Goal: Task Accomplishment & Management: Manage account settings

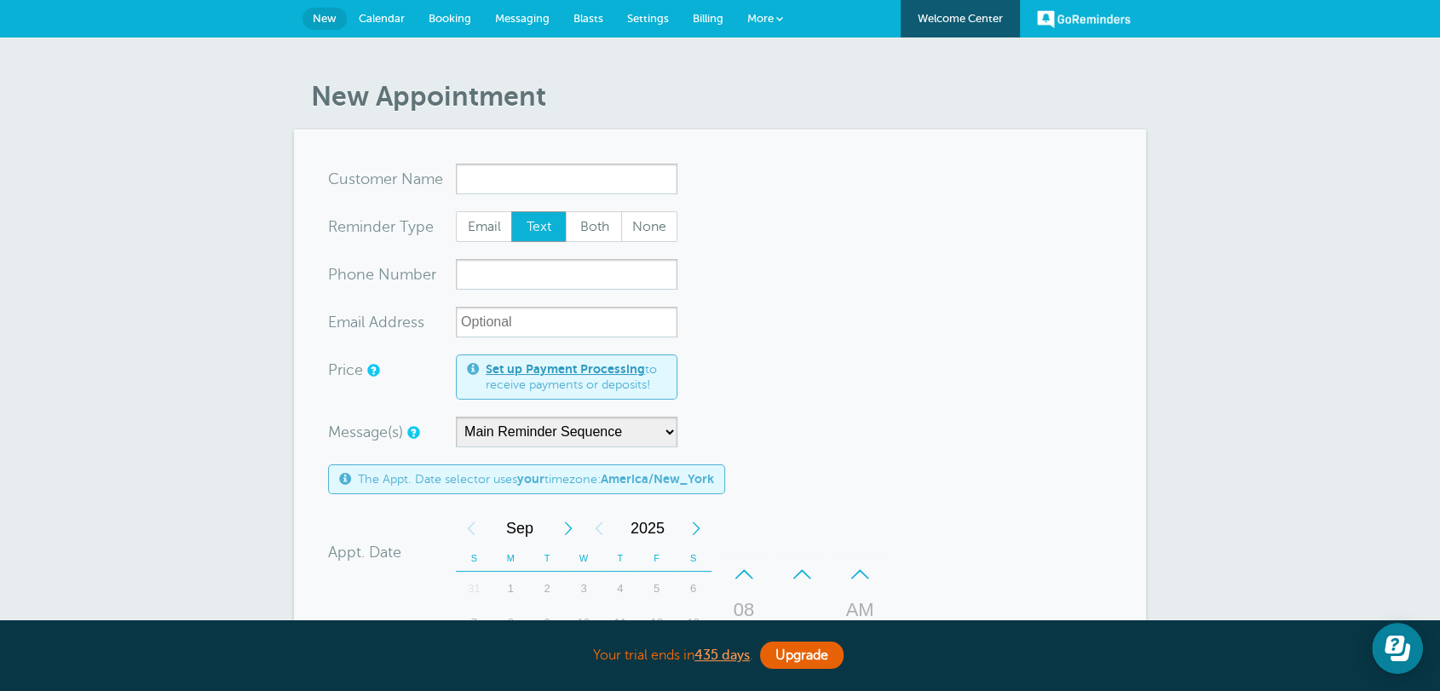
click at [994, 388] on form "You are creating a new customer. To use an existing customer select one from th…" at bounding box center [720, 608] width 784 height 889
click at [1031, 333] on form "You are creating a new customer. To use an existing customer select one from th…" at bounding box center [720, 608] width 784 height 889
click at [510, 174] on input "x-no-autofill" at bounding box center [566, 179] width 221 height 31
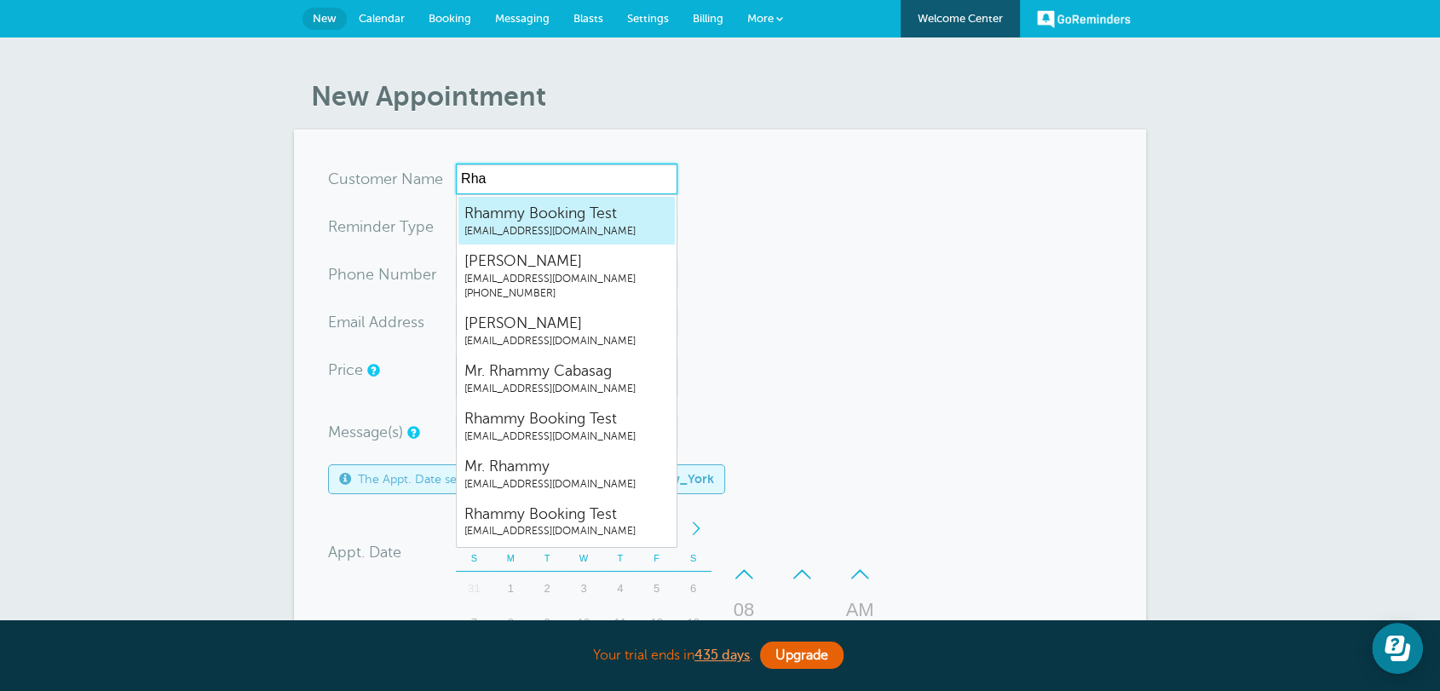
click at [561, 236] on span "[EMAIL_ADDRESS][DOMAIN_NAME]" at bounding box center [566, 231] width 204 height 14
type input "RhammyBookingTestrhammy.grtrial@gmail.com"
type input "Rhammy Booking Test"
radio input "true"
type input "[EMAIL_ADDRESS][DOMAIN_NAME]"
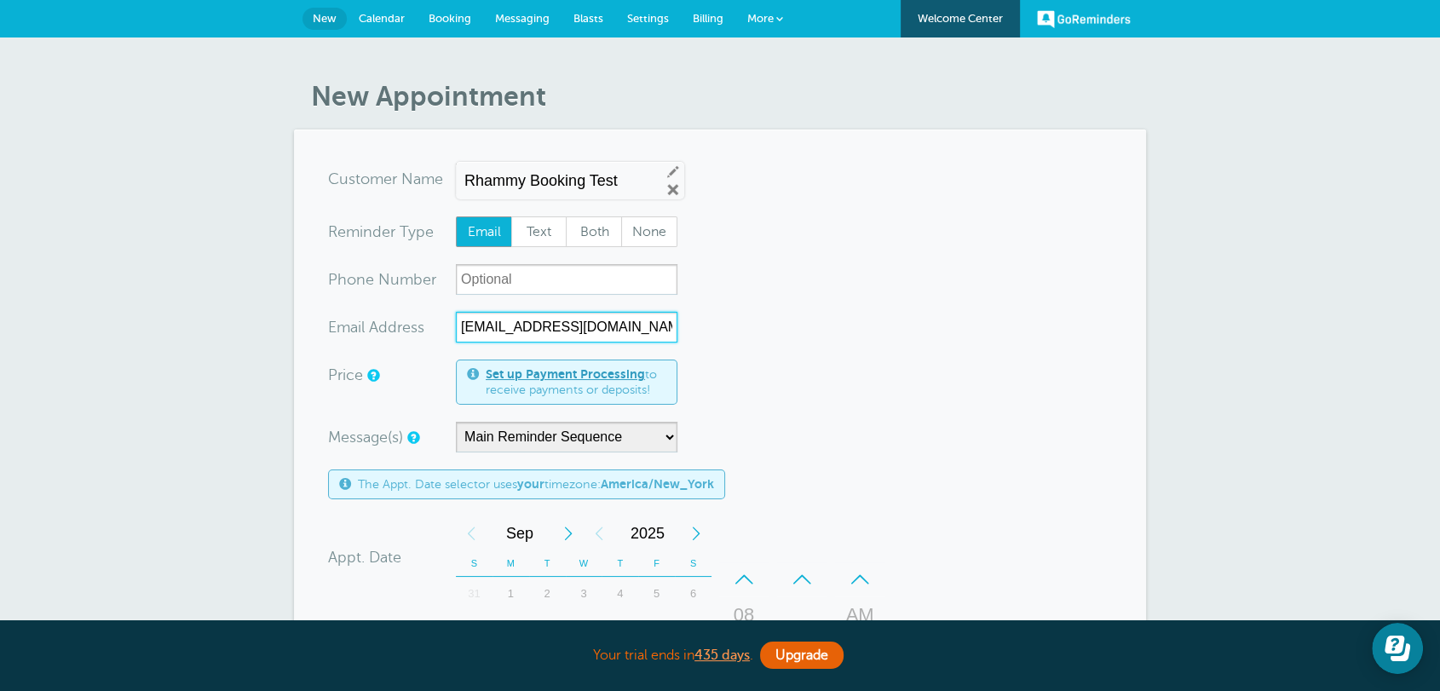
click at [482, 331] on input "[EMAIL_ADDRESS][DOMAIN_NAME]" at bounding box center [566, 327] width 221 height 31
click at [423, 283] on div "xxx-no-autofill Pho ne Nu mber" at bounding box center [392, 279] width 128 height 31
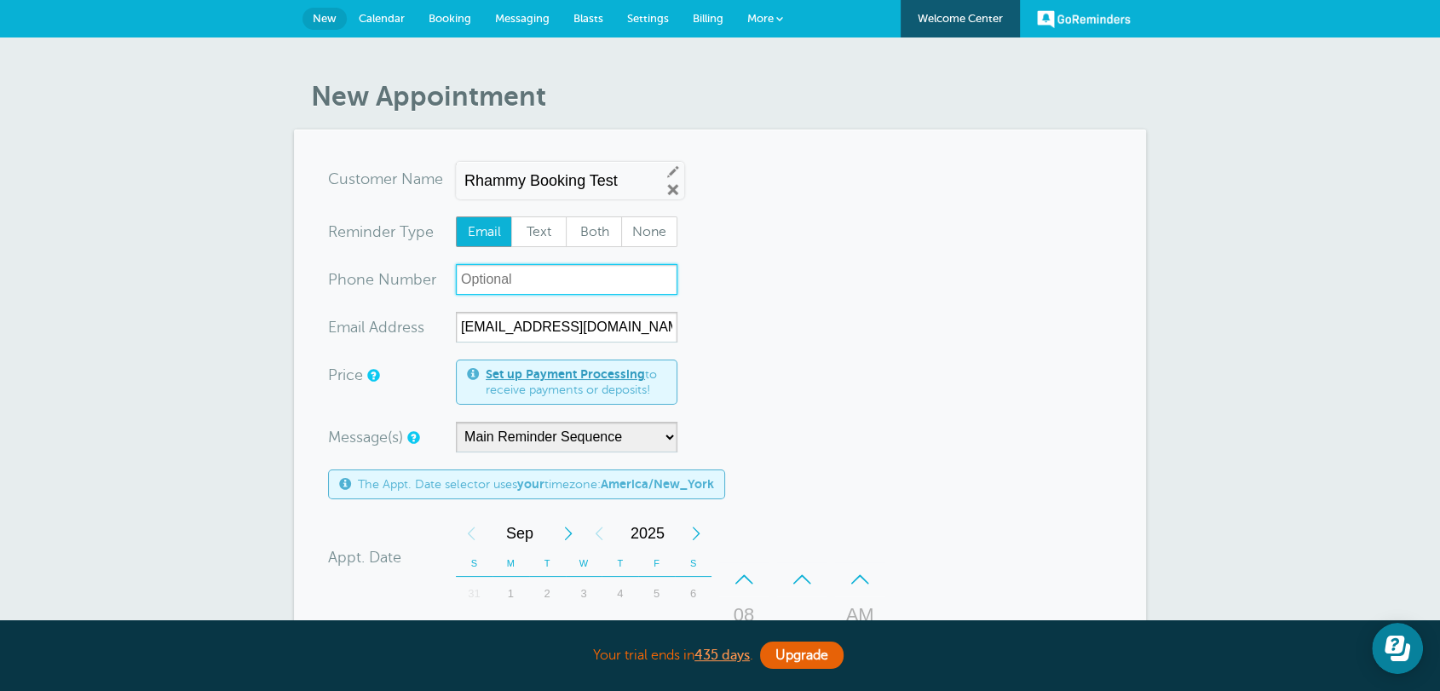
click at [523, 286] on input "xxx-no-autofill" at bounding box center [566, 279] width 221 height 31
click at [532, 243] on span "Text" at bounding box center [539, 231] width 55 height 29
click at [511, 216] on input "Text" at bounding box center [510, 216] width 1 height 1
radio input "true"
click at [528, 285] on input "xxx-no-autofill" at bounding box center [566, 279] width 221 height 31
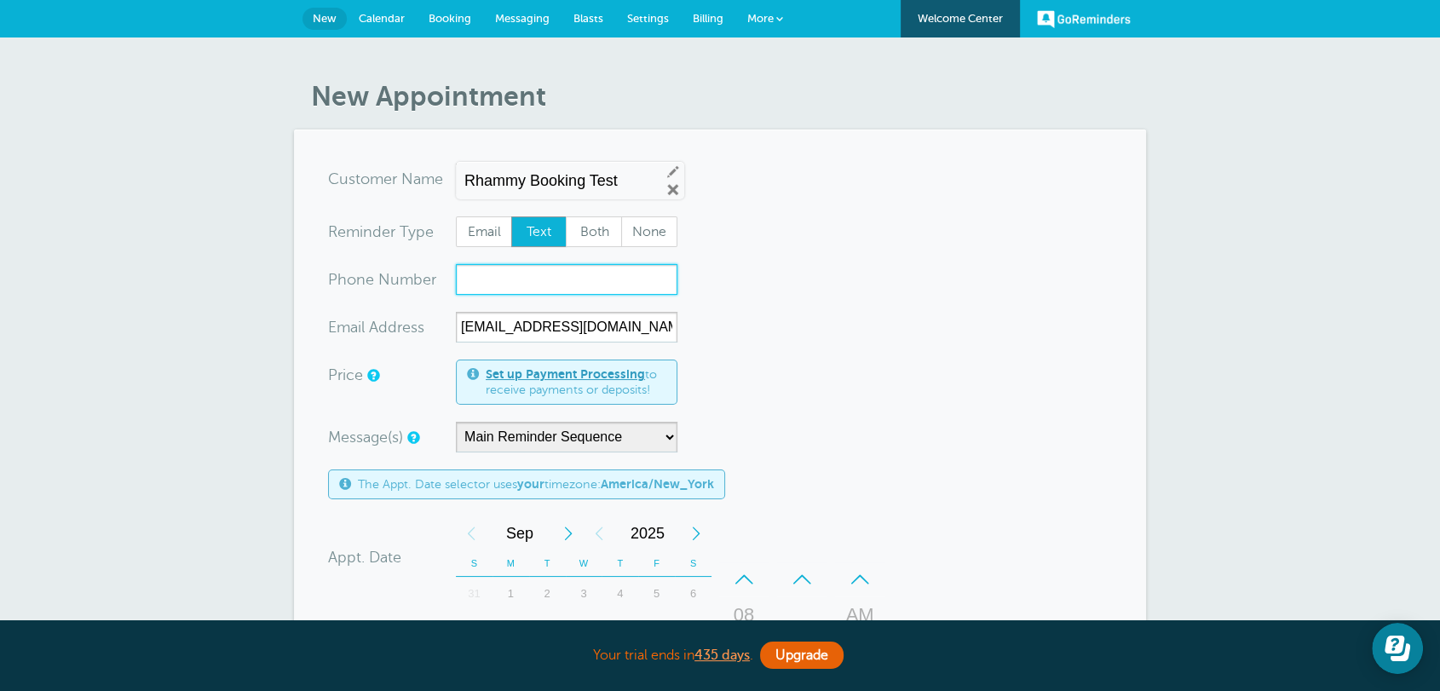
drag, startPoint x: 528, startPoint y: 285, endPoint x: 531, endPoint y: 274, distance: 10.5
click at [531, 278] on input "xxx-no-autofill" at bounding box center [566, 279] width 221 height 31
click at [584, 243] on span "Both" at bounding box center [594, 231] width 55 height 29
click at [566, 216] on input "Both" at bounding box center [565, 216] width 1 height 1
radio input "true"
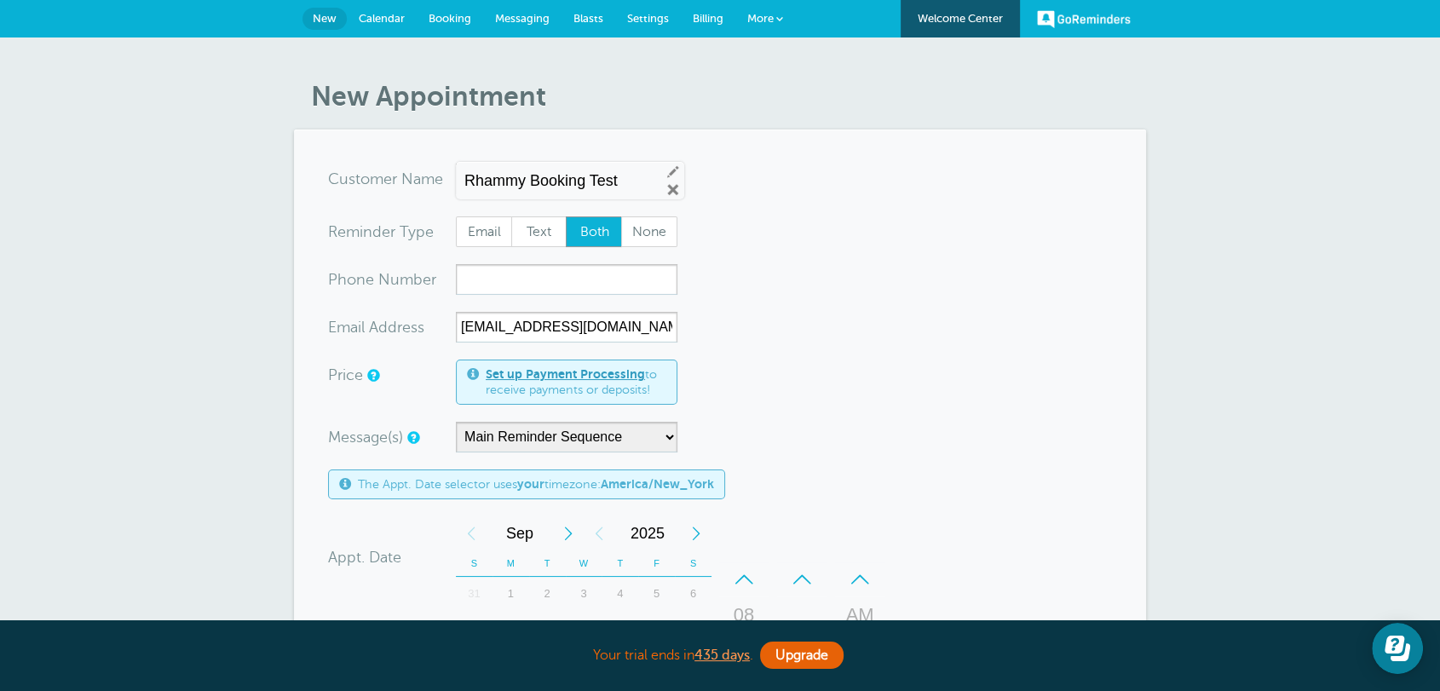
scroll to position [221, 0]
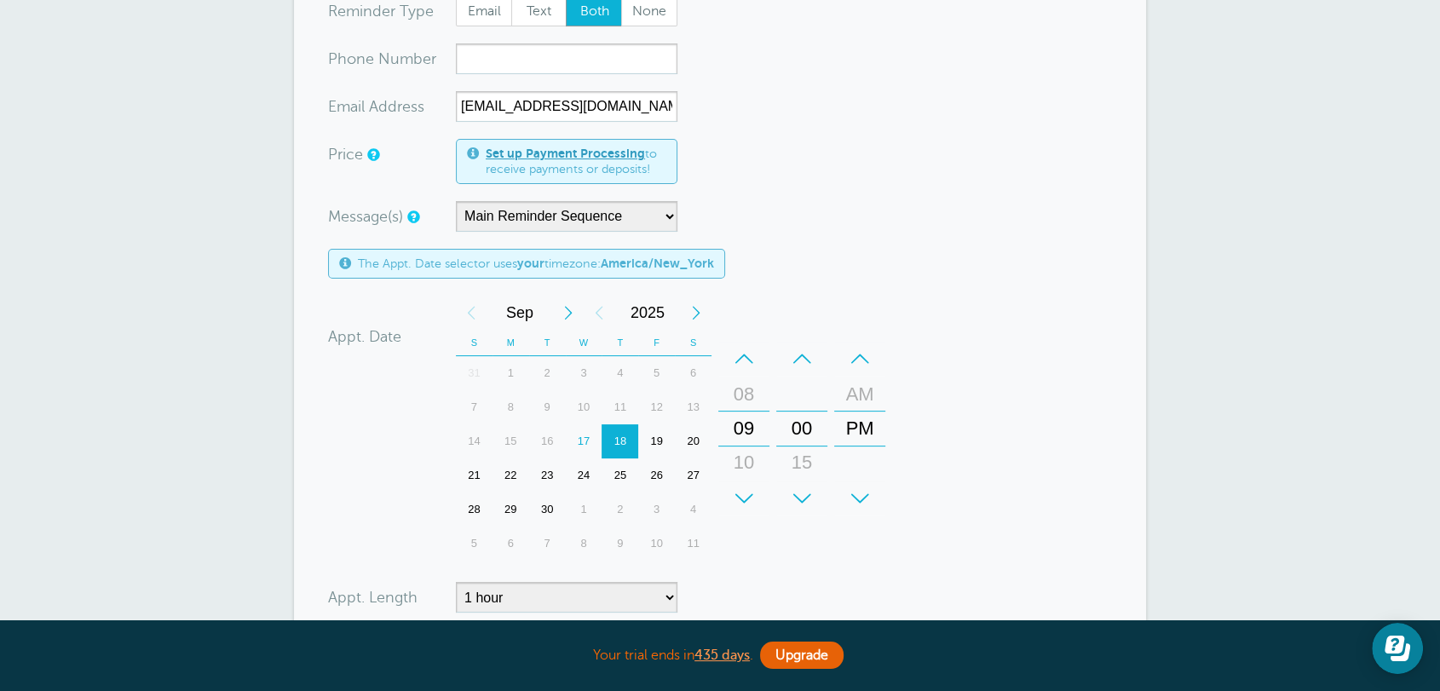
click at [512, 471] on div "22" at bounding box center [510, 475] width 37 height 34
drag, startPoint x: 849, startPoint y: 419, endPoint x: 851, endPoint y: 447, distance: 28.2
click at [851, 447] on div "PM" at bounding box center [859, 457] width 41 height 34
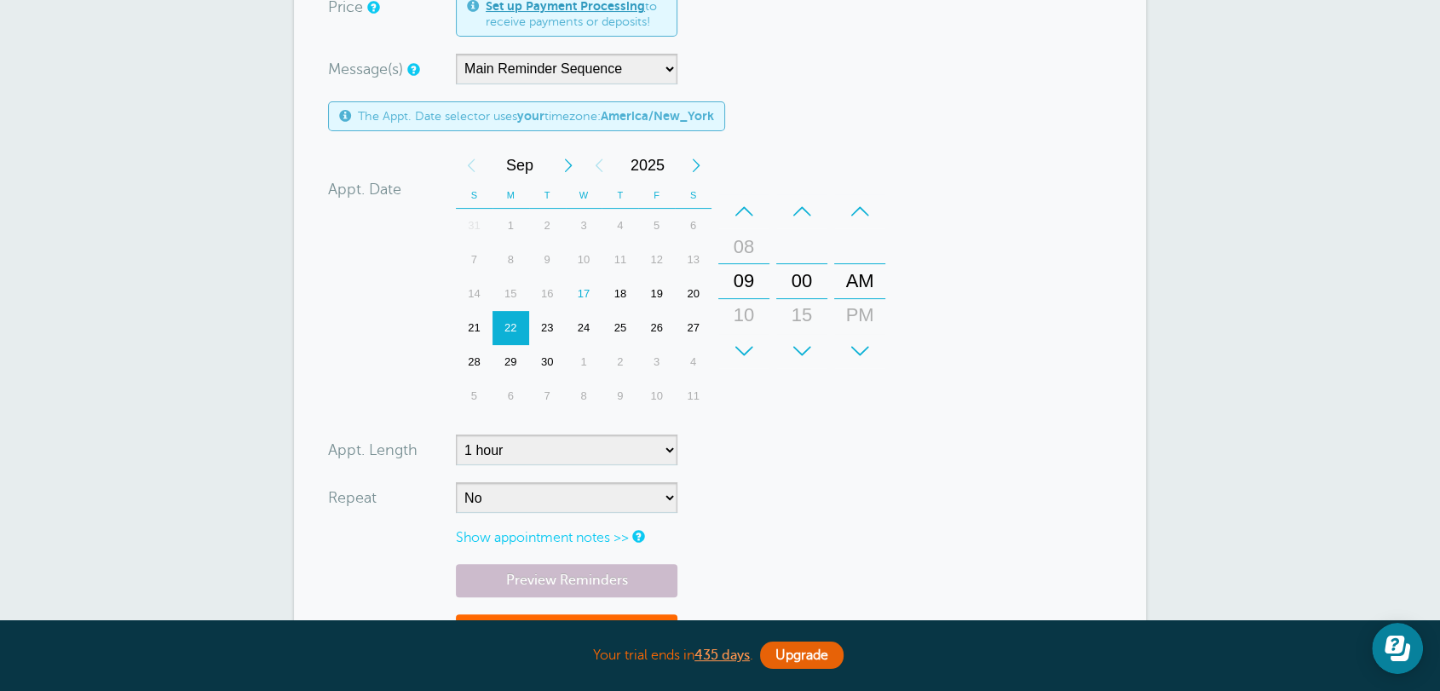
scroll to position [441, 0]
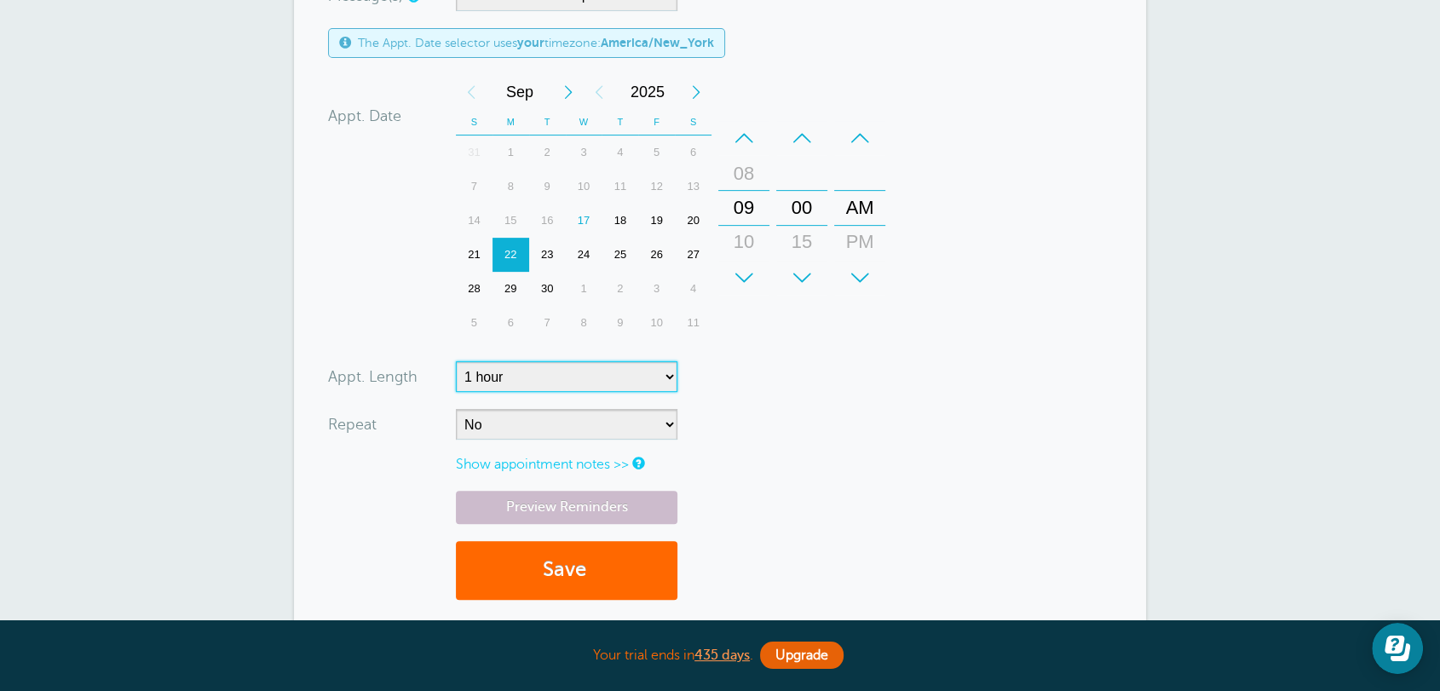
click at [575, 385] on select "5 minutes 10 minutes 15 minutes 20 minutes 25 minutes 30 minutes 35 minutes 40 …" at bounding box center [566, 376] width 221 height 31
select select
click at [456, 362] on select "5 minutes 10 minutes 15 minutes 20 minutes 25 minutes 30 minutes 35 minutes 40 …" at bounding box center [566, 376] width 221 height 31
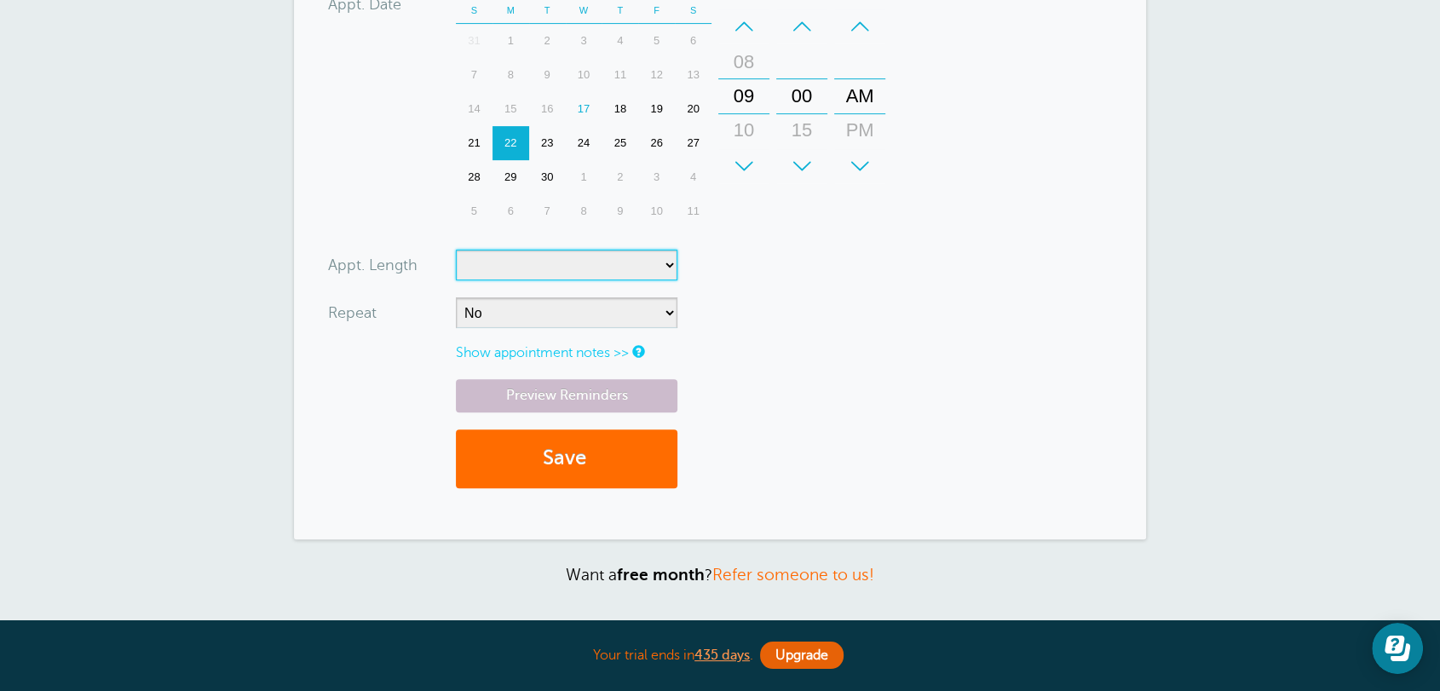
scroll to position [662, 0]
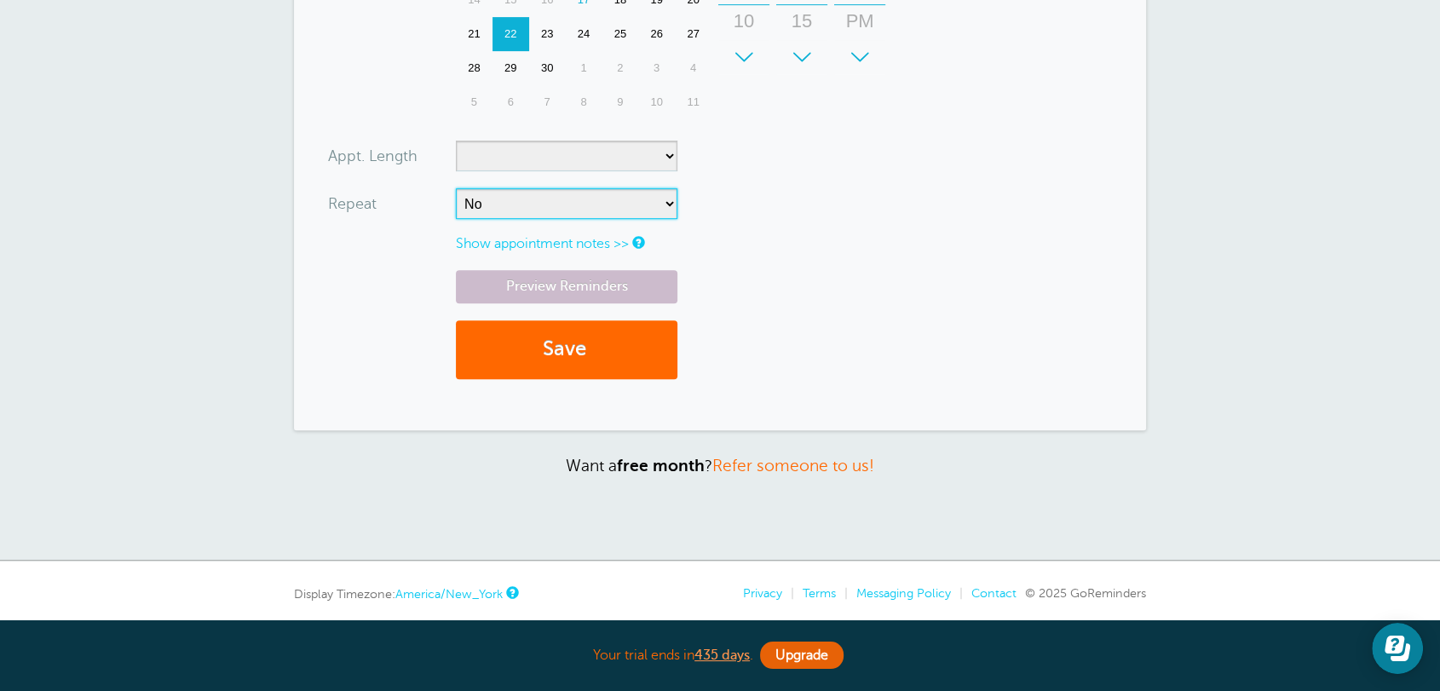
click at [494, 214] on select "No Daily Weekly Every 2 weeks Every 3 weeks Every 4 weeks Monthly Every 5 weeks…" at bounding box center [566, 203] width 221 height 31
select select "RRULE:FREQ=DAILY"
click at [456, 188] on select "No Daily Weekly Every 2 weeks Every 3 weeks Every 4 weeks Monthly Every 5 weeks…" at bounding box center [566, 203] width 221 height 31
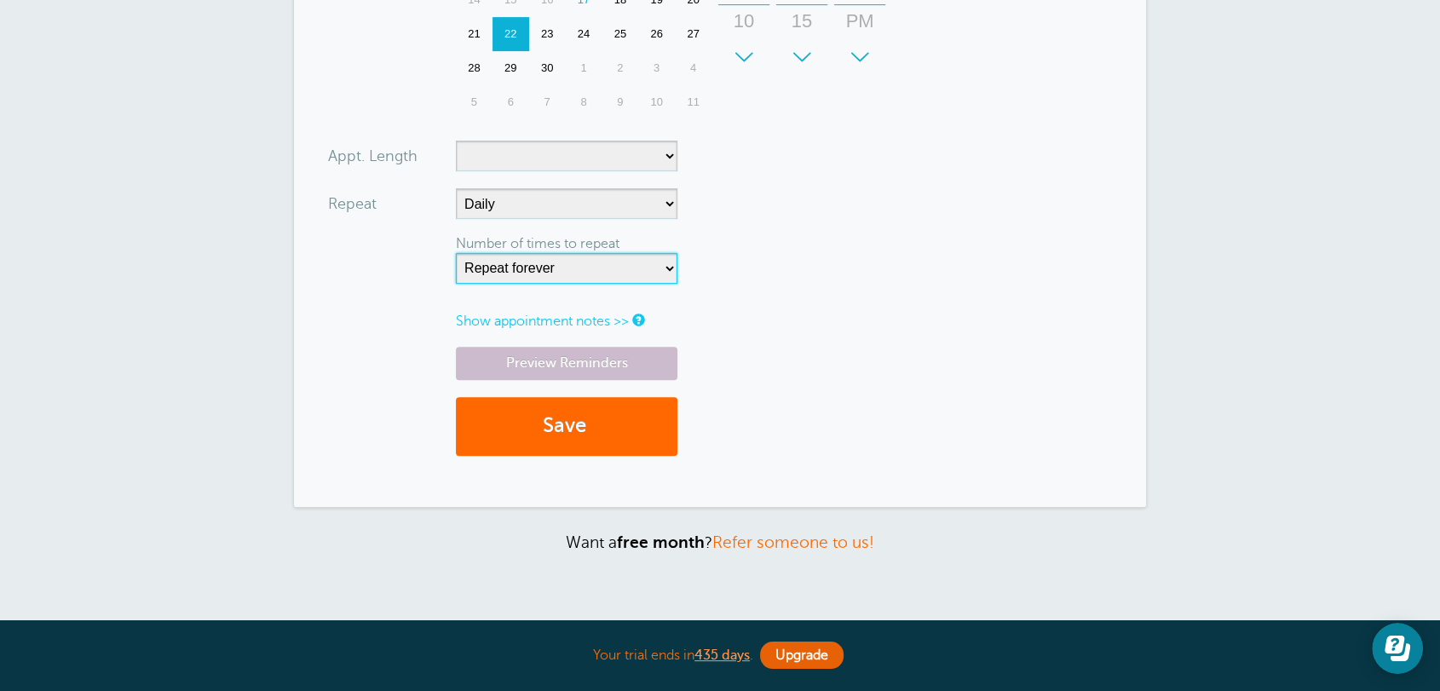
click at [538, 276] on select "Repeat forever 2 3 4 5 6 7 8 9 10 11 12 13 14 15 16 17 18 19 20" at bounding box center [566, 268] width 221 height 31
click at [456, 253] on select "Repeat forever 2 3 4 5 6 7 8 9 10 11 12 13 14 15 16 17 18 19 20" at bounding box center [566, 268] width 221 height 31
click at [514, 327] on link "Show appointment notes >>" at bounding box center [542, 320] width 173 height 15
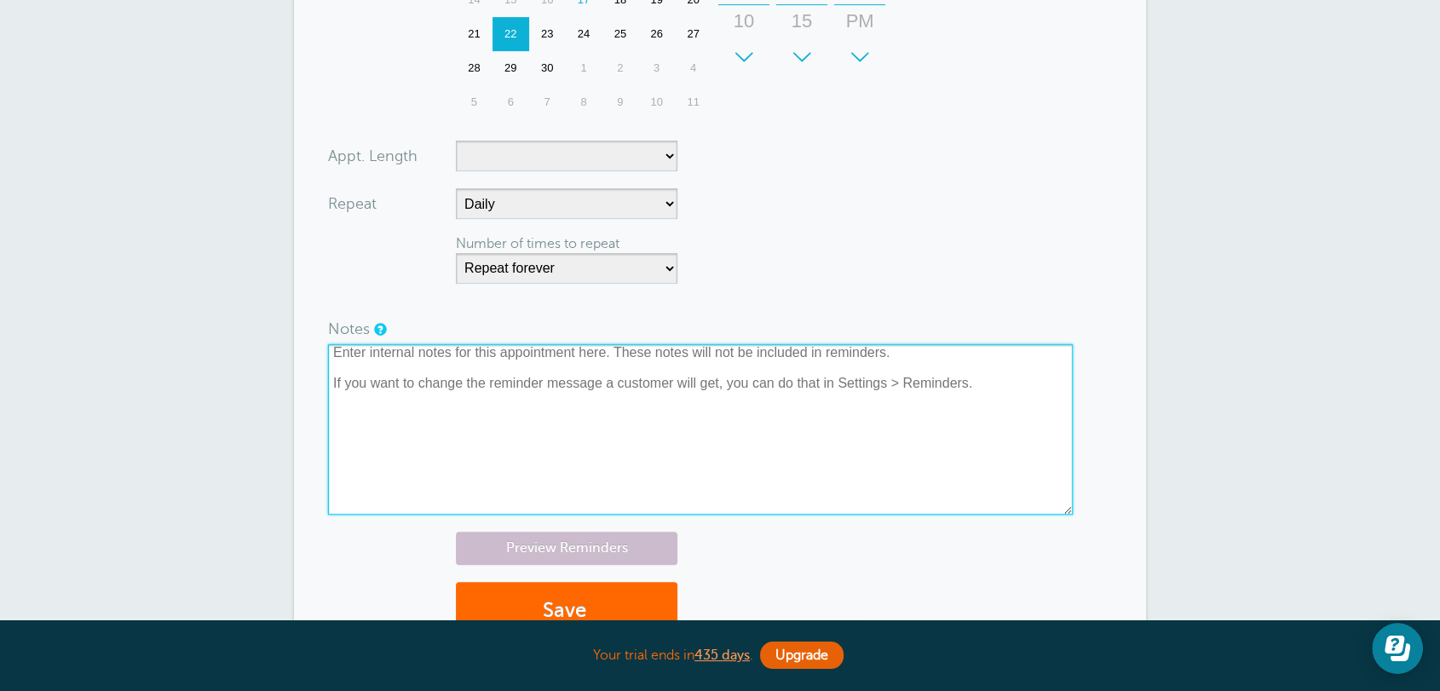
click at [482, 404] on textarea at bounding box center [700, 429] width 745 height 170
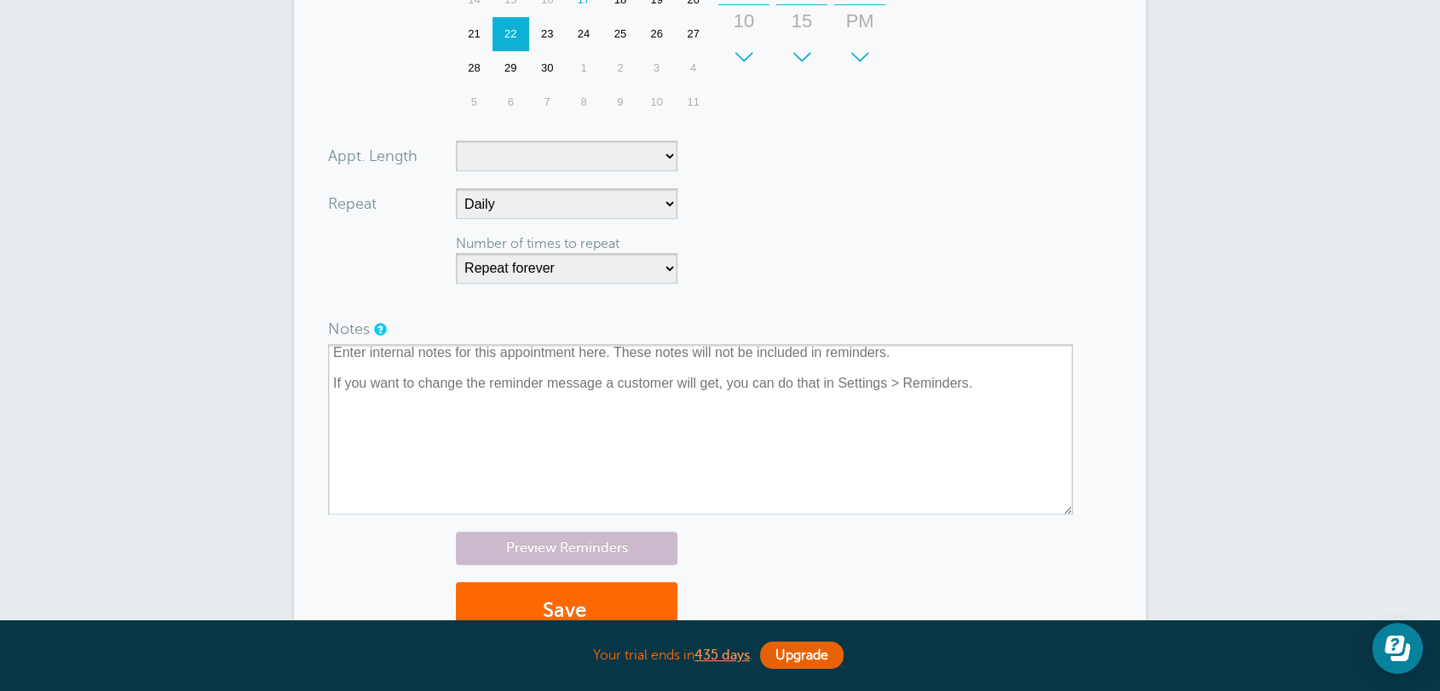
click at [875, 234] on form "You are creating a new customer. To use an existing customer select one from th…" at bounding box center [720, 79] width 784 height 1155
click at [587, 158] on select "5 minutes 10 minutes 15 minutes 20 minutes 25 minutes 30 minutes 35 minutes 40 …" at bounding box center [566, 156] width 221 height 31
select select "60"
click at [456, 141] on select "5 minutes 10 minutes 15 minutes 20 minutes 25 minutes 30 minutes 35 minutes 40 …" at bounding box center [566, 156] width 221 height 31
click at [898, 165] on form "You are creating a new customer. To use an existing customer select one from th…" at bounding box center [720, 79] width 784 height 1155
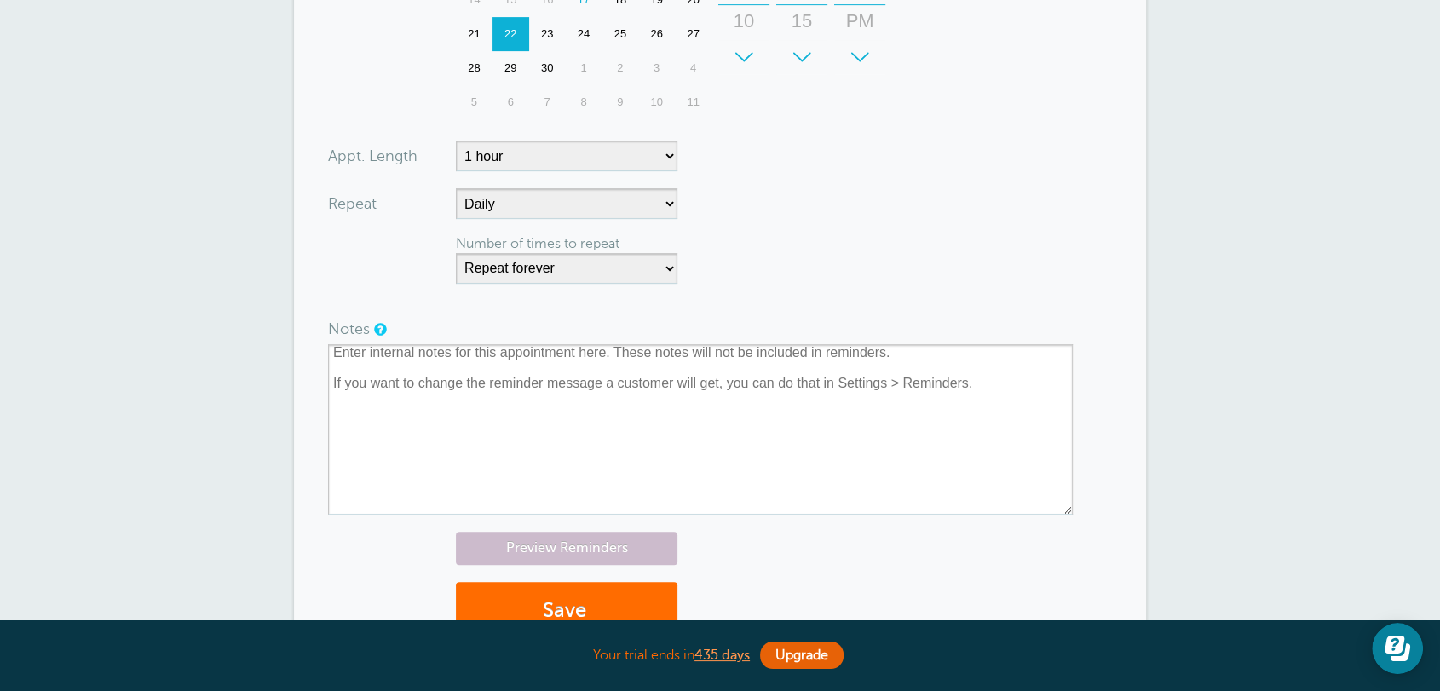
scroll to position [883, 0]
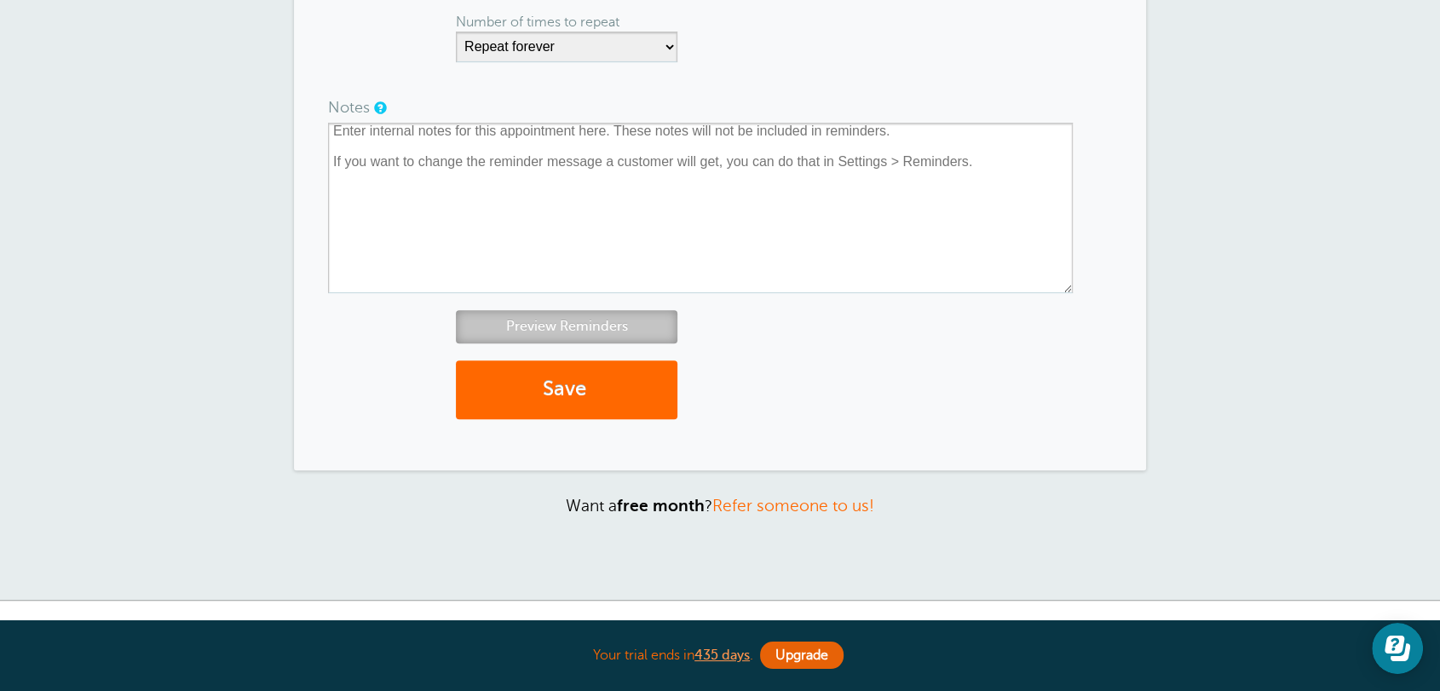
click at [587, 335] on link "Preview Reminders" at bounding box center [566, 326] width 221 height 33
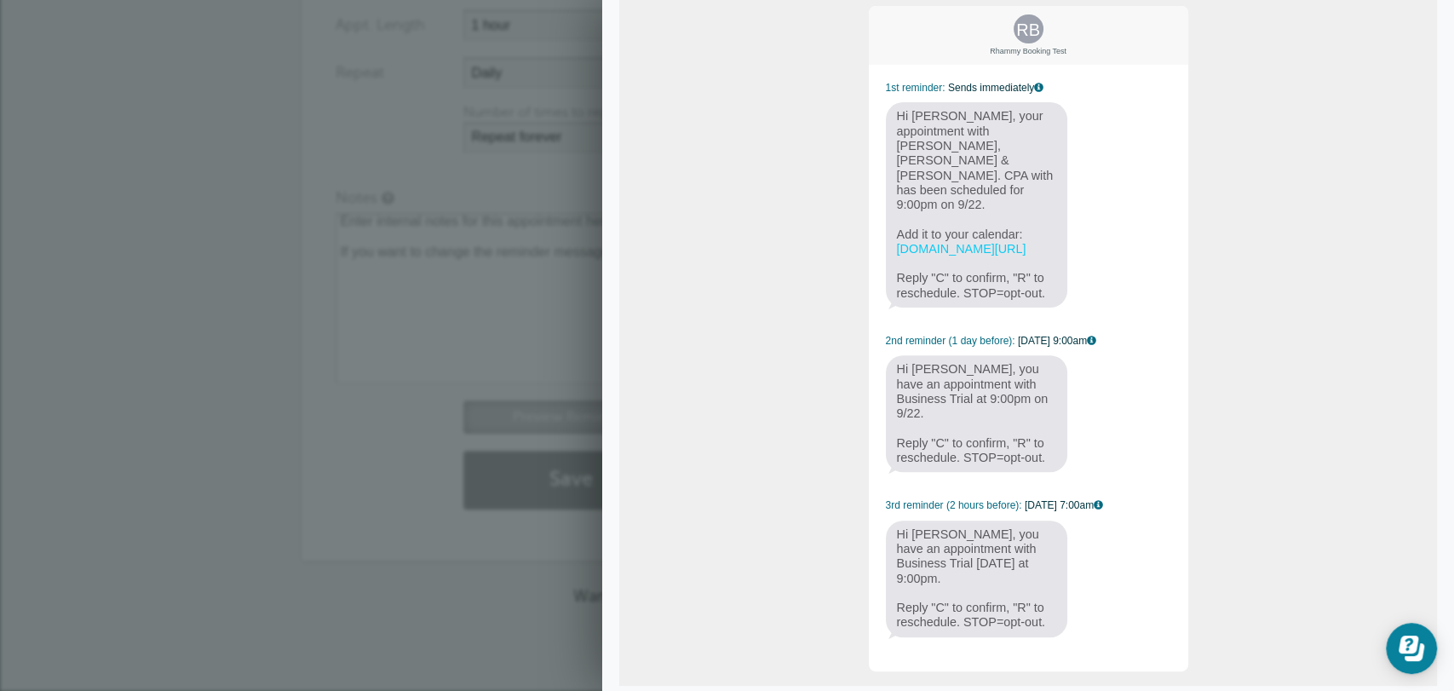
scroll to position [0, 0]
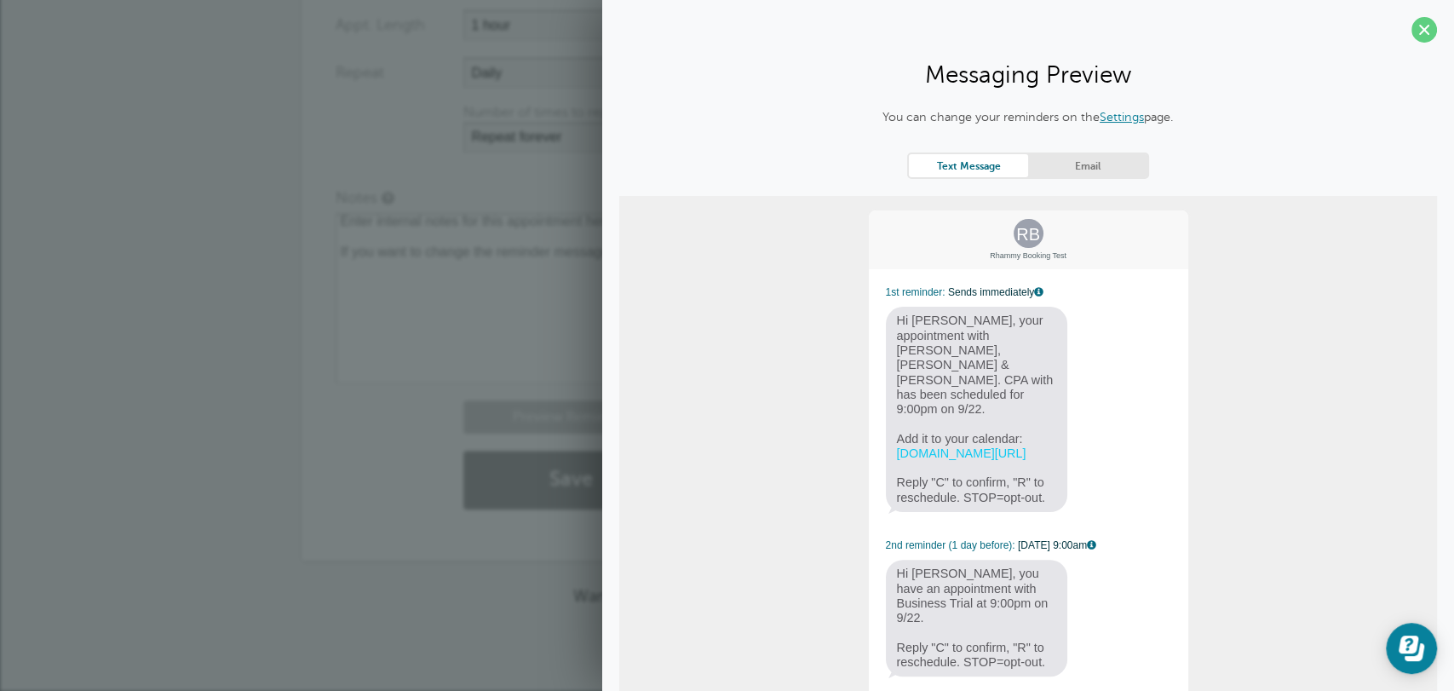
click at [1063, 168] on link "Email" at bounding box center [1087, 165] width 119 height 23
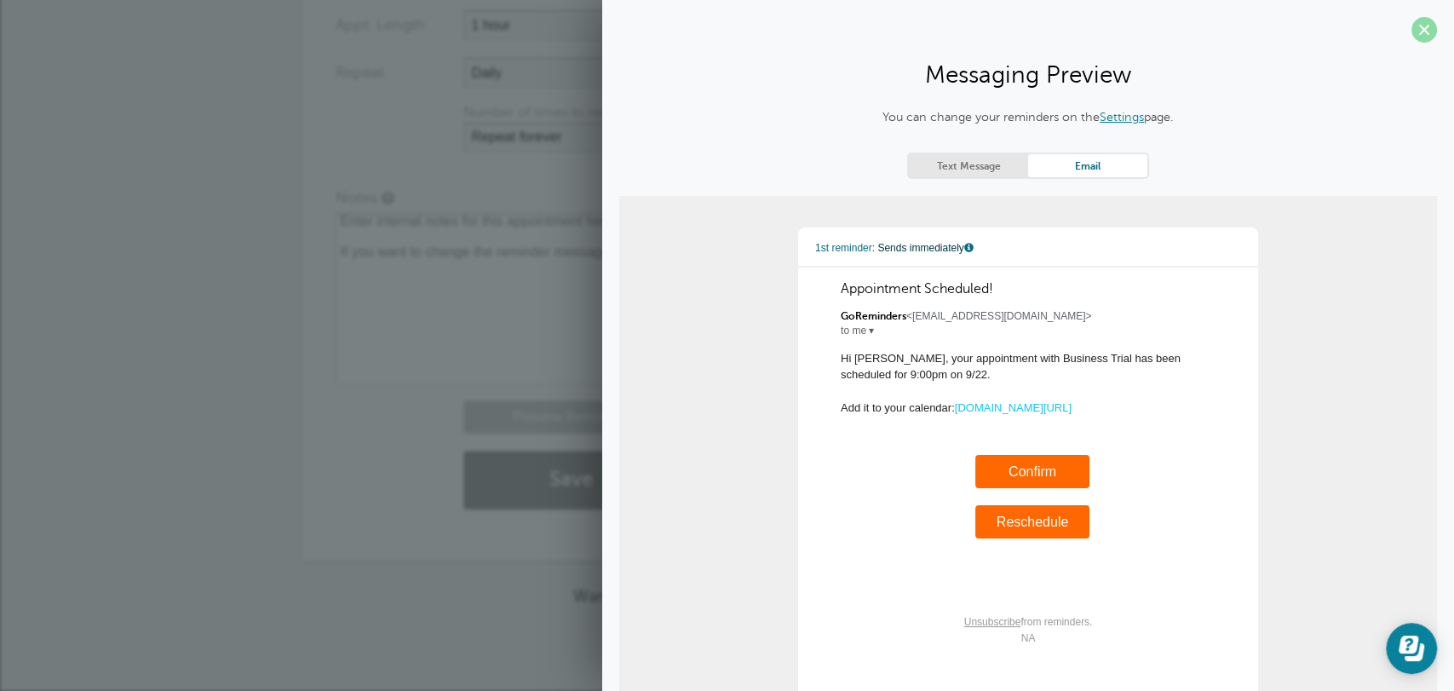
click at [1412, 33] on span at bounding box center [1425, 30] width 26 height 26
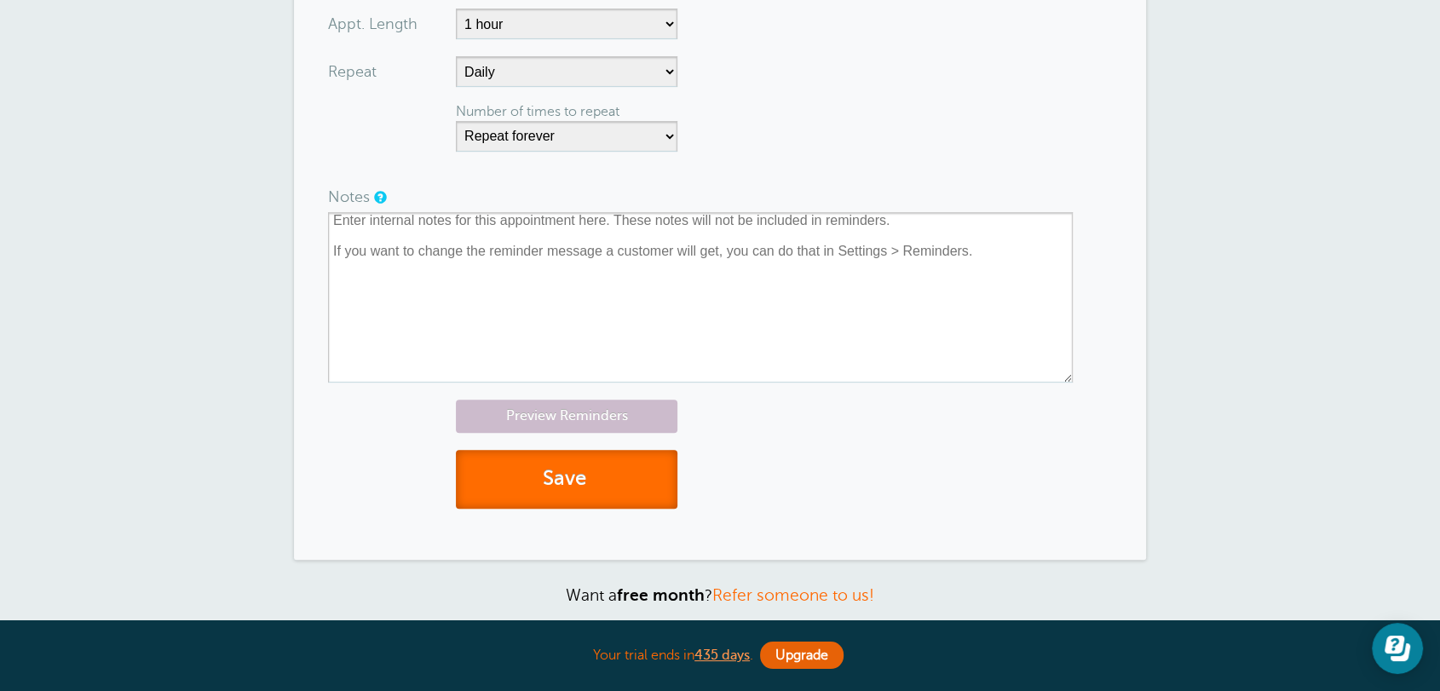
click at [577, 477] on button "Save" at bounding box center [566, 479] width 221 height 59
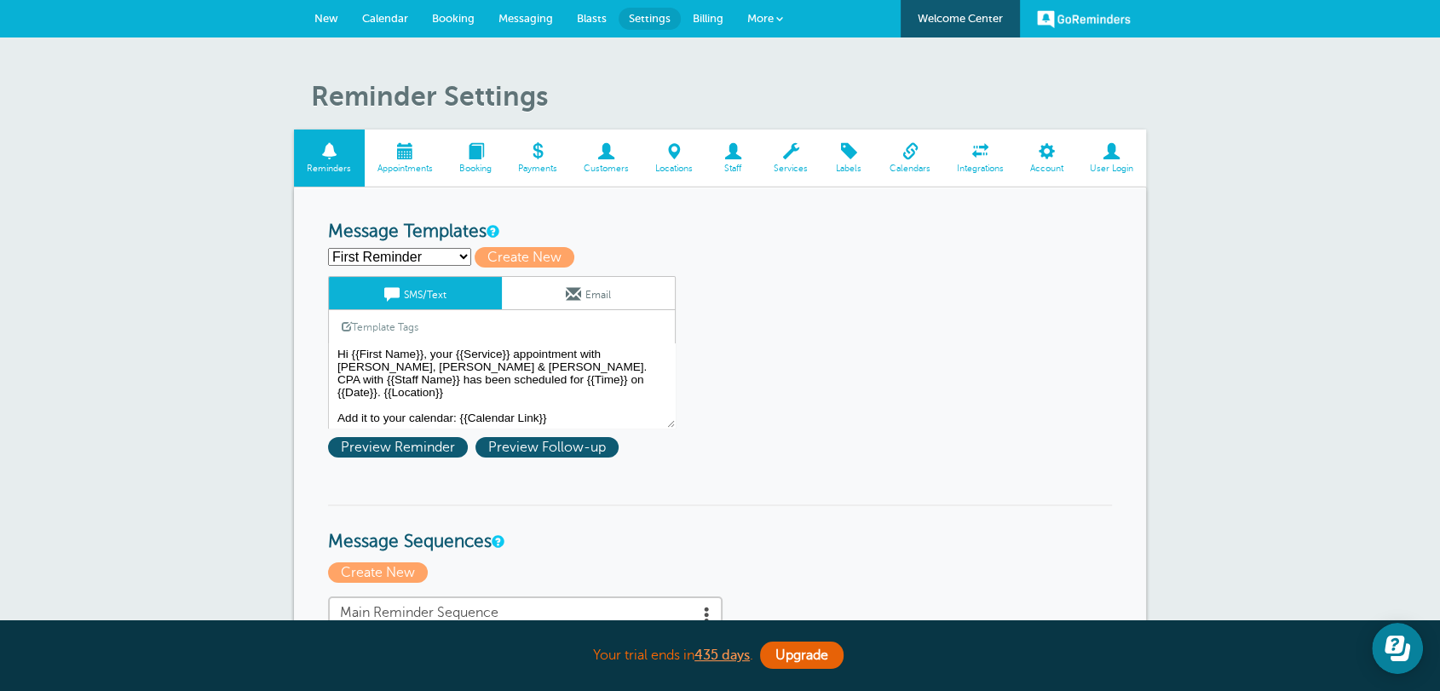
click at [375, 254] on select "First Reminder Follow Up: Ask For Review Second Reminder Third Reminder Create …" at bounding box center [399, 257] width 143 height 18
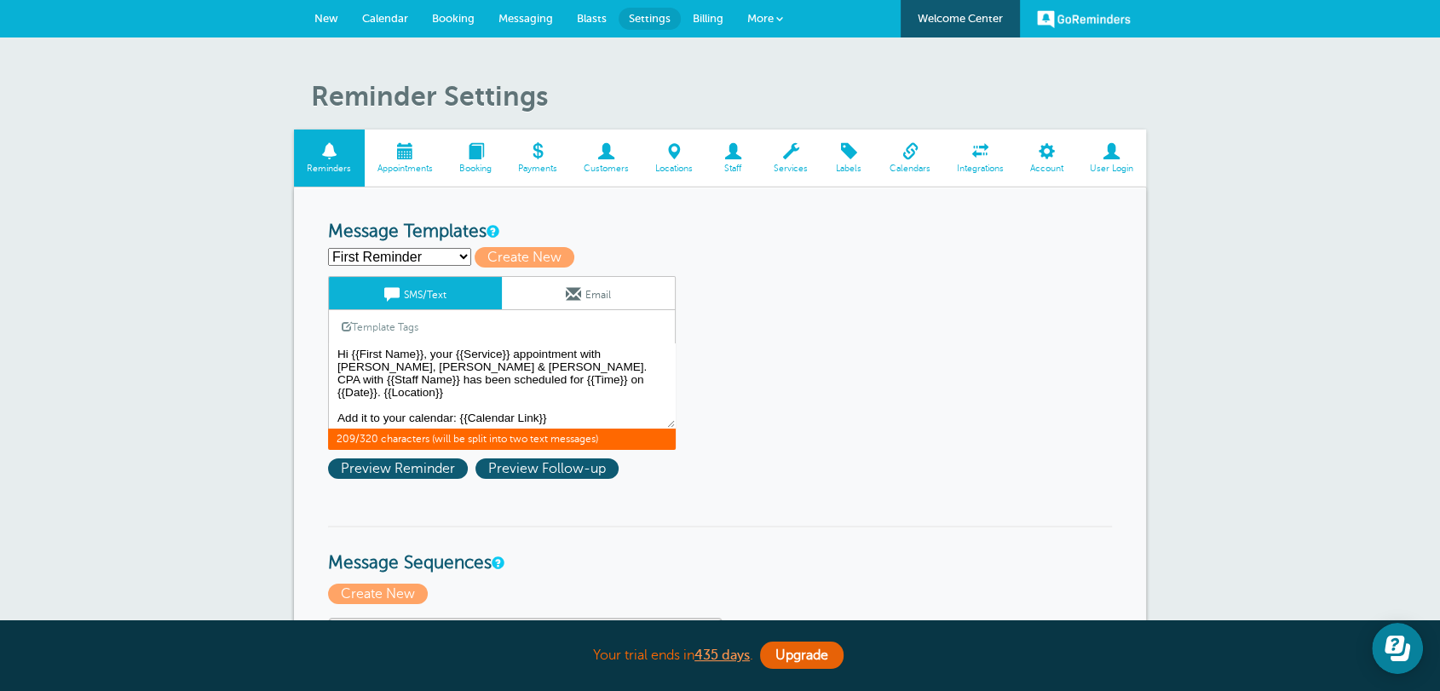
drag, startPoint x: 525, startPoint y: 354, endPoint x: 551, endPoint y: 366, distance: 29.3
click at [525, 357] on textarea "Hi {{First Name}}, your {{Service}} appointment with Griffiths, Dreher & Evans,…" at bounding box center [502, 385] width 348 height 85
click at [546, 262] on span "Create New" at bounding box center [525, 257] width 100 height 20
select select
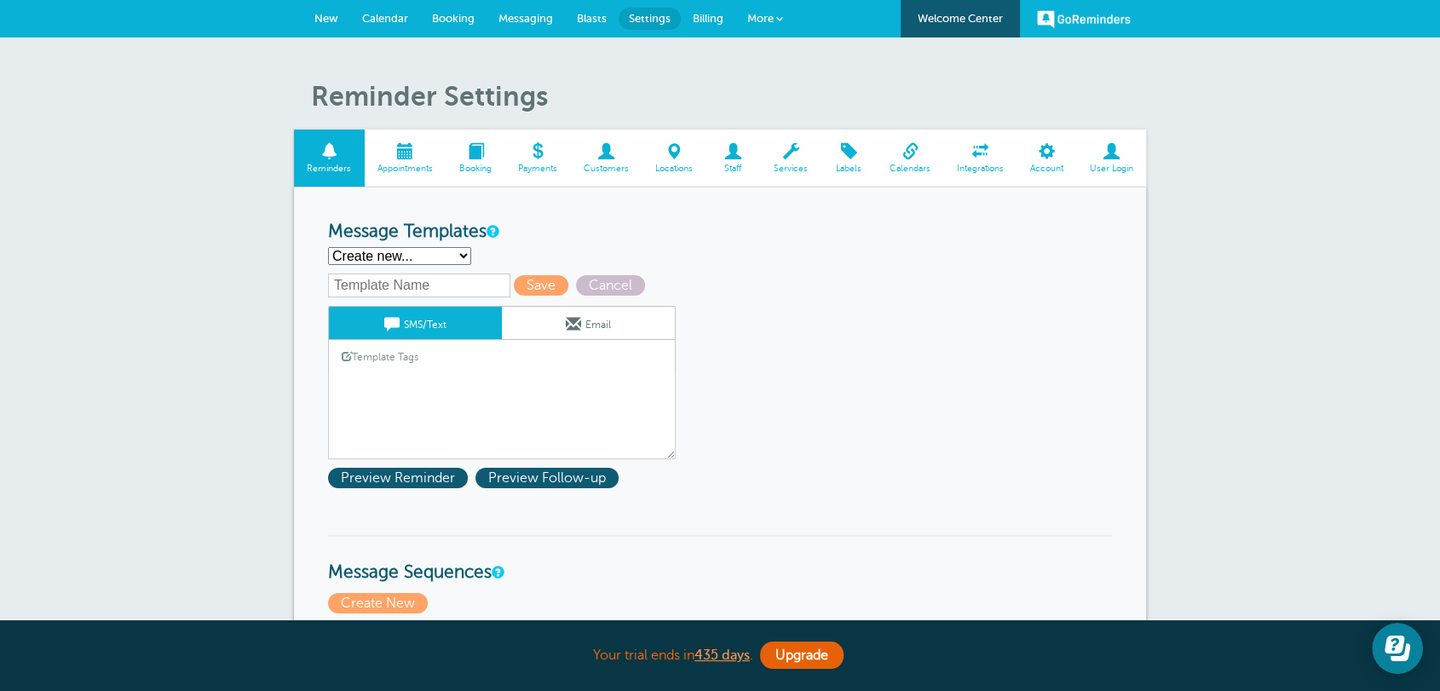
click at [469, 277] on input "text" at bounding box center [419, 285] width 182 height 24
type input "First Reminder"
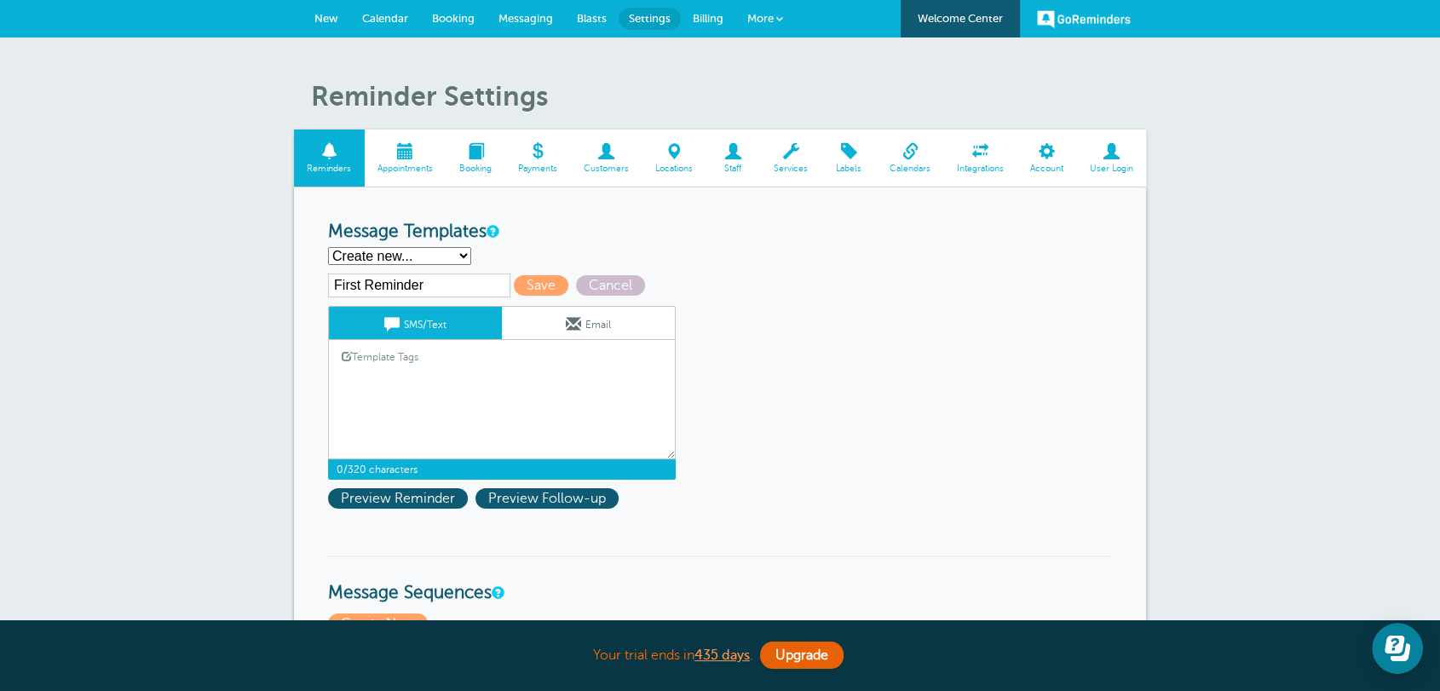
click at [357, 377] on textarea "Hi {{First Name}}, your {{Service}} appointment with Griffiths, Dreher & Evans,…" at bounding box center [502, 416] width 348 height 85
click at [385, 358] on link "Template Tags" at bounding box center [380, 356] width 102 height 33
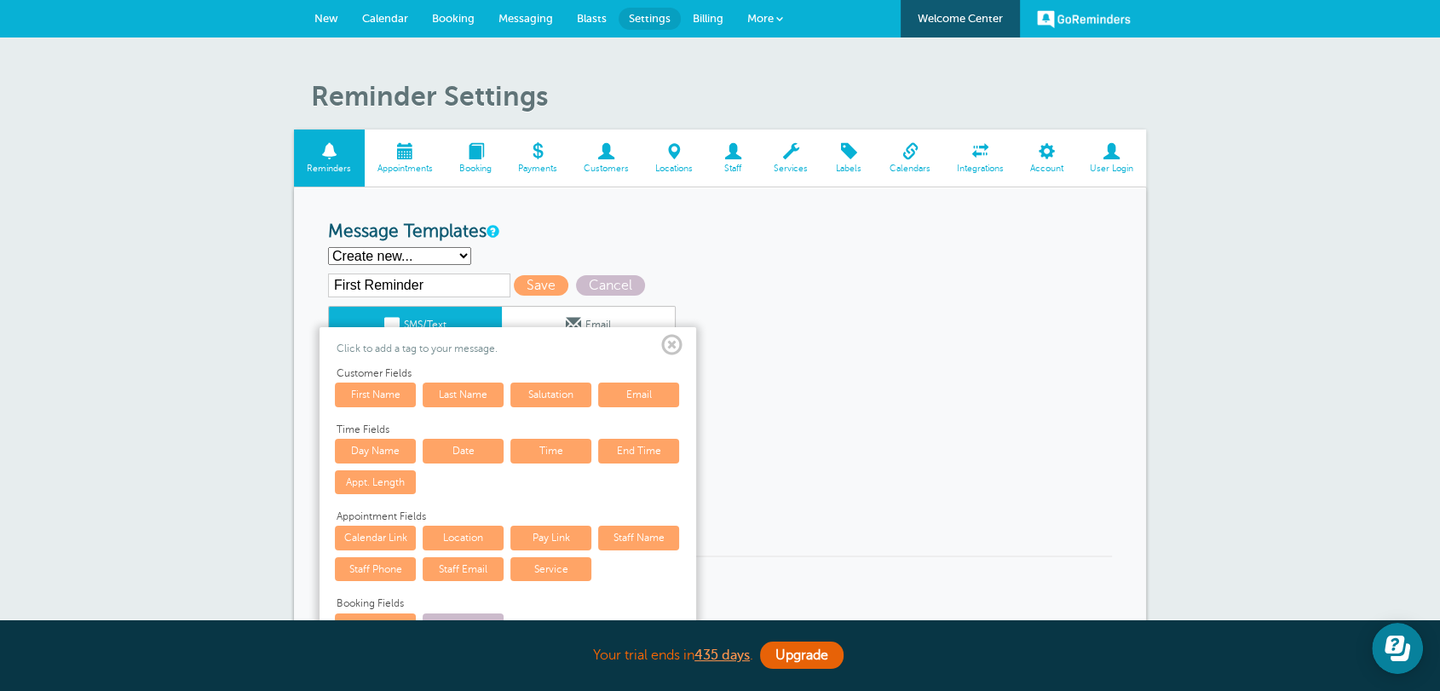
click at [371, 397] on link "First Name" at bounding box center [375, 394] width 81 height 24
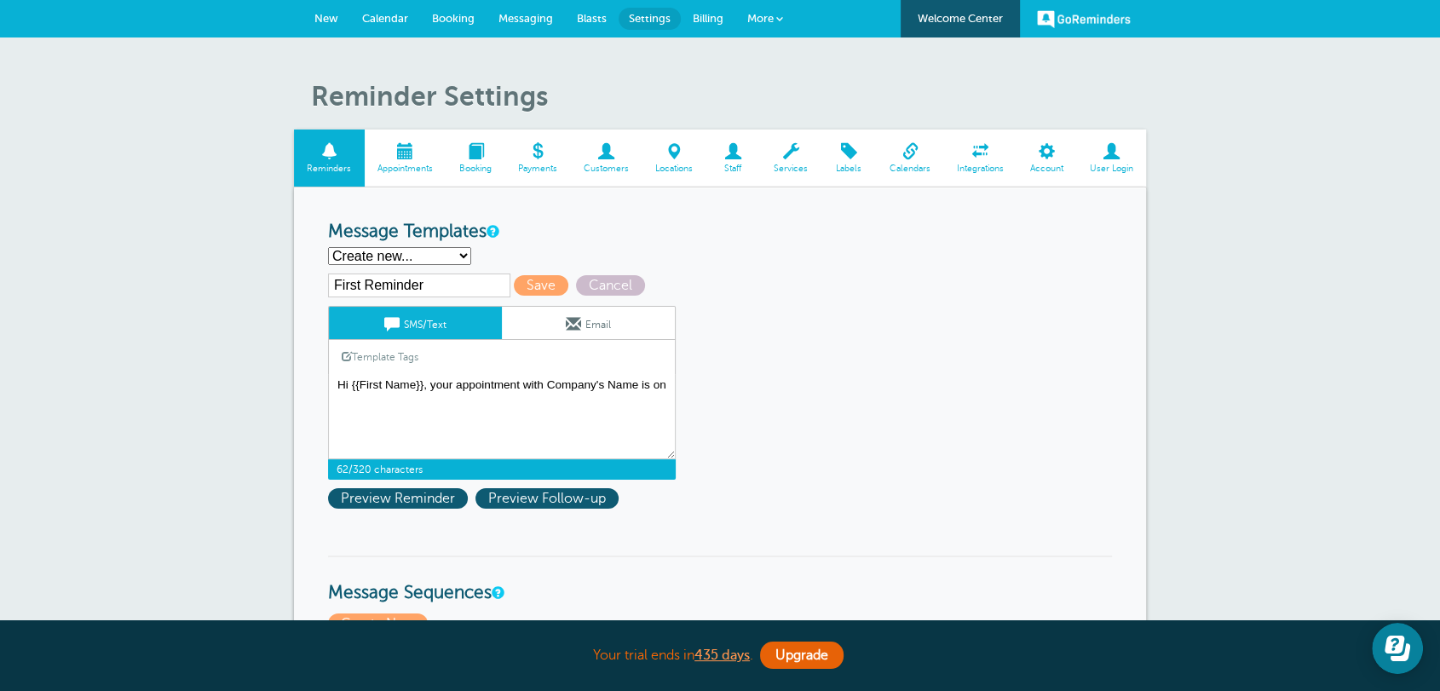
click at [413, 359] on link "Template Tags" at bounding box center [380, 356] width 102 height 33
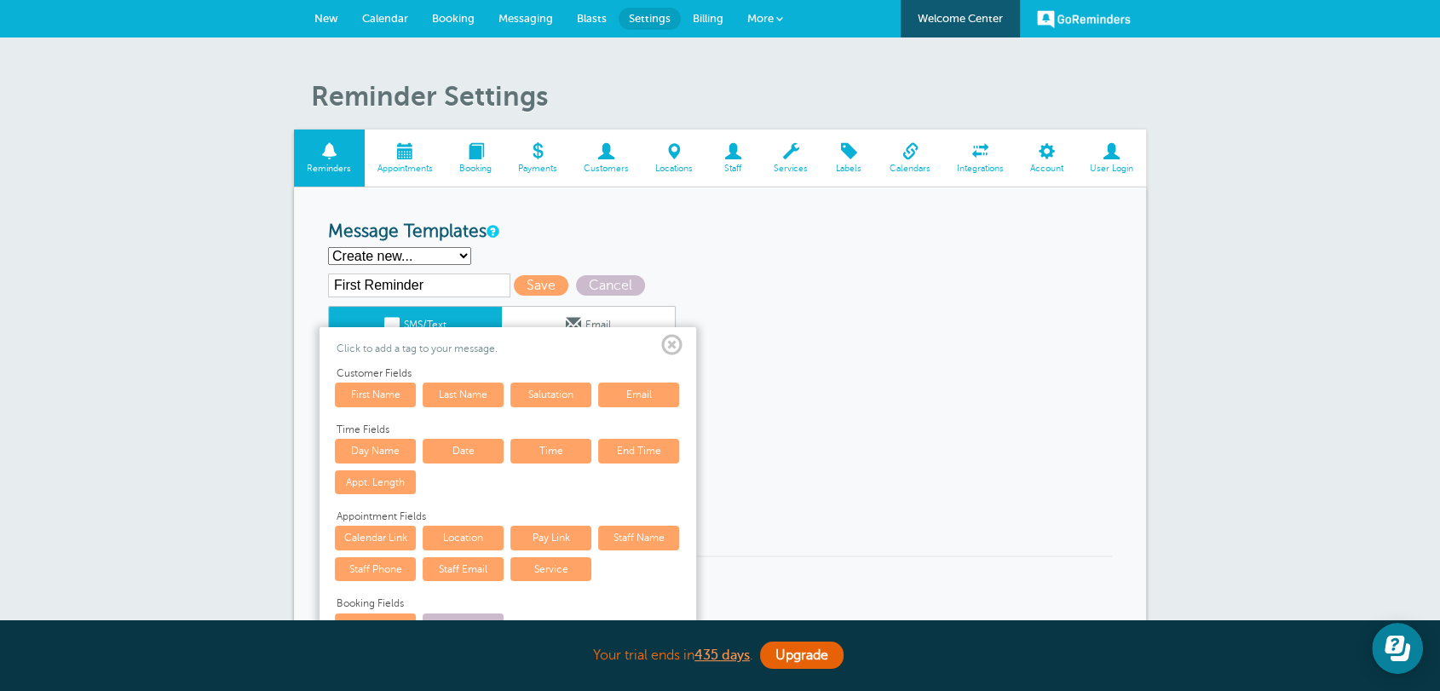
click at [476, 452] on link "Date" at bounding box center [463, 451] width 81 height 24
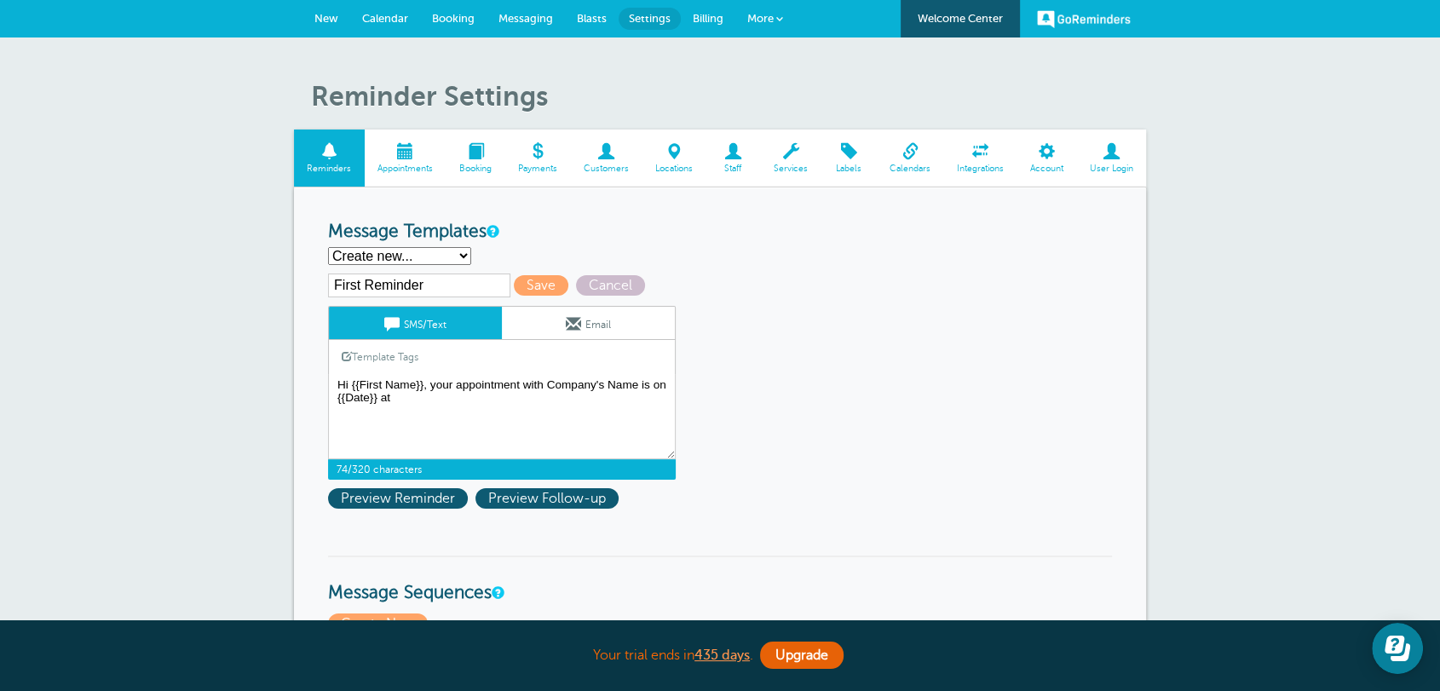
click at [373, 348] on link "Template Tags" at bounding box center [380, 356] width 102 height 33
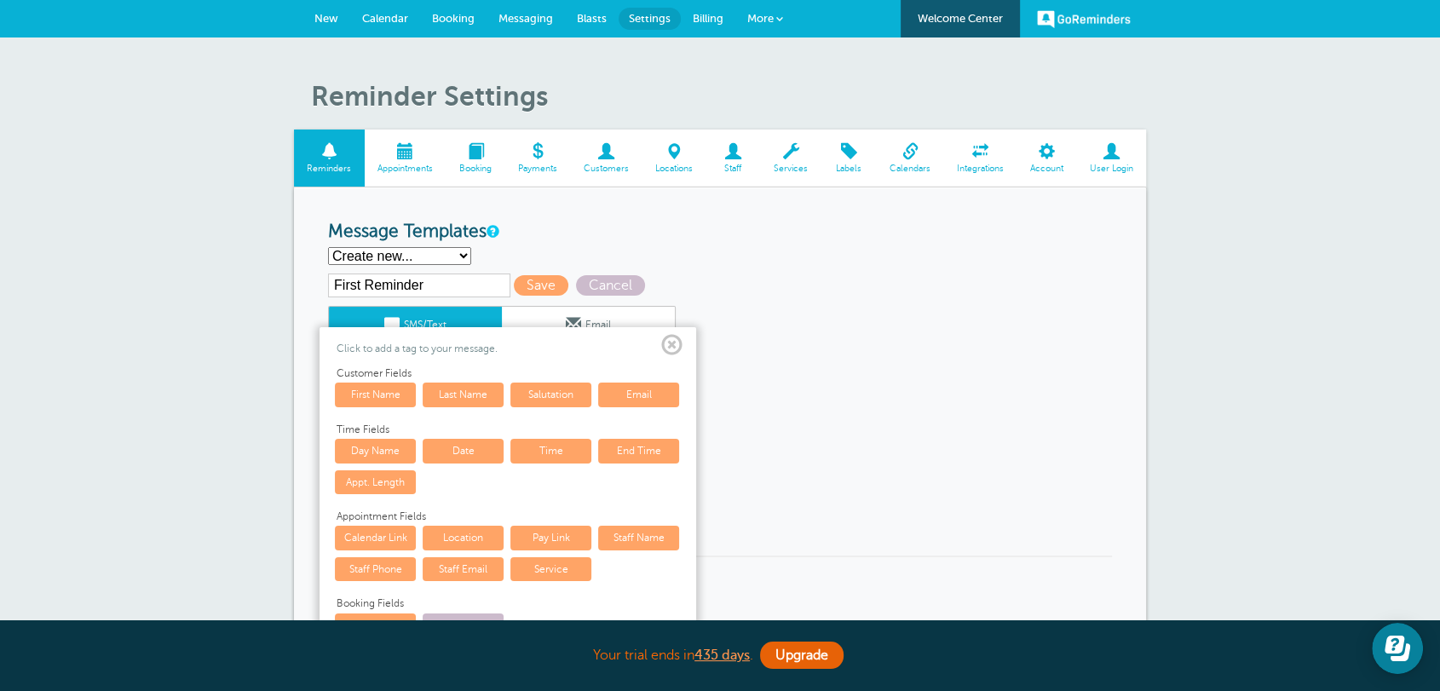
click at [521, 443] on link "Time" at bounding box center [550, 451] width 81 height 24
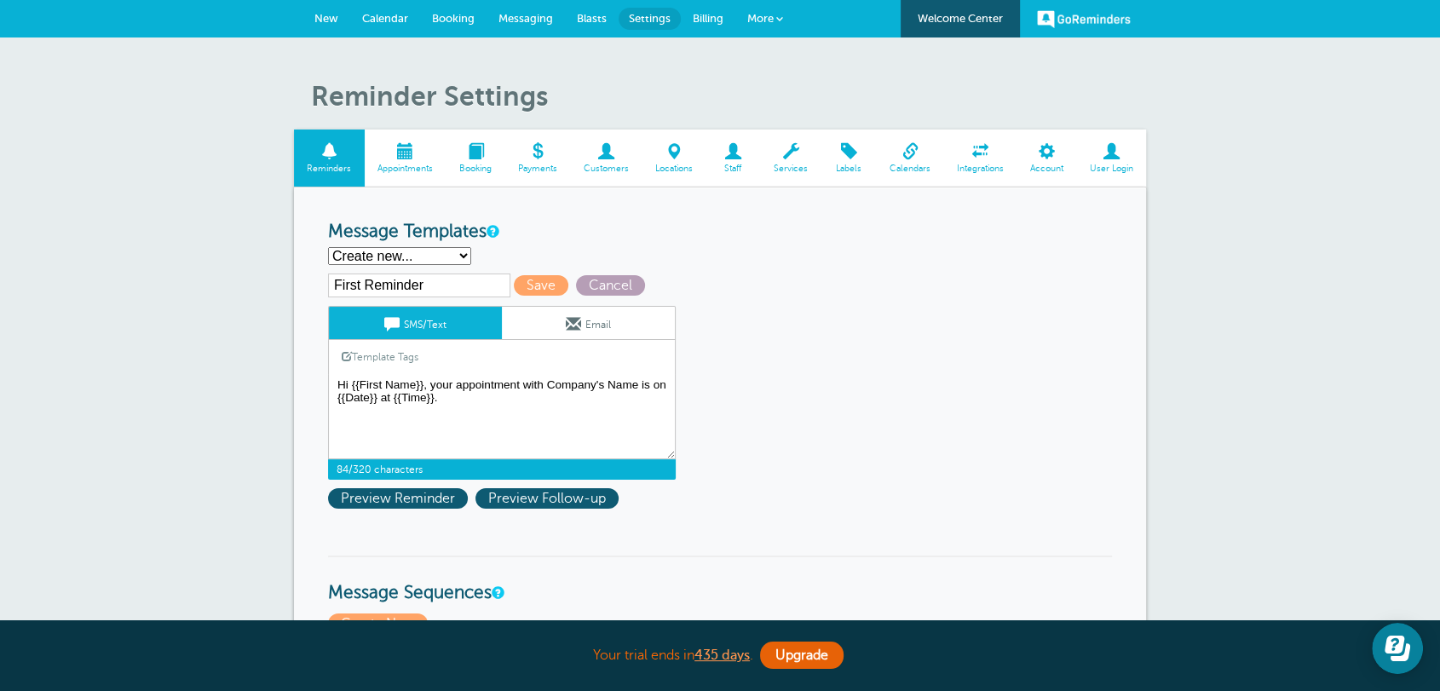
type textarea "Hi {{First Name}}, your appointment with Company's Name is on {{Date}} at {{Tim…"
click at [579, 288] on span "Cancel" at bounding box center [610, 285] width 69 height 20
select select "142289"
type textarea "Hi {{First Name}}, your {{Service}} appointment with Griffiths, Dreher & Evans,…"
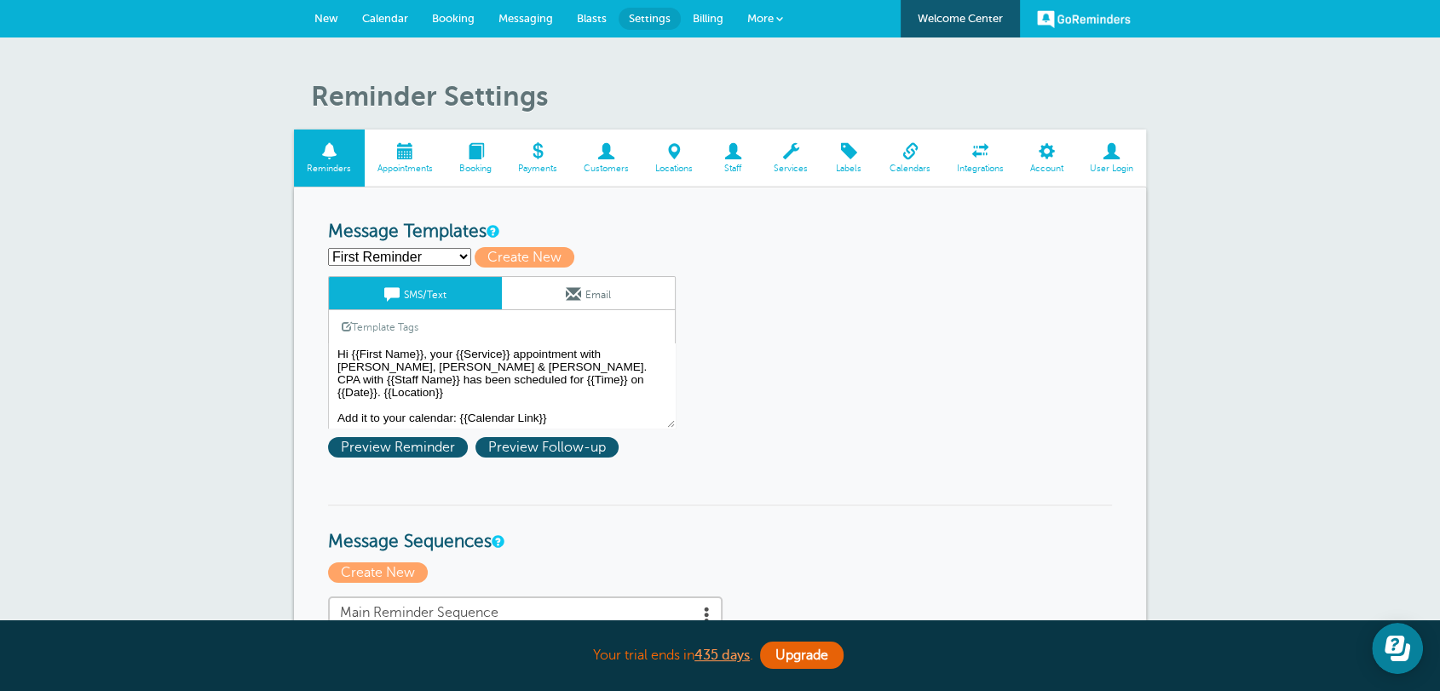
click at [406, 265] on select "First Reminder Follow Up: Ask For Review Second Reminder Third Reminder Create …" at bounding box center [399, 257] width 143 height 18
drag, startPoint x: 812, startPoint y: 354, endPoint x: 755, endPoint y: 354, distance: 57.1
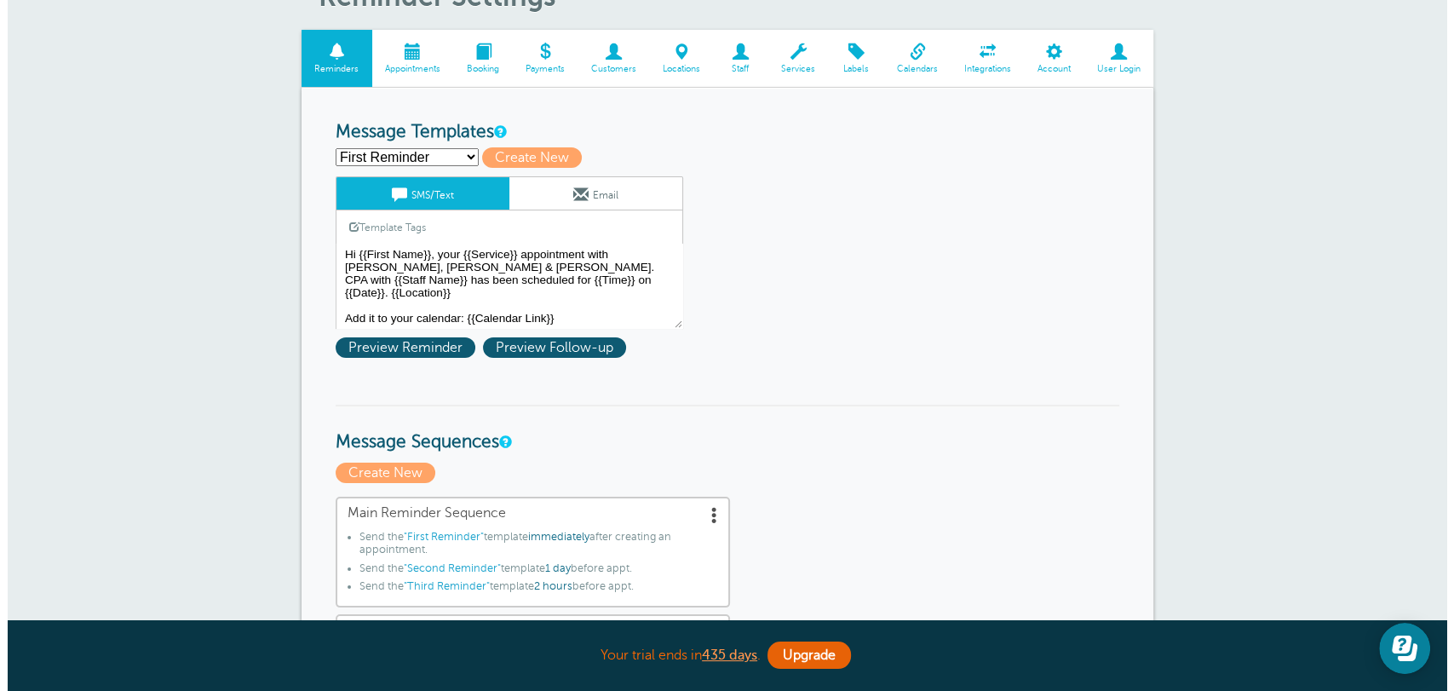
scroll to position [221, 0]
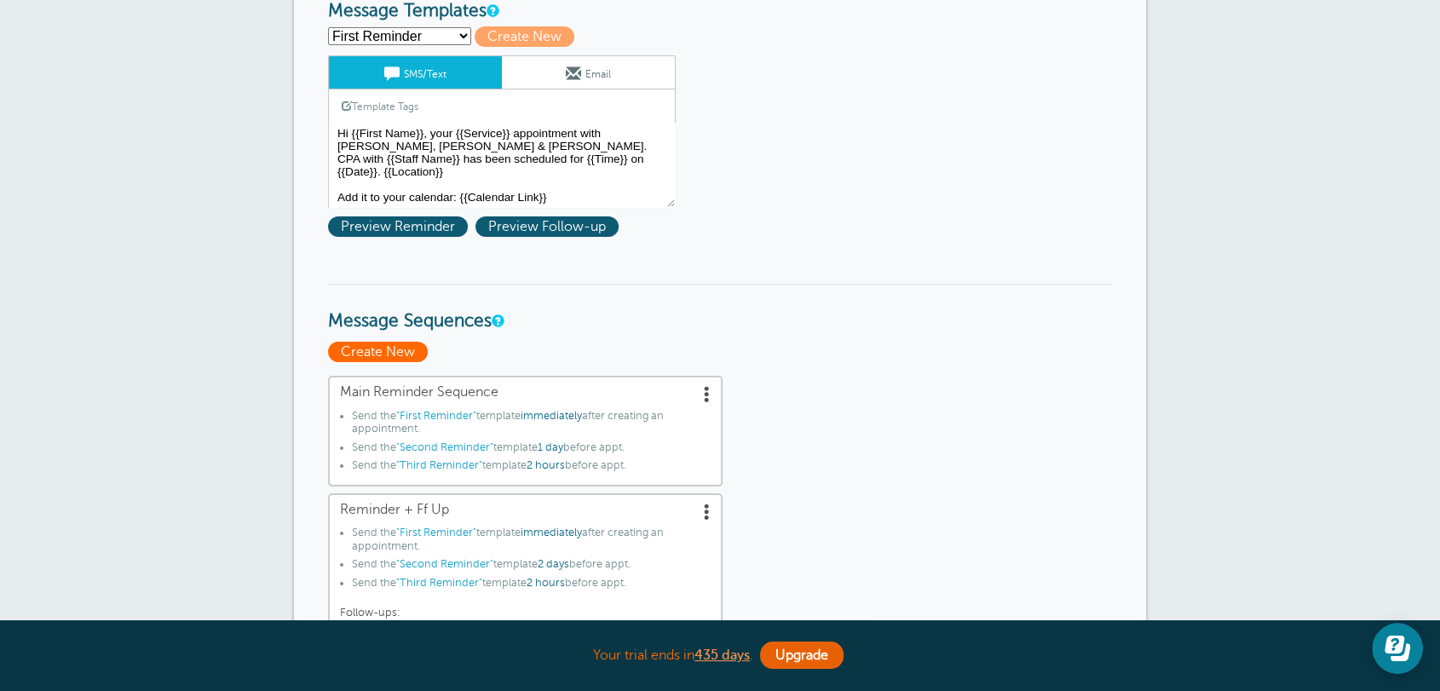
click at [394, 354] on span "Create New" at bounding box center [378, 352] width 100 height 20
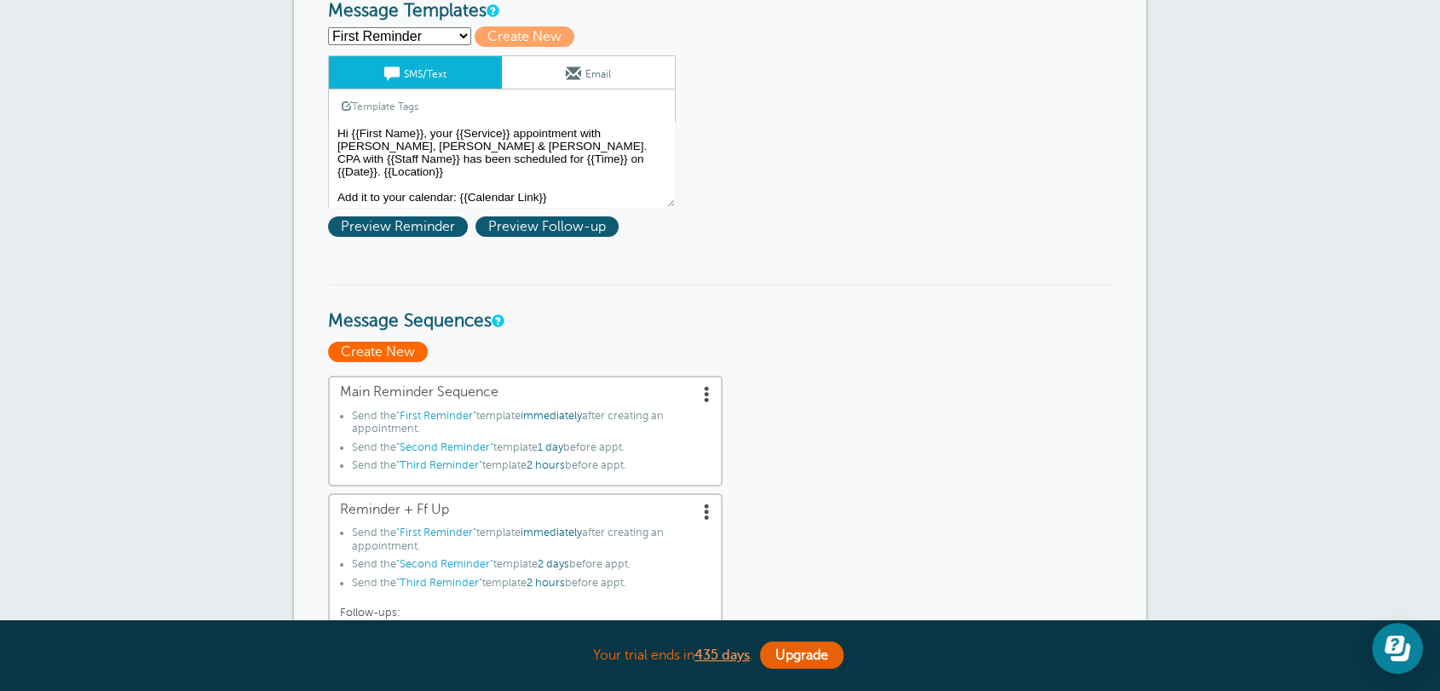
click at [368, 359] on span "Create New" at bounding box center [378, 352] width 100 height 20
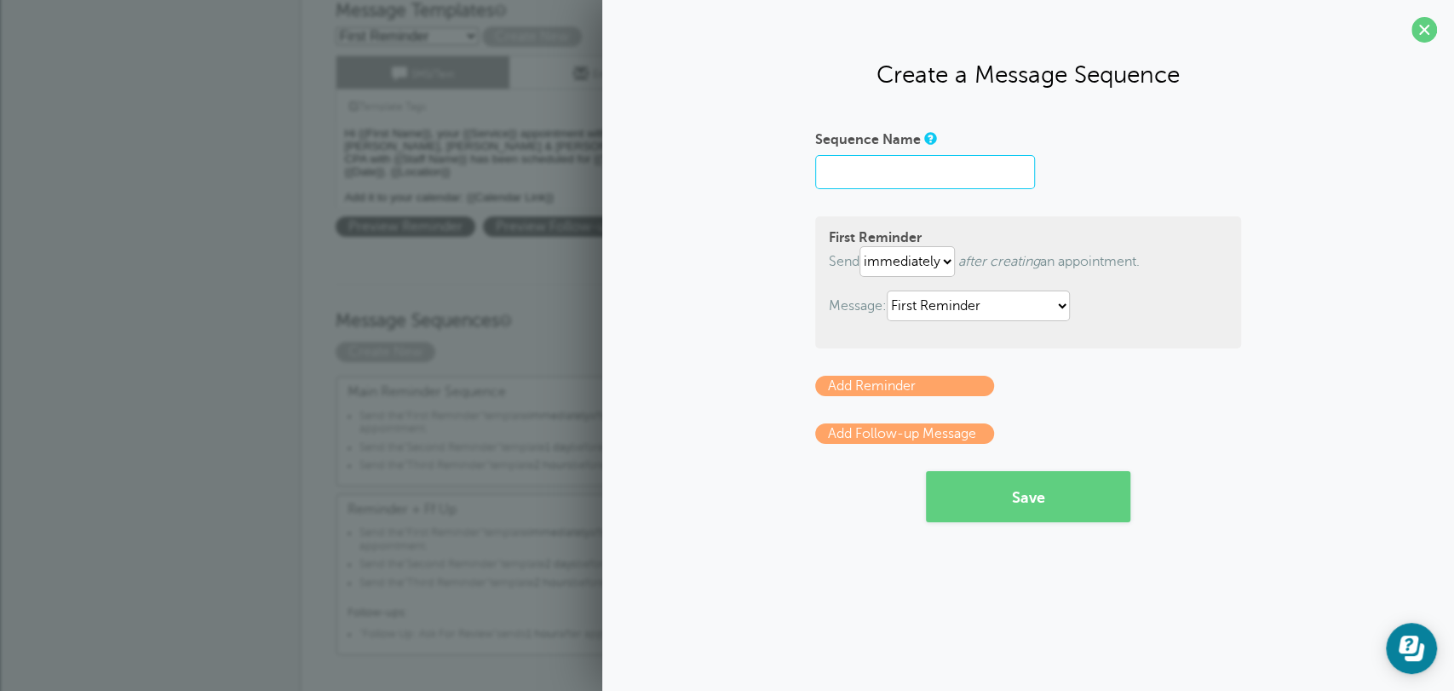
click at [900, 176] on input "Sequence Name" at bounding box center [925, 172] width 220 height 34
type input "Main Reminder Sequence"
drag, startPoint x: 831, startPoint y: 230, endPoint x: 894, endPoint y: 230, distance: 63.0
click at [894, 230] on strong "First Reminder" at bounding box center [875, 237] width 93 height 15
click at [934, 322] on div "First Reminder Send immediately 1 2 3 4 5 6 7 8 9 10 11 12 13 14 15 16 17 18 19…" at bounding box center [1028, 282] width 426 height 132
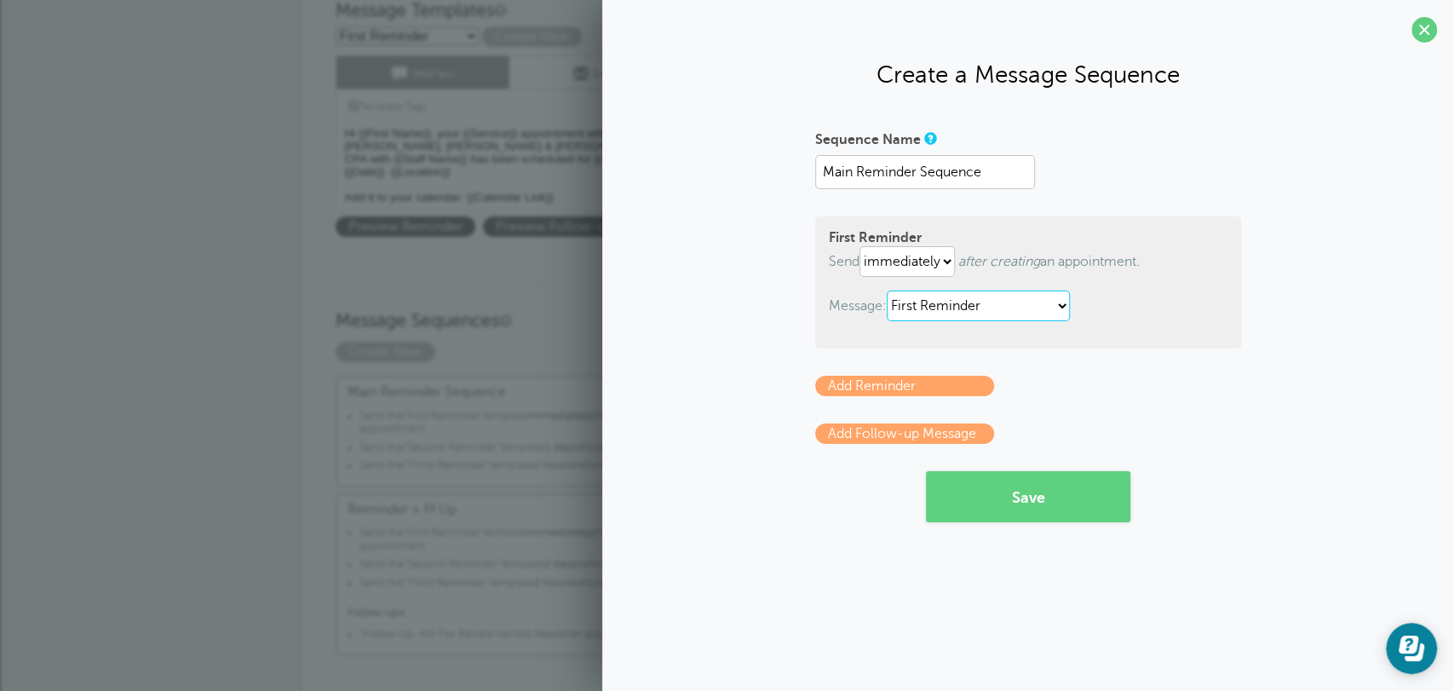
click at [937, 317] on select "First Reminder Follow Up: Ask For Review Second Reminder Third Reminder" at bounding box center [978, 305] width 183 height 31
click at [889, 290] on select "First Reminder Follow Up: Ask For Review Second Reminder Third Reminder" at bounding box center [978, 305] width 183 height 31
click at [860, 392] on link "Add Reminder" at bounding box center [904, 386] width 179 height 20
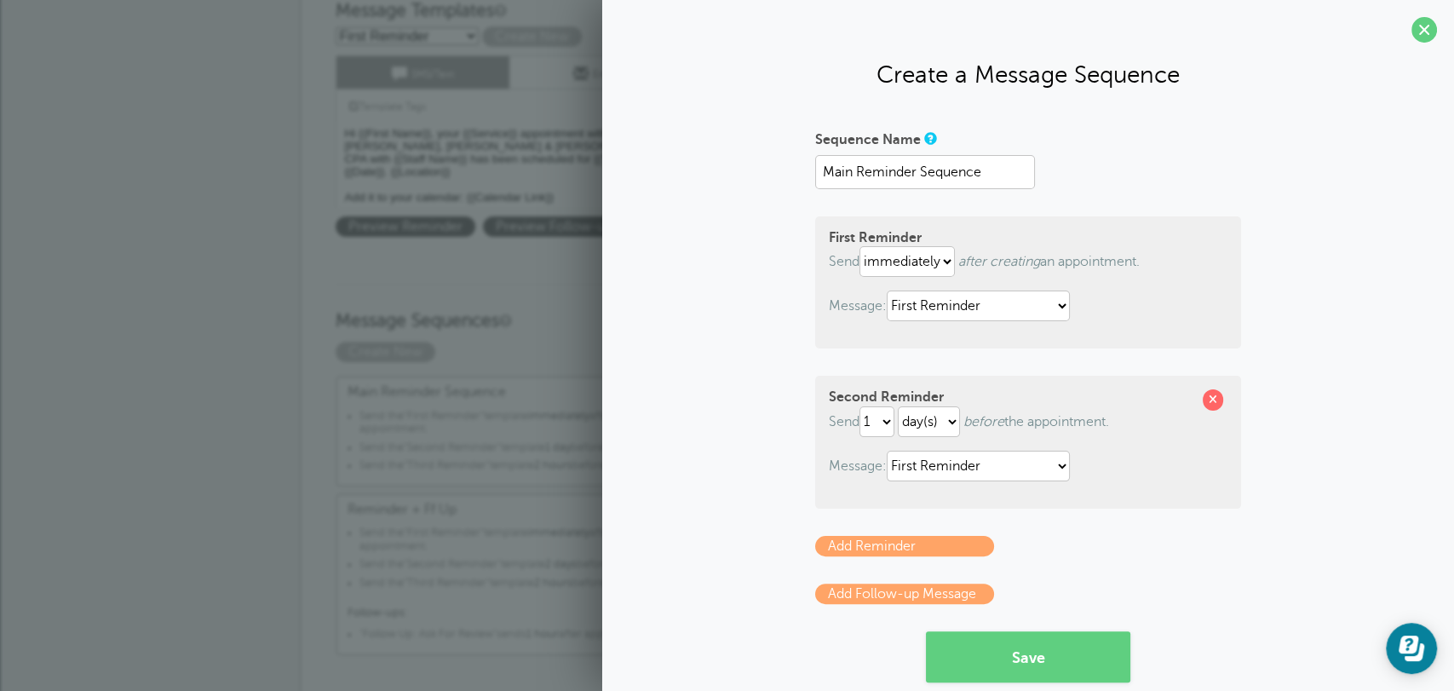
drag, startPoint x: 969, startPoint y: 422, endPoint x: 1121, endPoint y: 419, distance: 151.7
click at [1121, 419] on p "Send 1 2 3 4 5 6 7 8 9 10 11 12 13 14 15 16 17 18 19 20 21 22 23 24 25 26 27 28…" at bounding box center [1028, 421] width 399 height 31
click at [966, 466] on select "First Reminder Follow Up: Ask For Review Second Reminder Third Reminder" at bounding box center [978, 466] width 183 height 31
select select "142291"
click at [887, 451] on select "First Reminder Follow Up: Ask For Review Second Reminder Third Reminder" at bounding box center [978, 466] width 183 height 31
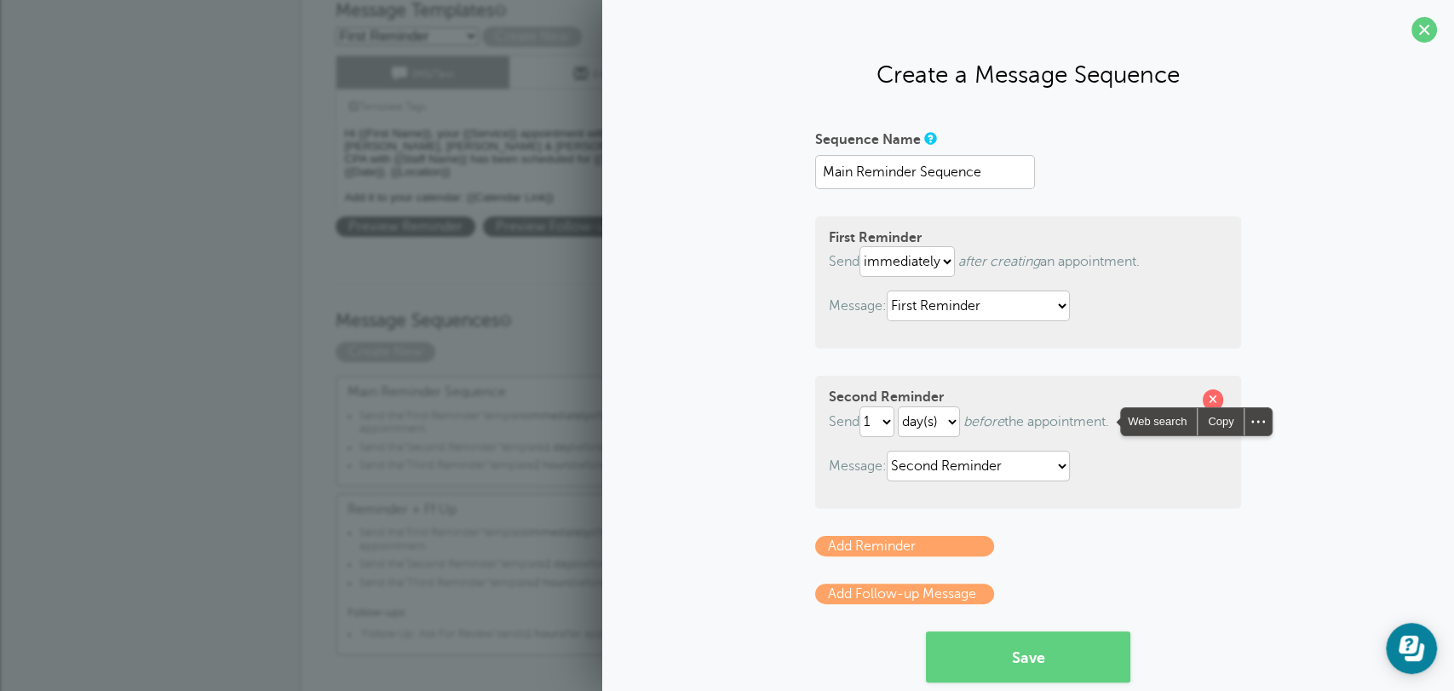
click at [851, 400] on strong "Second Reminder" at bounding box center [886, 396] width 115 height 15
click at [851, 399] on strong "Second Reminder" at bounding box center [886, 396] width 115 height 15
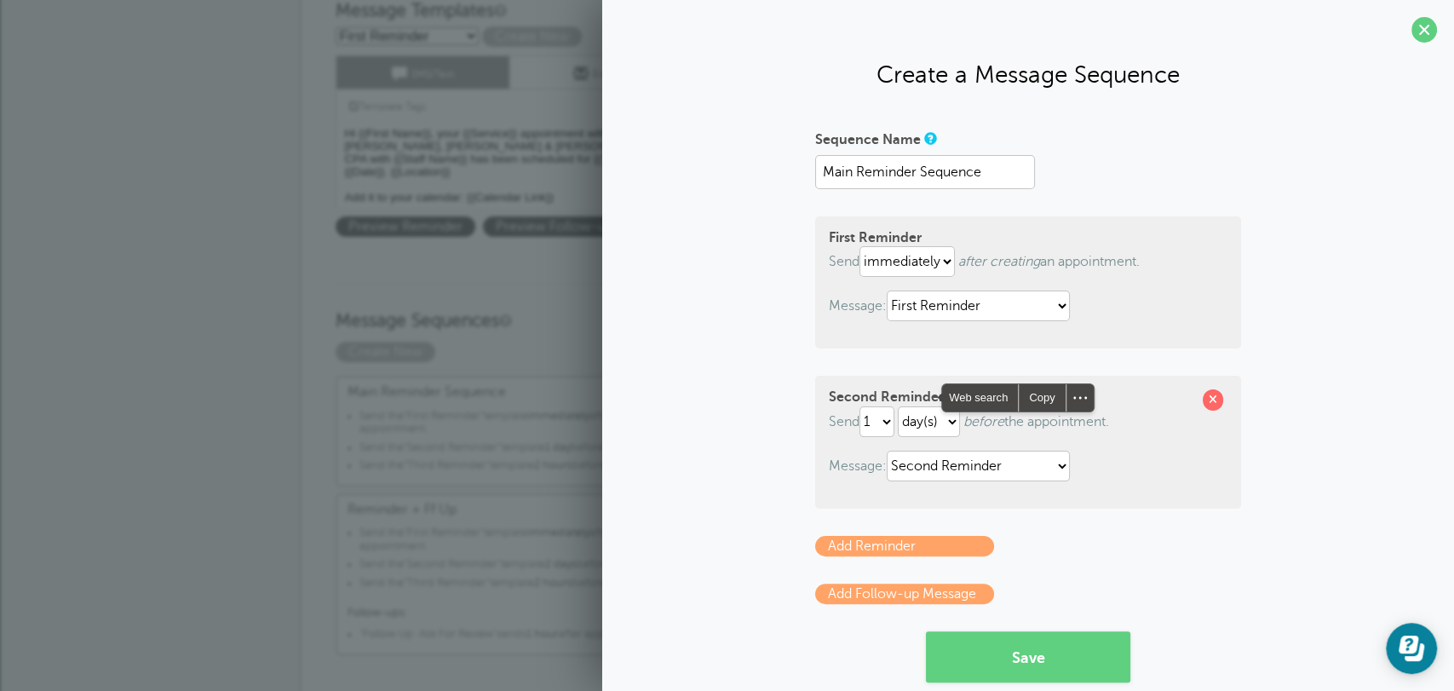
click at [1111, 569] on form "Sequence Name Main Reminder Sequence First Reminder Send immediately 1 2 3 4 5 …" at bounding box center [1028, 403] width 426 height 557
click at [927, 550] on link "Add Reminder" at bounding box center [904, 546] width 179 height 20
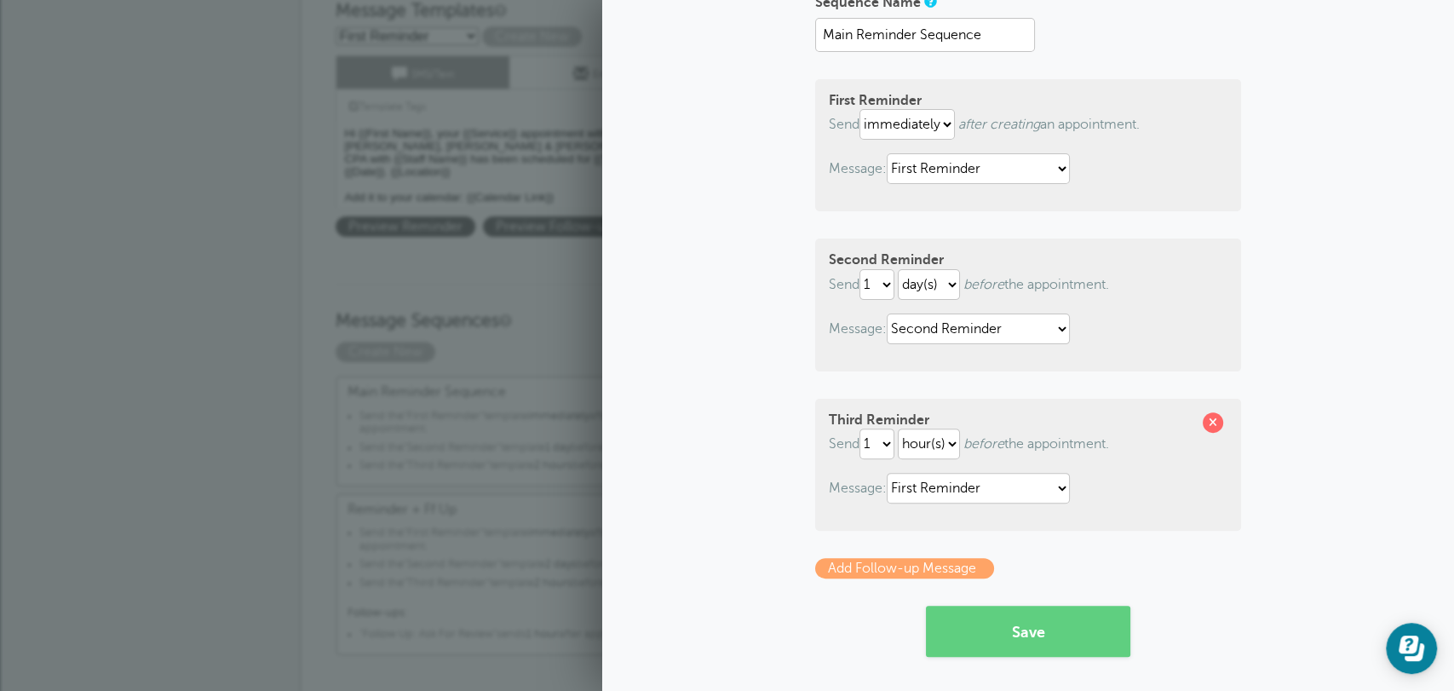
scroll to position [141, 0]
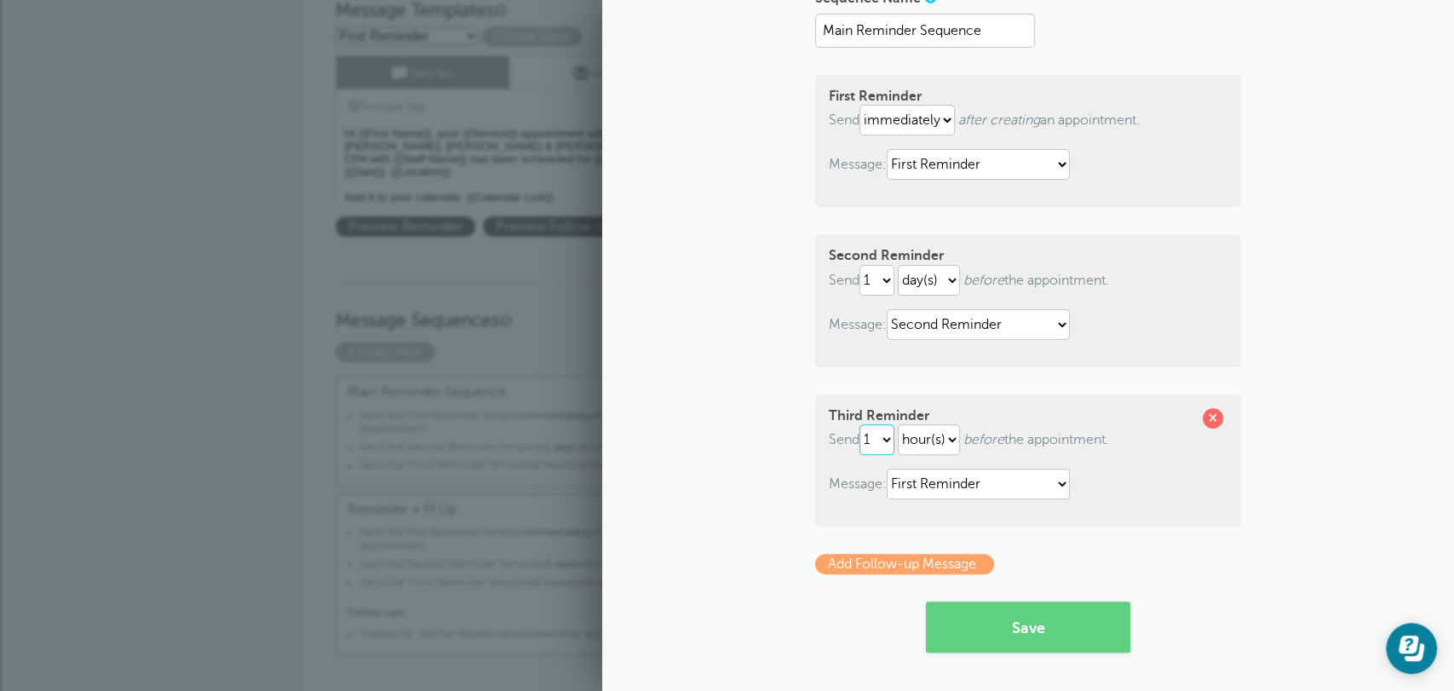
click at [881, 440] on select "1 2 3 4 5 6 7 8 9 10 11 12 13 14 15 16 17 18 19 20 21 22 23 24 25 26 27 28 29 30" at bounding box center [877, 439] width 35 height 31
select select "2"
click at [860, 424] on select "1 2 3 4 5 6 7 8 9 10 11 12 13 14 15 16 17 18 19 20 21 22 23 24 25 26 27 28 29 30" at bounding box center [877, 439] width 35 height 31
click at [971, 480] on select "First Reminder Follow Up: Ask For Review Second Reminder Third Reminder" at bounding box center [978, 484] width 183 height 31
select select "142292"
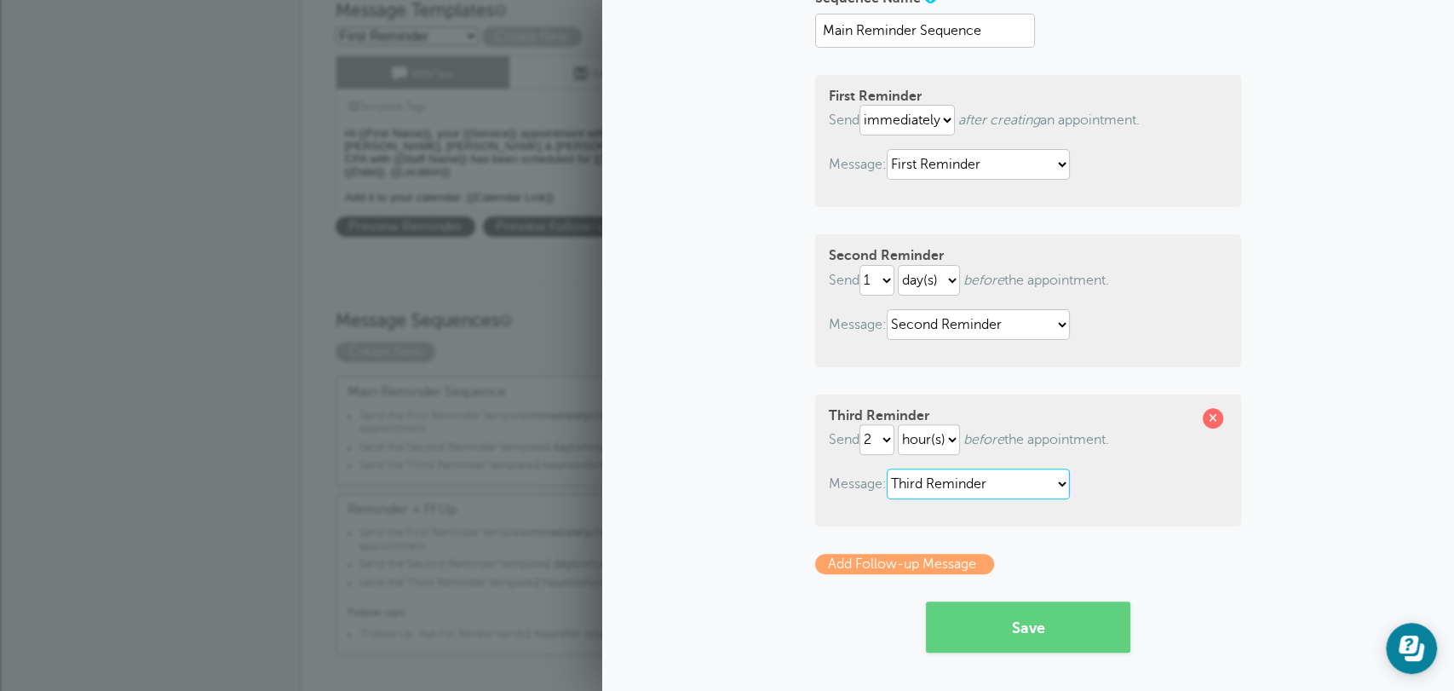
click at [887, 469] on select "First Reminder Follow Up: Ask For Review Second Reminder Third Reminder" at bounding box center [978, 484] width 183 height 31
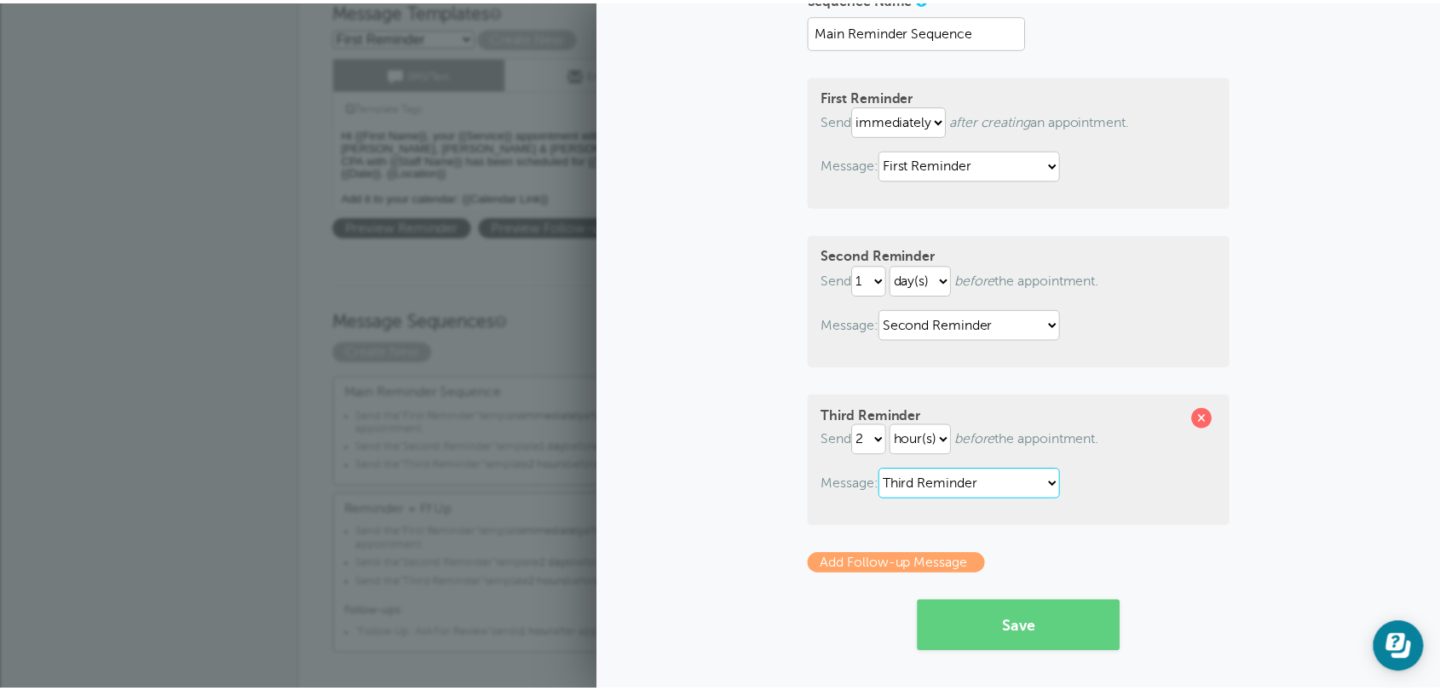
scroll to position [0, 0]
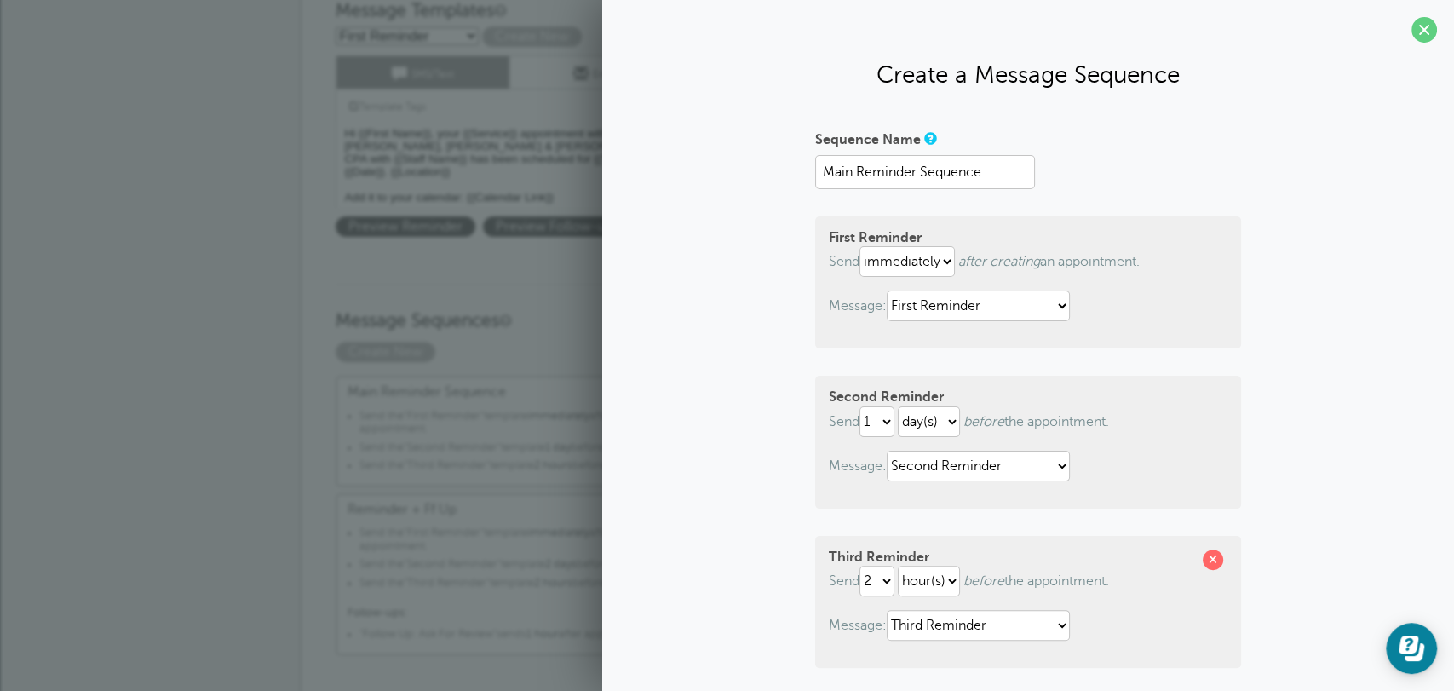
click at [571, 302] on h3 "Message Sequences" at bounding box center [728, 308] width 784 height 49
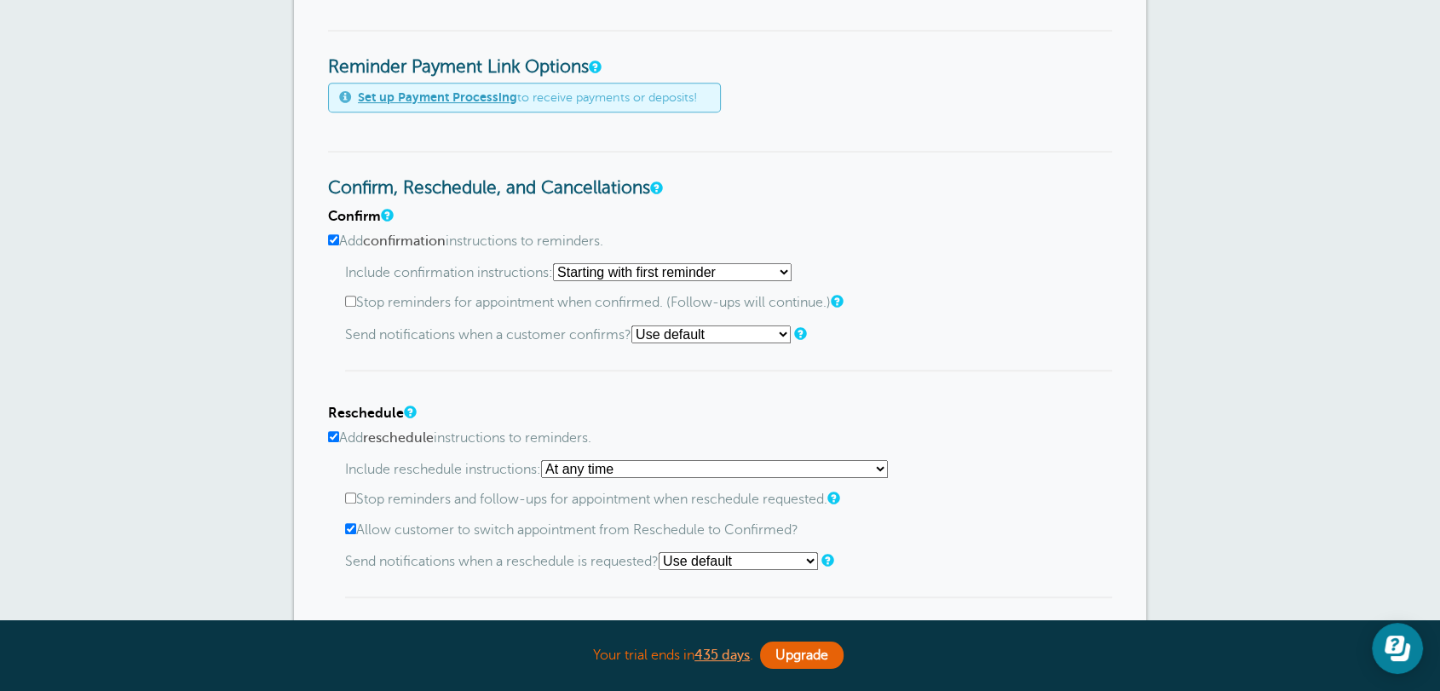
scroll to position [1104, 0]
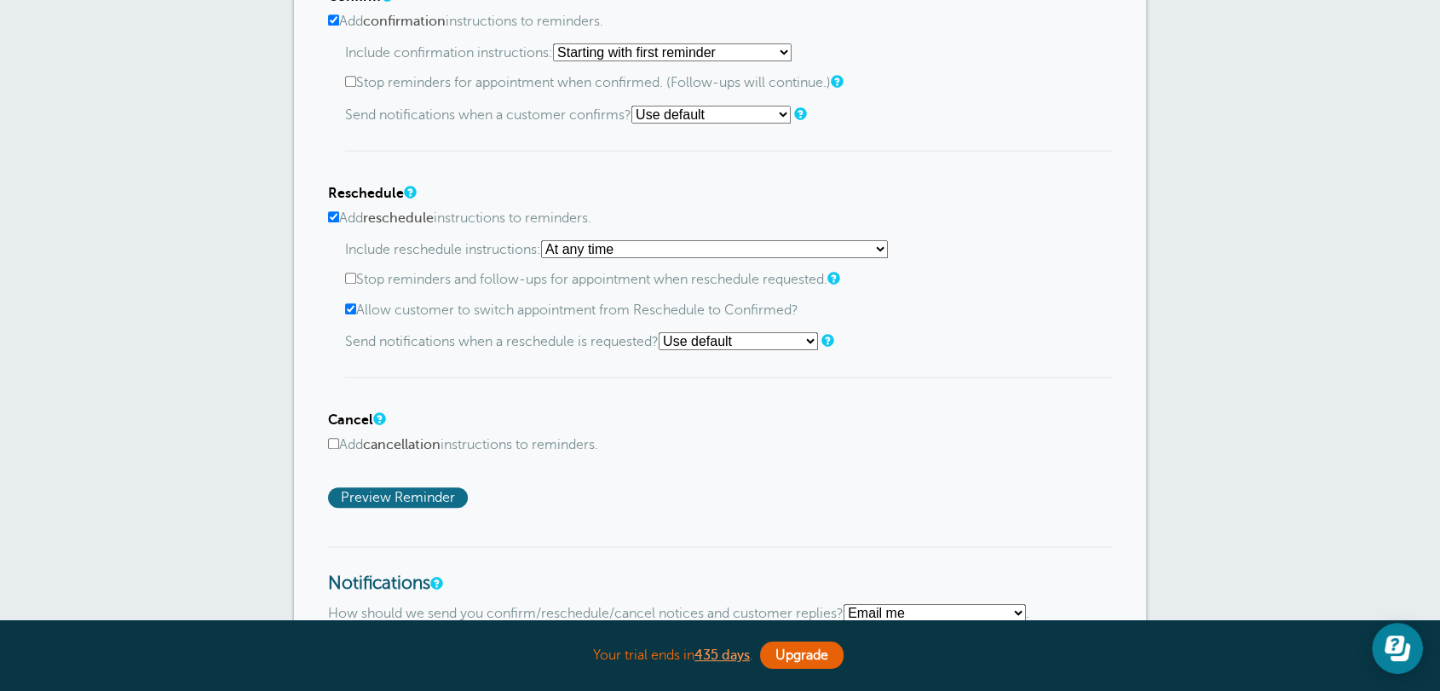
click at [390, 489] on span "Preview Reminder" at bounding box center [398, 497] width 140 height 20
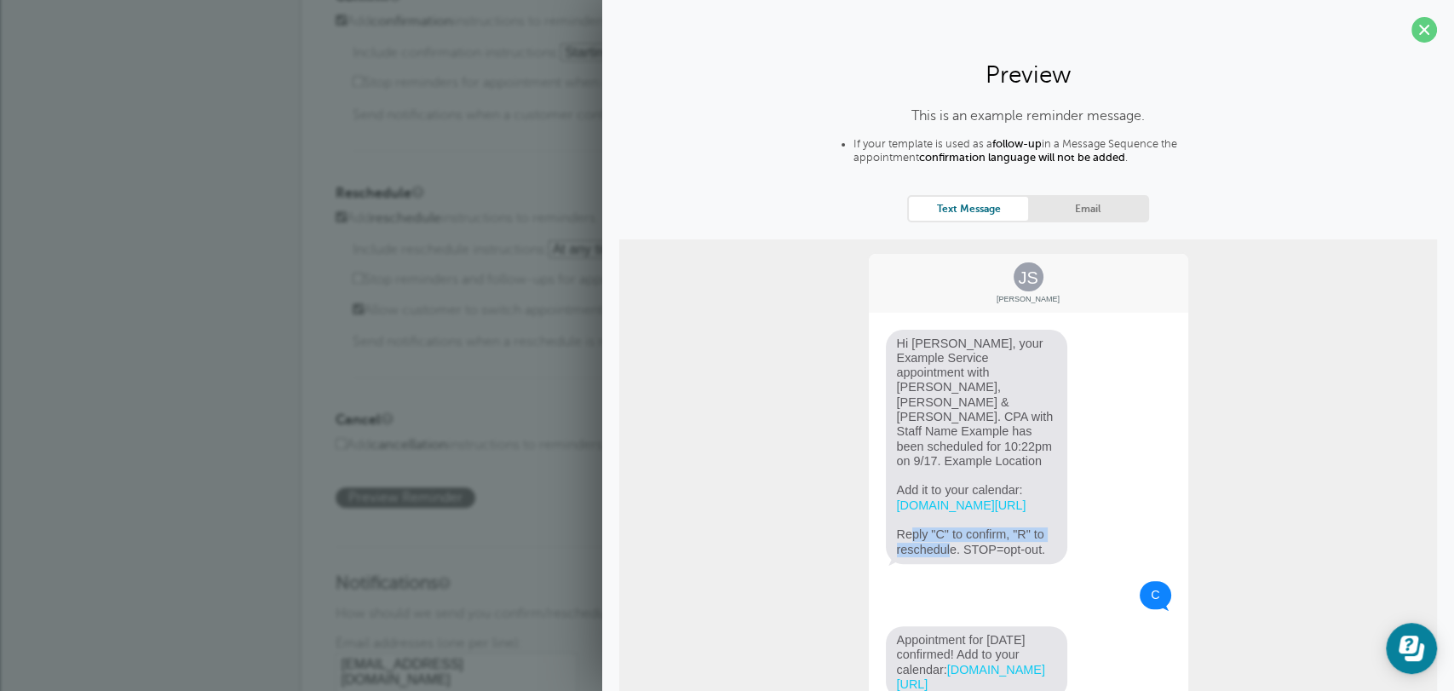
drag, startPoint x: 901, startPoint y: 523, endPoint x: 974, endPoint y: 522, distance: 72.4
click at [939, 542] on span "Hi Jane, your Example Service appointment with Griffiths, Dreher & Evans, PS. C…" at bounding box center [977, 447] width 182 height 234
click at [1080, 213] on link "Email" at bounding box center [1087, 208] width 119 height 23
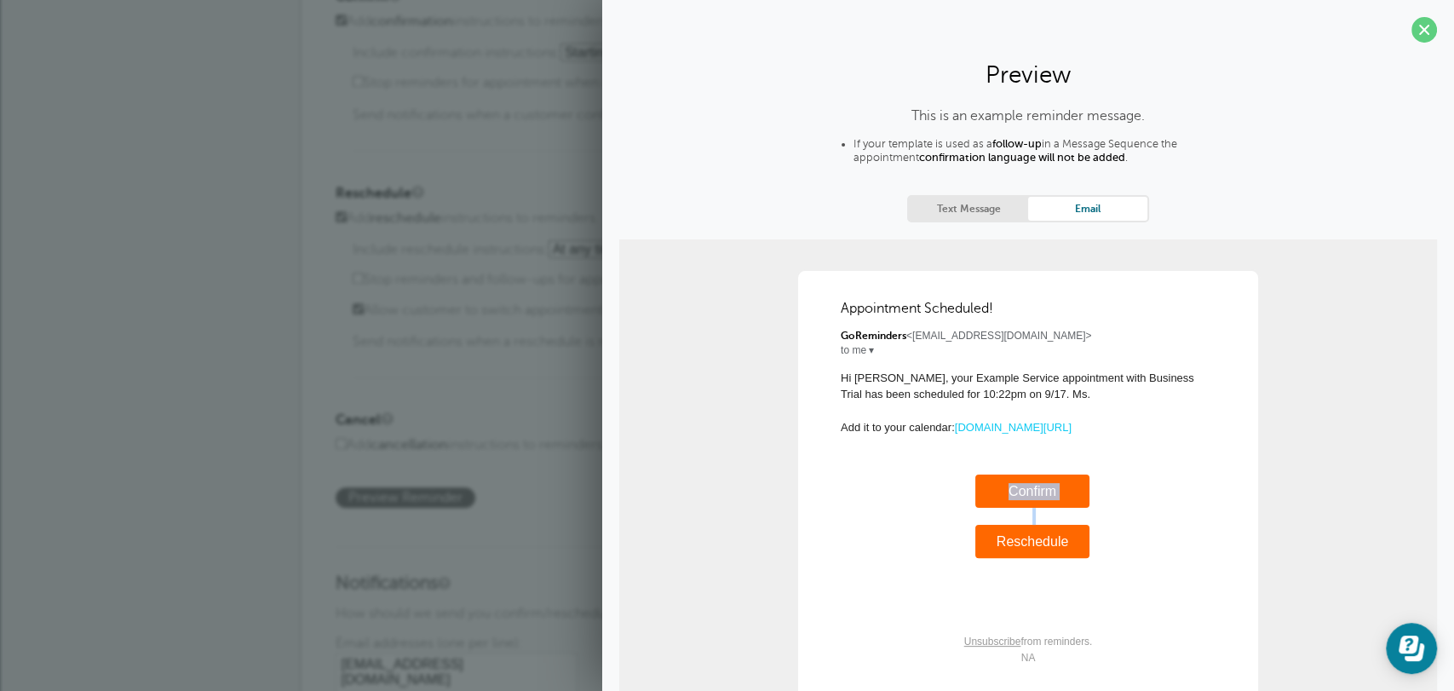
drag, startPoint x: 935, startPoint y: 461, endPoint x: 1113, endPoint y: 552, distance: 199.3
click at [1113, 552] on div "Appointment Scheduled! GoReminders <noreply@goreminders.com> to me ▾ Hi Jane, y…" at bounding box center [1028, 525] width 426 height 474
click at [296, 401] on div "Reminder Settings Reminders Appointments Booking Payments Customers Locations S…" at bounding box center [727, 68] width 1454 height 2271
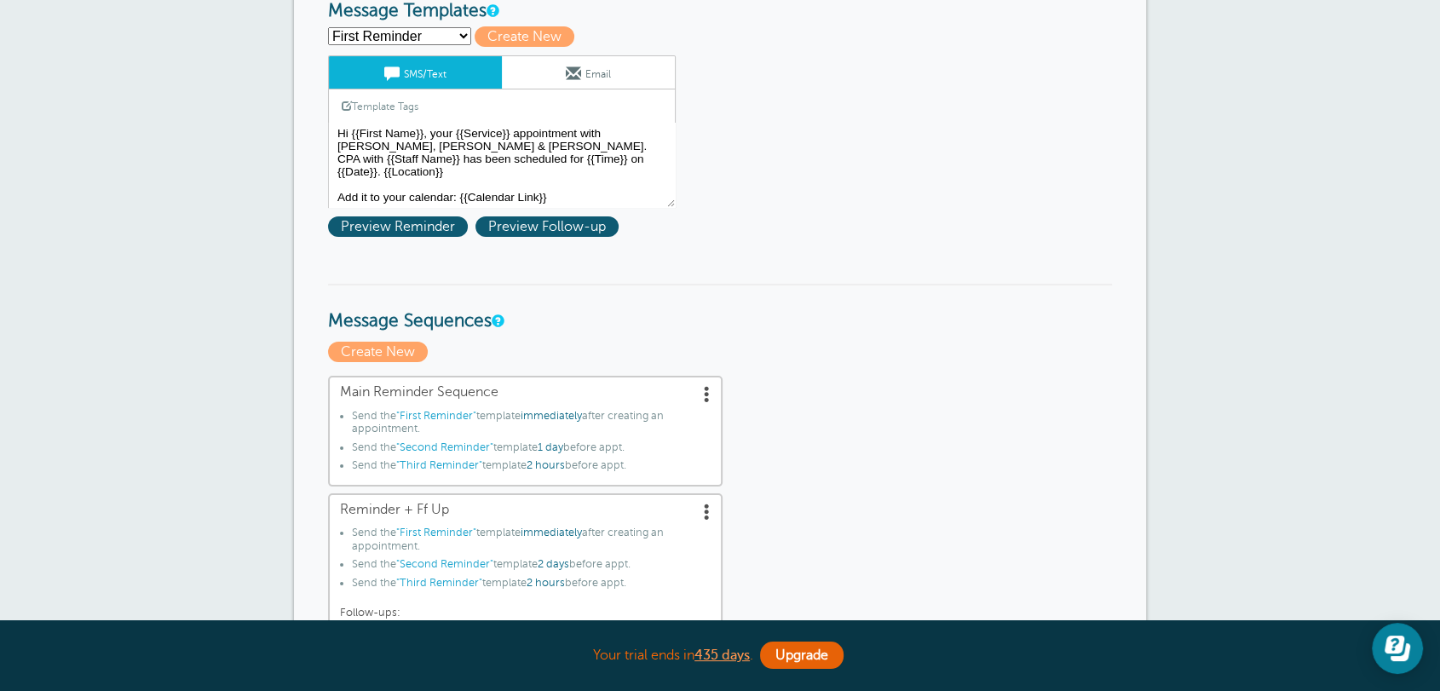
scroll to position [0, 0]
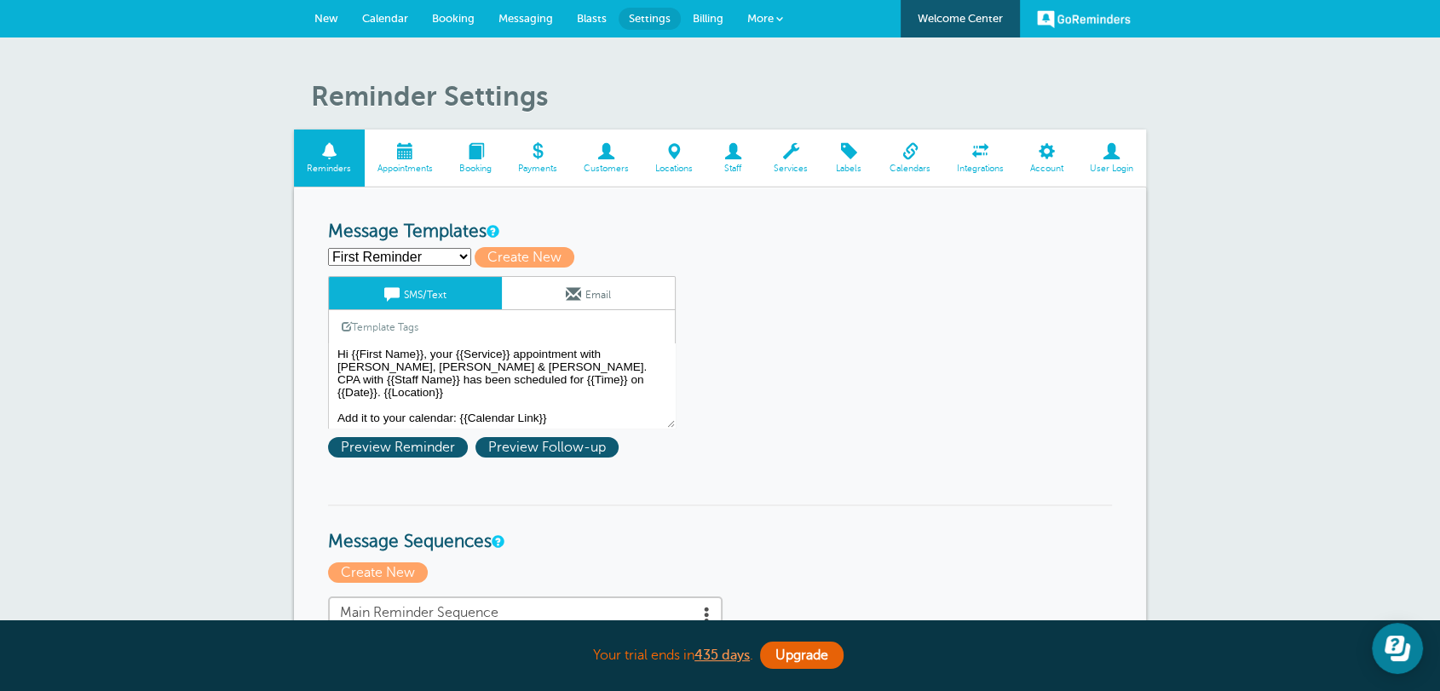
click at [734, 157] on span at bounding box center [732, 151] width 55 height 16
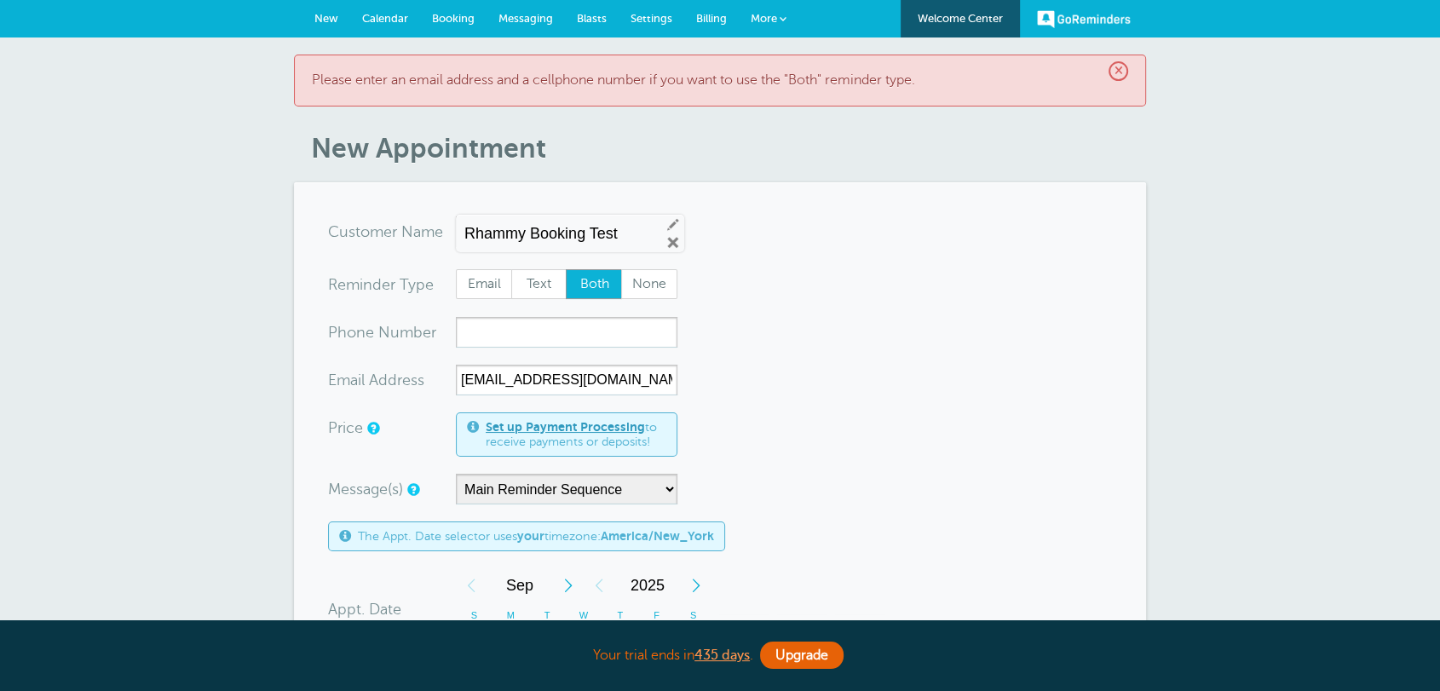
drag, startPoint x: 571, startPoint y: 81, endPoint x: 517, endPoint y: 239, distance: 167.3
click at [809, 69] on div "× Please enter an email address and a cellphone number if you want to use the "…" at bounding box center [720, 81] width 852 height 52
click at [468, 277] on span "Email" at bounding box center [484, 284] width 55 height 29
click at [456, 269] on input "Email" at bounding box center [455, 268] width 1 height 1
radio input "true"
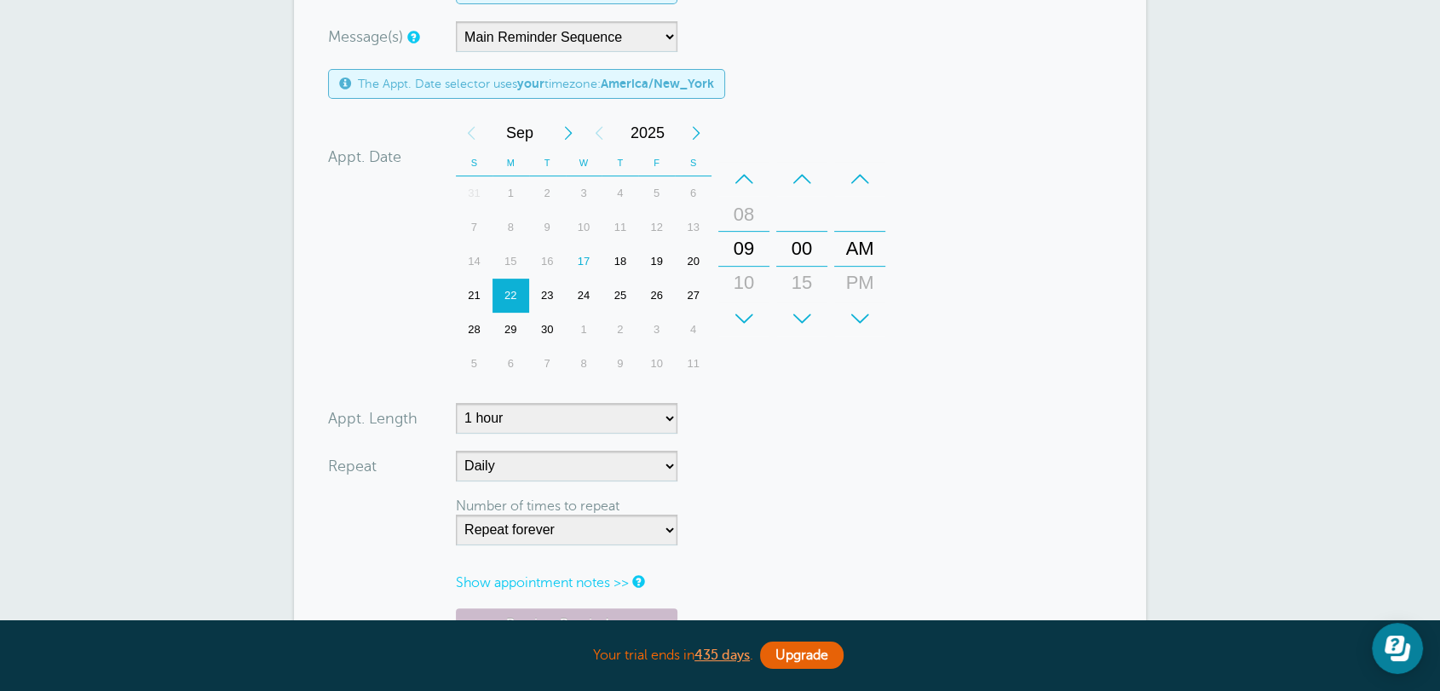
scroll to position [852, 0]
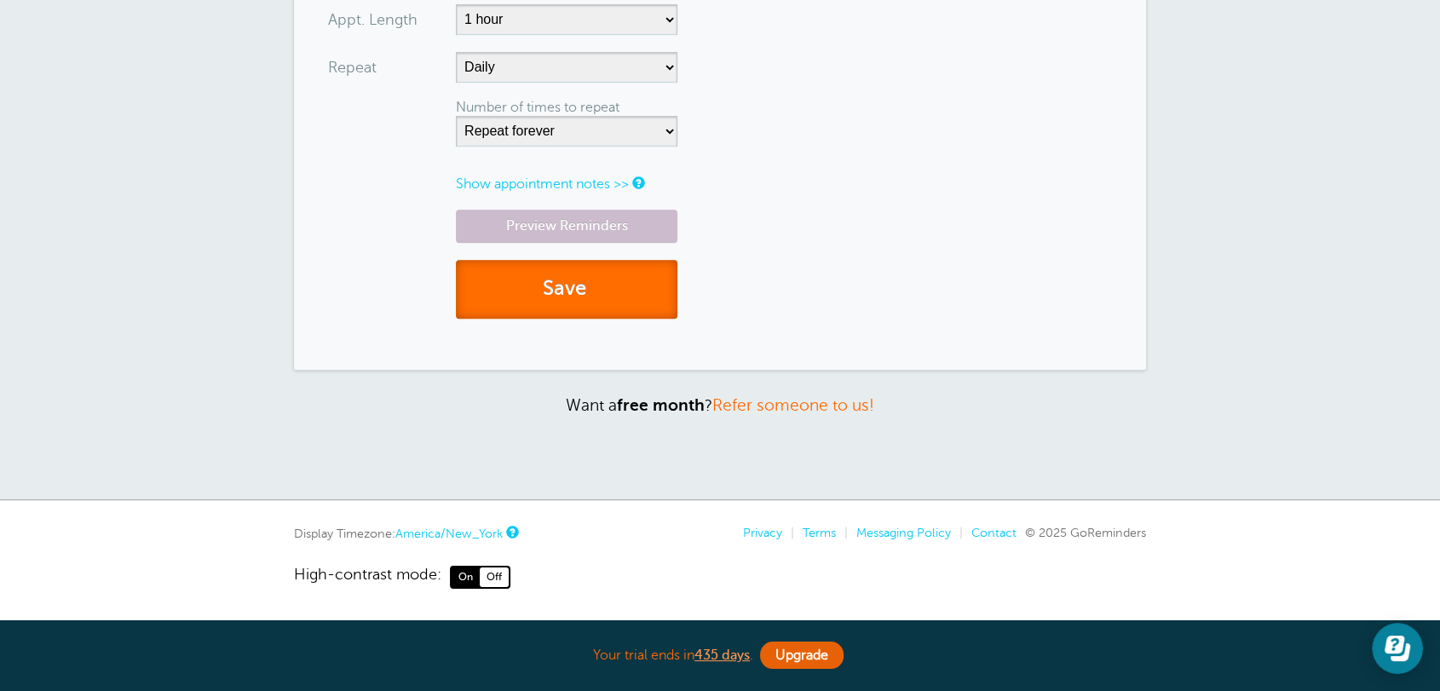
click at [524, 265] on button "Save" at bounding box center [566, 289] width 221 height 59
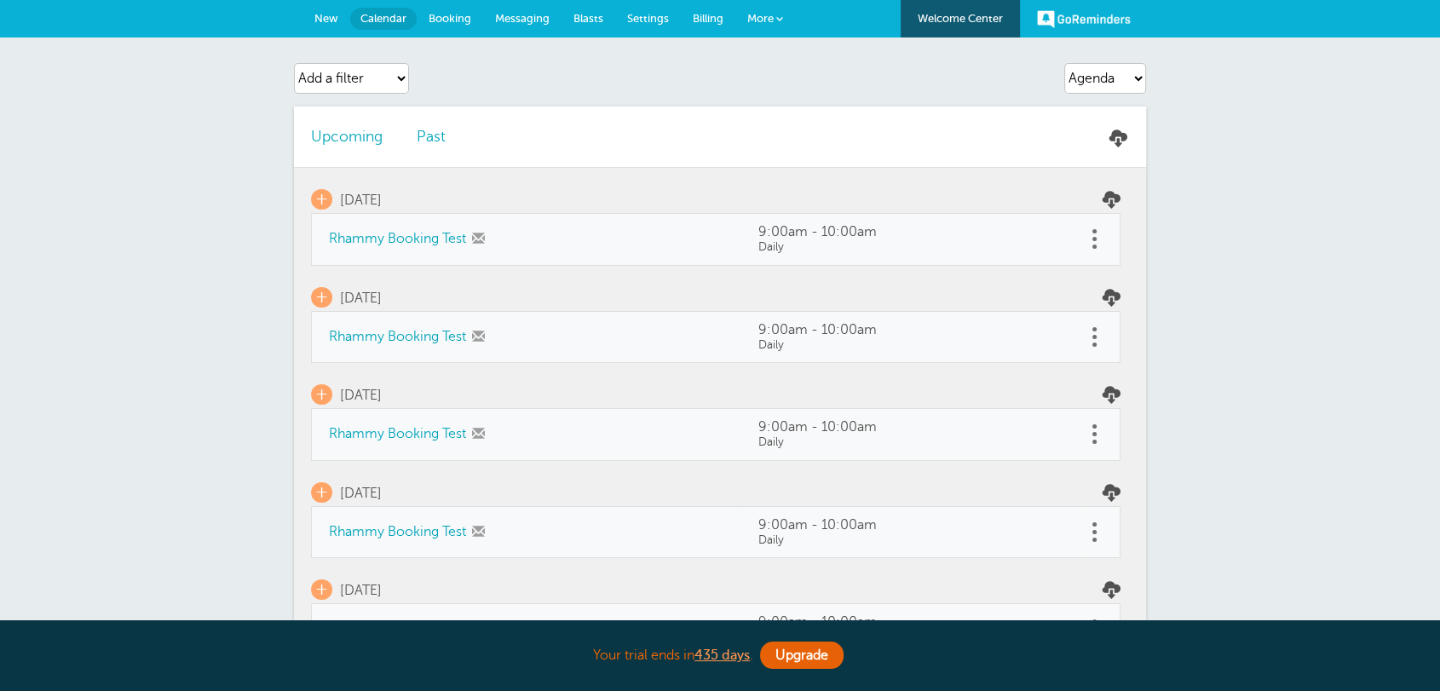
click at [323, 147] on li "Upcoming" at bounding box center [347, 136] width 106 height 60
click at [1093, 245] on span at bounding box center [1094, 246] width 4 height 4
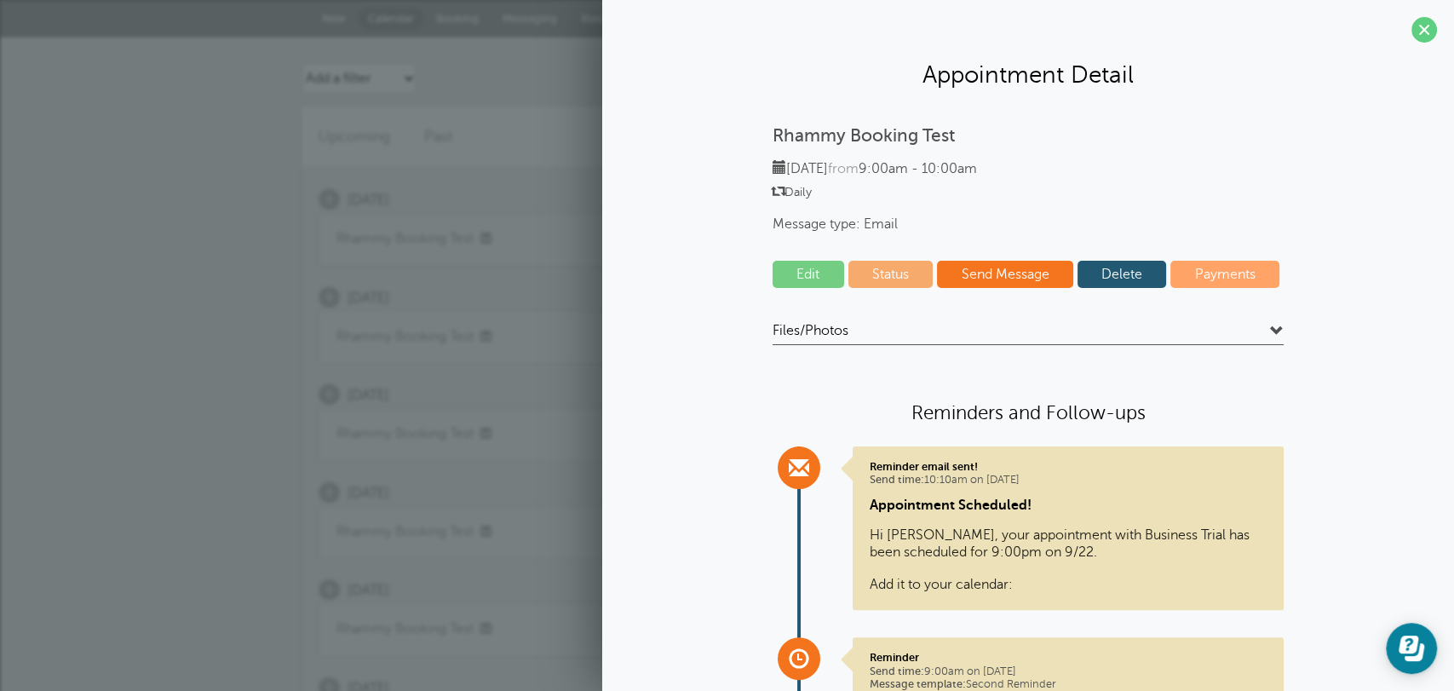
click at [1104, 278] on link "Delete" at bounding box center [1122, 274] width 89 height 27
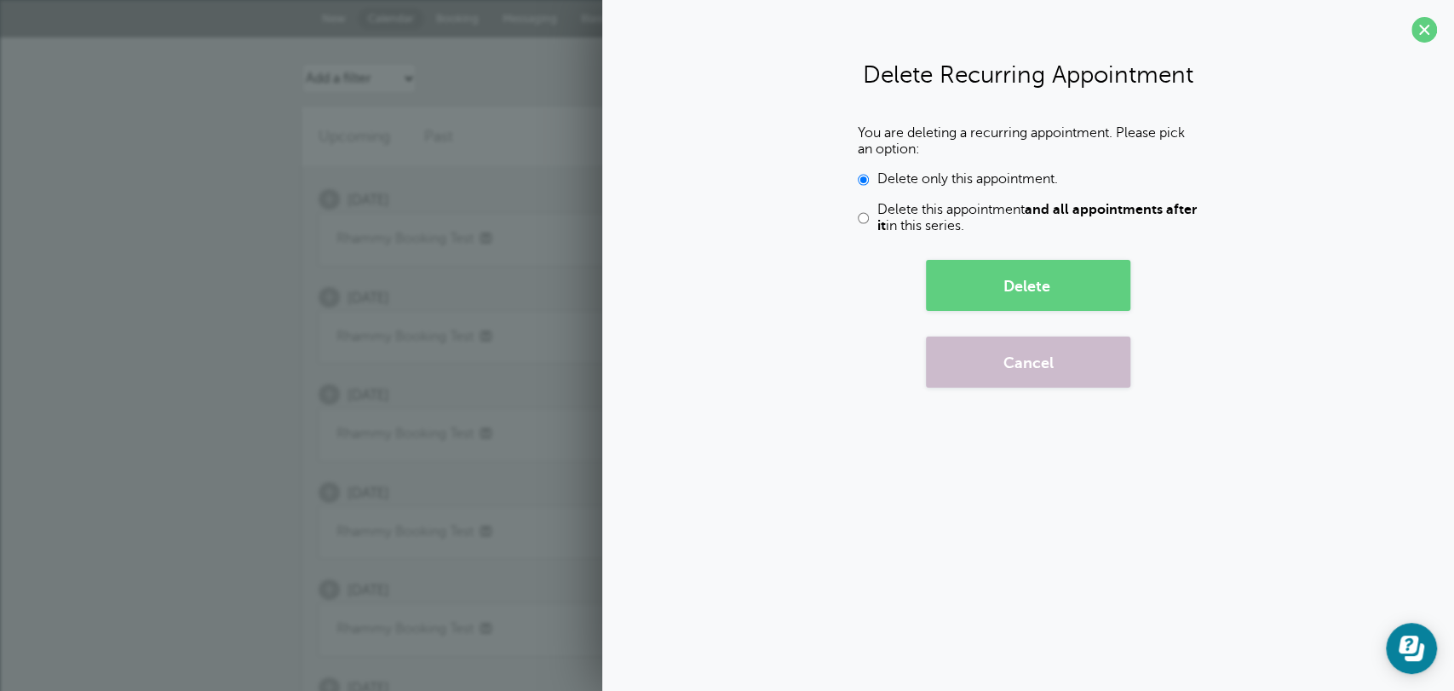
click at [928, 210] on span "Delete this appointment and all appointments after it in this series." at bounding box center [1037, 218] width 321 height 32
click at [869, 210] on input "Delete this appointment and all appointments after it in this series." at bounding box center [863, 218] width 11 height 32
radio input "true"
click at [992, 279] on button "Delete" at bounding box center [1028, 285] width 204 height 51
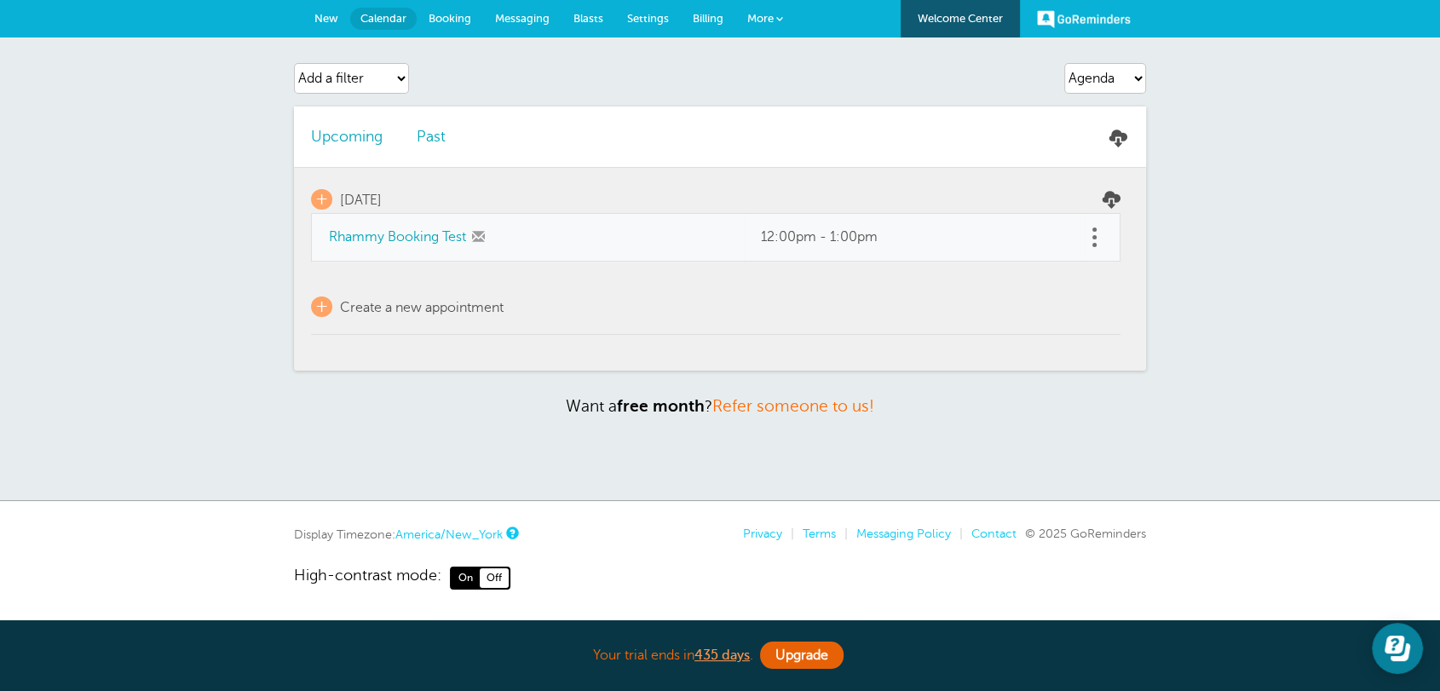
click at [1097, 234] on link at bounding box center [1093, 237] width 17 height 26
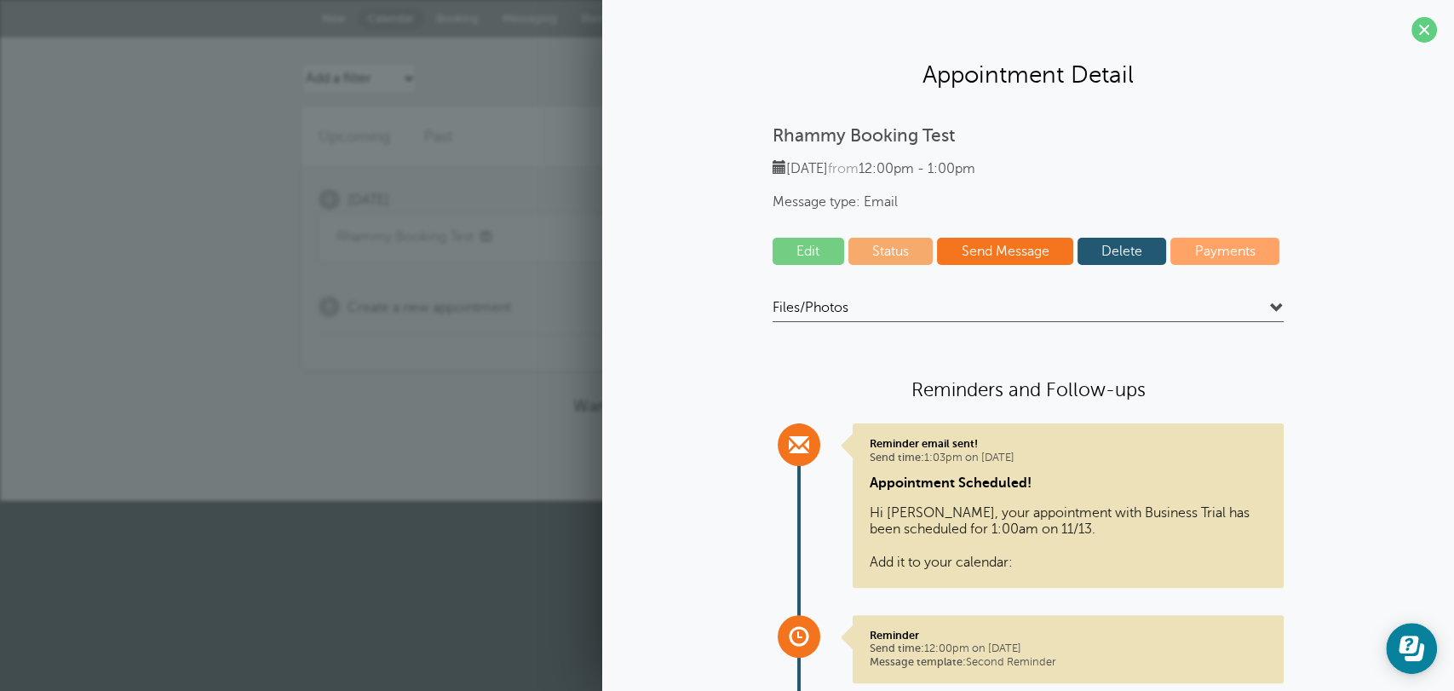
click at [820, 247] on link "Edit" at bounding box center [809, 251] width 72 height 27
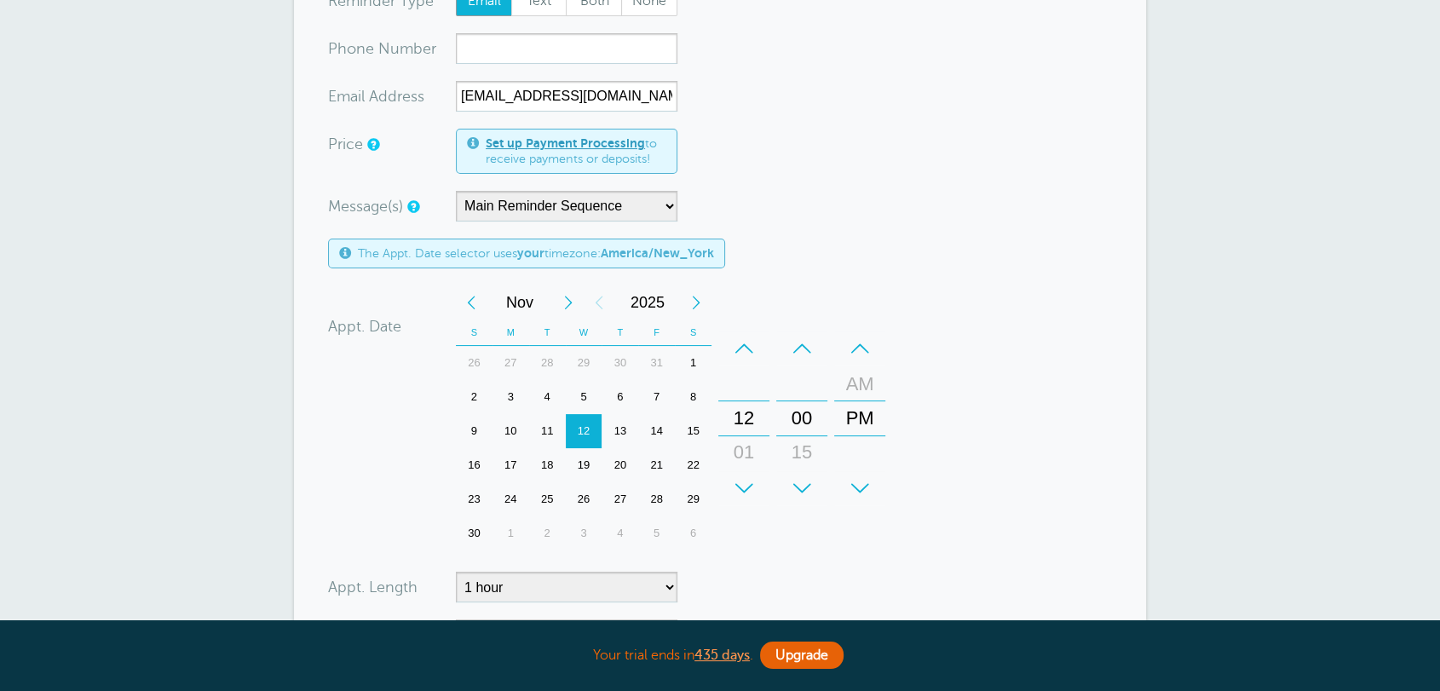
scroll to position [231, 0]
click at [475, 313] on div "Previous Month" at bounding box center [471, 302] width 31 height 34
click at [476, 313] on div "Previous Month" at bounding box center [471, 302] width 31 height 34
click at [495, 463] on div "22" at bounding box center [510, 465] width 37 height 34
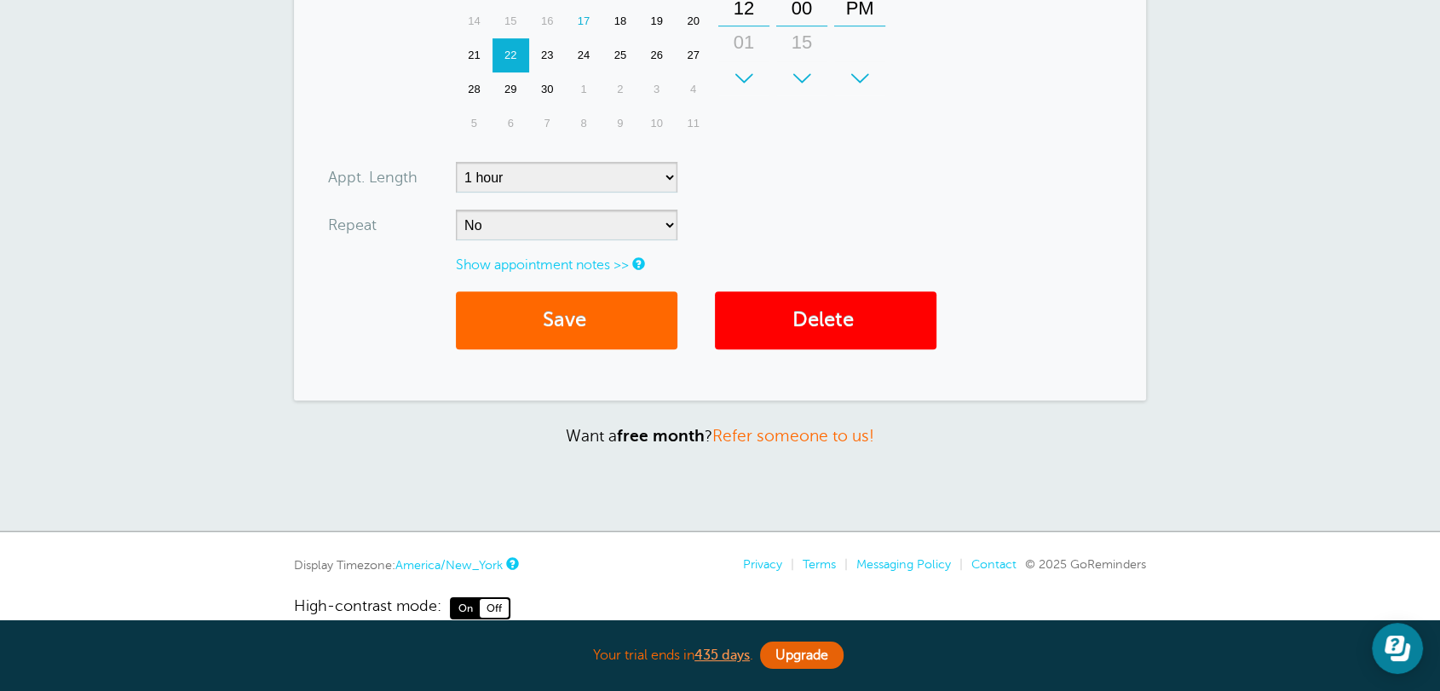
scroll to position [672, 0]
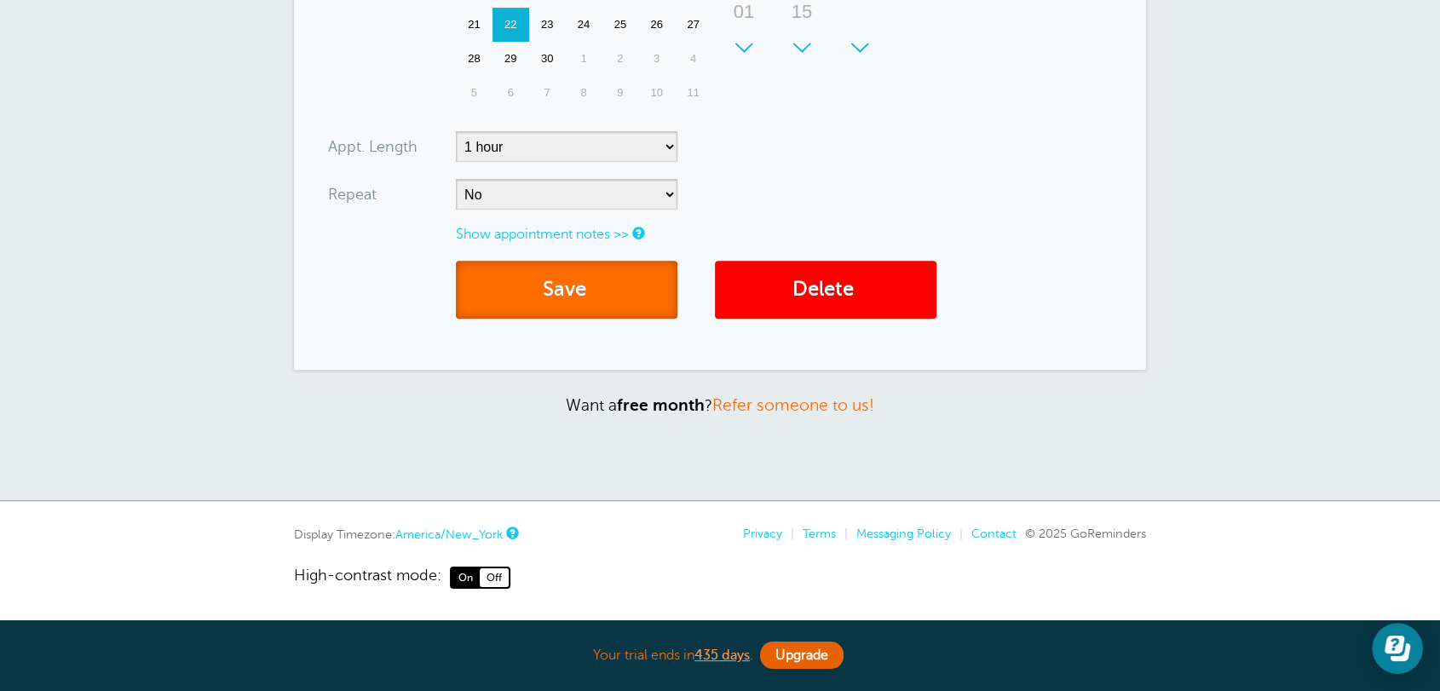
click at [570, 295] on button "Save" at bounding box center [566, 290] width 221 height 59
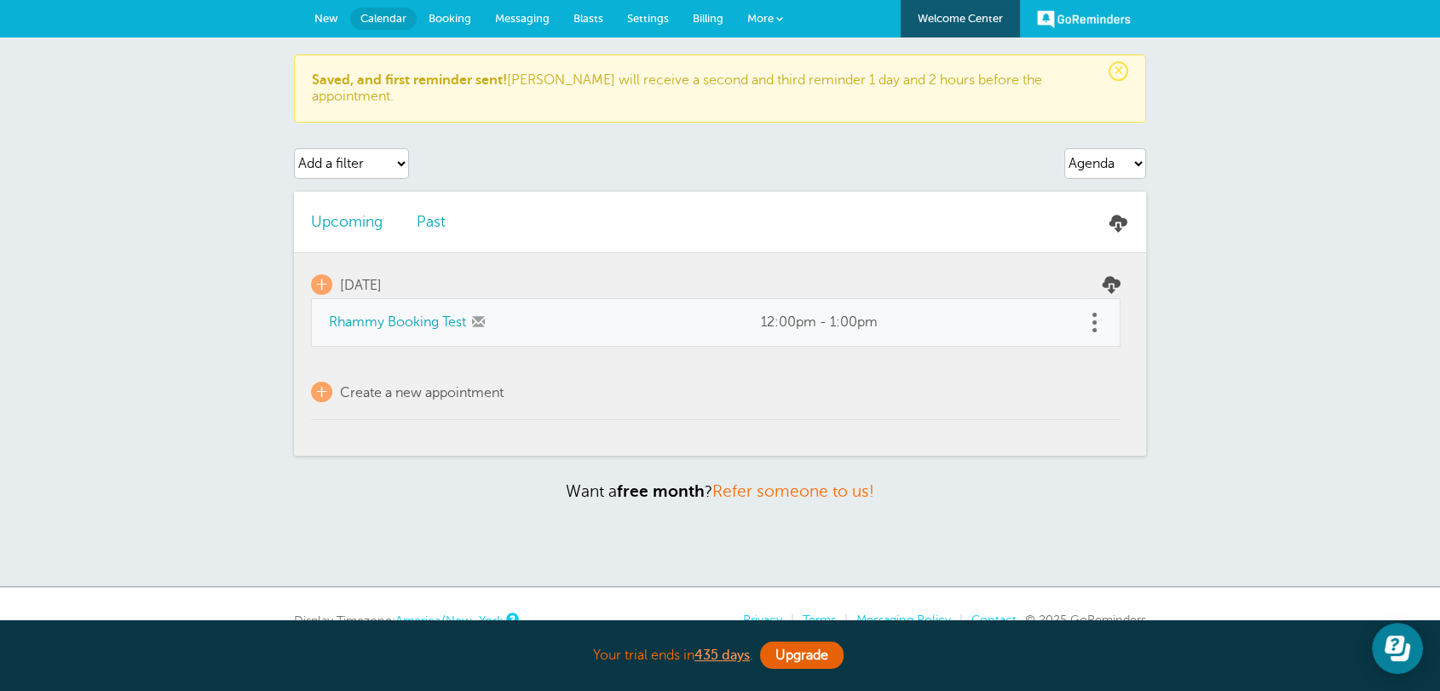
click at [422, 213] on link "Past" at bounding box center [431, 221] width 29 height 17
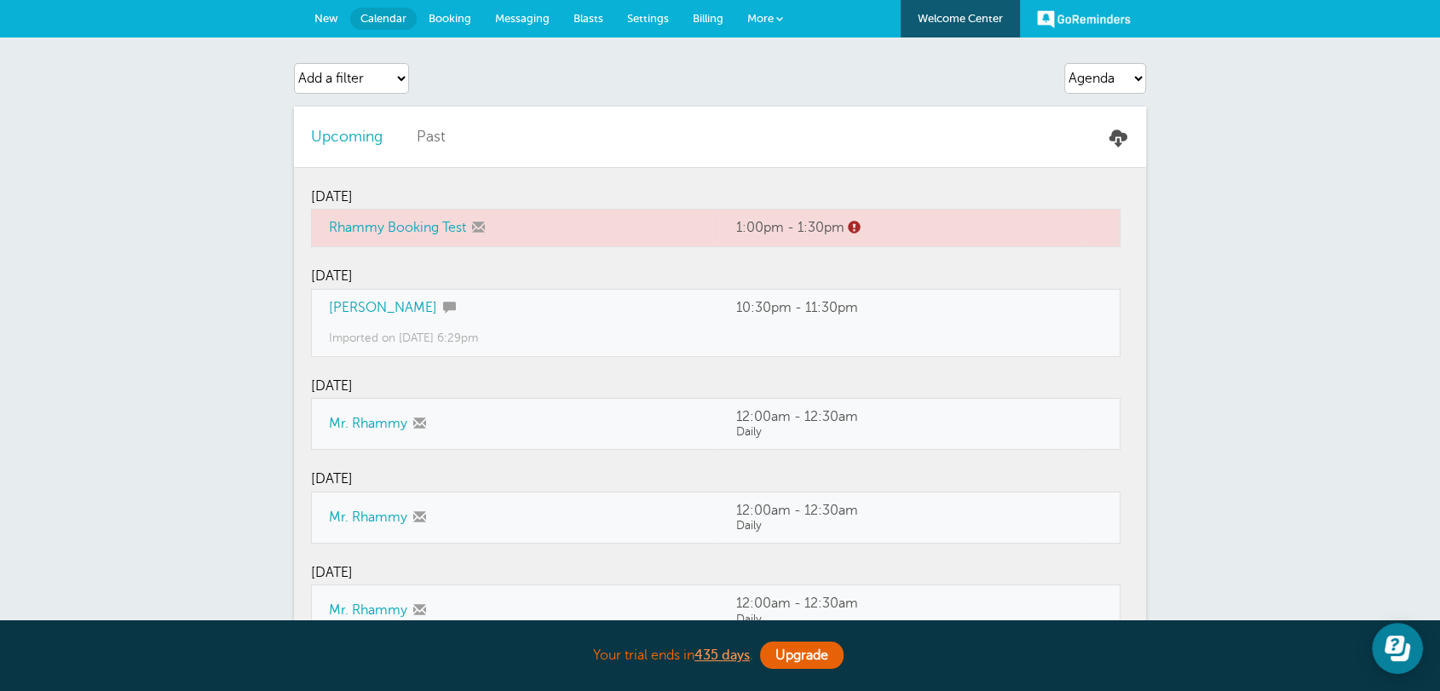
drag, startPoint x: 423, startPoint y: 201, endPoint x: 361, endPoint y: 202, distance: 61.3
click at [361, 202] on td "Monday, 8/4" at bounding box center [715, 189] width 809 height 42
click at [365, 128] on link "Upcoming" at bounding box center [347, 136] width 72 height 17
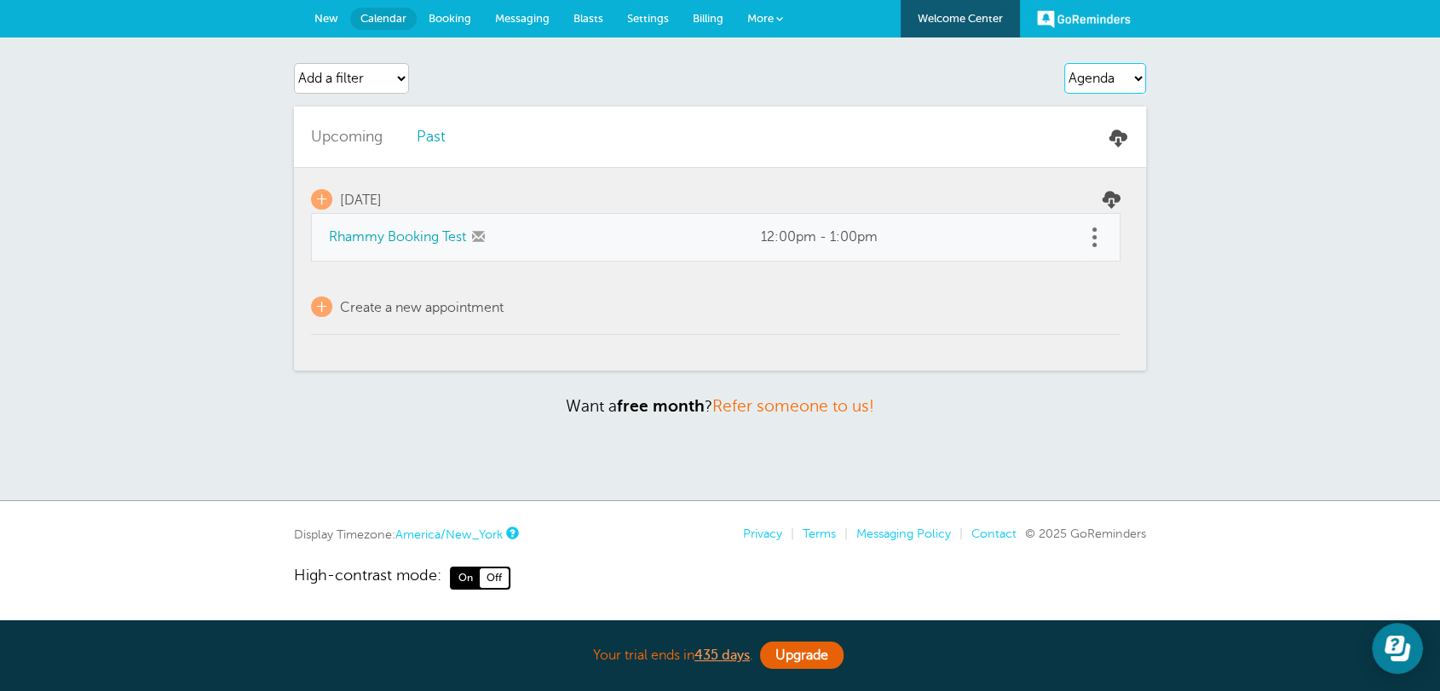
click at [1083, 72] on select "Agenda Day Week Month (full view) Month (condensed)" at bounding box center [1105, 78] width 82 height 31
click at [1064, 63] on select "Agenda Day Week Month (full view) Month (condensed)" at bounding box center [1105, 78] width 82 height 31
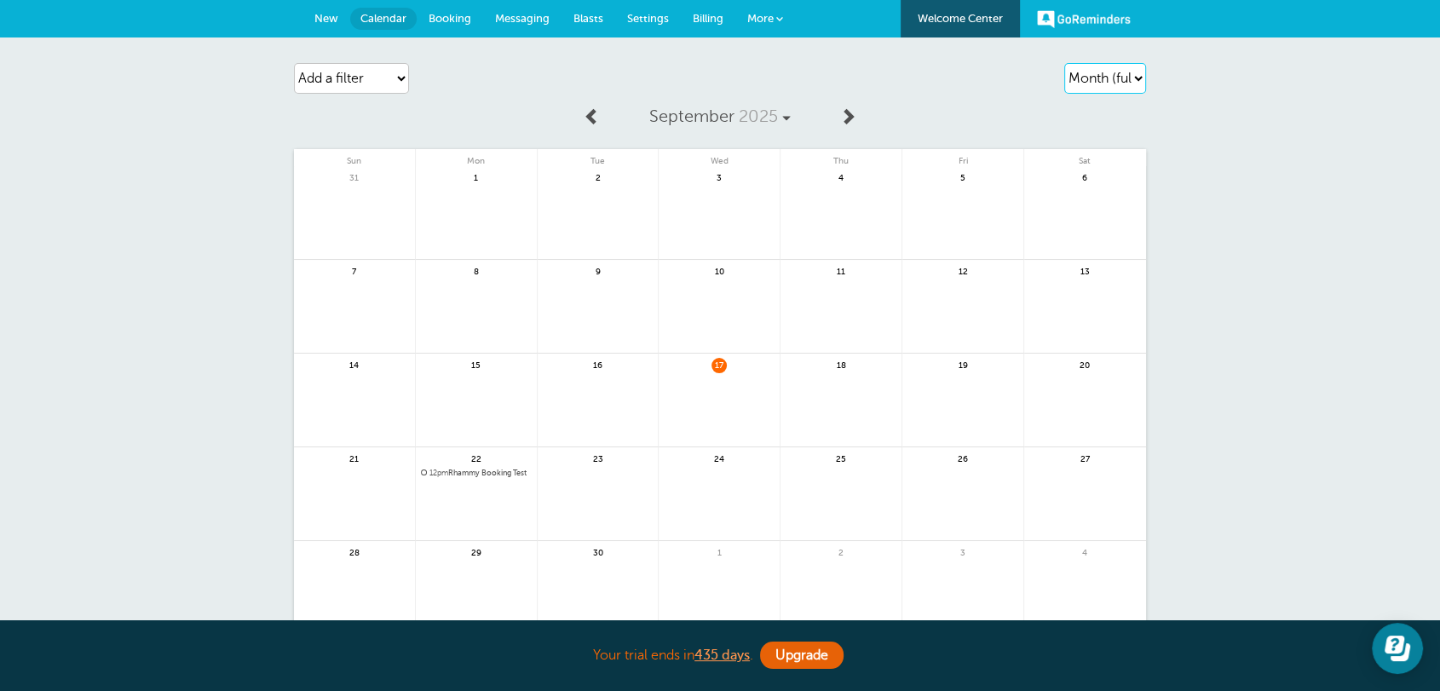
click at [1086, 63] on select "Agenda Day Week Month (full view) Month (condensed)" at bounding box center [1105, 78] width 82 height 31
select select "agenda"
click at [1064, 63] on select "Agenda Day Week Month (full view) Month (condensed)" at bounding box center [1105, 78] width 82 height 31
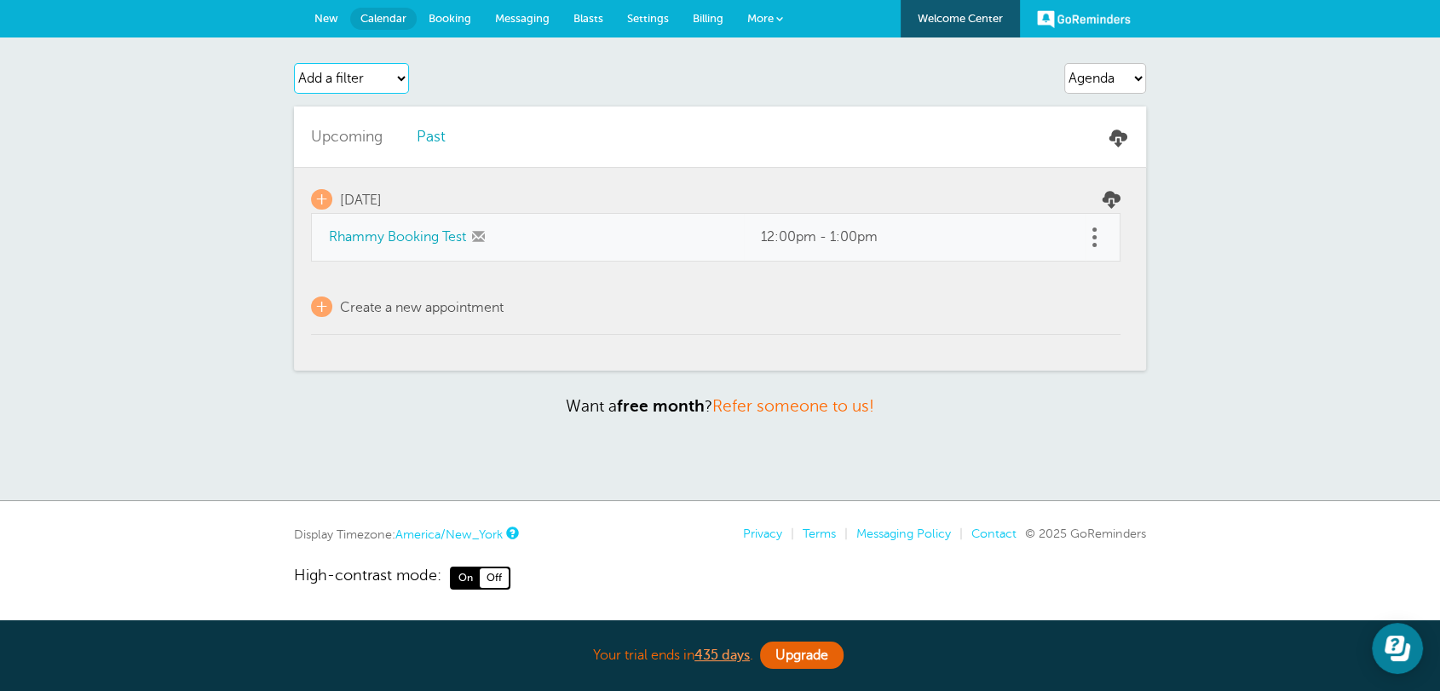
click at [348, 87] on select "Add a filter Customer Search Appointment Status Payment Status" at bounding box center [351, 78] width 115 height 31
select select "customer"
click at [294, 63] on select "Add a filter Customer Search Appointment Status Payment Status" at bounding box center [351, 78] width 115 height 31
select select
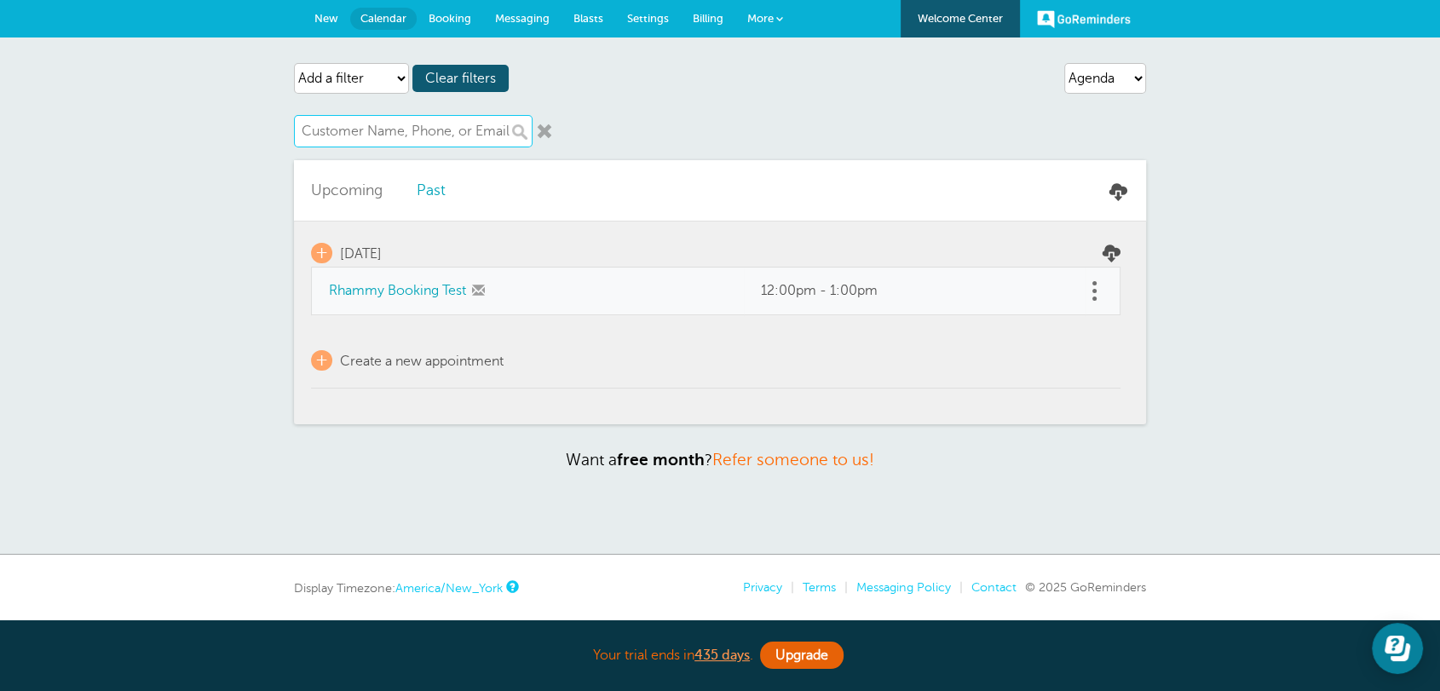
click at [368, 137] on input "text" at bounding box center [413, 131] width 239 height 32
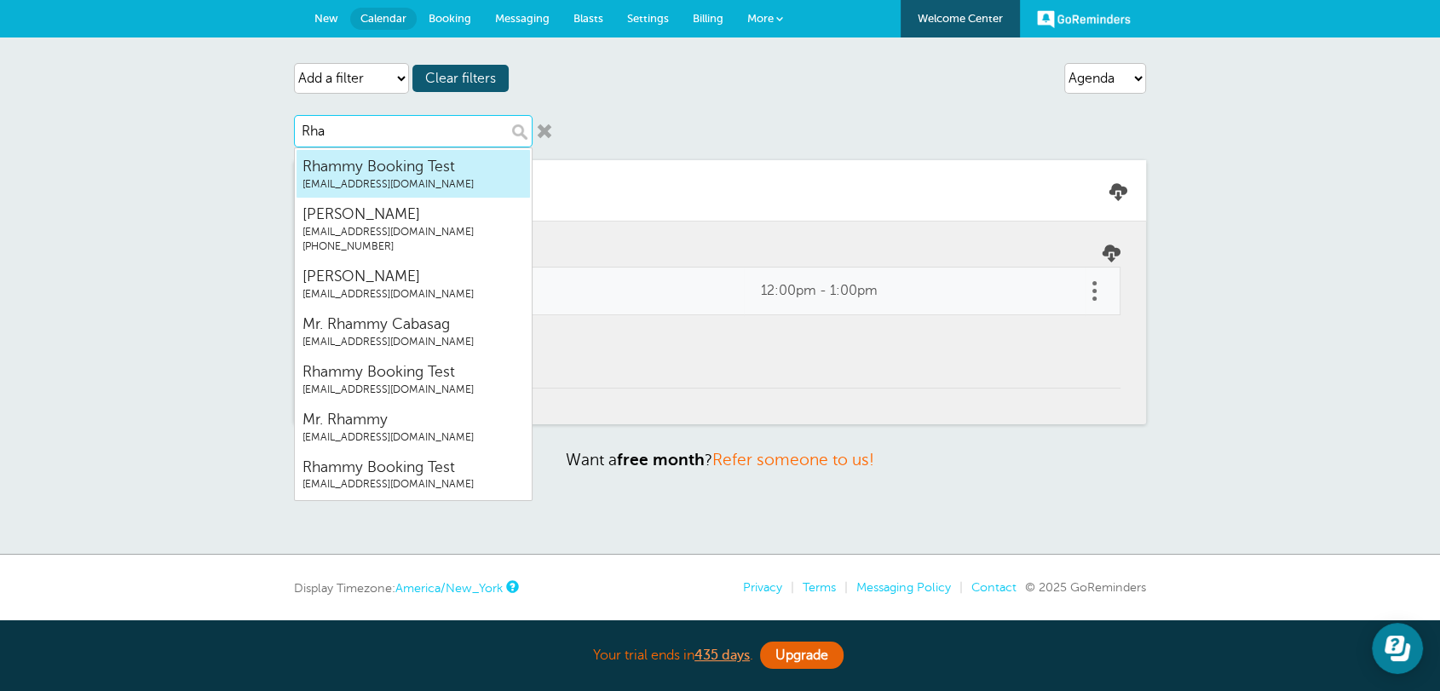
click at [385, 191] on span "rhammy.grtrial@gmail.com" at bounding box center [412, 184] width 221 height 14
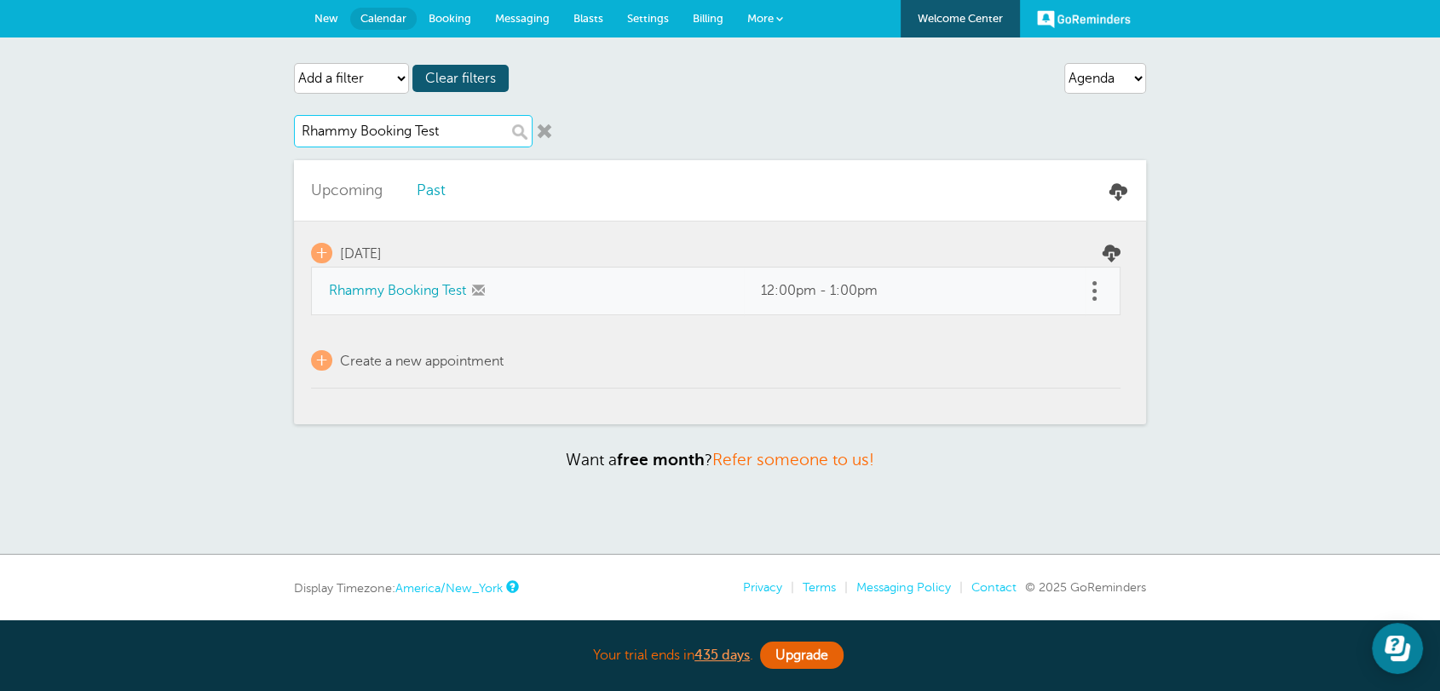
type input "Rhammy Booking Test"
click at [545, 127] on link at bounding box center [544, 131] width 17 height 17
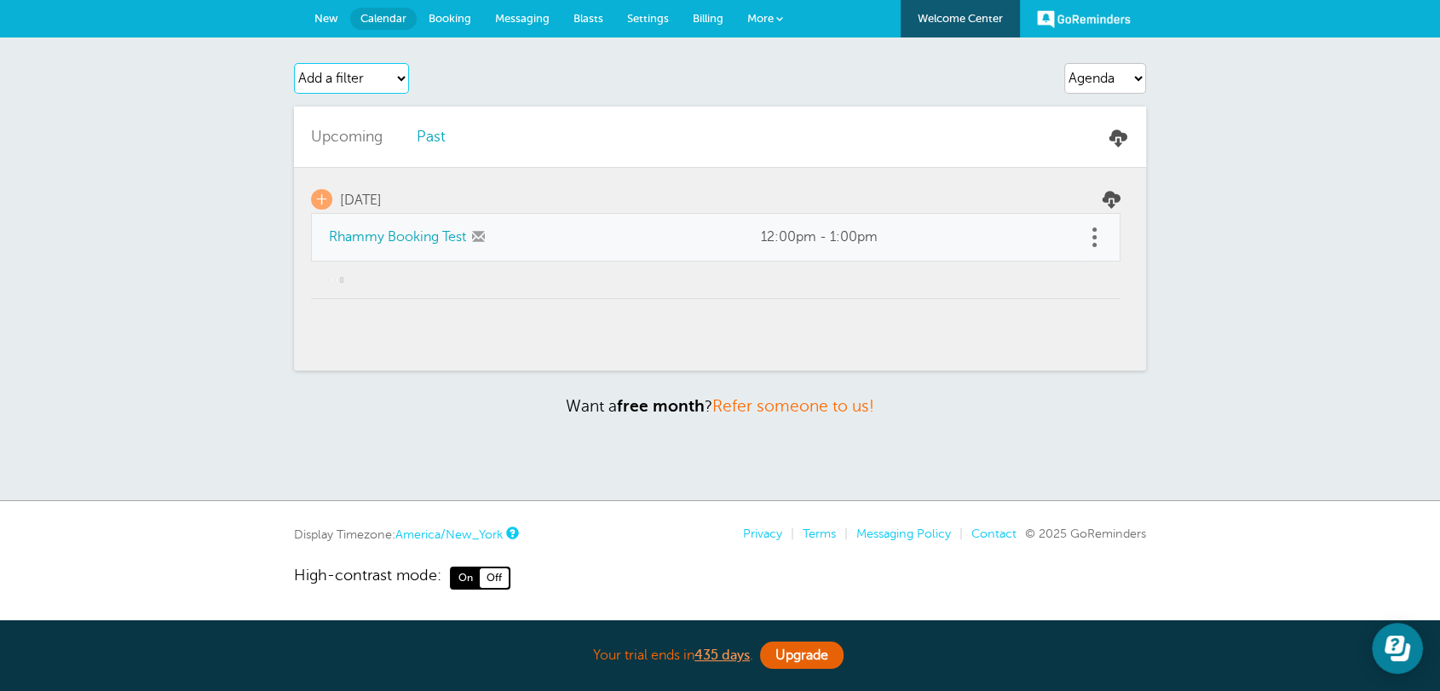
click at [375, 75] on select "Add a filter Customer Search Appointment Status Payment Status" at bounding box center [351, 78] width 115 height 31
select select "appt_status"
click at [294, 63] on select "Add a filter Customer Search Appointment Status Payment Status" at bounding box center [351, 78] width 115 height 31
select select
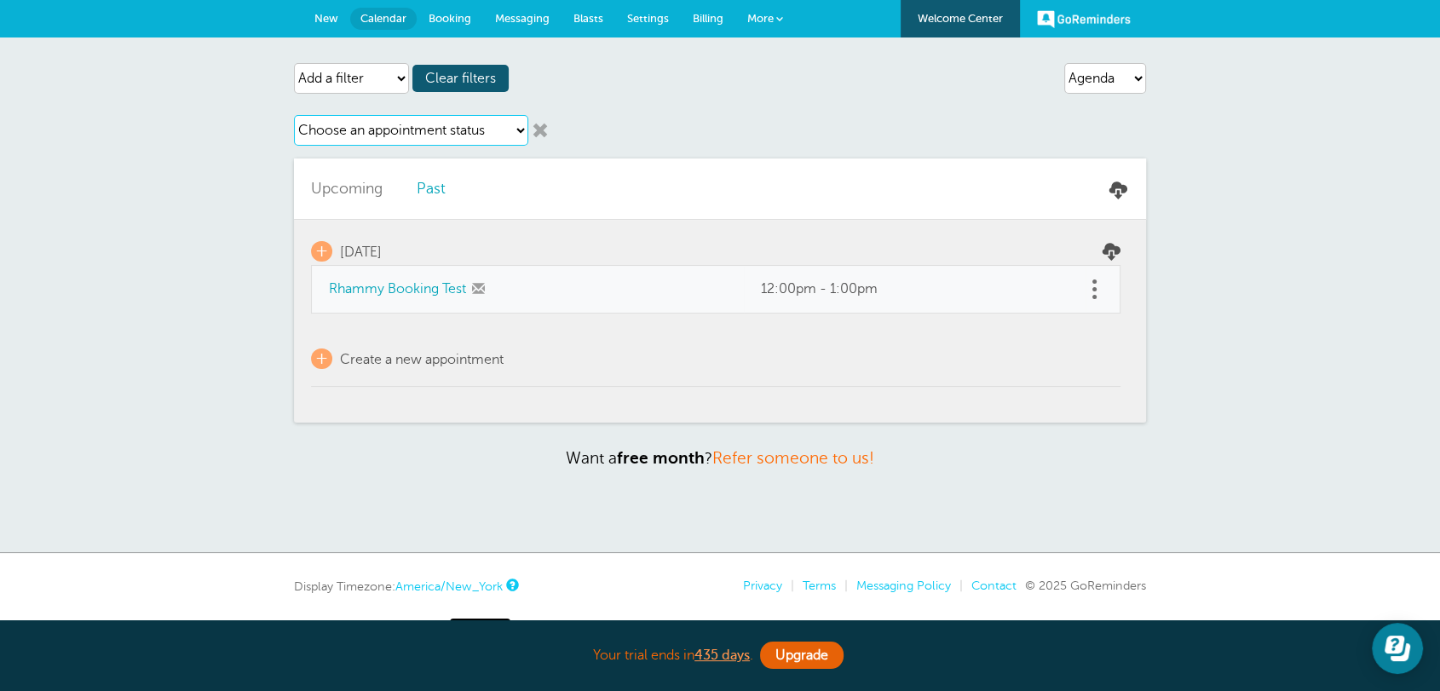
click at [433, 131] on select "Choose an appointment status Confirmed Reschedule Requested Cancelled" at bounding box center [411, 130] width 234 height 31
click at [536, 126] on link at bounding box center [540, 130] width 17 height 17
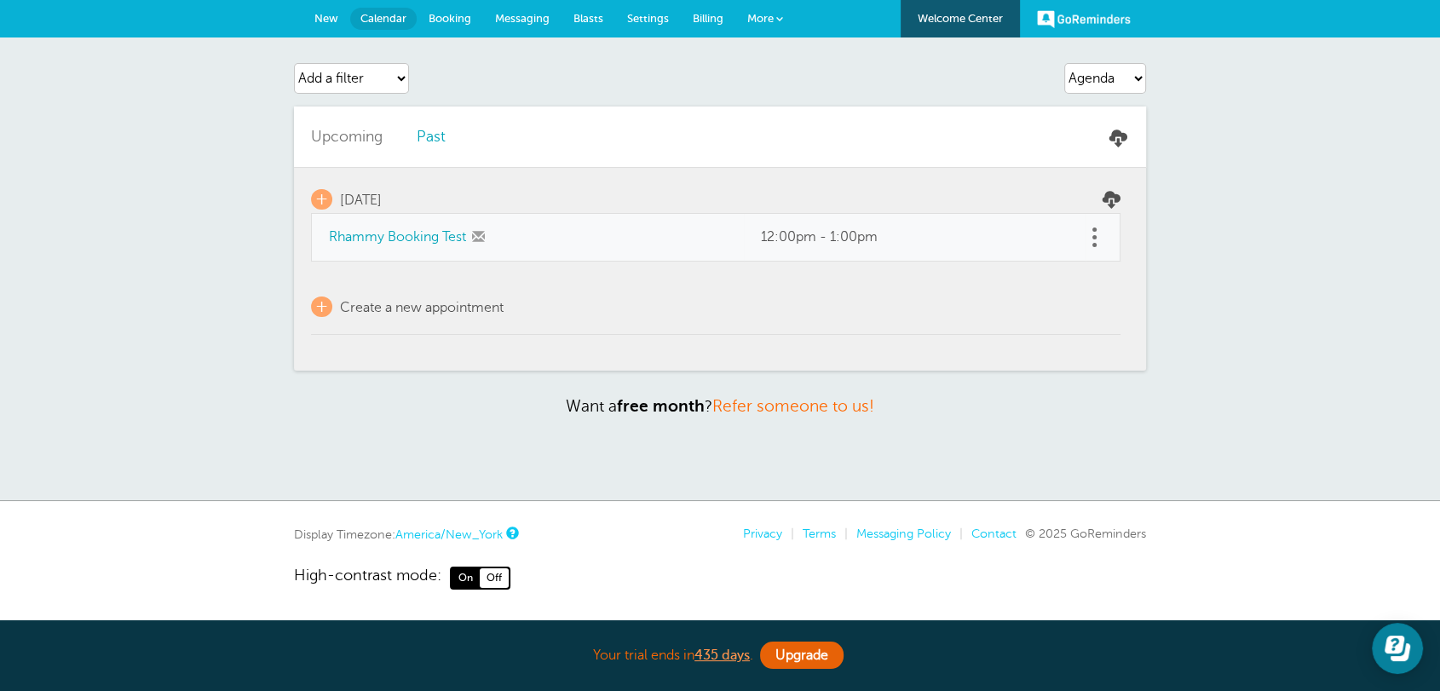
drag, startPoint x: 718, startPoint y: 79, endPoint x: 465, endPoint y: 76, distance: 253.0
click at [715, 78] on div "Agenda Day Week Month (full view) Month (condensed) Add a filter Customer Searc…" at bounding box center [720, 79] width 852 height 48
click at [328, 22] on span "New" at bounding box center [326, 18] width 24 height 13
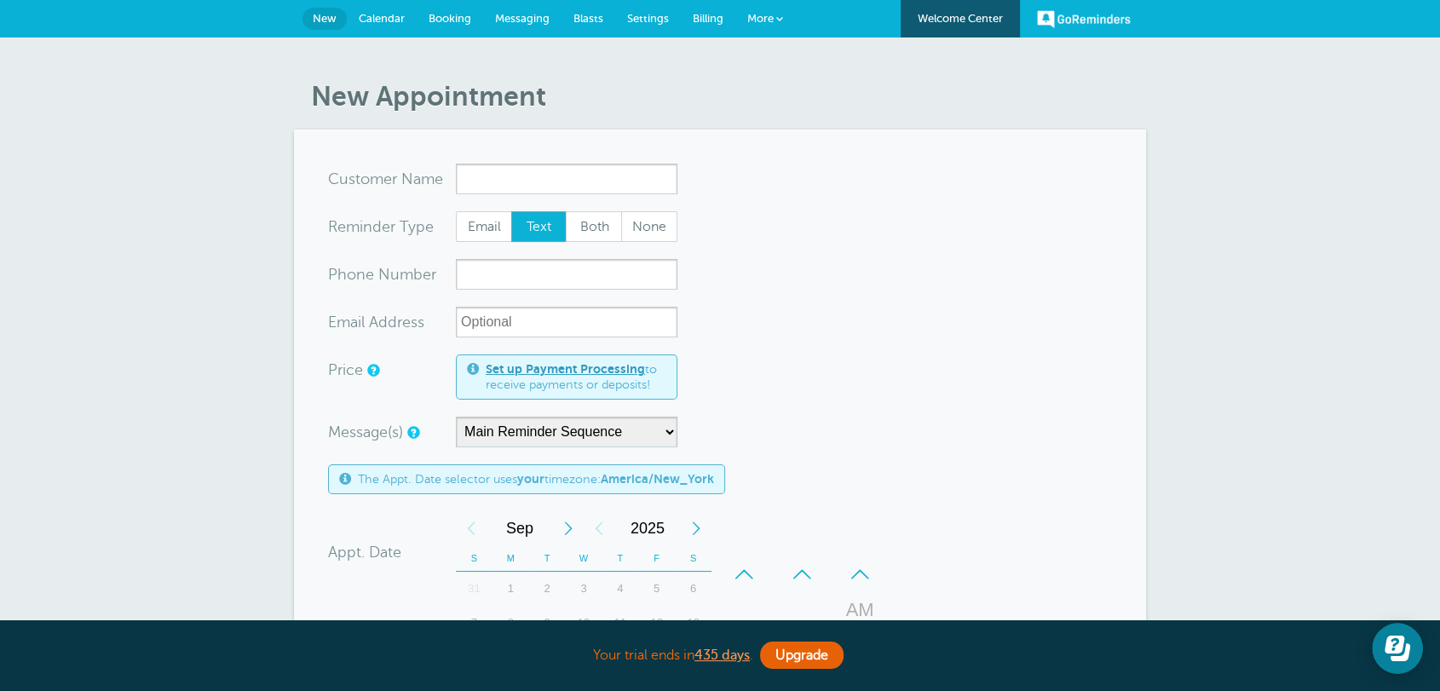
click at [434, 4] on link "Booking" at bounding box center [450, 18] width 66 height 37
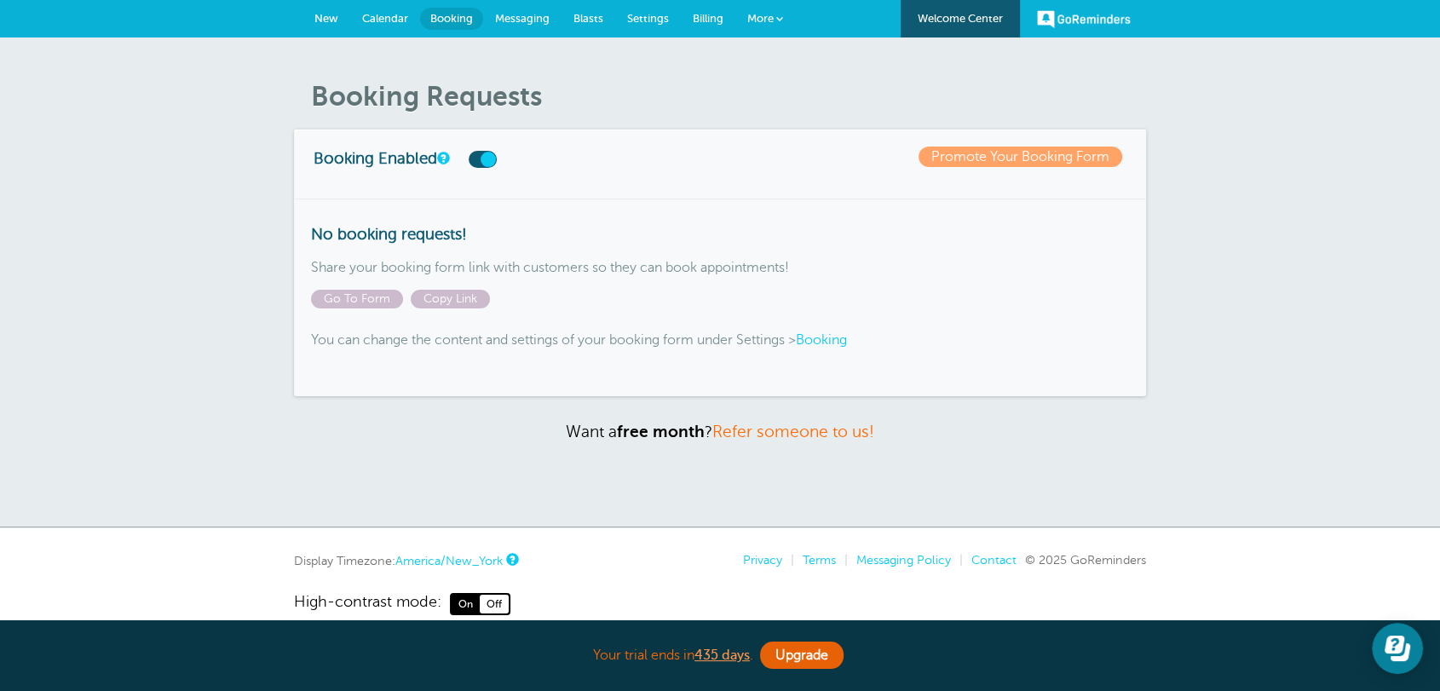
click at [487, 165] on label at bounding box center [483, 159] width 28 height 17
click at [0, 0] on input "checkbox" at bounding box center [0, 0] width 0 height 0
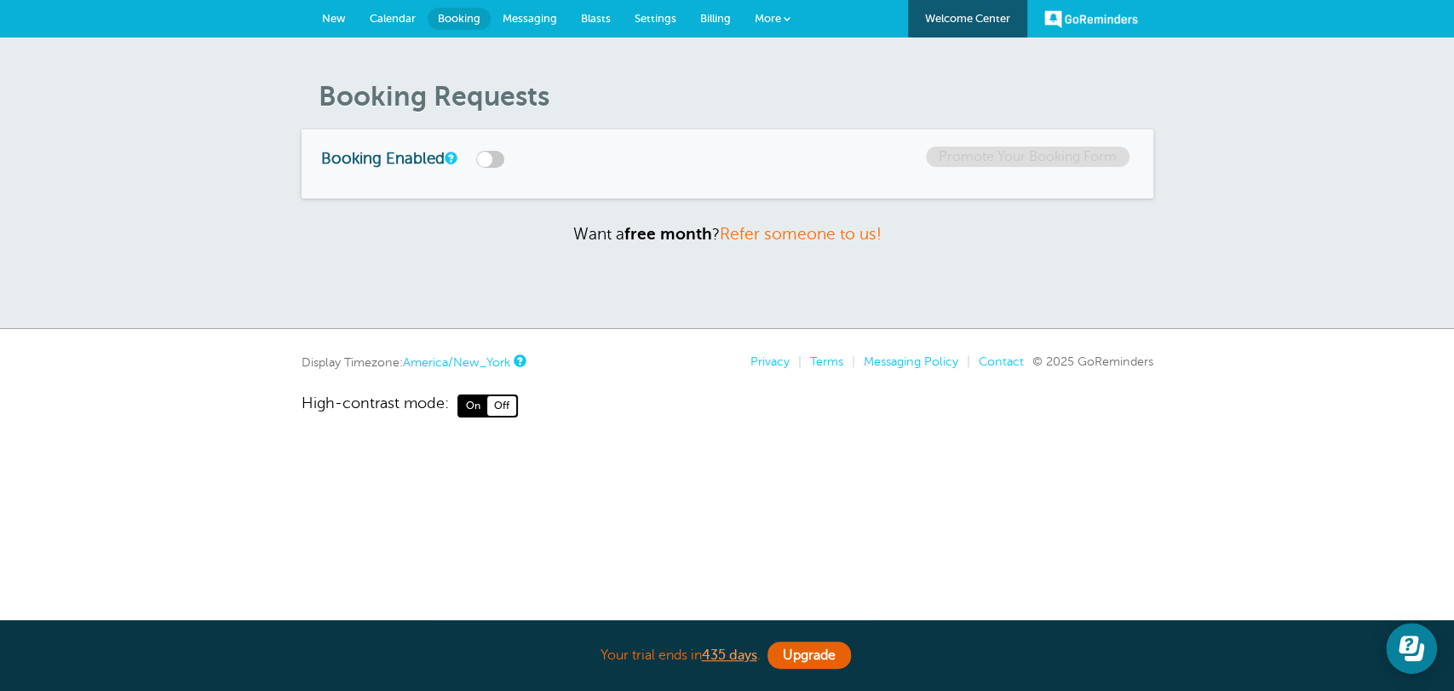
click at [487, 165] on label at bounding box center [490, 159] width 28 height 17
click at [0, 0] on input "checkbox" at bounding box center [0, 0] width 0 height 0
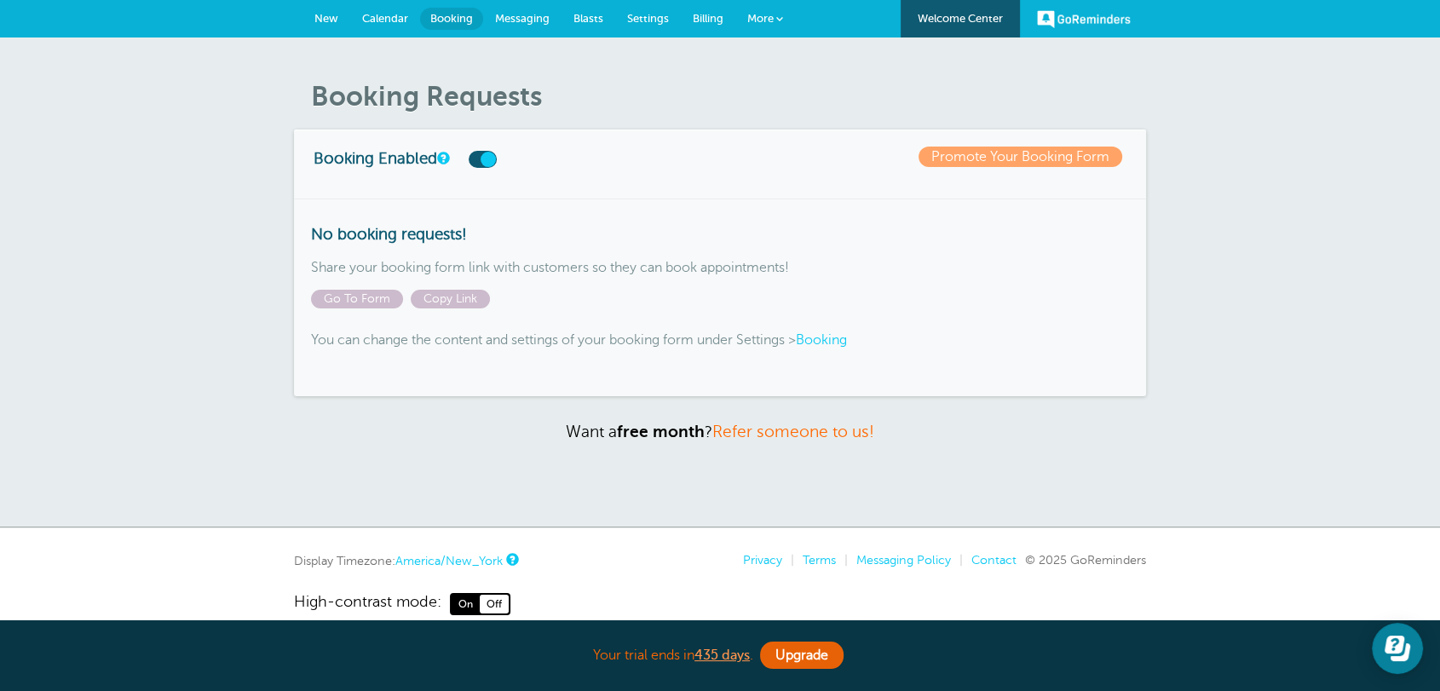
click at [636, 17] on span "Settings" at bounding box center [648, 18] width 42 height 13
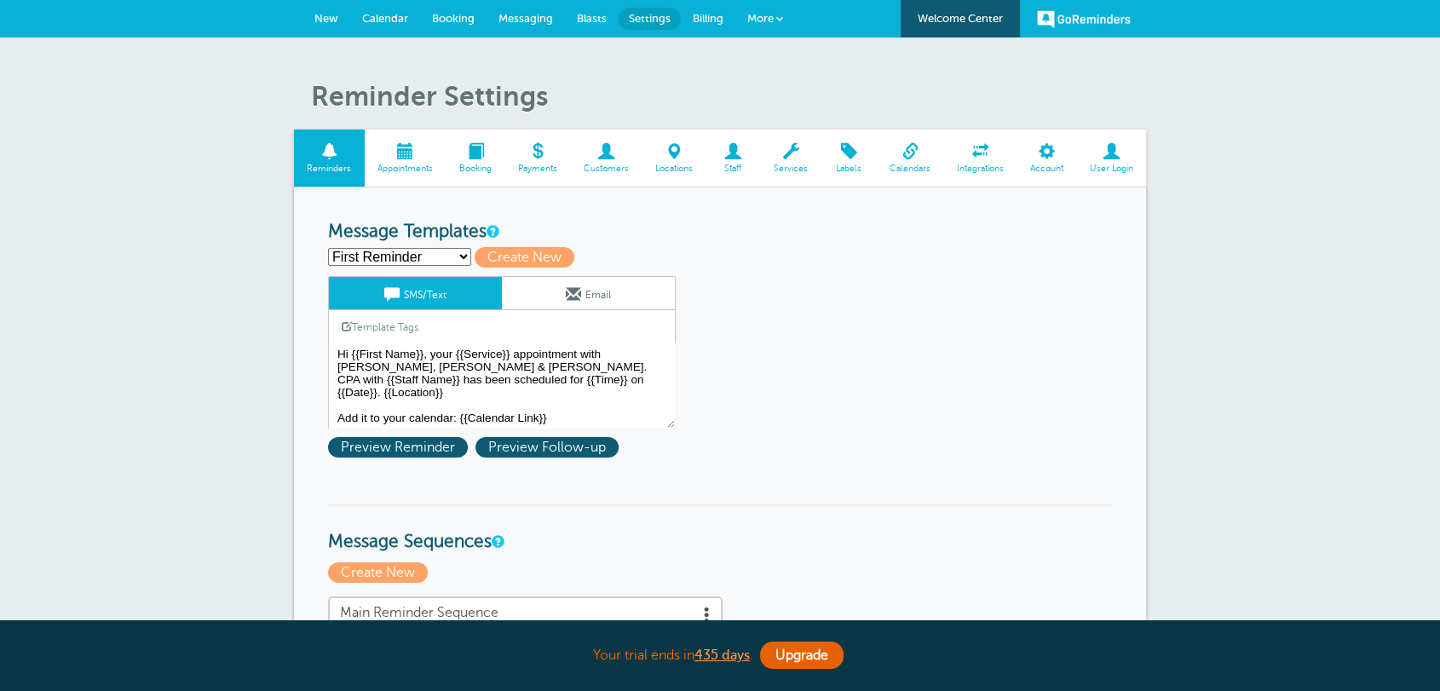
click at [488, 172] on span "Booking" at bounding box center [476, 169] width 42 height 10
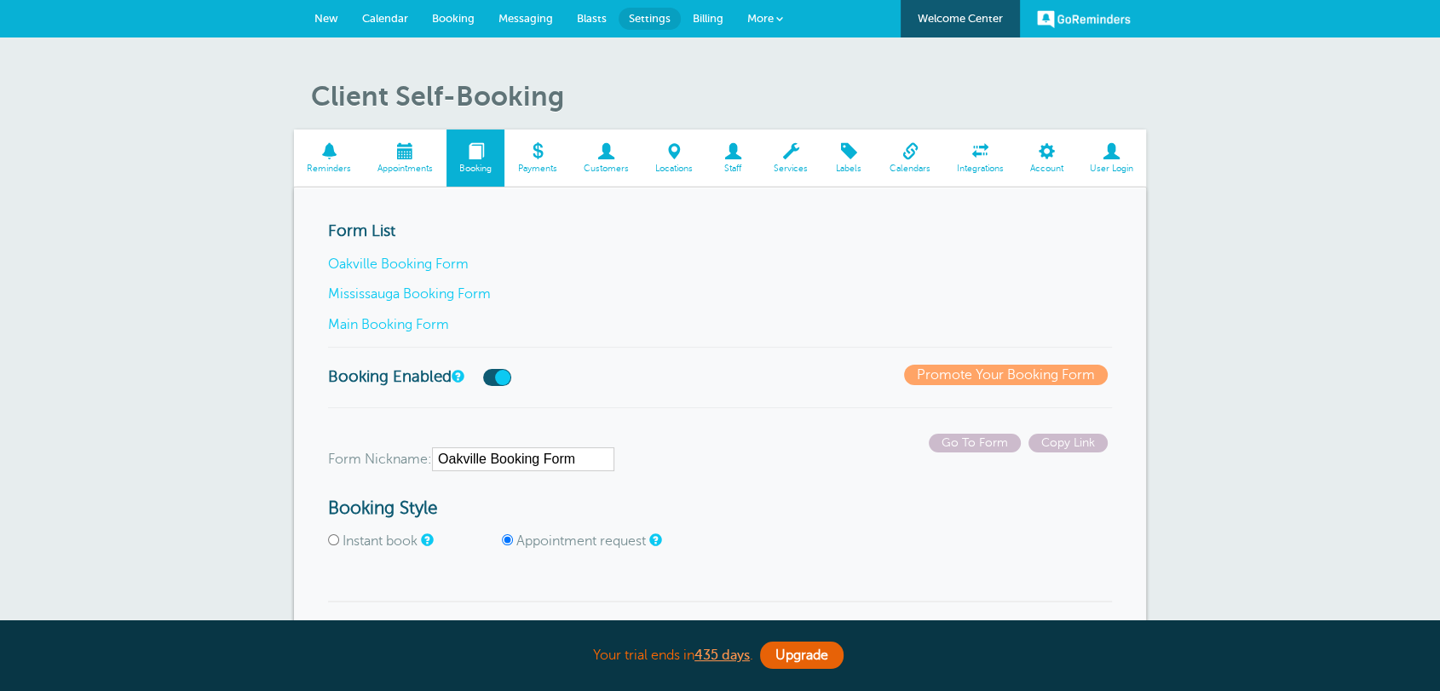
click at [417, 329] on link "Main Booking Form" at bounding box center [388, 324] width 121 height 15
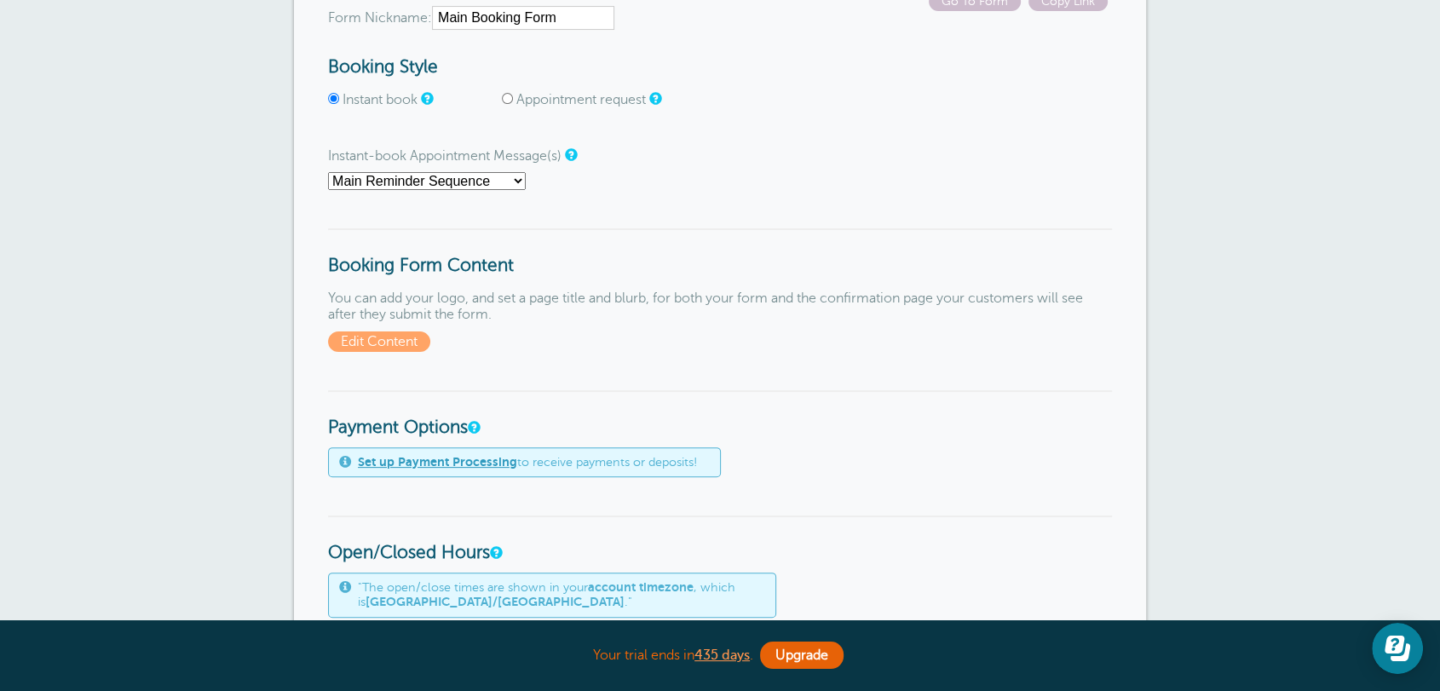
scroll to position [221, 0]
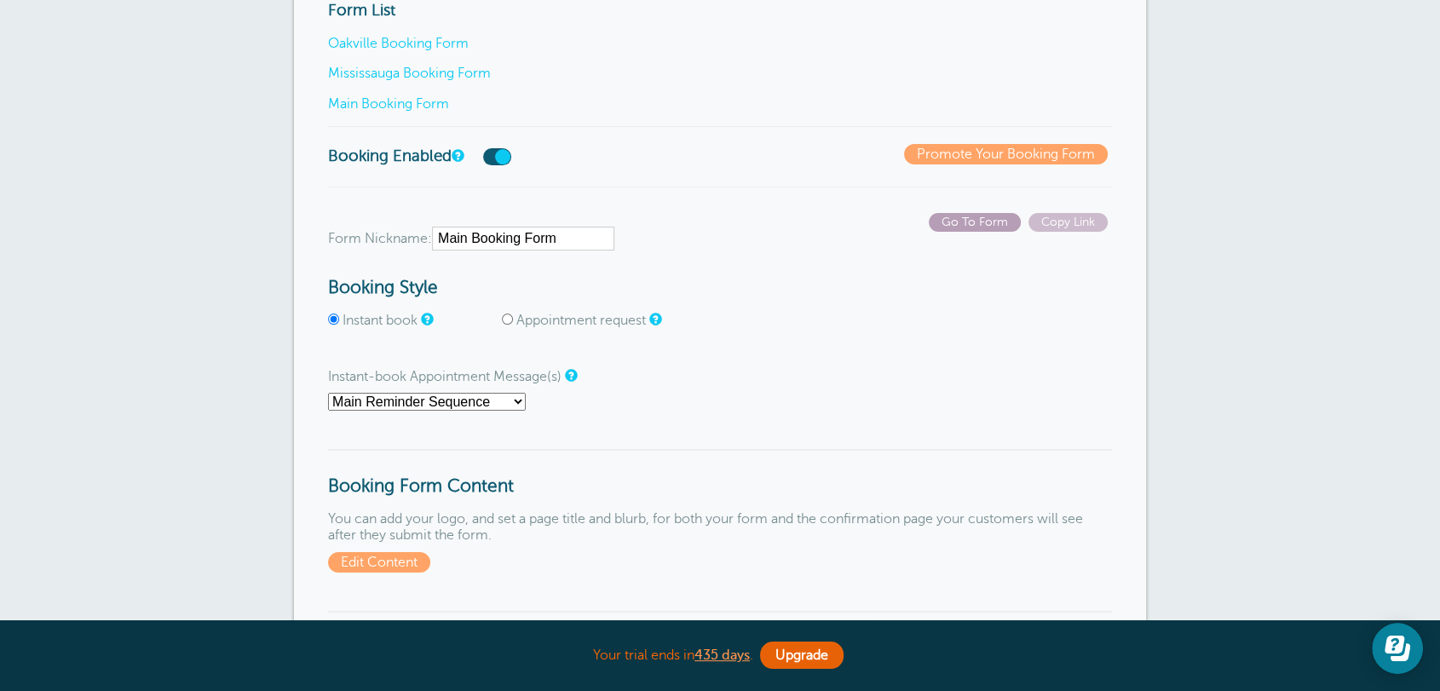
click at [936, 221] on span "Go To Form" at bounding box center [975, 222] width 92 height 19
click at [511, 324] on span "Appointment request" at bounding box center [587, 321] width 170 height 16
click at [510, 323] on input "Appointment request" at bounding box center [507, 318] width 11 height 11
radio input "true"
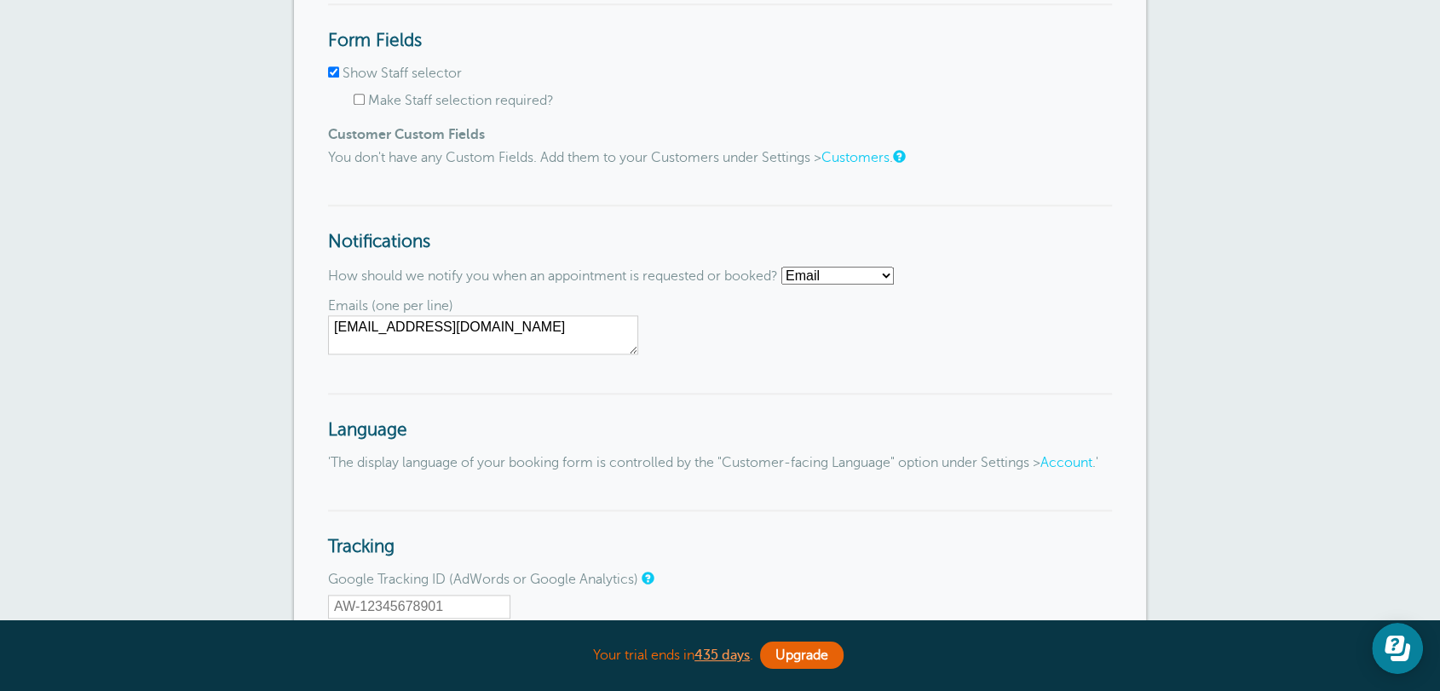
scroll to position [2507, 0]
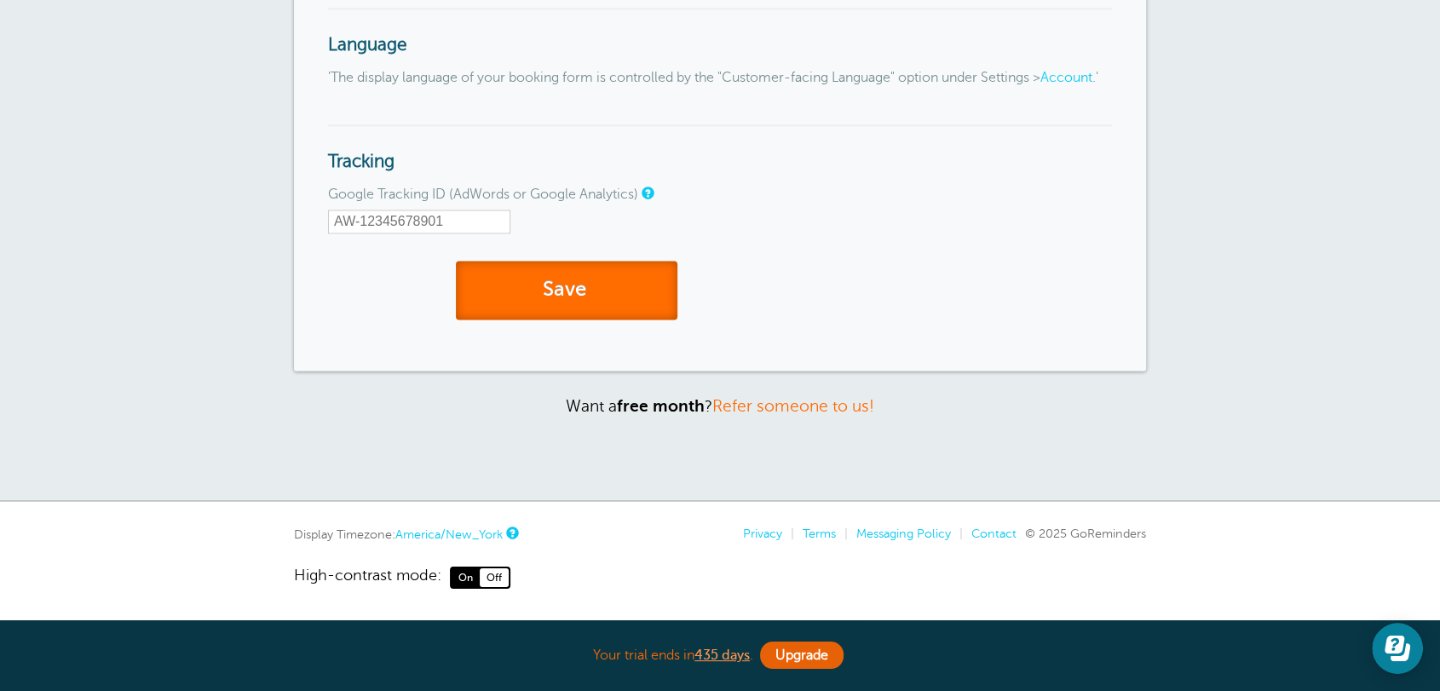
click at [548, 282] on button "Save" at bounding box center [566, 290] width 221 height 59
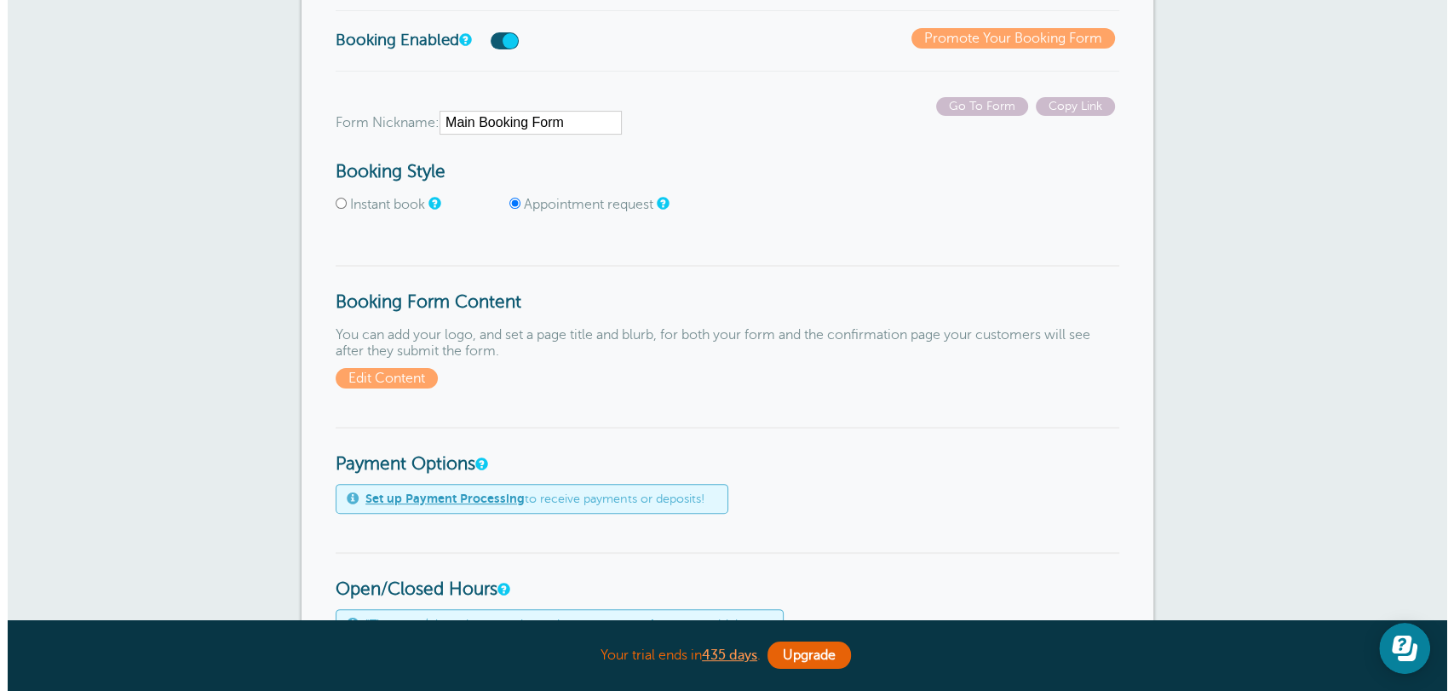
scroll to position [441, 0]
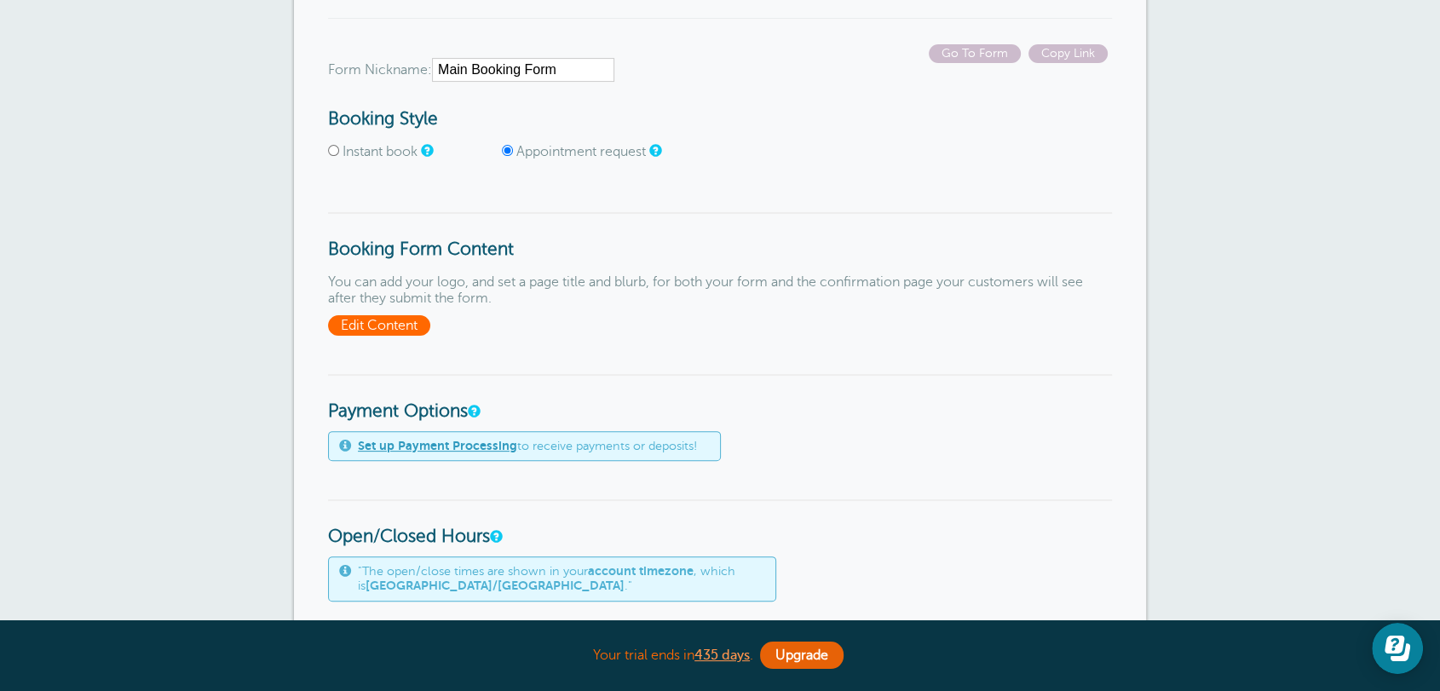
click at [388, 328] on span "Edit Content" at bounding box center [379, 325] width 102 height 20
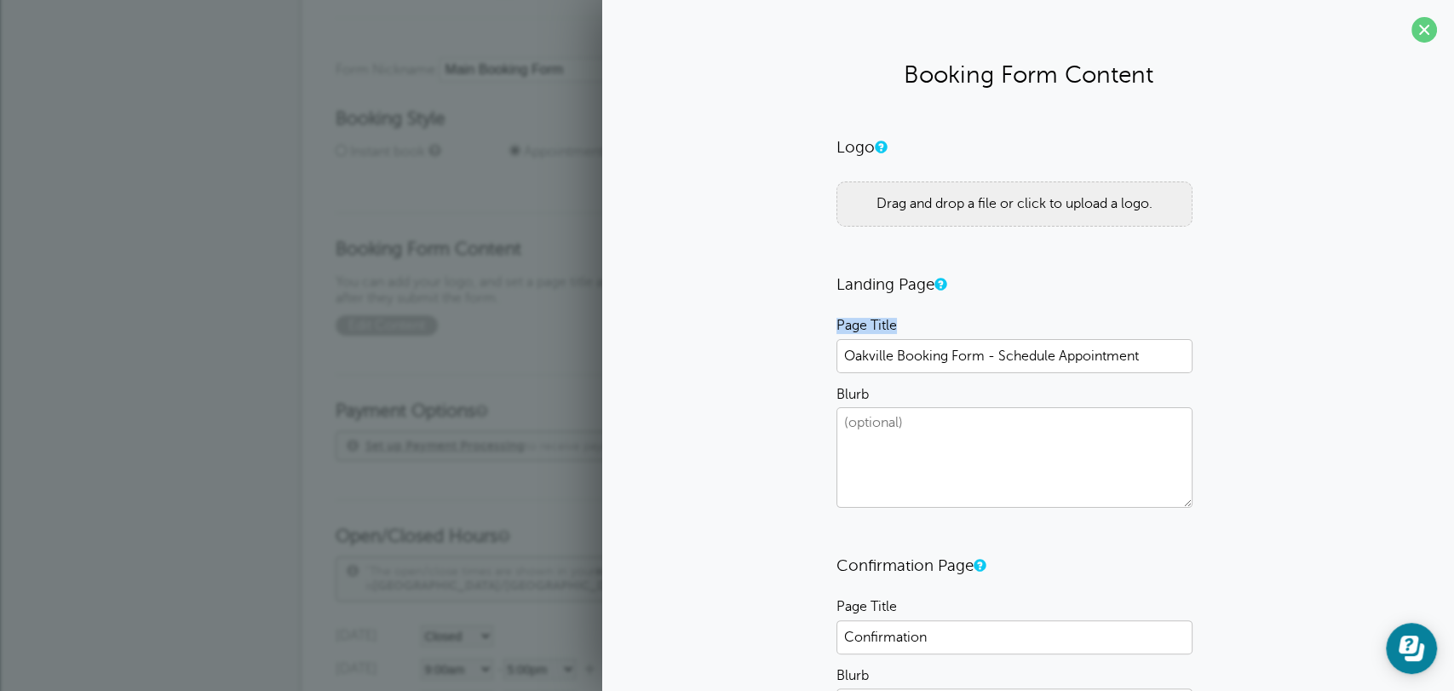
drag, startPoint x: 832, startPoint y: 322, endPoint x: 921, endPoint y: 331, distance: 89.0
click at [921, 331] on p "Page Title Oakville Booking Form - Schedule Appointment" at bounding box center [1028, 345] width 383 height 55
click at [938, 362] on input "Oakville Booking Form - Schedule Appointment" at bounding box center [1015, 356] width 356 height 34
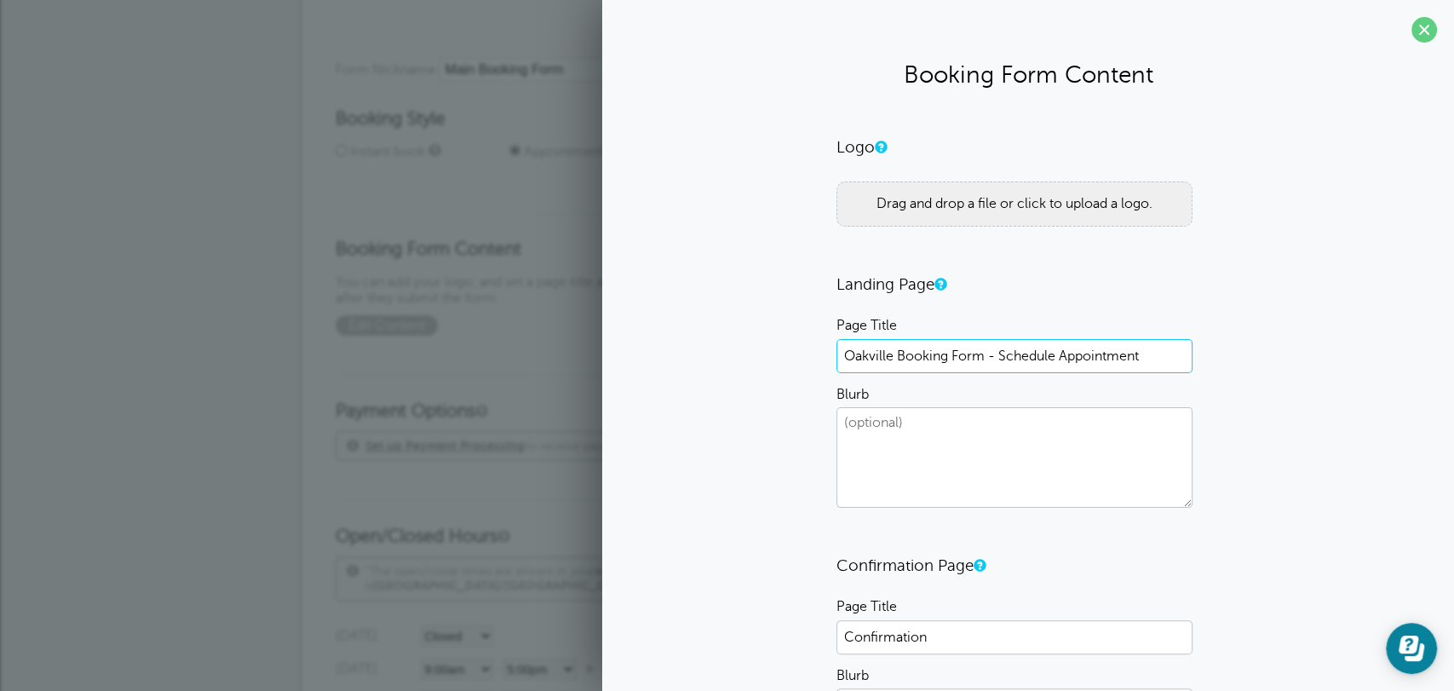
click at [938, 362] on input "Oakville Booking Form - Schedule Appointment" at bounding box center [1015, 356] width 356 height 34
click at [946, 449] on textarea "Blurb" at bounding box center [1015, 457] width 356 height 101
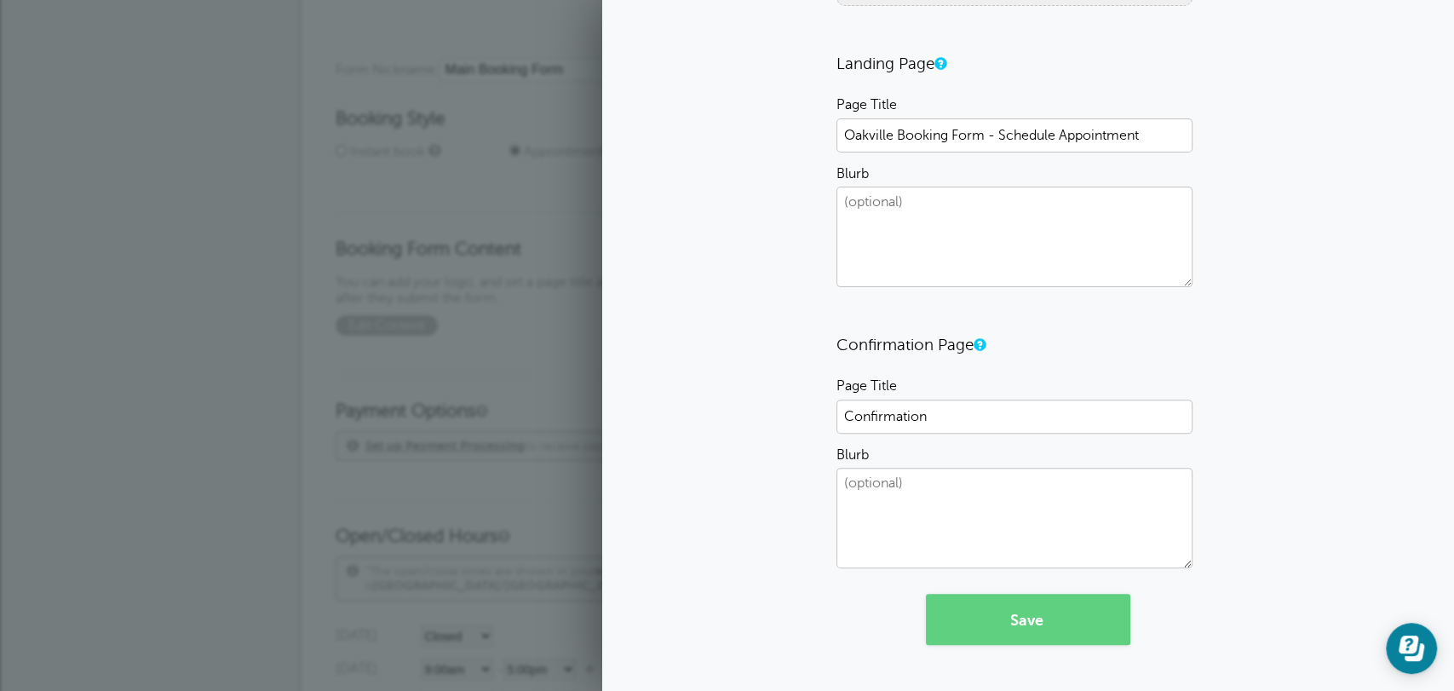
click at [873, 349] on h3 "Confirmation Page" at bounding box center [1028, 345] width 383 height 20
click at [903, 429] on input "Confirmation" at bounding box center [1015, 417] width 356 height 34
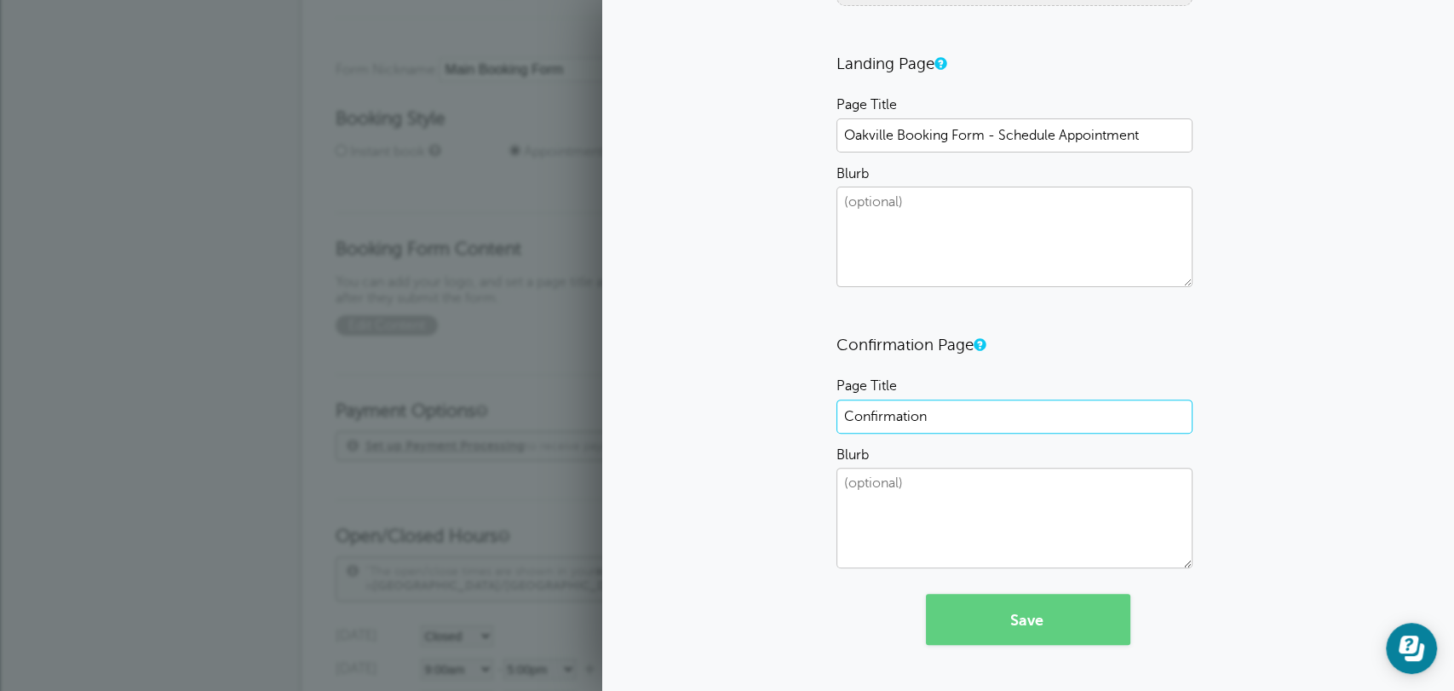
click at [903, 429] on input "Confirmation" at bounding box center [1015, 417] width 356 height 34
click at [879, 495] on textarea "Blurb" at bounding box center [1015, 518] width 356 height 101
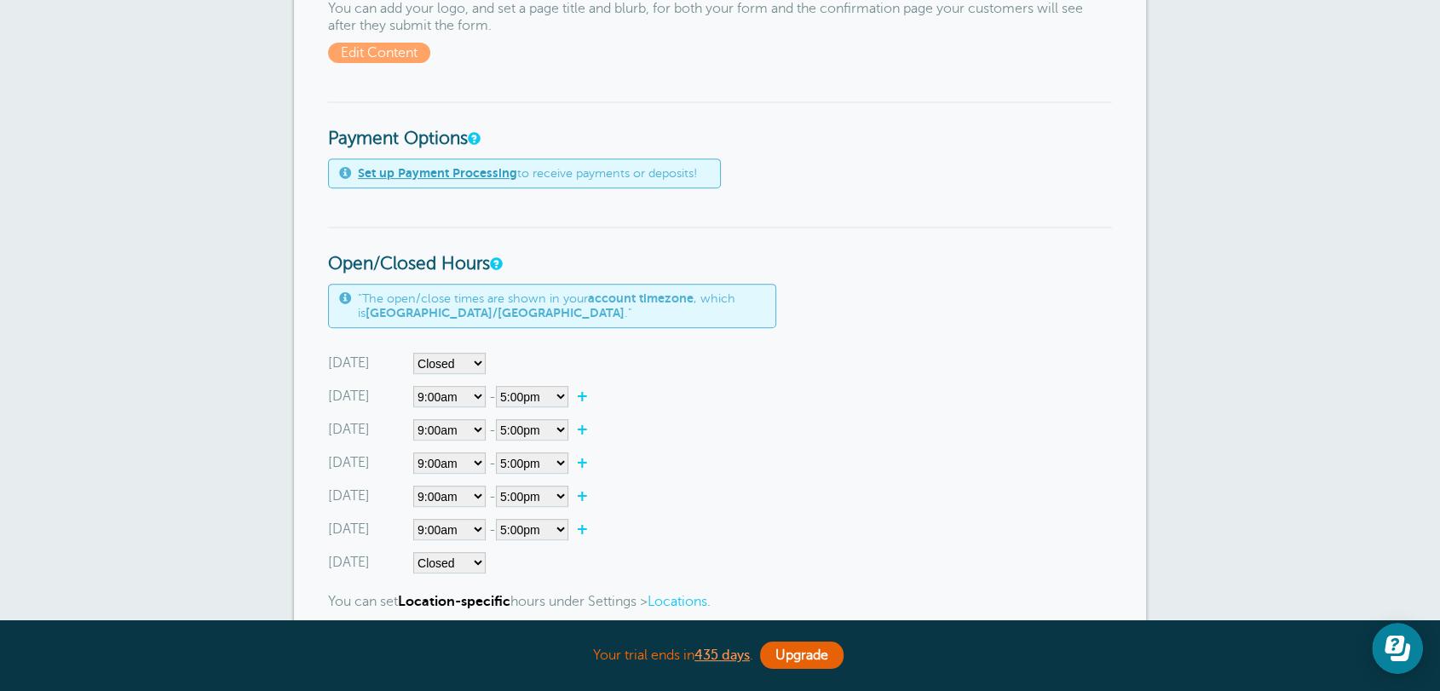
scroll to position [883, 0]
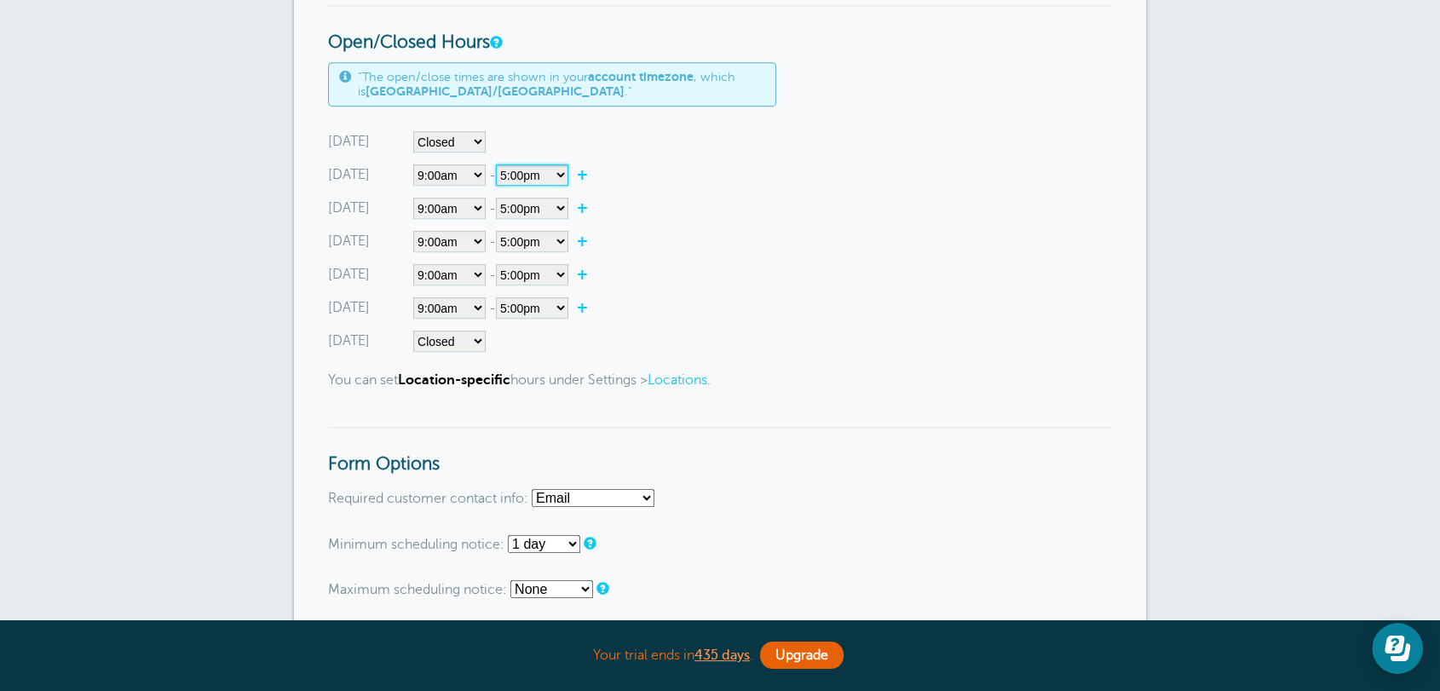
click at [567, 171] on select"] "12:00am 12:15am 12:30am 12:45am 1:00am 1:15am 1:30am 1:45am 2:00am 2:15am 2:30a…" at bounding box center [532, 174] width 72 height 21
select select"] "12.5"
click at [499, 165] on select"] "12:00am 12:15am 12:30am 12:45am 1:00am 1:15am 1:30am 1:45am 2:00am 2:15am 2:30a…" at bounding box center [532, 174] width 72 height 21
click at [586, 179] on link "+" at bounding box center [586, 174] width 37 height 17
select select"] "12.75"
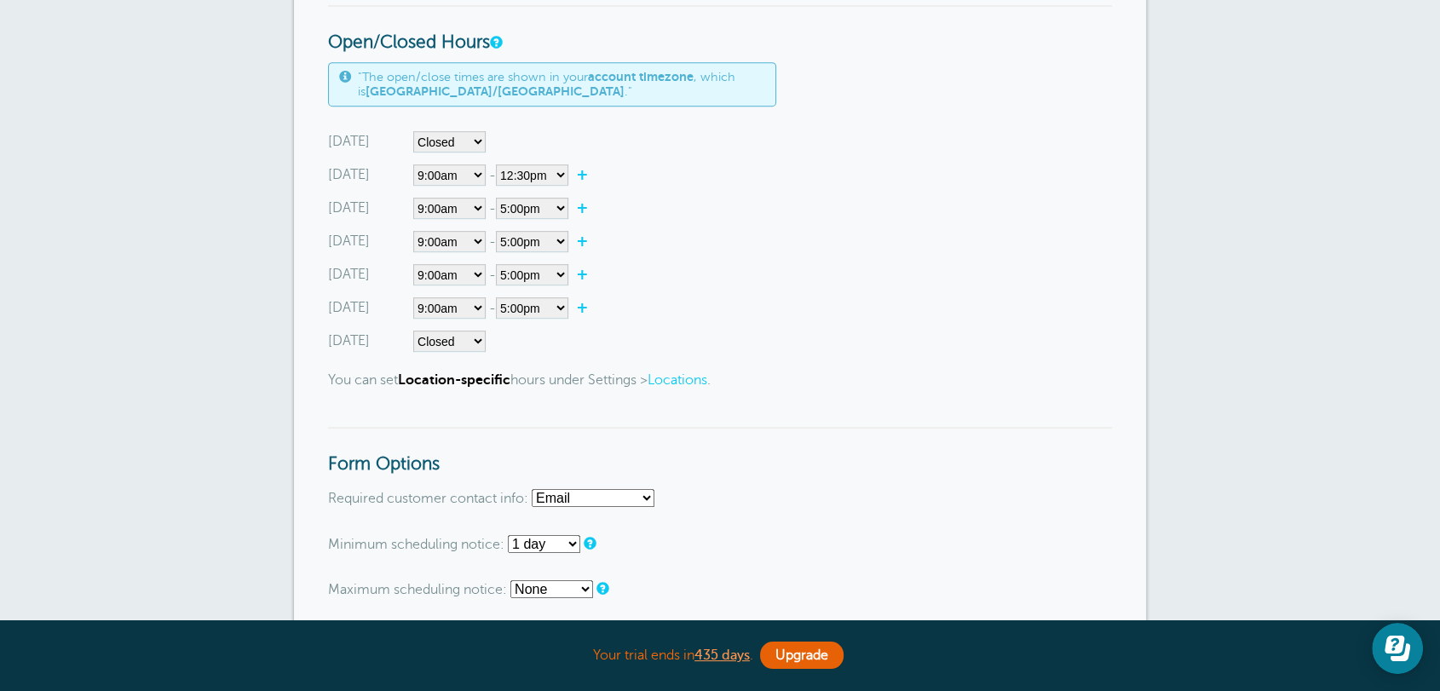
select select"] "13"
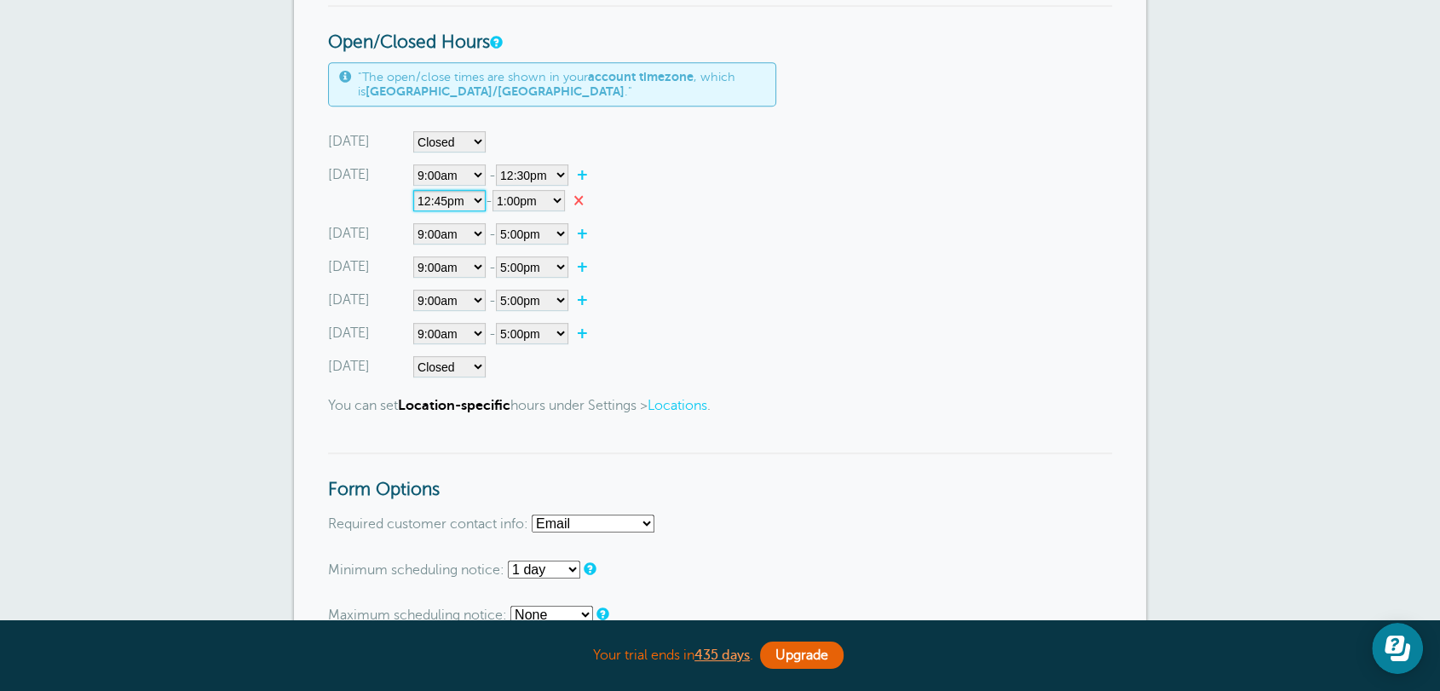
click at [463, 210] on select"] "12:00am 12:15am 12:30am 12:45am 1:00am 1:15am 1:30am 1:45am 2:00am 2:15am 2:30a…" at bounding box center [449, 200] width 72 height 21
select select"] "15"
click at [413, 191] on select"] "12:00am 12:15am 12:30am 12:45am 1:00am 1:15am 1:30am 1:45am 2:00am 2:15am 2:30a…" at bounding box center [449, 200] width 72 height 21
click at [530, 204] on select"] "12:00am 12:15am 12:30am 12:45am 1:00am 1:15am 1:30am 1:45am 2:00am 2:15am 2:30a…" at bounding box center [528, 200] width 72 height 21
select select"] "17"
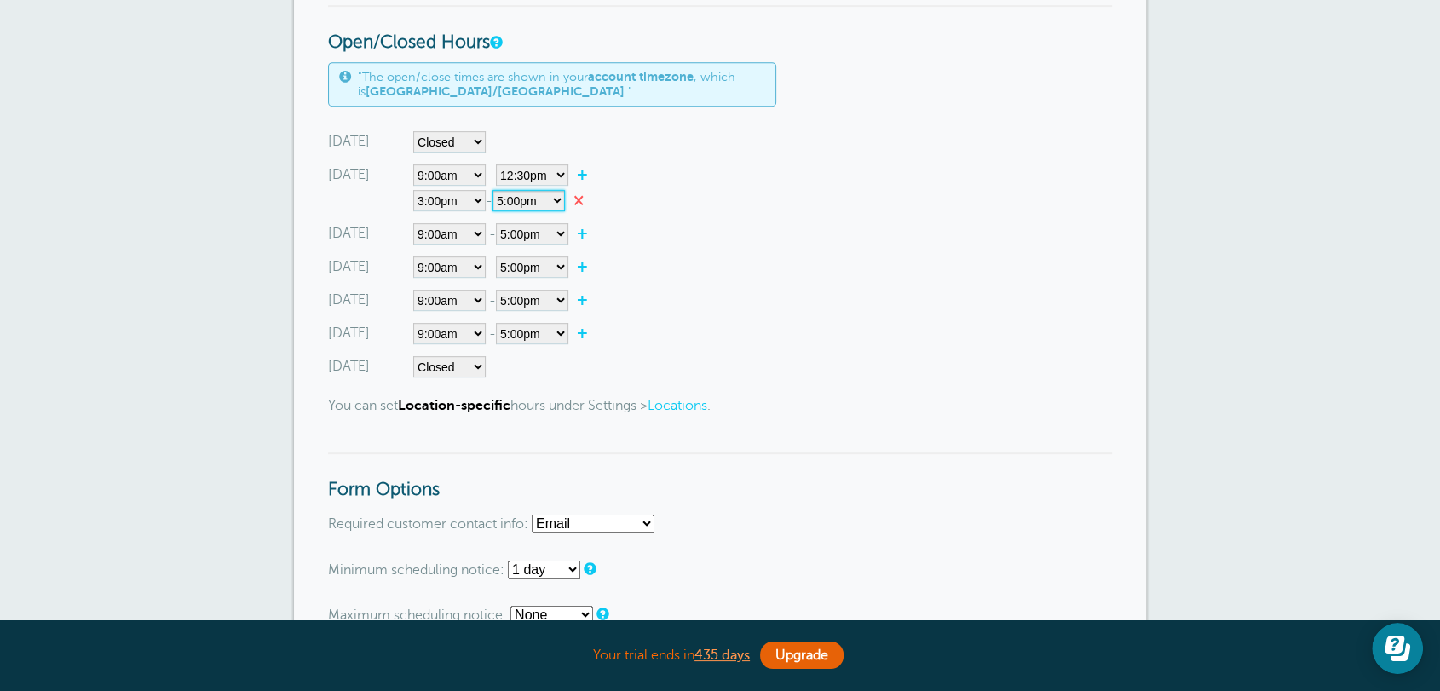
click at [499, 191] on select"] "12:00am 12:15am 12:30am 12:45am 1:00am 1:15am 1:30am 1:45am 2:00am 2:15am 2:30a…" at bounding box center [528, 200] width 72 height 21
click at [716, 295] on div "Thursday Closed 12:00am 12:15am 12:30am 12:45am 1:00am 1:15am 1:30am 1:45am 2:0…" at bounding box center [720, 300] width 784 height 21
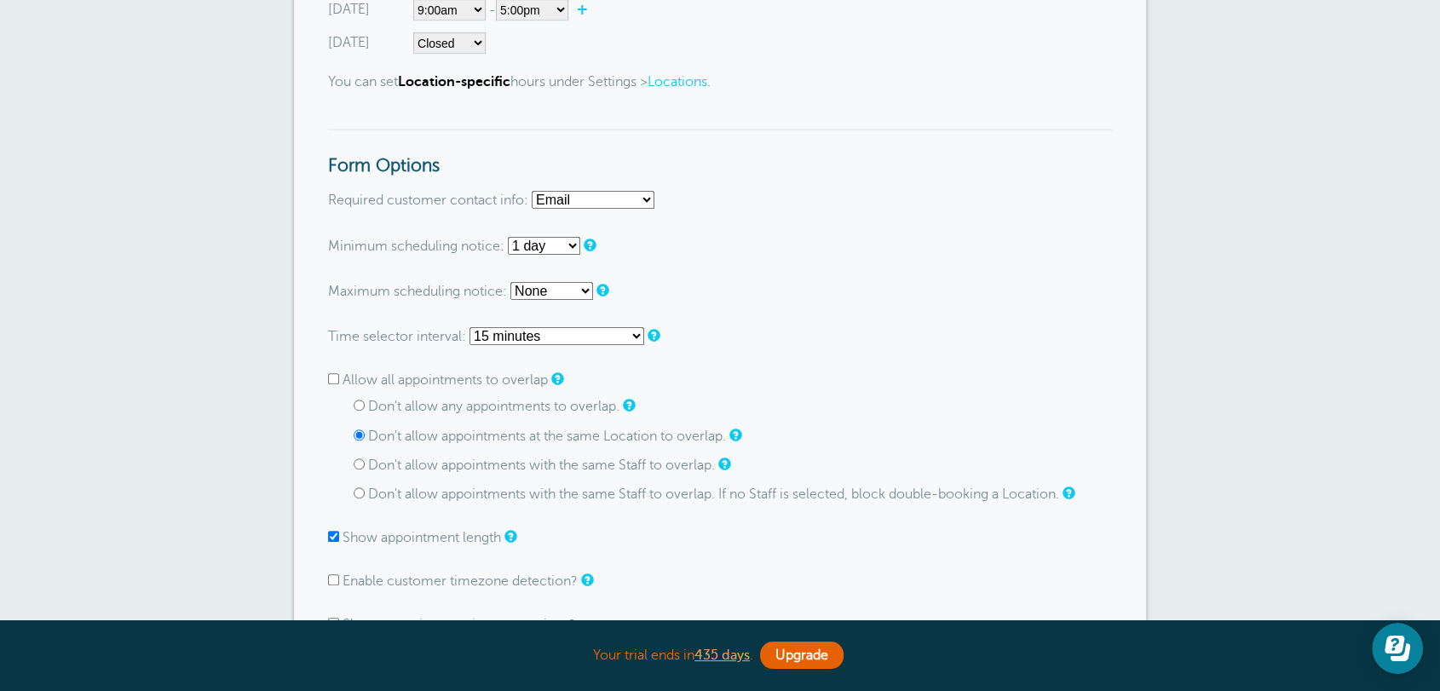
scroll to position [0, 0]
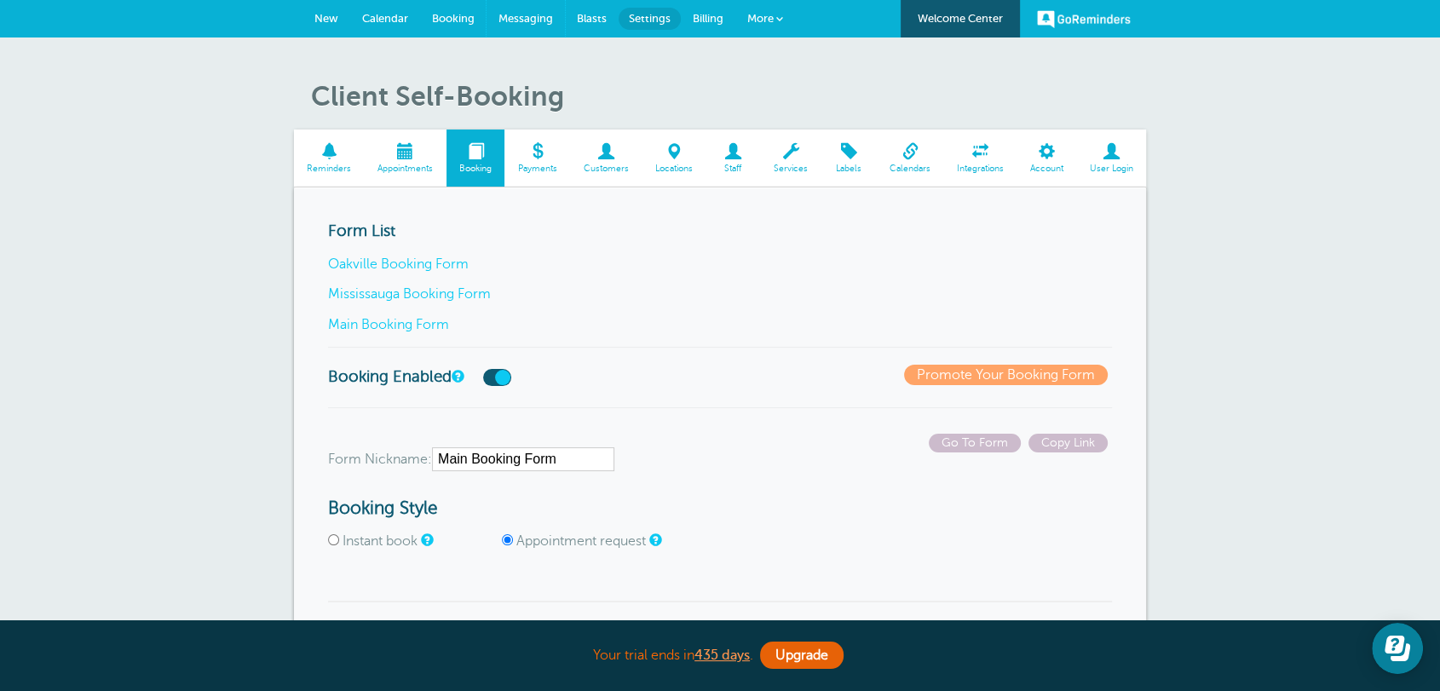
drag, startPoint x: 514, startPoint y: 22, endPoint x: 825, endPoint y: 130, distance: 329.2
click at [514, 22] on span "Messaging" at bounding box center [525, 18] width 55 height 13
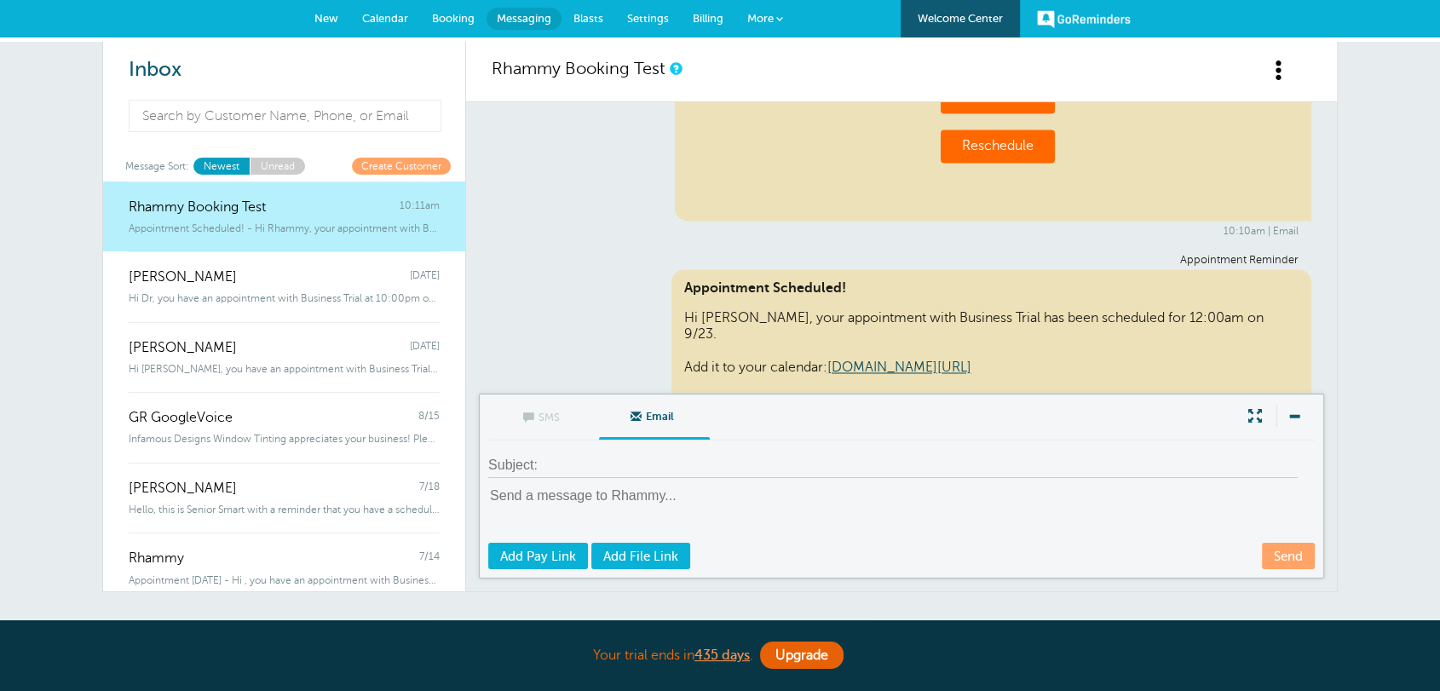
scroll to position [9296, 0]
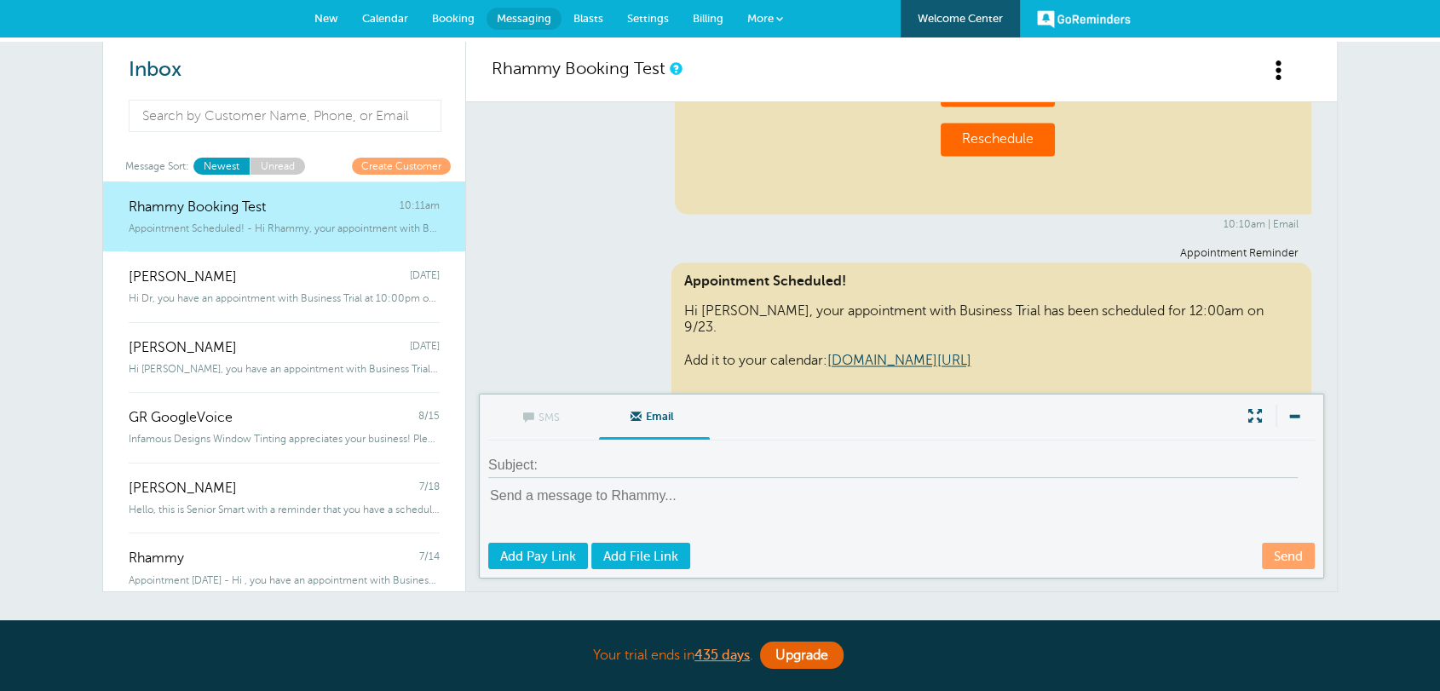
drag, startPoint x: 1287, startPoint y: 373, endPoint x: 1090, endPoint y: 417, distance: 201.7
click at [1262, 374] on div "Appointment Reminder Appointment Scheduled! Hi [PERSON_NAME], your appointment …" at bounding box center [902, 405] width 820 height 316
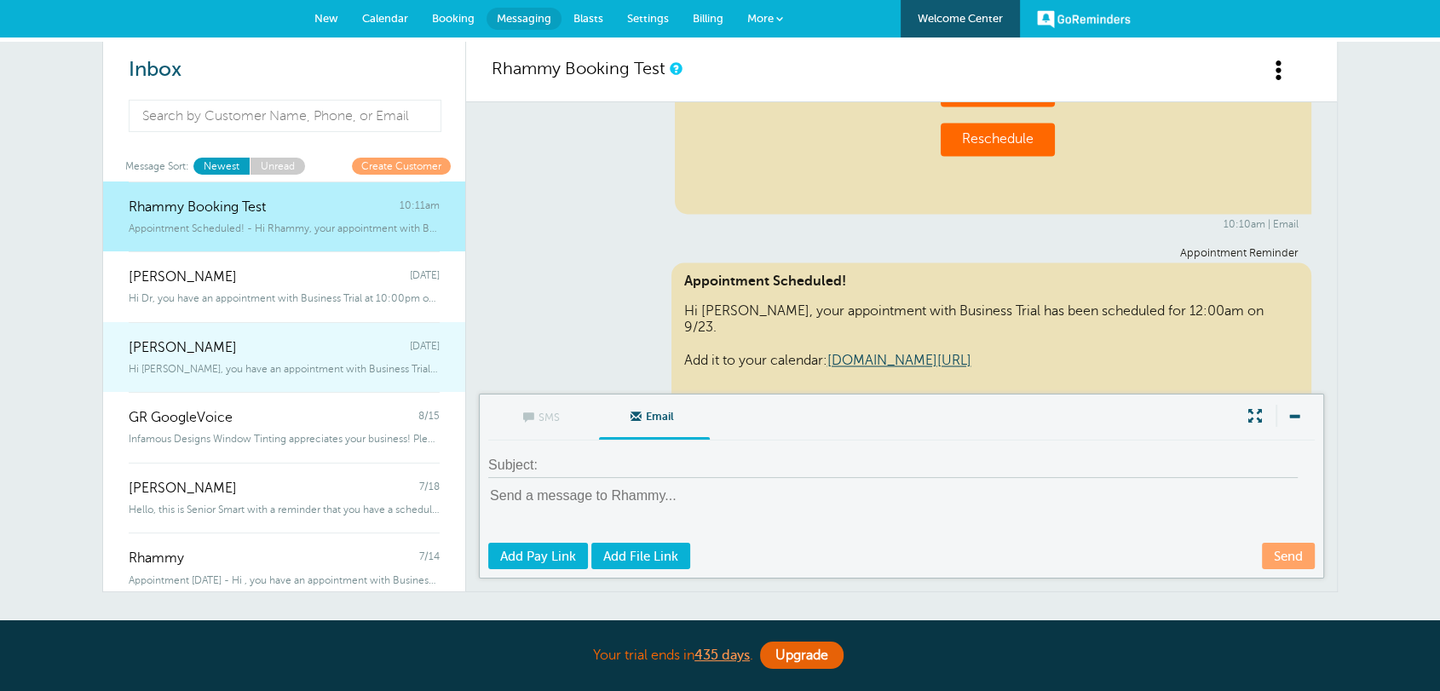
click at [238, 365] on span "Hi [PERSON_NAME], you have an appointment with Business Trial at 10:00pm on" at bounding box center [284, 369] width 311 height 12
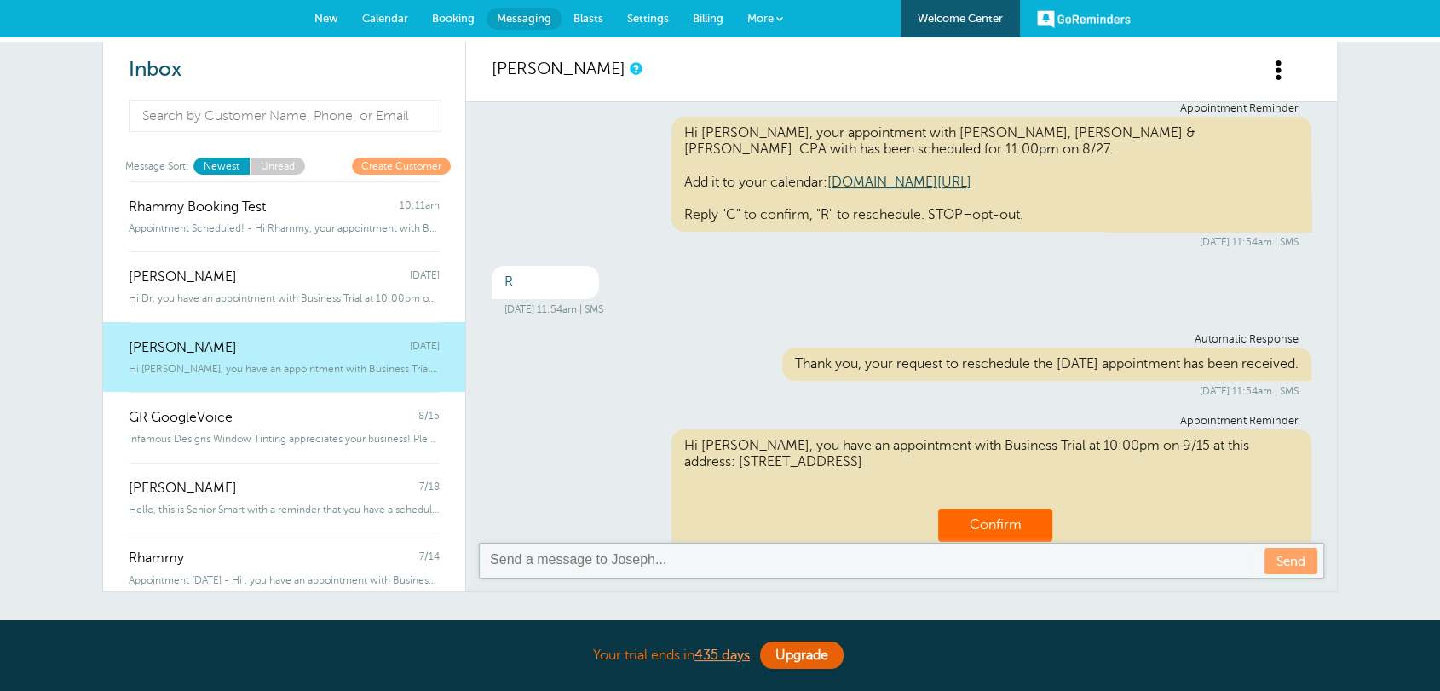
scroll to position [443, 0]
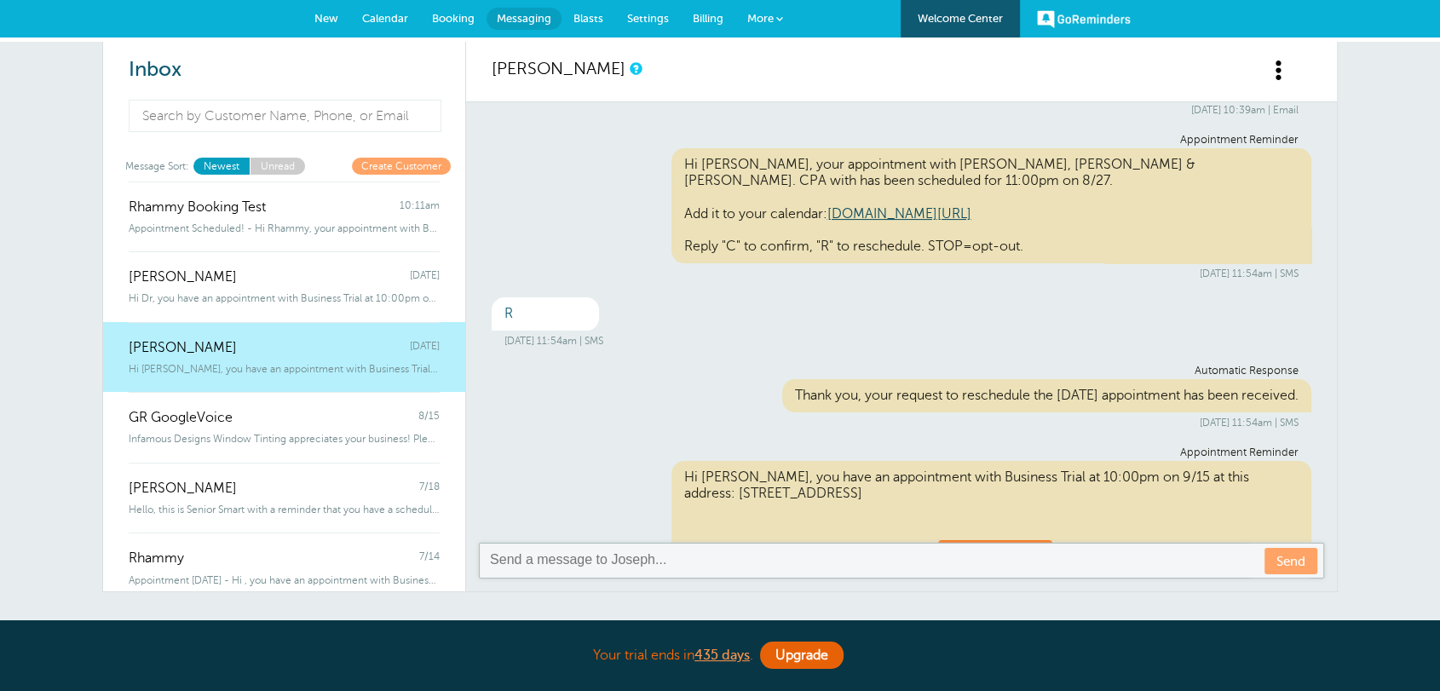
click at [641, 335] on div "[DATE] 11:54am | SMS" at bounding box center [901, 341] width 794 height 12
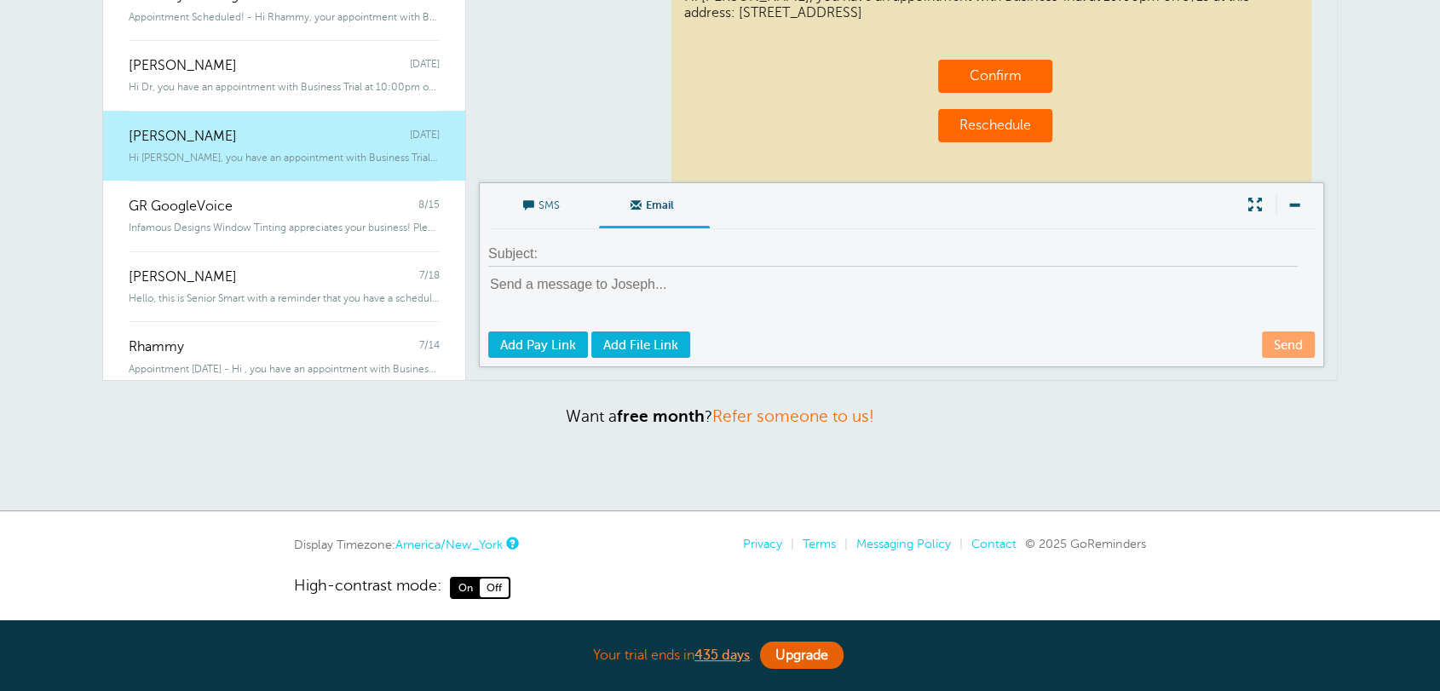
scroll to position [221, 0]
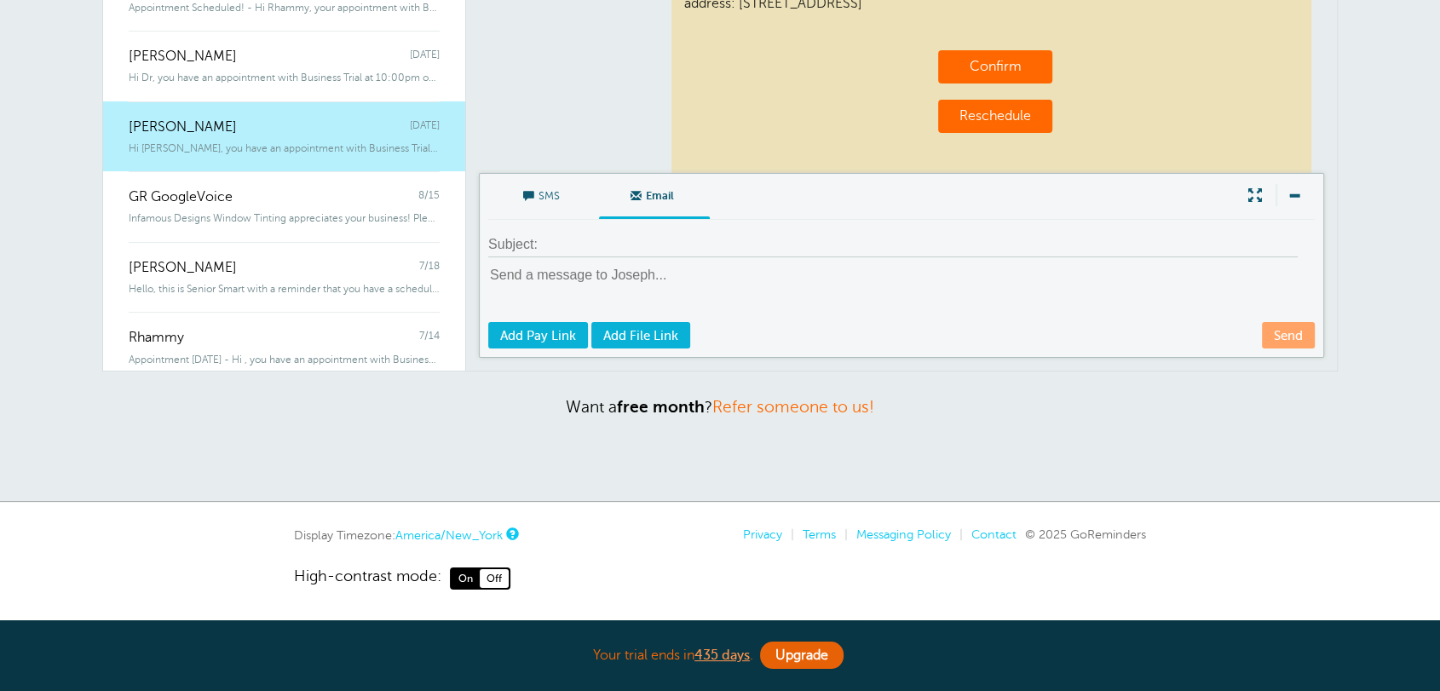
click at [552, 193] on span "SMS" at bounding box center [543, 194] width 85 height 41
click at [0, 0] on input "SMS" at bounding box center [0, 0] width 0 height 0
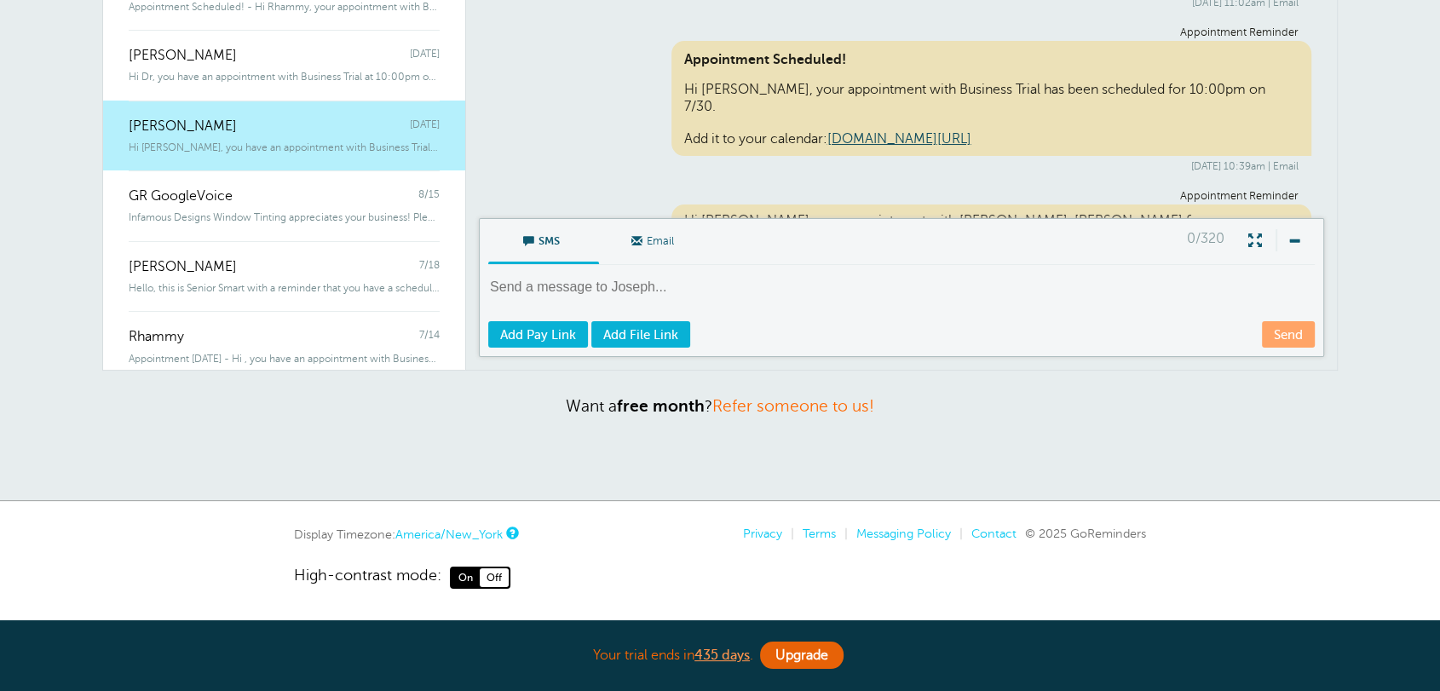
scroll to position [597, 0]
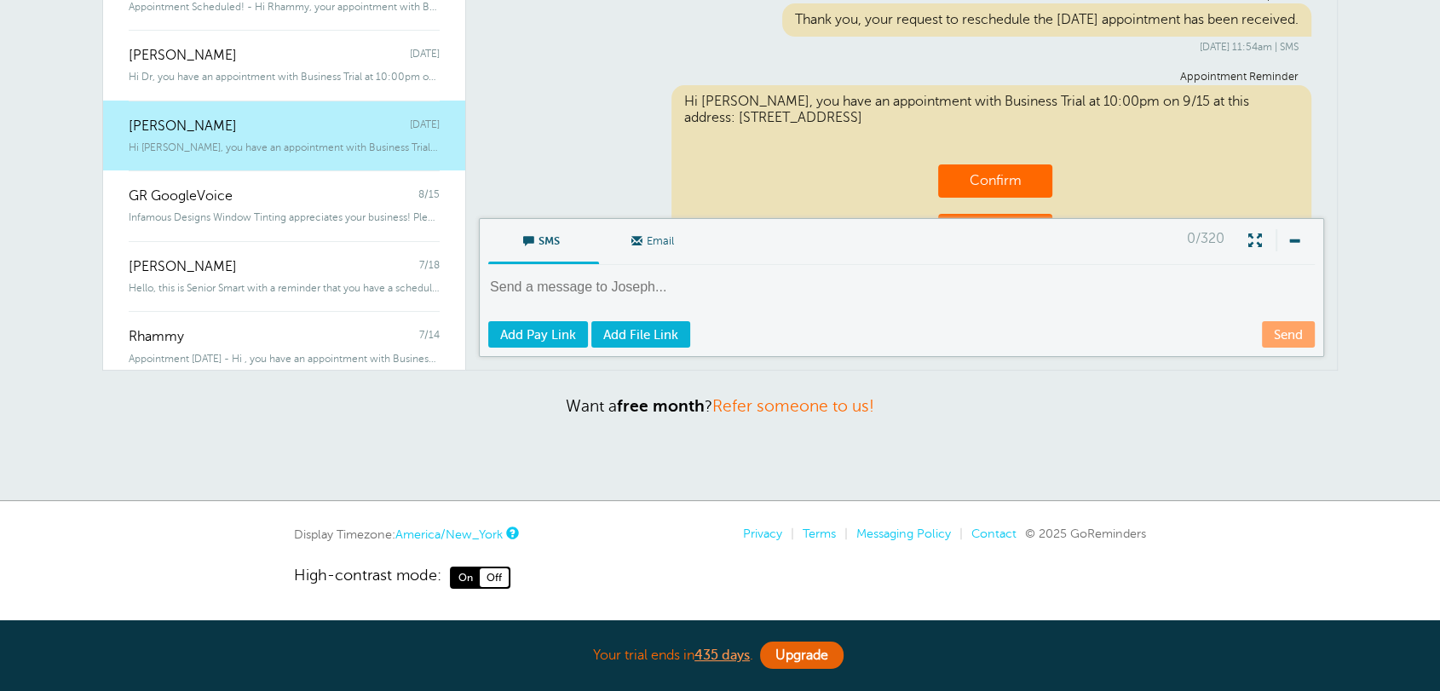
click at [579, 299] on textarea at bounding box center [903, 299] width 830 height 42
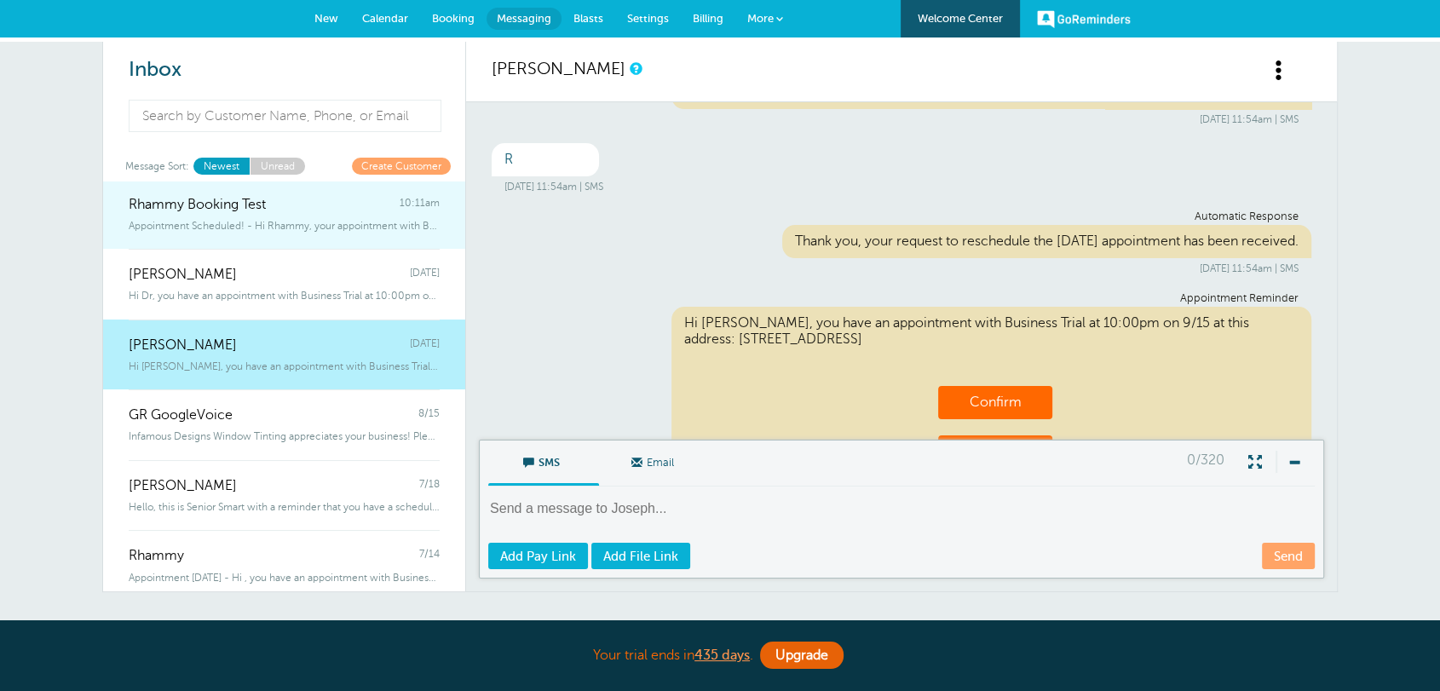
scroll to position [0, 0]
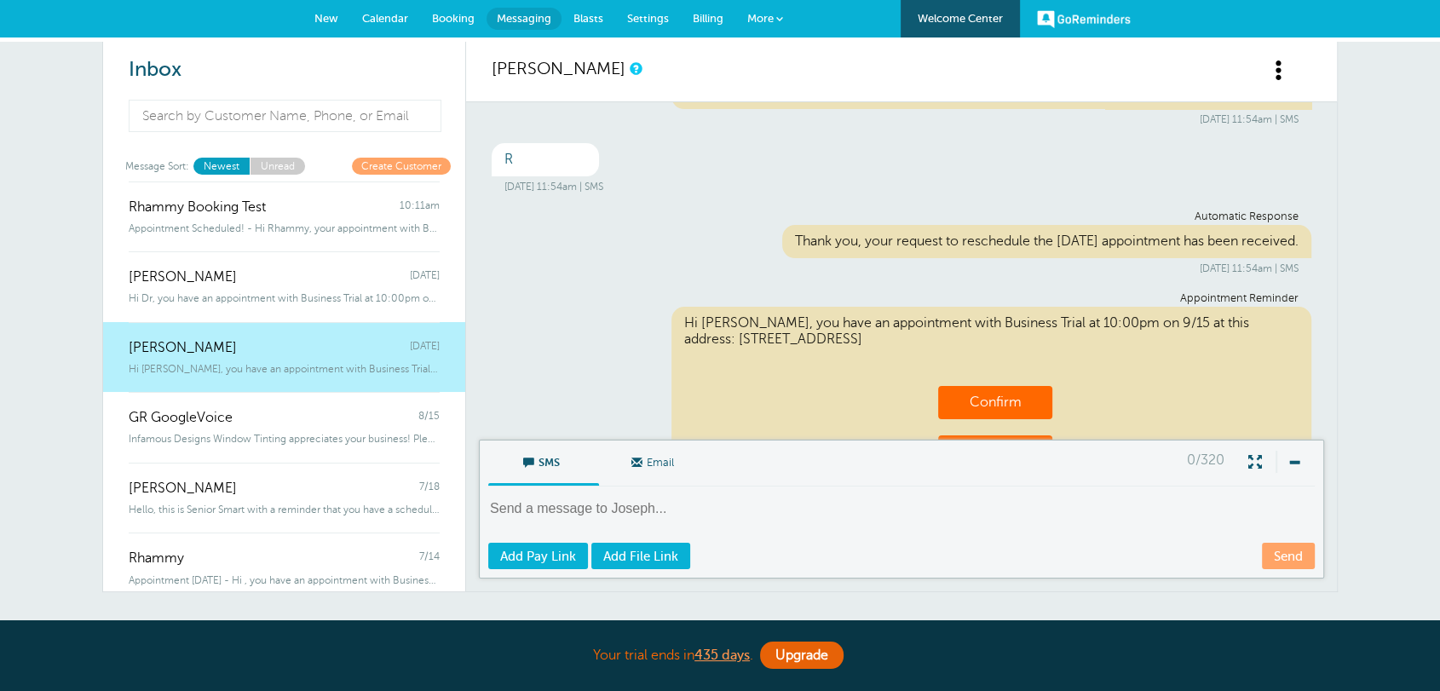
click at [409, 169] on link "Create Customer" at bounding box center [401, 166] width 99 height 16
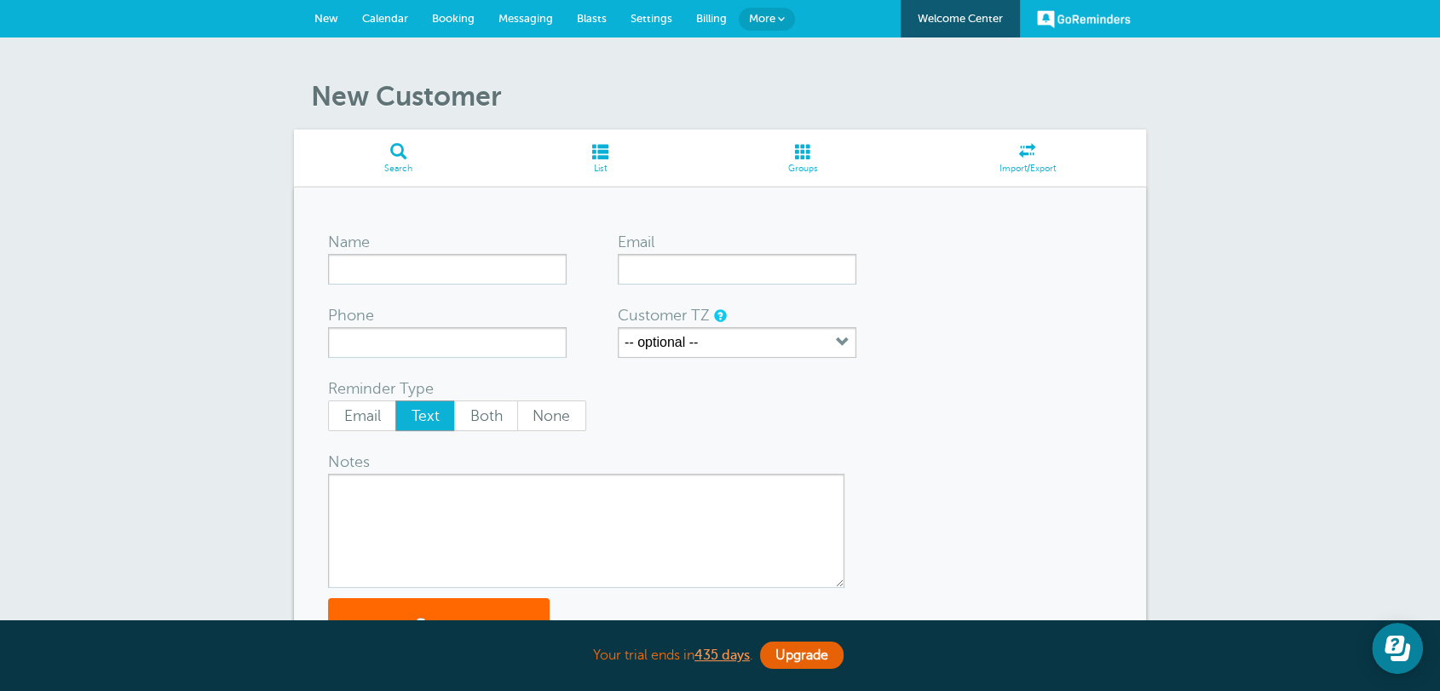
click at [510, 12] on span "Messaging" at bounding box center [525, 18] width 55 height 13
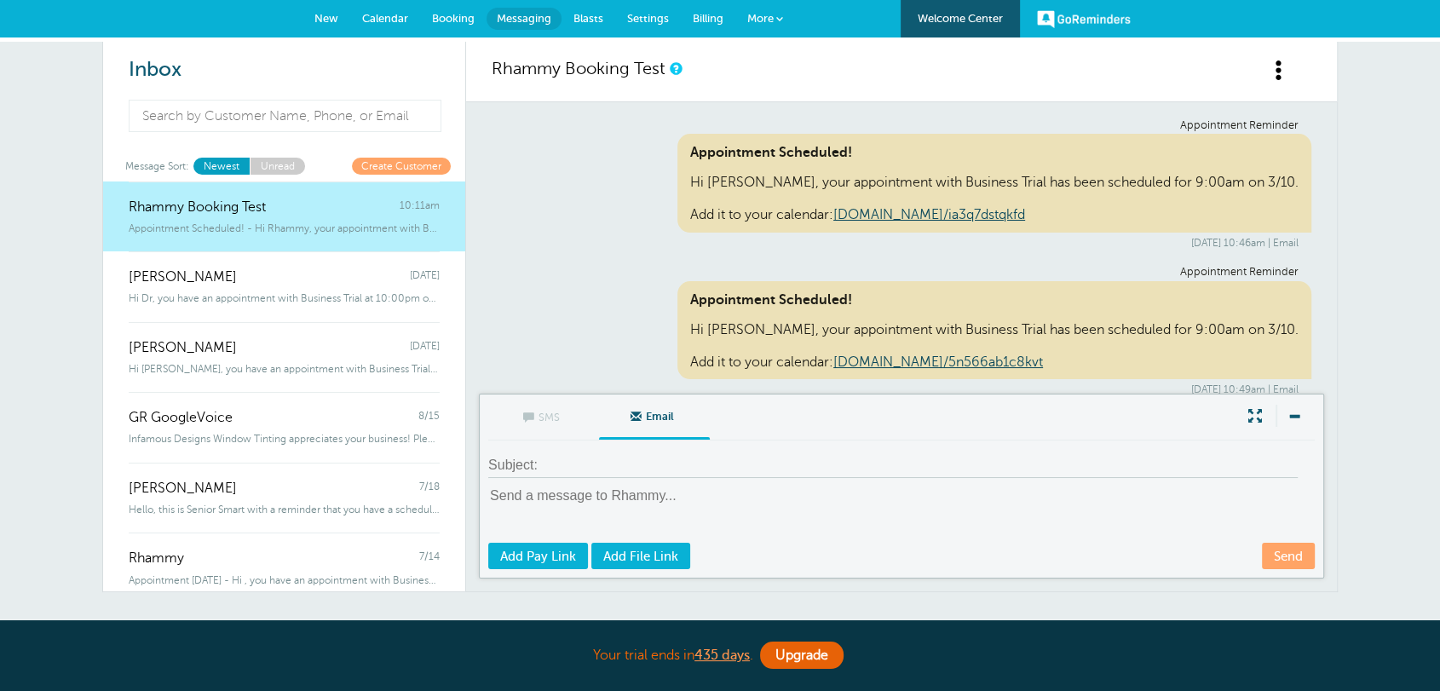
scroll to position [9296, 0]
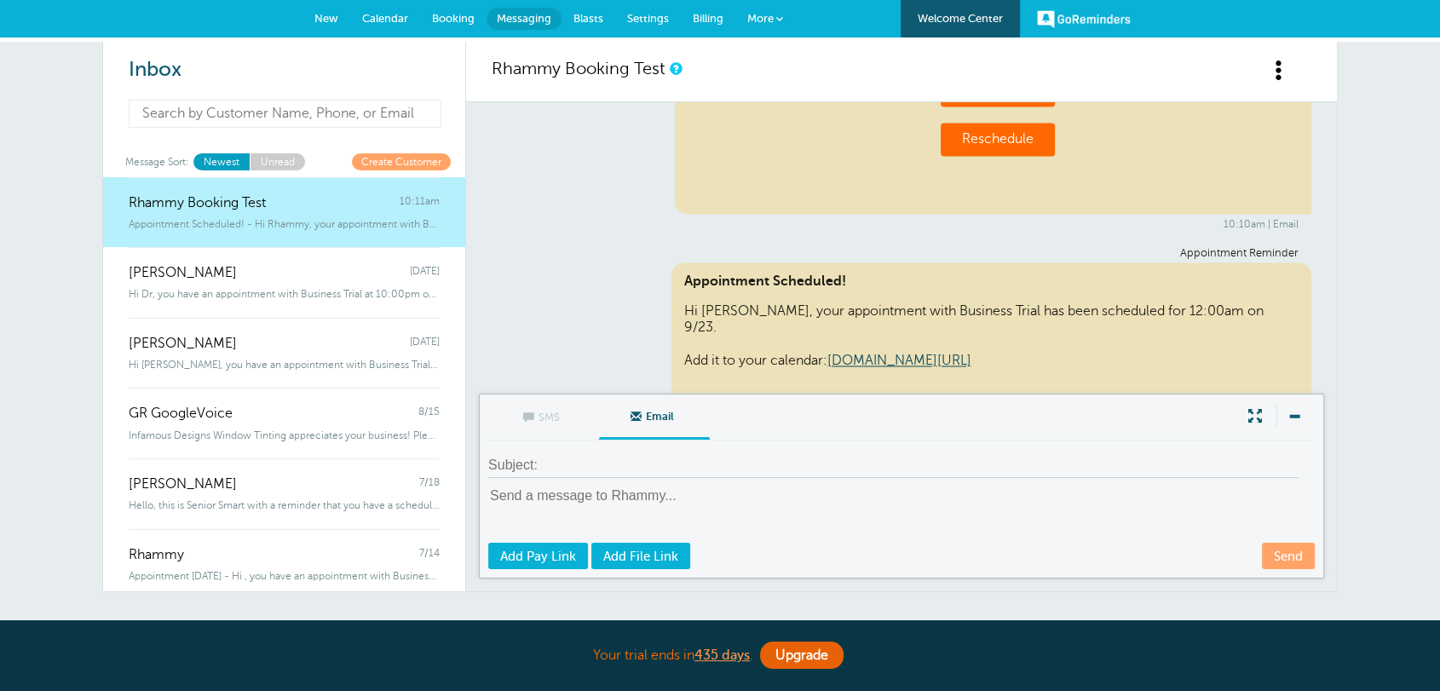
click at [246, 104] on input at bounding box center [285, 114] width 313 height 28
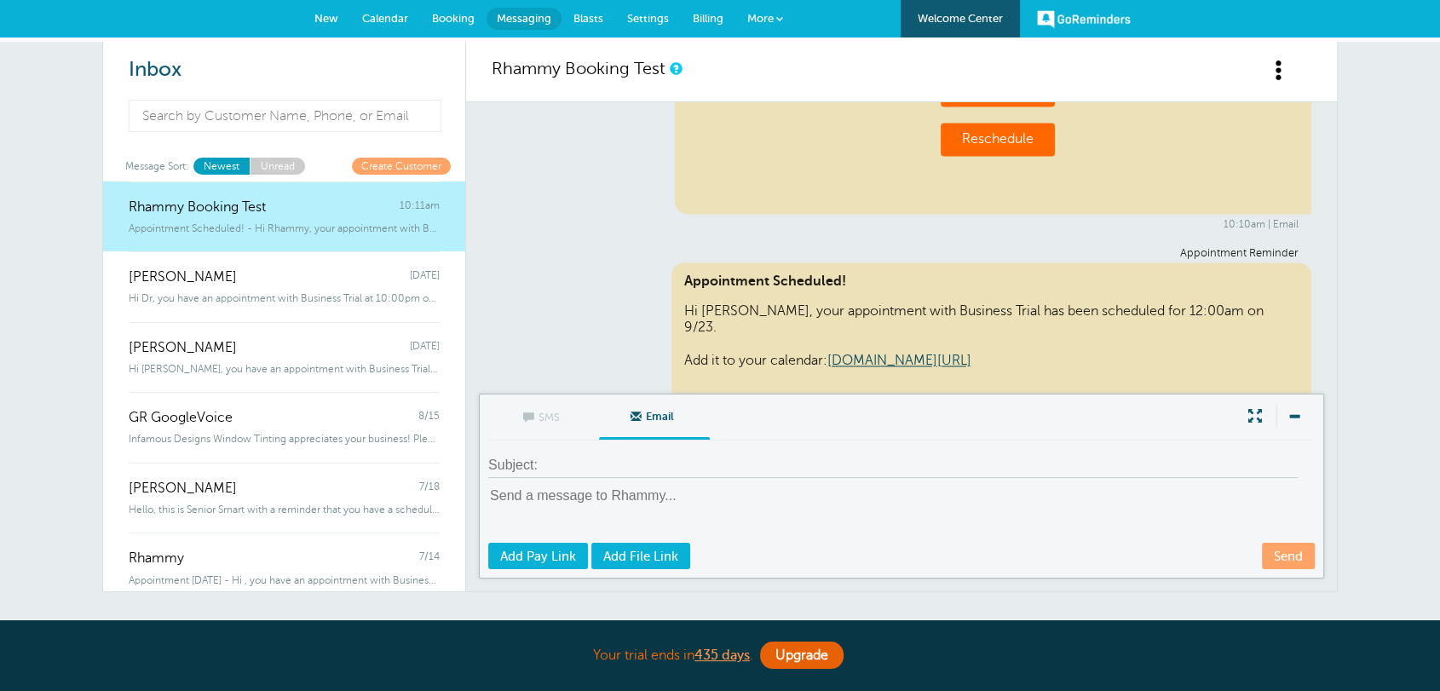
drag, startPoint x: 595, startPoint y: 172, endPoint x: 495, endPoint y: 186, distance: 101.4
click at [599, 247] on div "Appointment Reminder Appointment Scheduled! Hi [PERSON_NAME], your appointment …" at bounding box center [902, 405] width 820 height 316
click at [595, 9] on link "Blasts" at bounding box center [588, 18] width 54 height 37
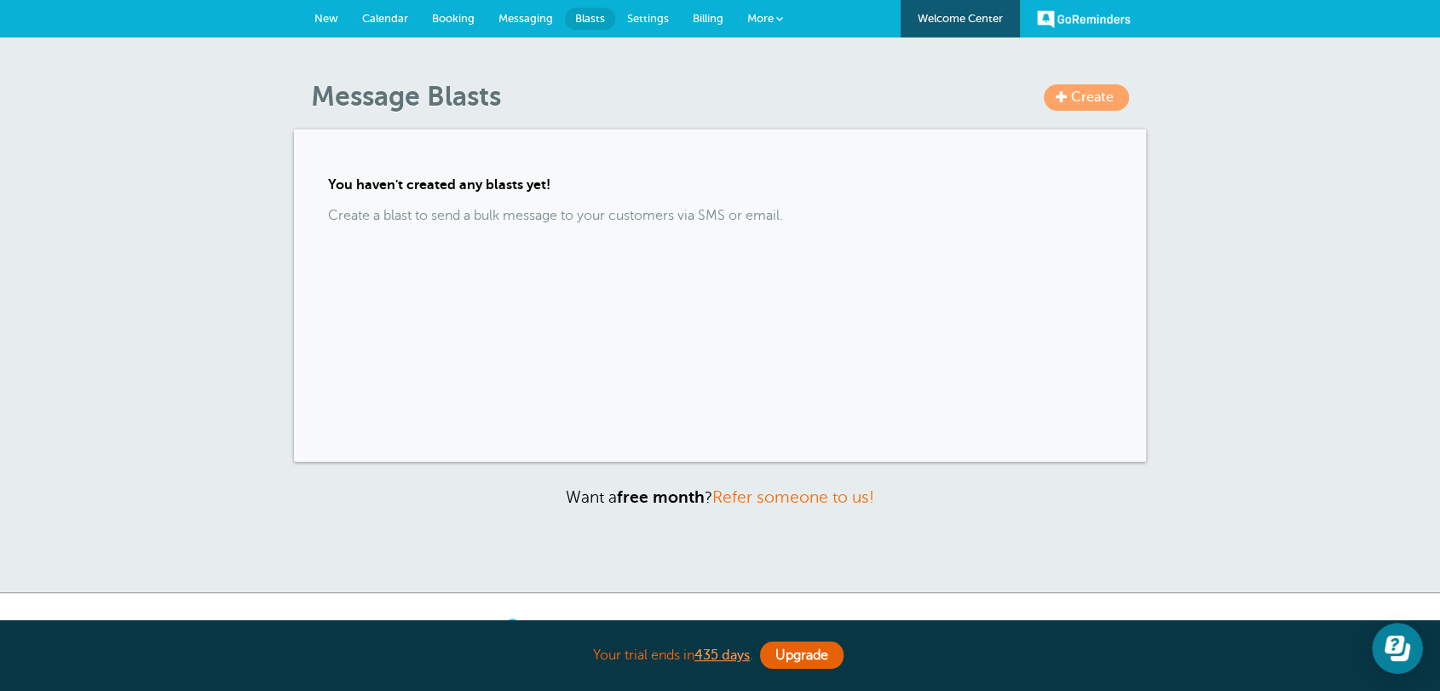
click at [647, 14] on span "Settings" at bounding box center [648, 18] width 42 height 13
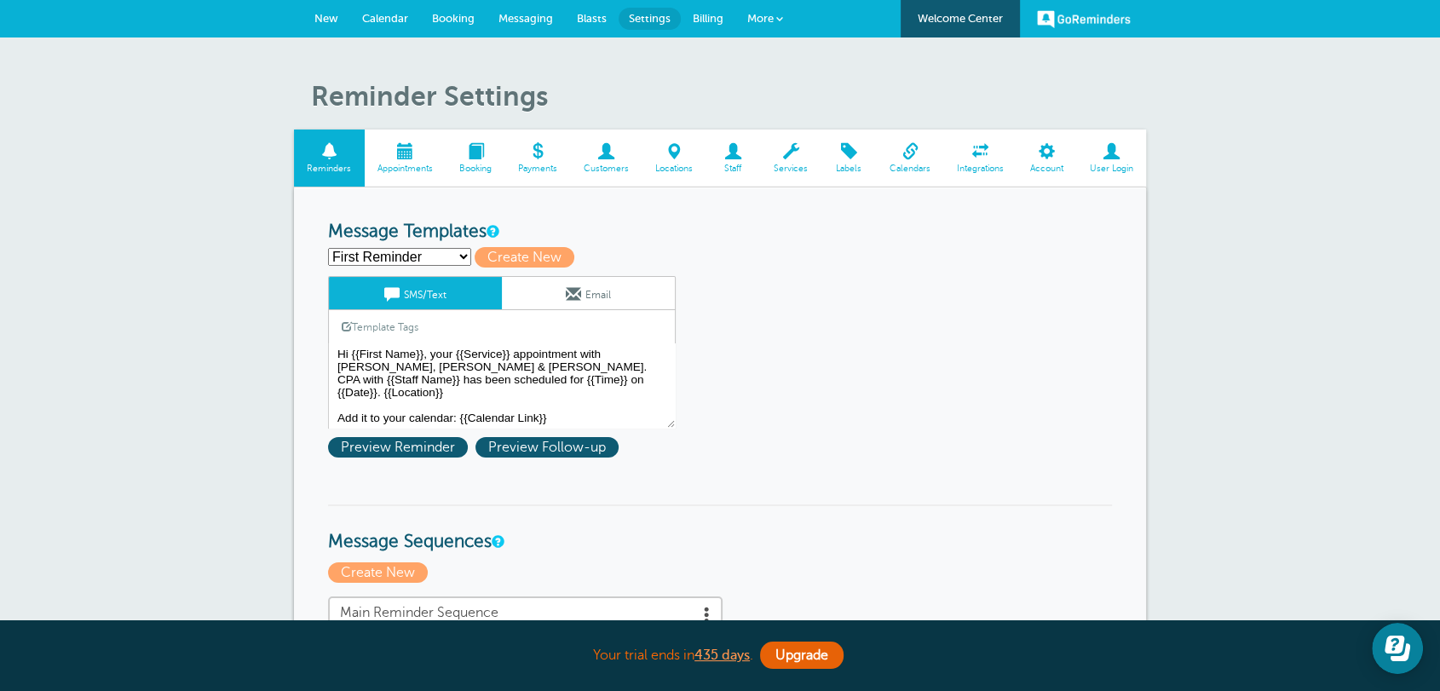
click at [331, 23] on span "New" at bounding box center [326, 18] width 24 height 13
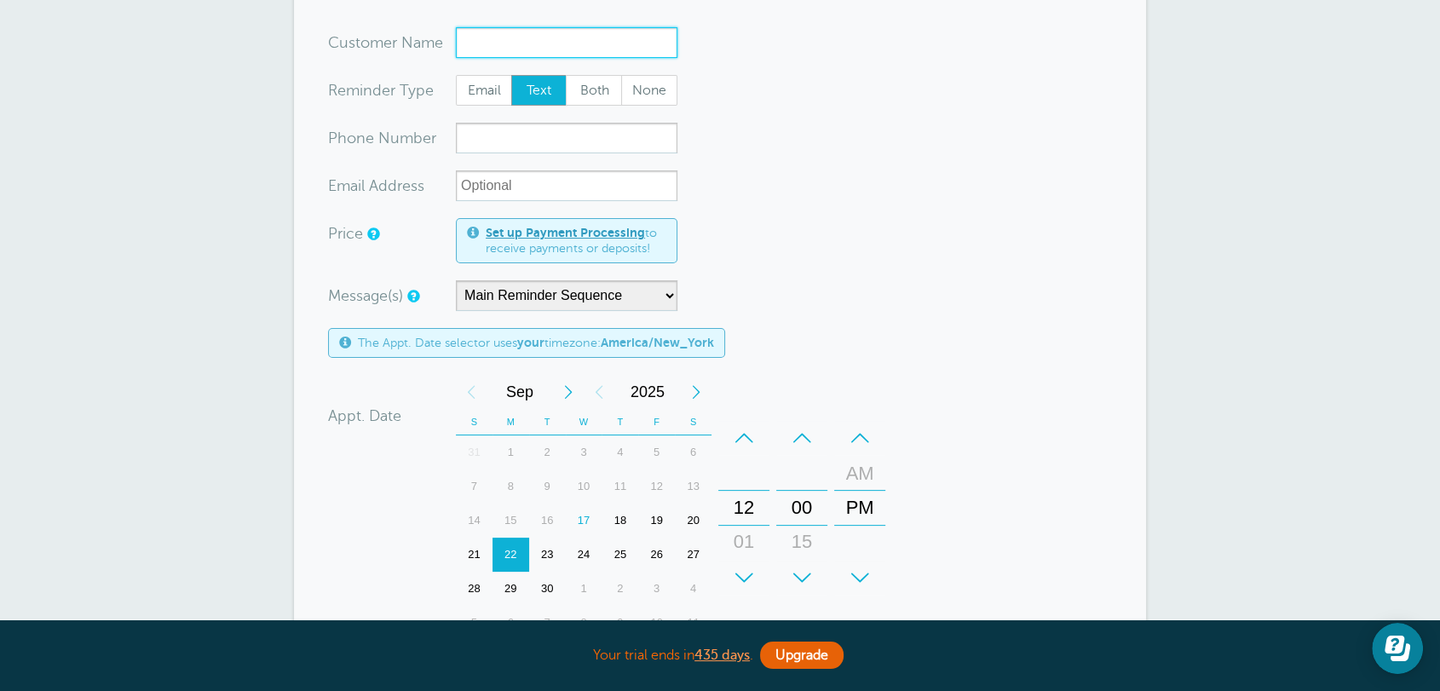
scroll to position [221, 0]
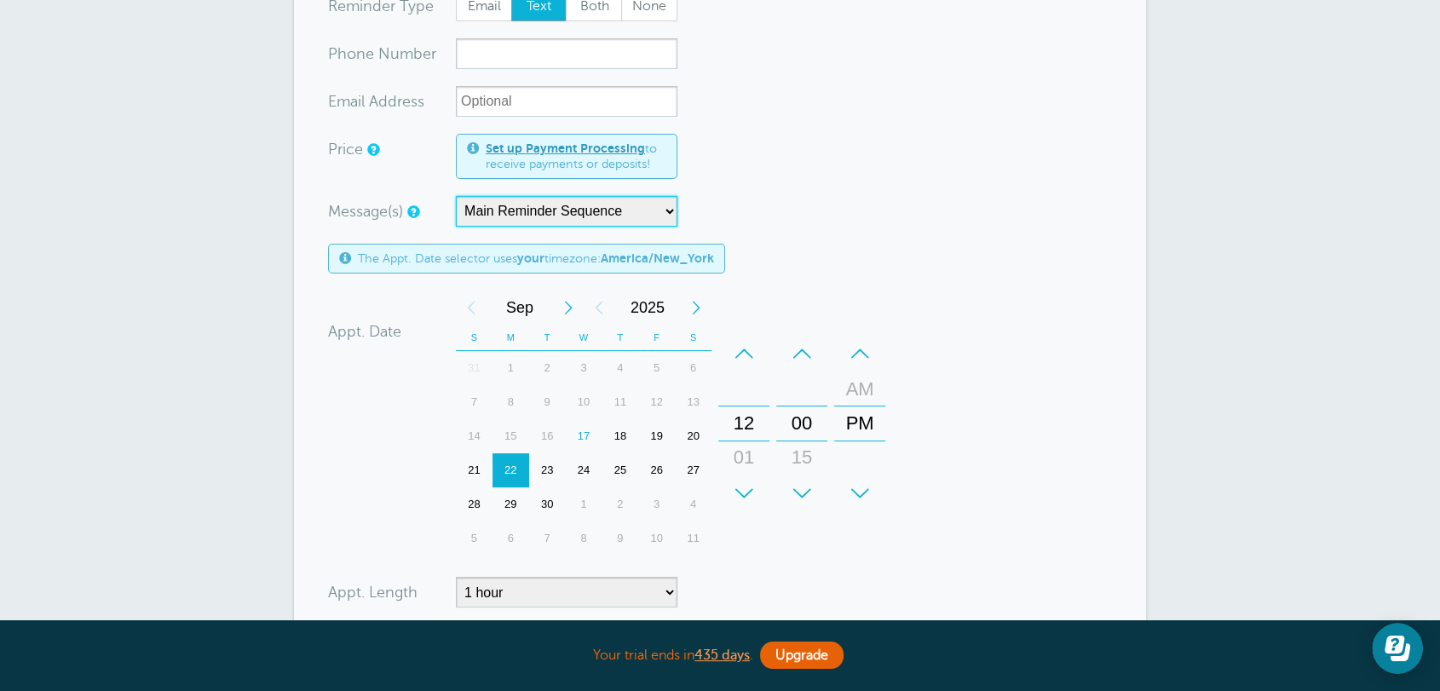
click at [520, 207] on select "Main Reminder Sequence Reminder + Ff Up" at bounding box center [566, 211] width 221 height 31
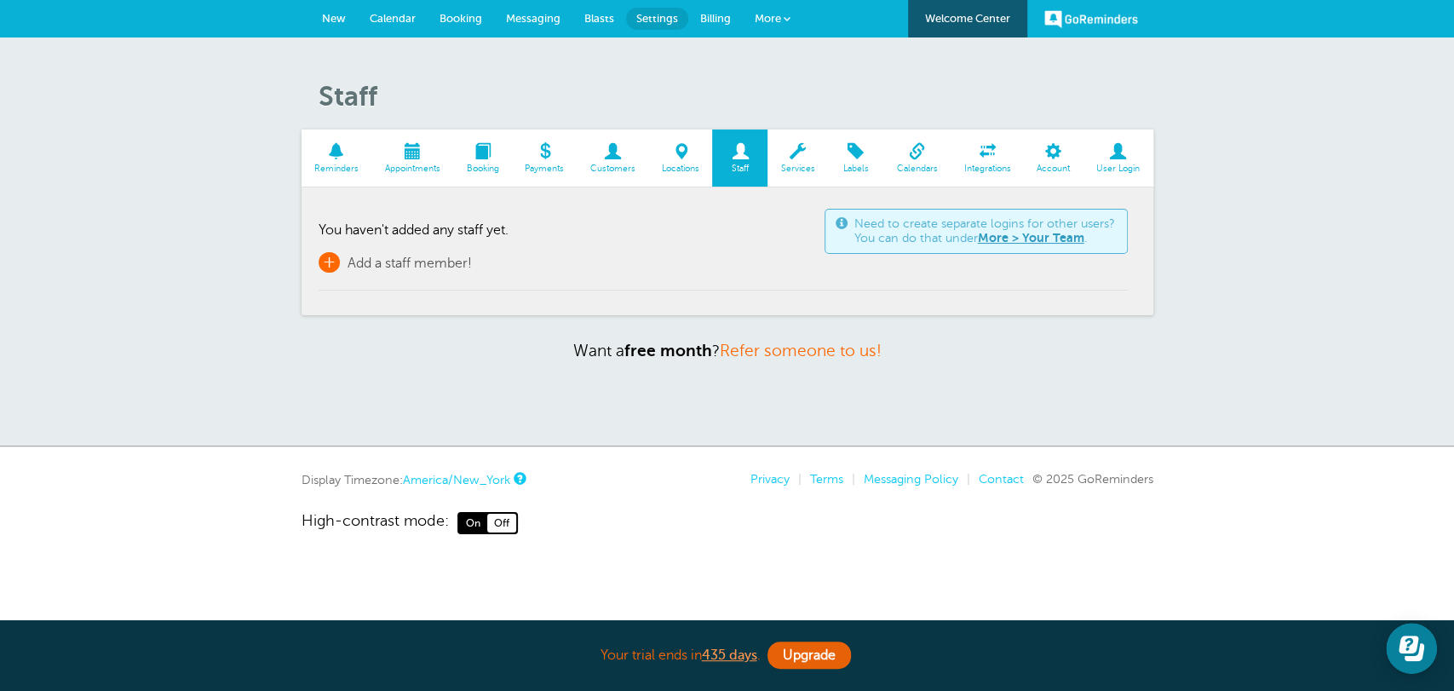
click at [457, 268] on span "Add a staff member!" at bounding box center [410, 263] width 124 height 15
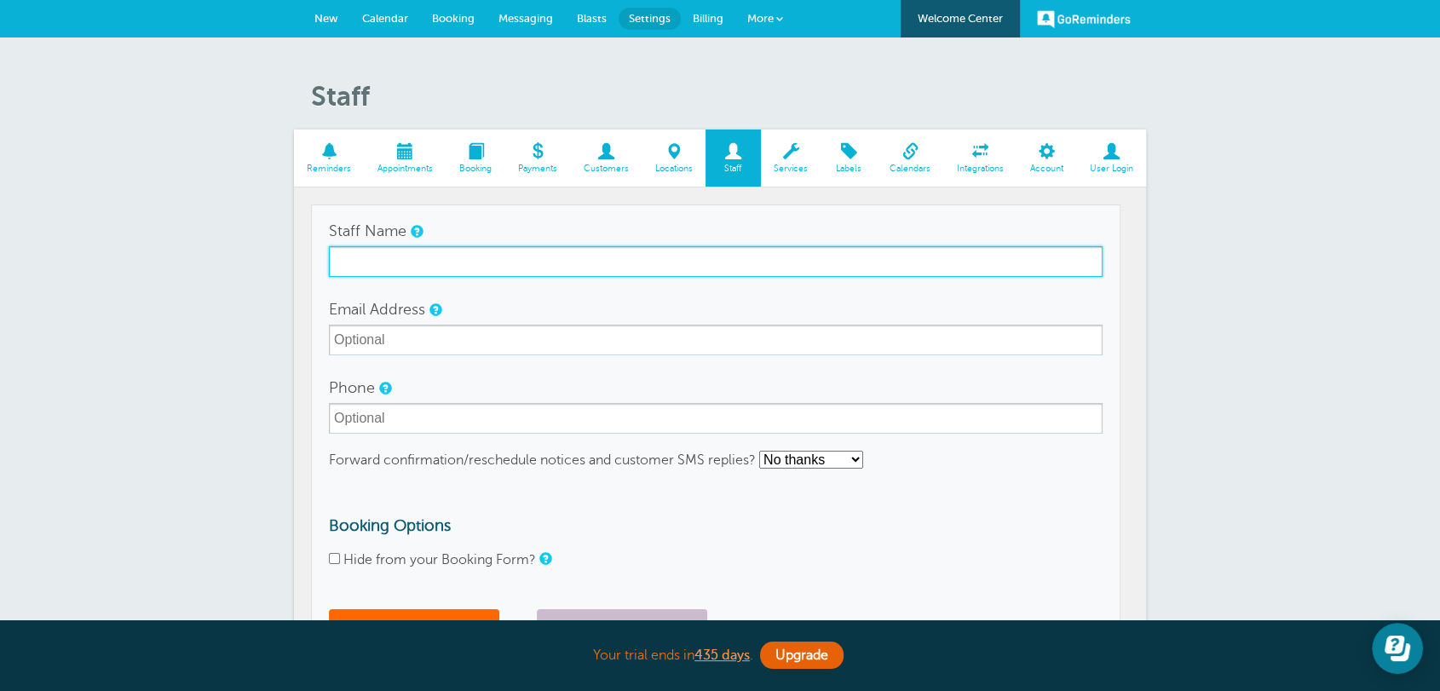
click at [466, 264] on input "Staff Name" at bounding box center [716, 261] width 774 height 31
click at [405, 261] on input "Staff 1" at bounding box center [716, 261] width 774 height 31
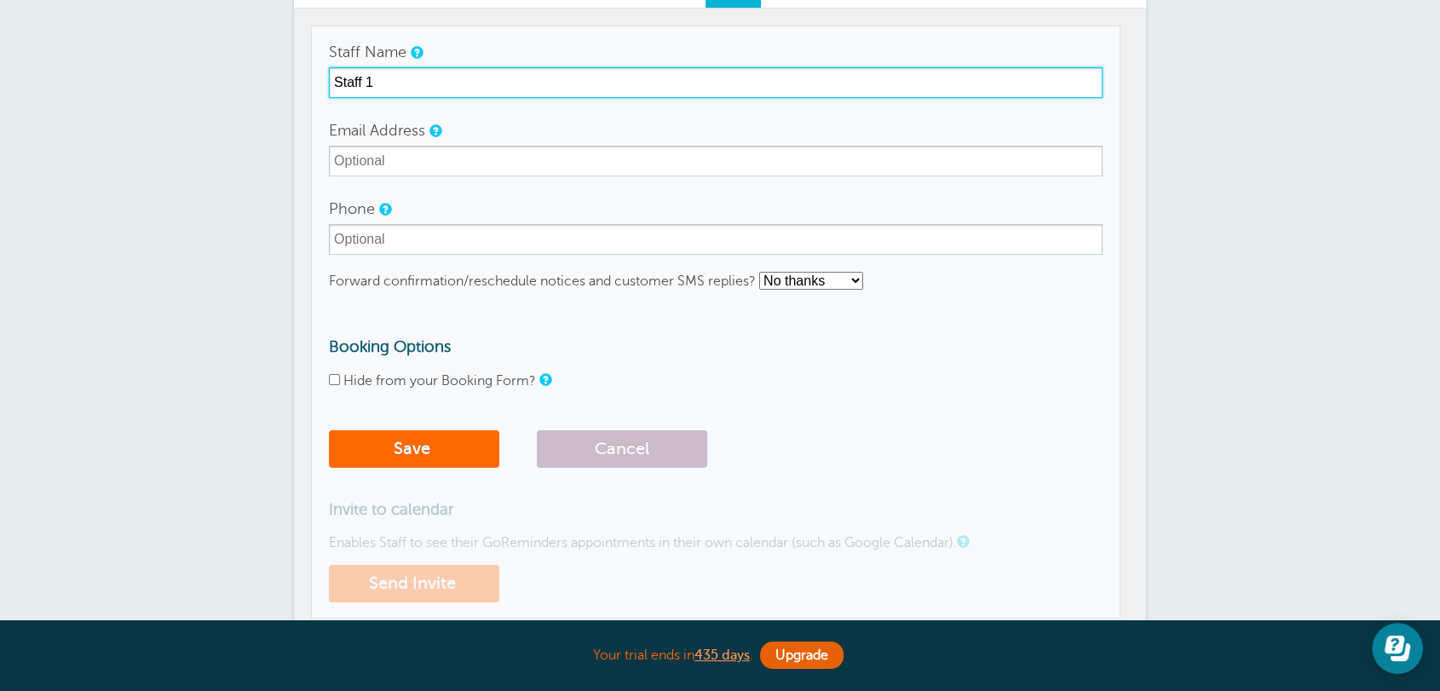
scroll to position [221, 0]
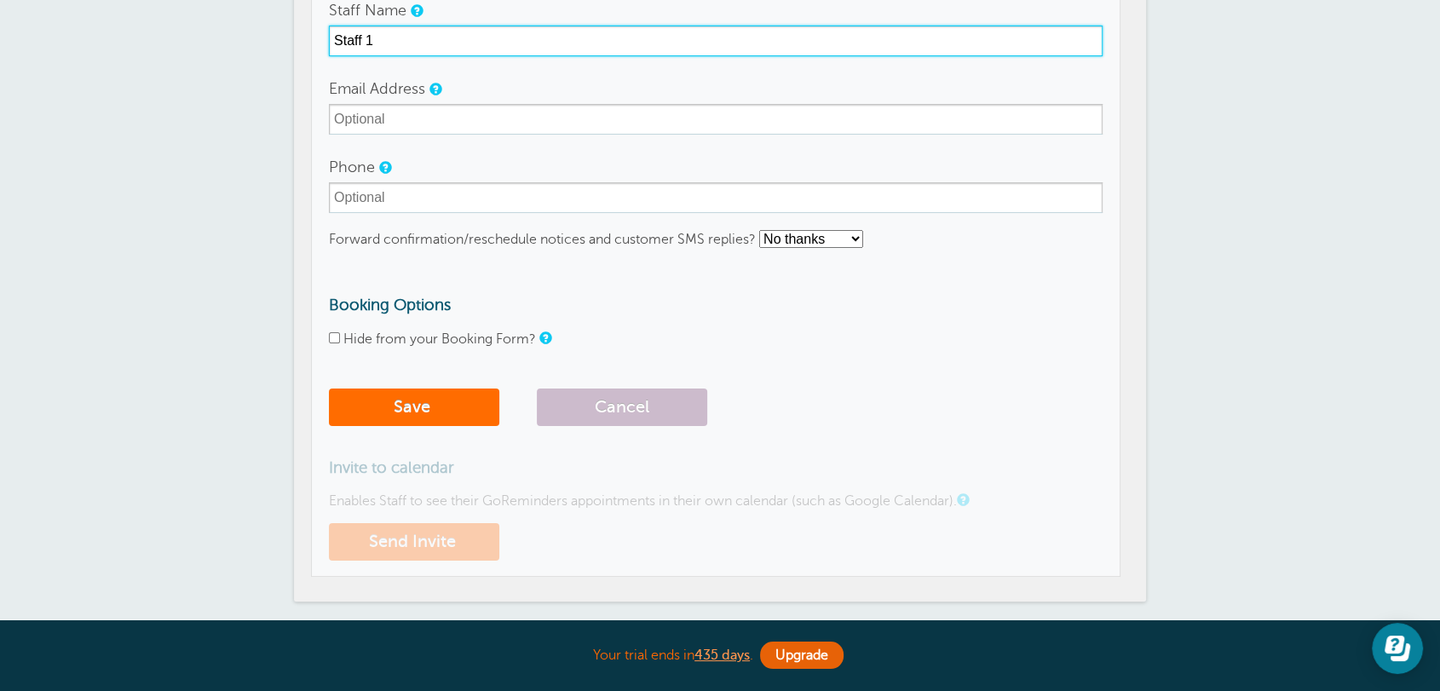
type input "Staff 1"
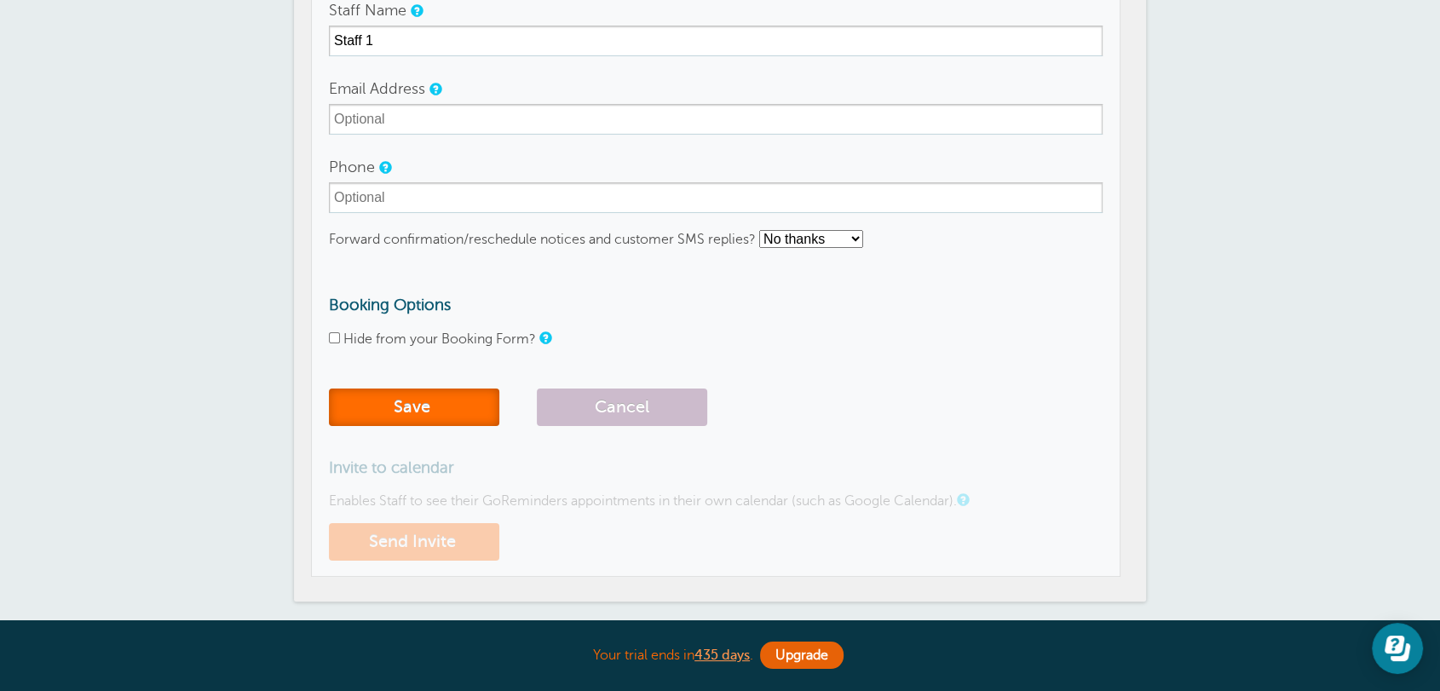
click at [415, 420] on button "Save" at bounding box center [414, 406] width 170 height 37
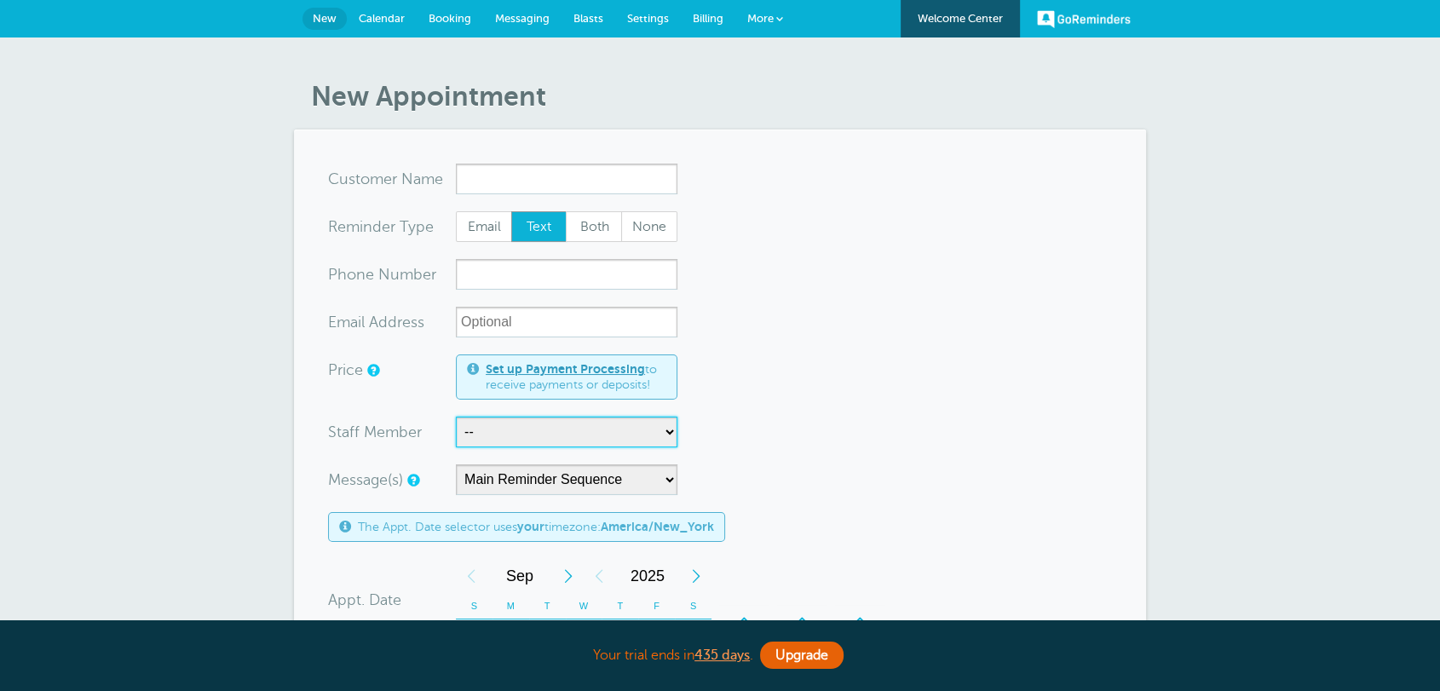
click at [462, 432] on select "-- Staff 1" at bounding box center [566, 432] width 221 height 31
click at [357, 433] on label "Staff Member" at bounding box center [375, 431] width 94 height 15
click at [388, 431] on label "Staff Member" at bounding box center [375, 431] width 94 height 15
click at [501, 161] on section "You are creating a new customer. To use an existing customer select one from th…" at bounding box center [720, 631] width 852 height 1004
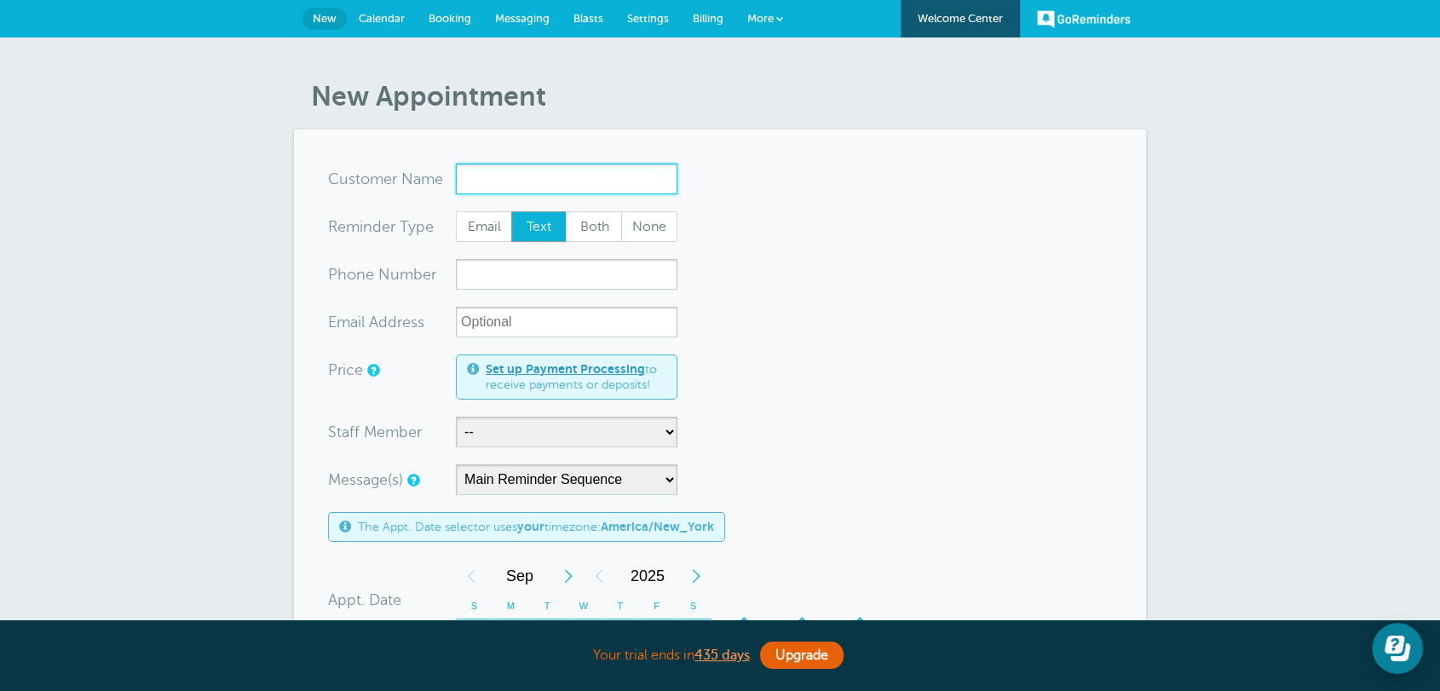
click at [493, 170] on input "x-no-autofill" at bounding box center [566, 179] width 221 height 31
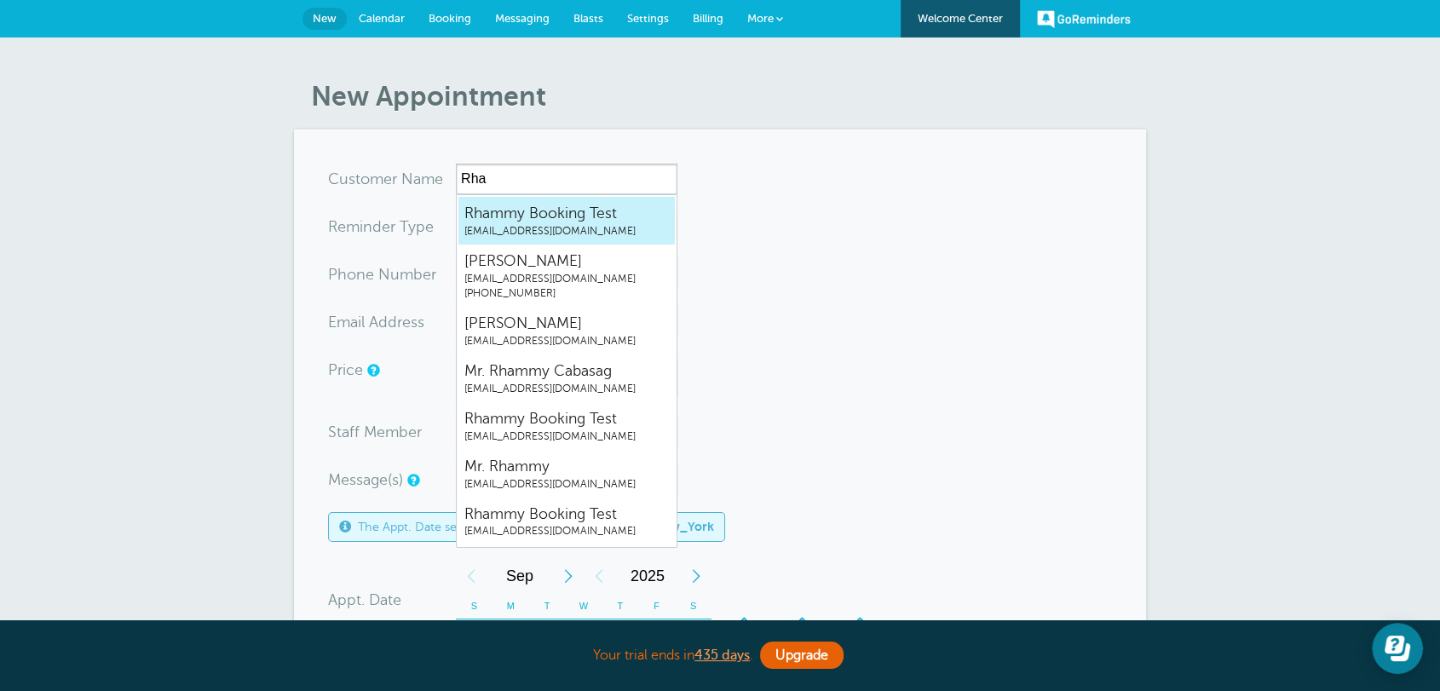
type input "RhammyBookingTestrhammy.grtrial@gmail.com"
type input "Rhammy Booking Test"
radio input "true"
type input "rhammy.grtrial@gmail.com"
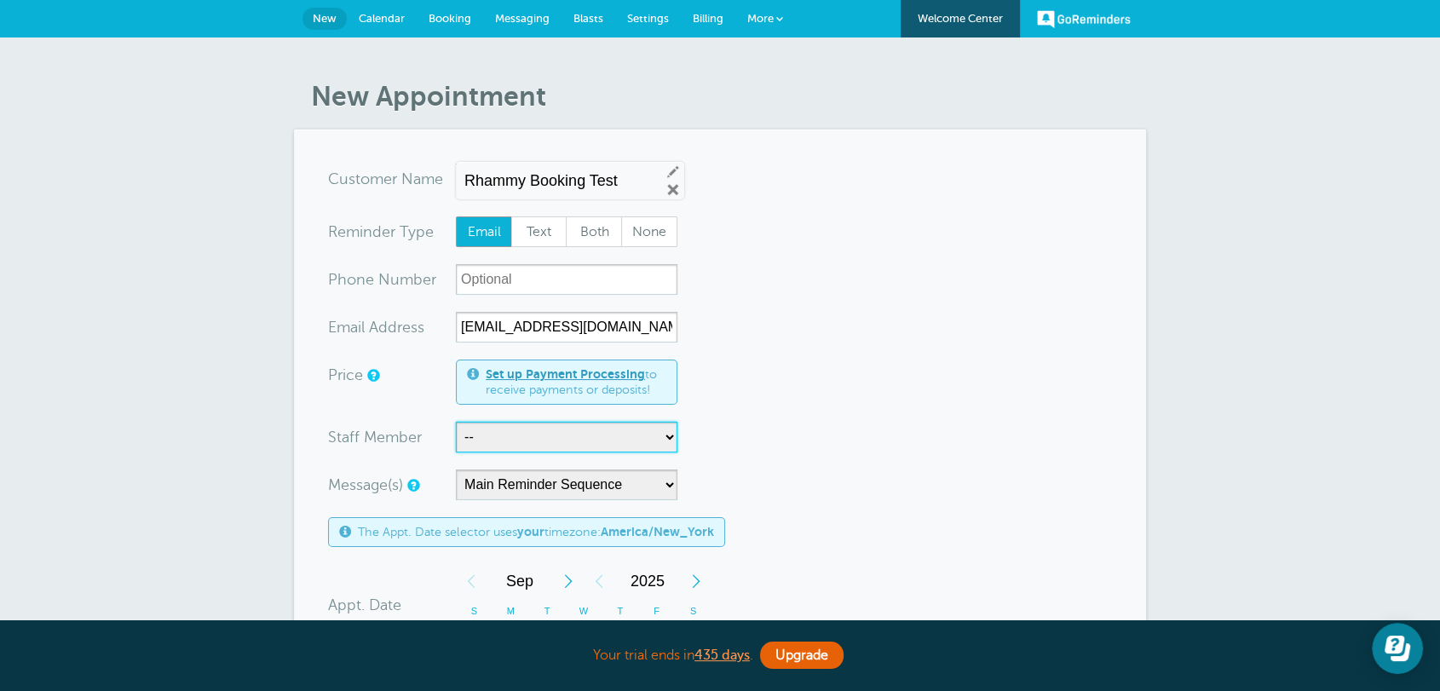
click at [494, 445] on select "-- Staff 1" at bounding box center [566, 437] width 221 height 31
select select "21580"
click at [456, 422] on select "-- Staff 1" at bounding box center [566, 437] width 221 height 31
drag, startPoint x: 390, startPoint y: 28, endPoint x: 802, endPoint y: 105, distance: 419.4
click at [391, 29] on link "Calendar" at bounding box center [382, 18] width 70 height 37
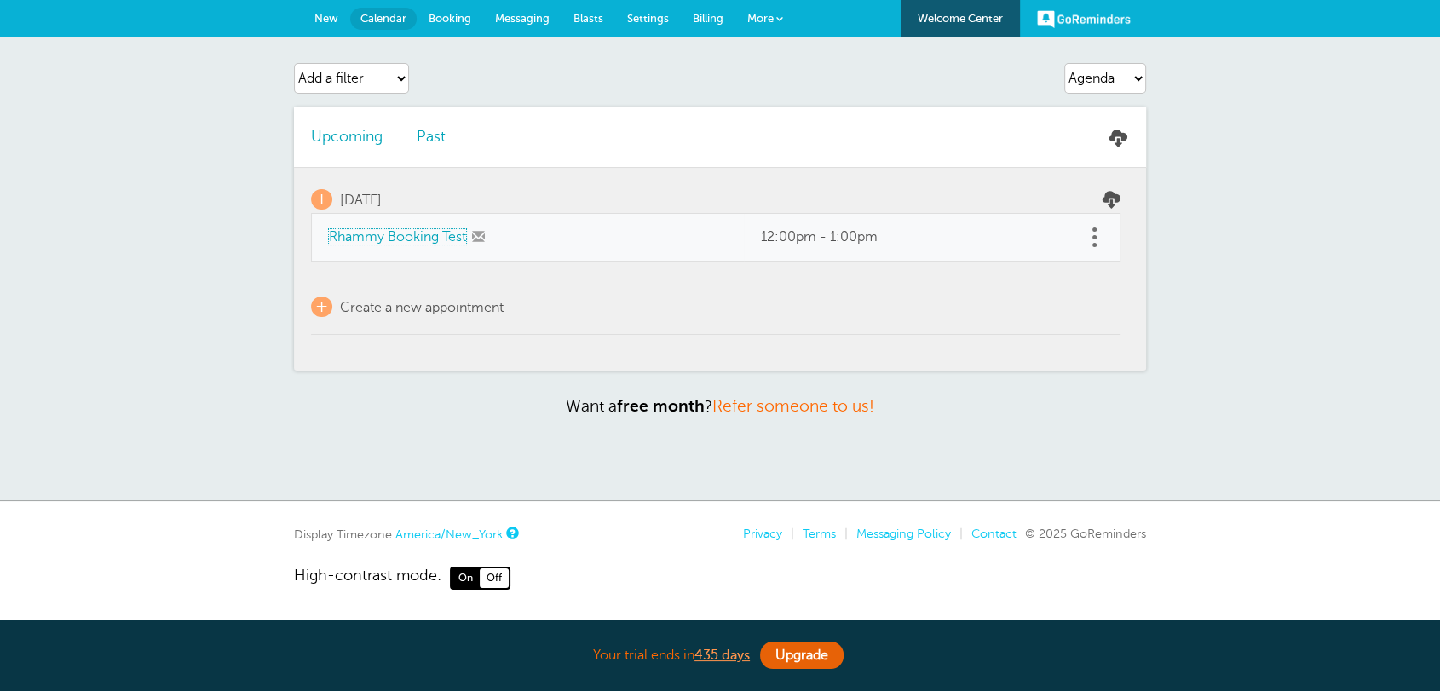
click at [440, 239] on link "Rhammy Booking Test" at bounding box center [397, 236] width 137 height 15
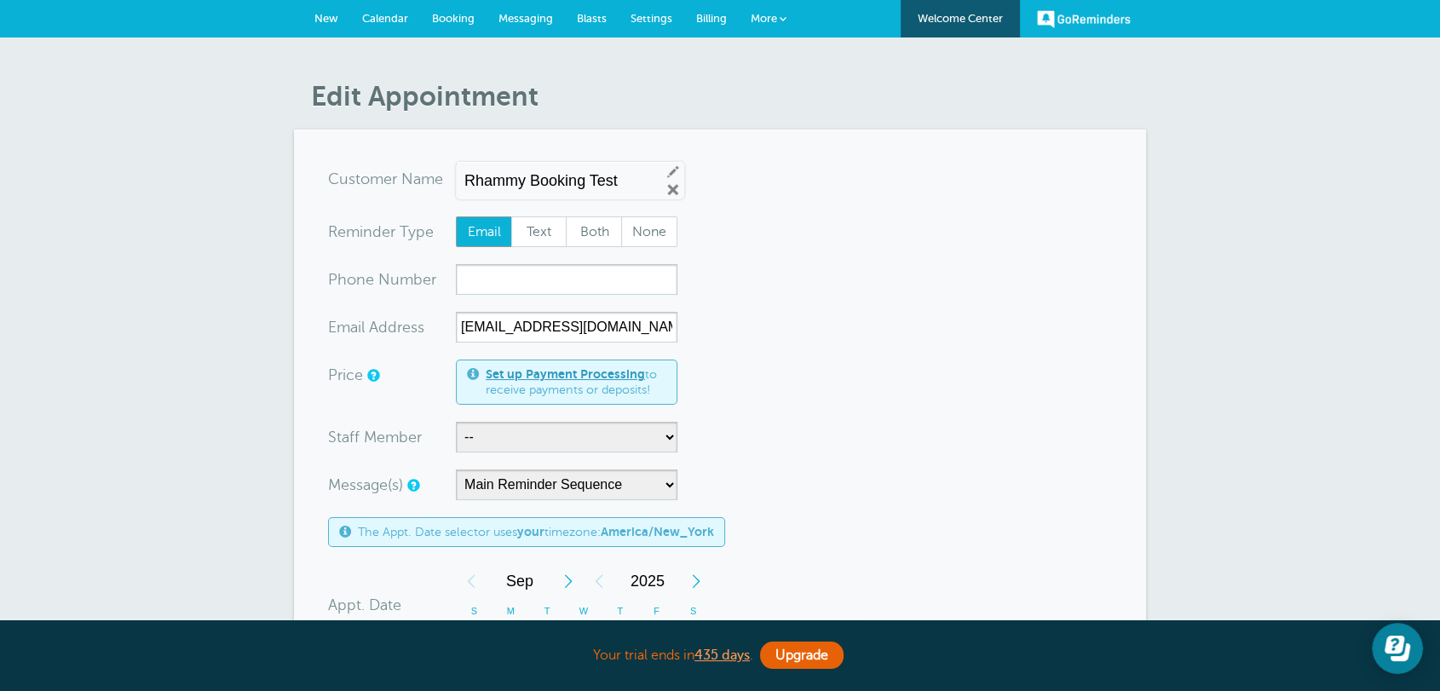
select select "21580"
click at [456, 422] on select "-- Staff 1" at bounding box center [566, 437] width 221 height 31
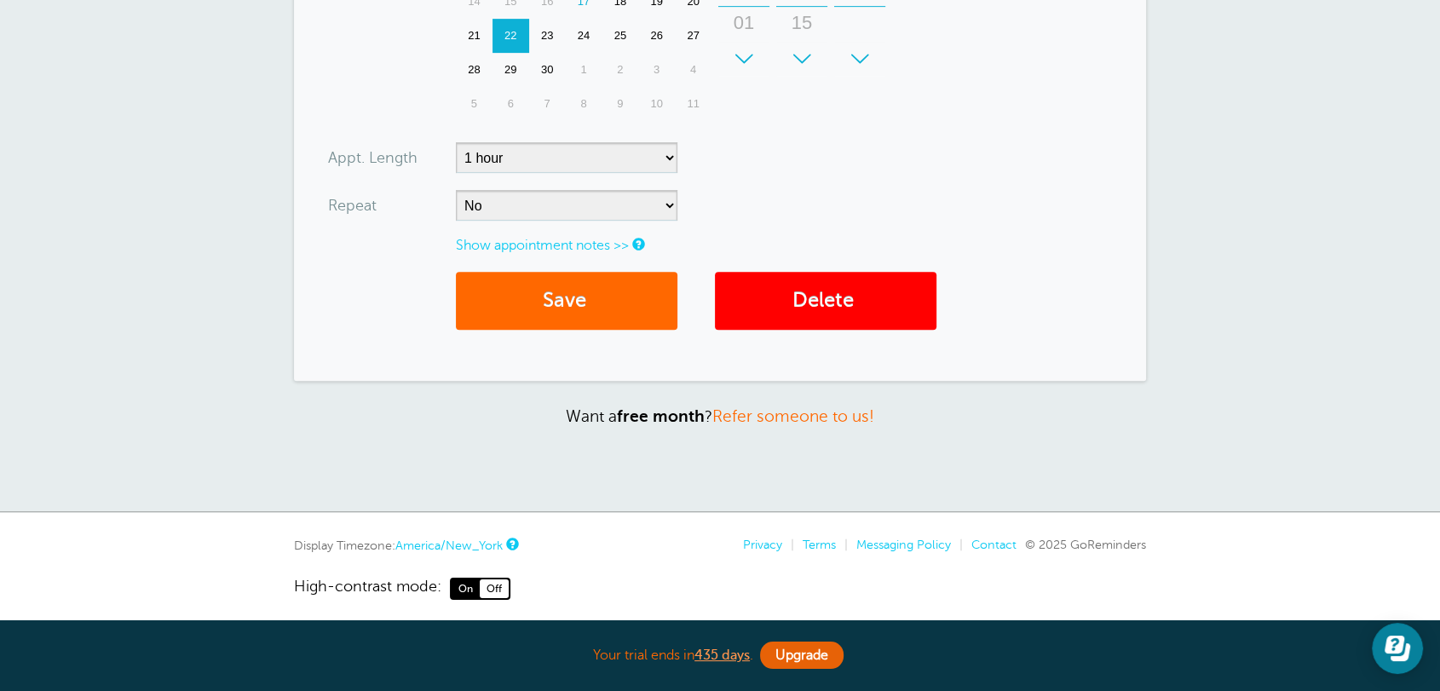
scroll to position [720, 0]
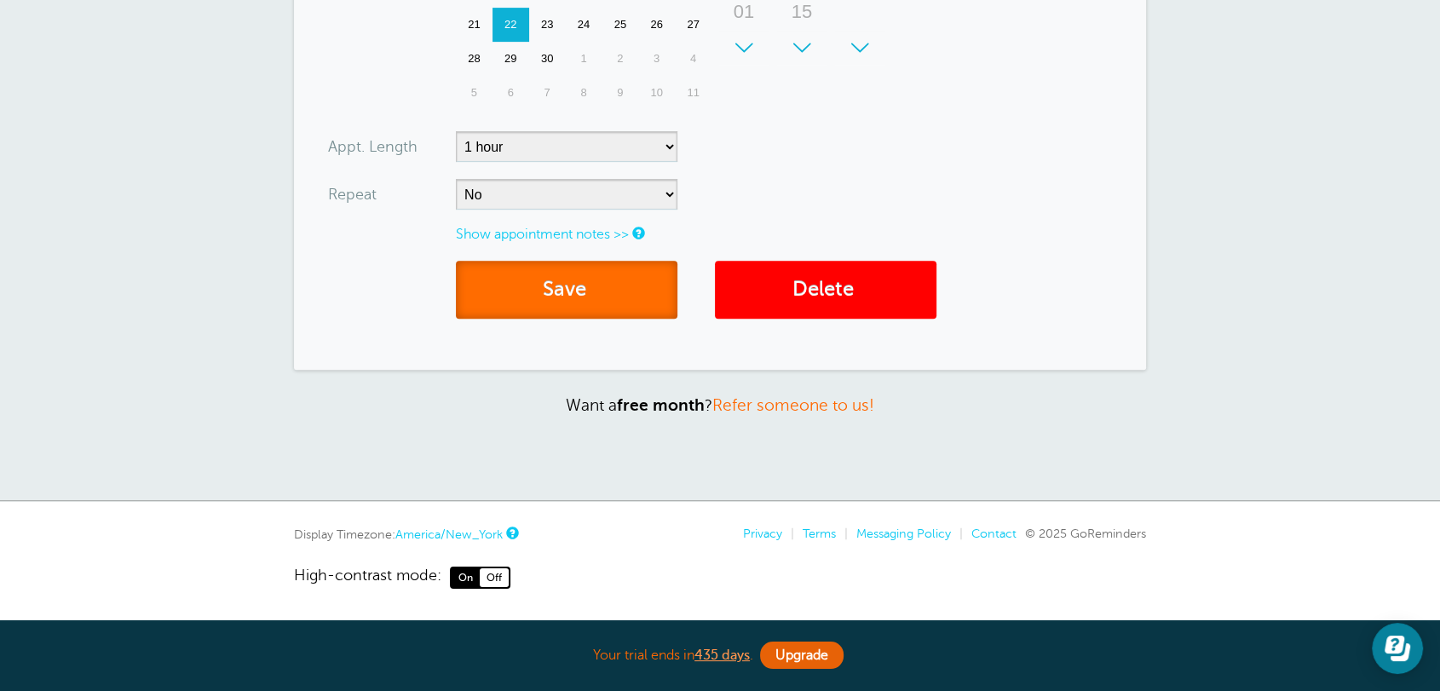
click at [581, 302] on button "Save" at bounding box center [566, 290] width 221 height 59
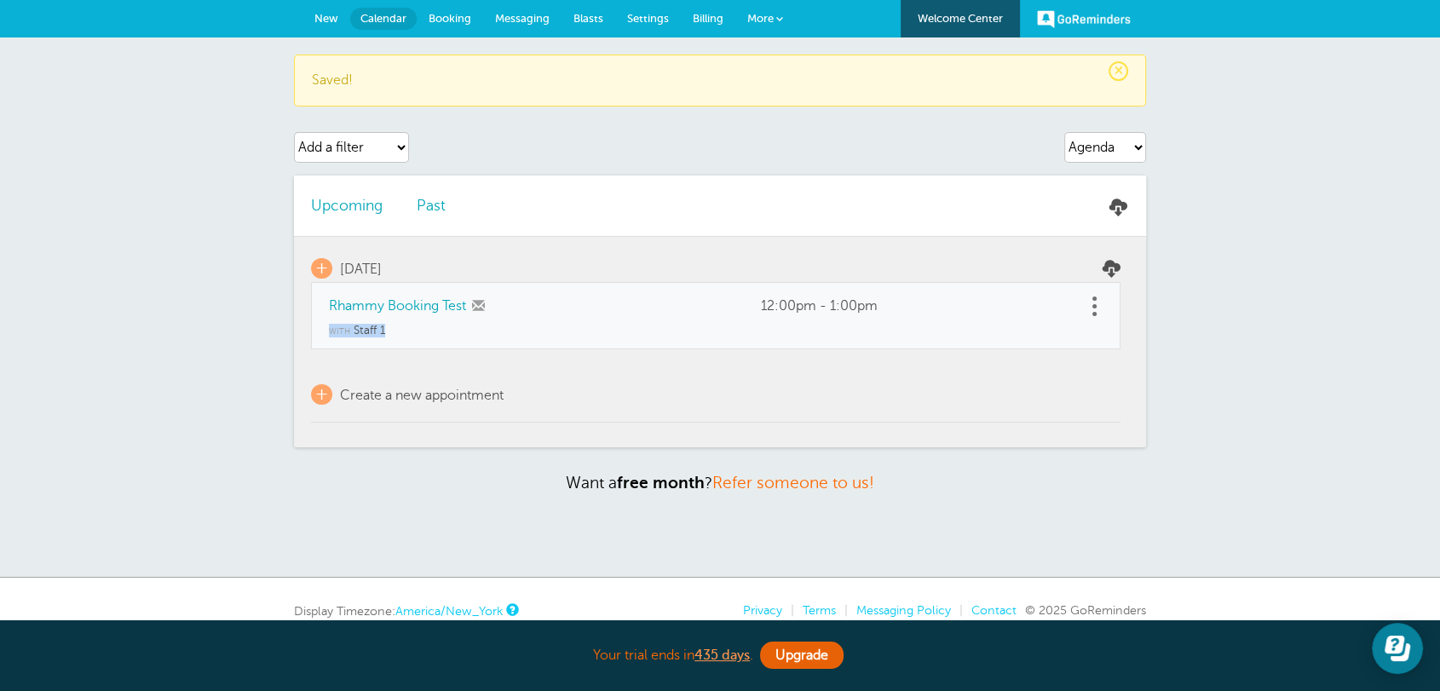
drag, startPoint x: 417, startPoint y: 332, endPoint x: 361, endPoint y: 227, distance: 118.5
click at [324, 325] on td "with Staff 1" at bounding box center [715, 336] width 809 height 25
click at [354, 145] on select "Add a filter Customer Search Staff Appointment Status Payment Status" at bounding box center [351, 147] width 115 height 31
select select "staff"
click at [294, 132] on select "Add a filter Customer Search Staff Appointment Status Payment Status" at bounding box center [351, 147] width 115 height 31
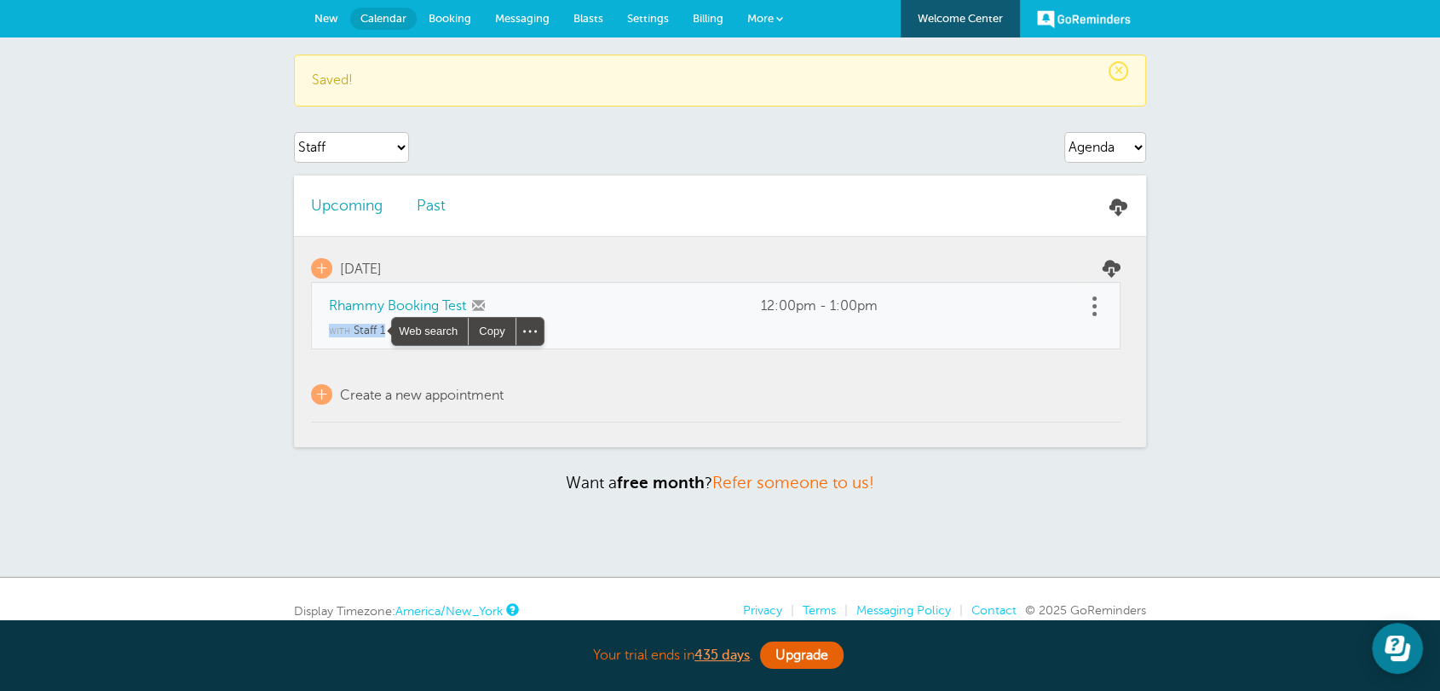
select select
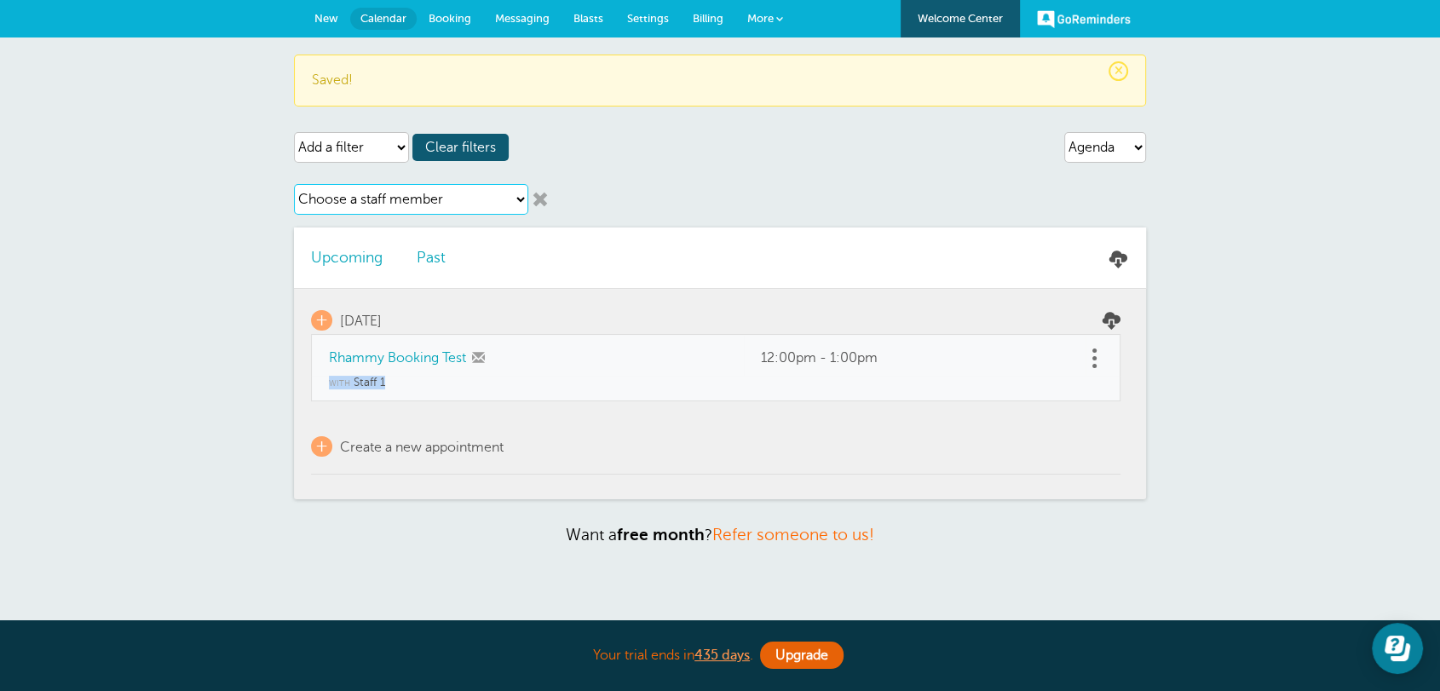
click at [495, 197] on select "Choose a staff member Staff 1" at bounding box center [411, 199] width 234 height 31
click at [542, 203] on link at bounding box center [540, 199] width 17 height 17
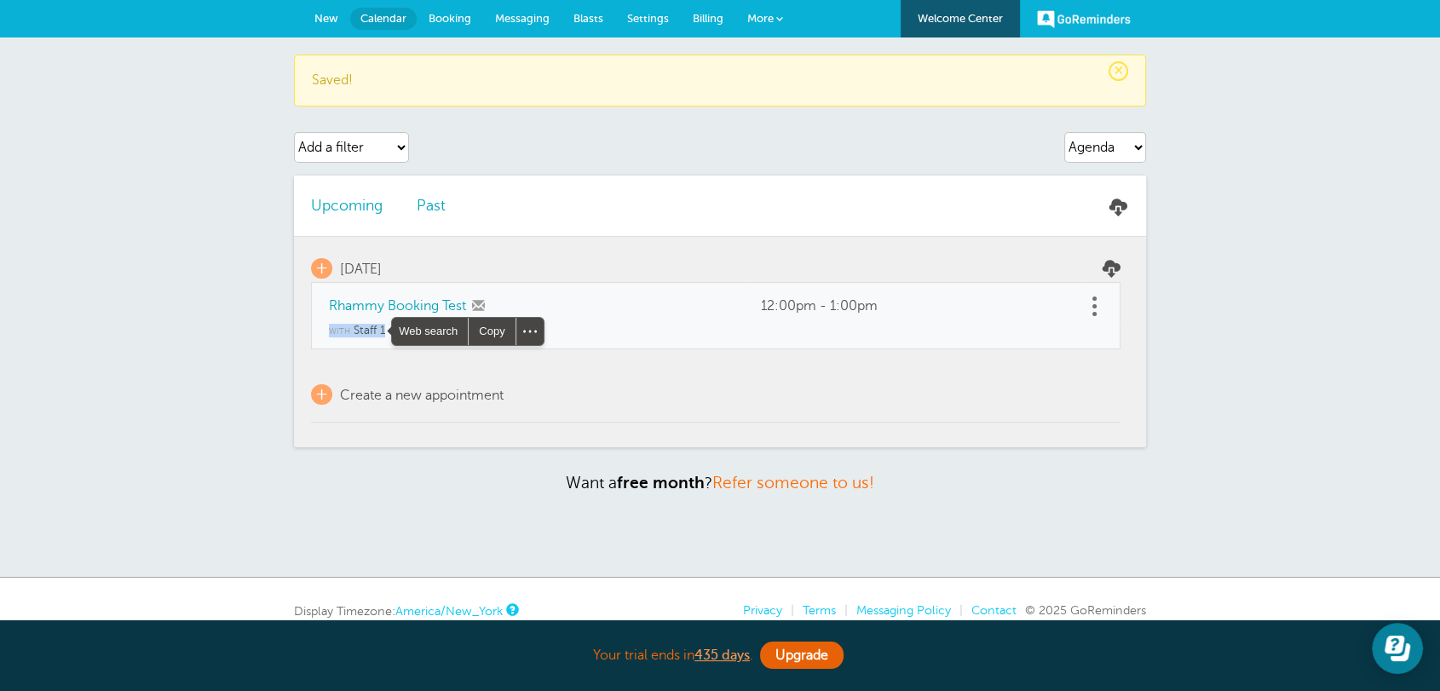
click at [334, 15] on span "New" at bounding box center [326, 18] width 24 height 13
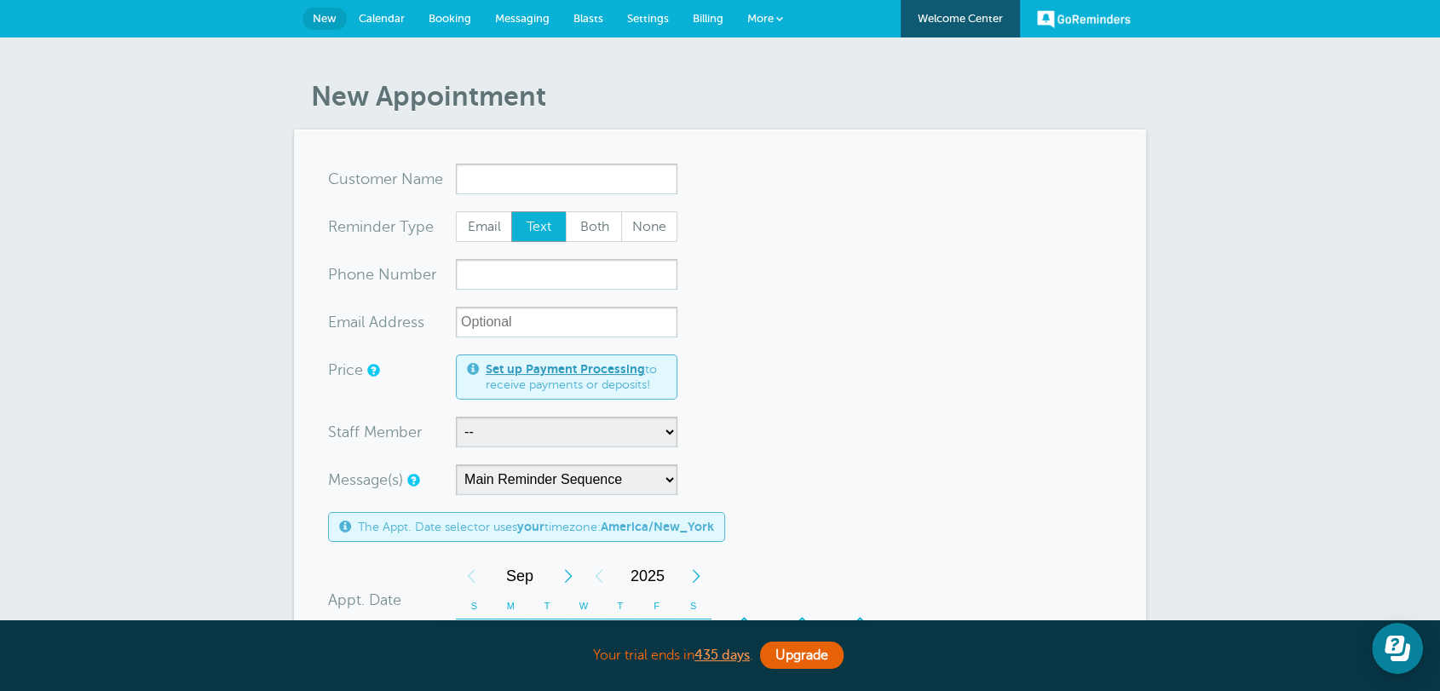
click at [647, 22] on span "Settings" at bounding box center [648, 18] width 42 height 13
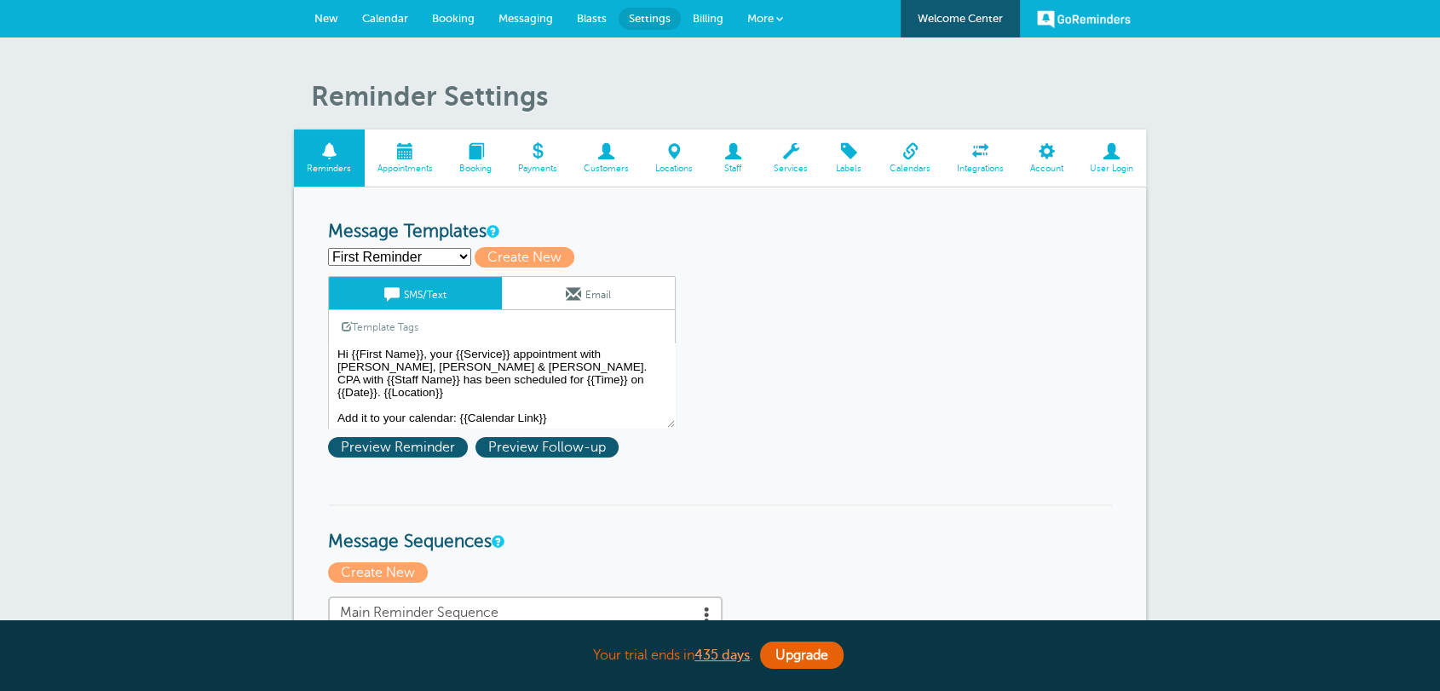
click at [744, 165] on span "Staff" at bounding box center [733, 169] width 38 height 10
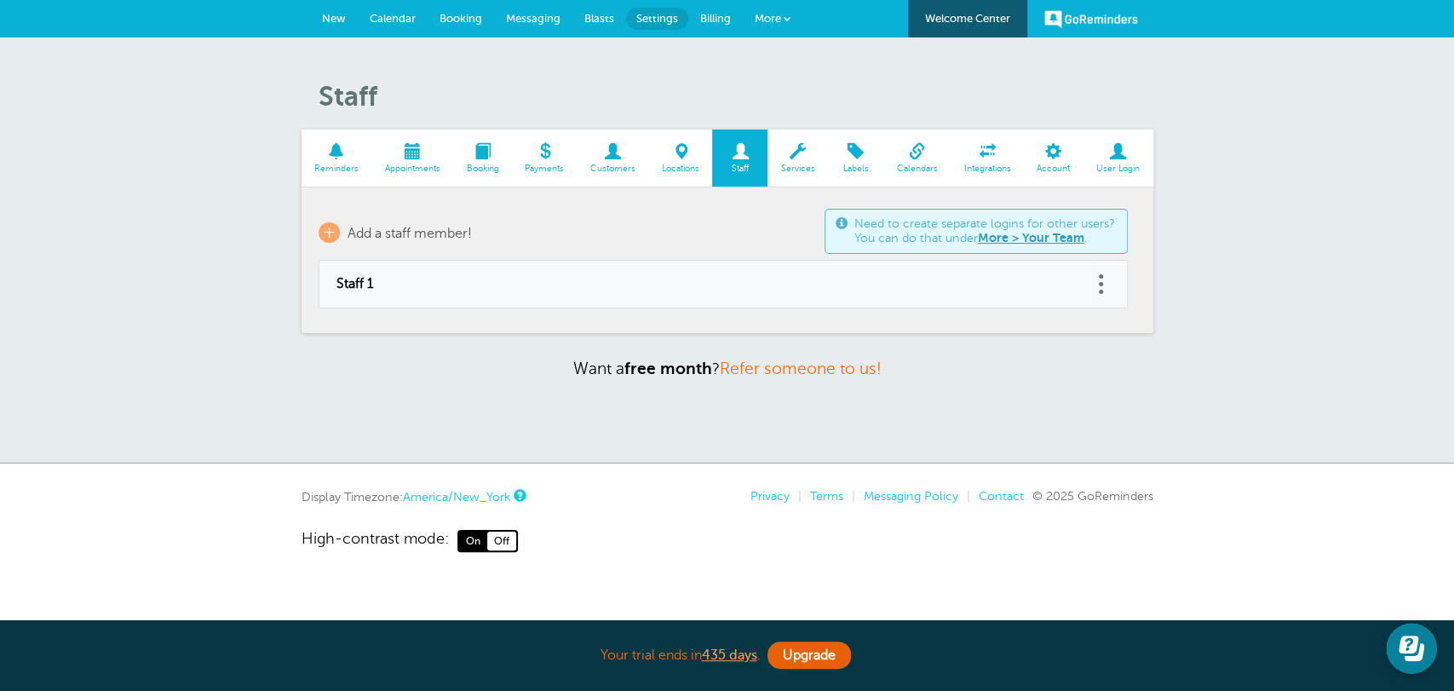
click at [426, 285] on span "Staff 1" at bounding box center [705, 284] width 739 height 16
type input "Staff 1"
checkbox input "false"
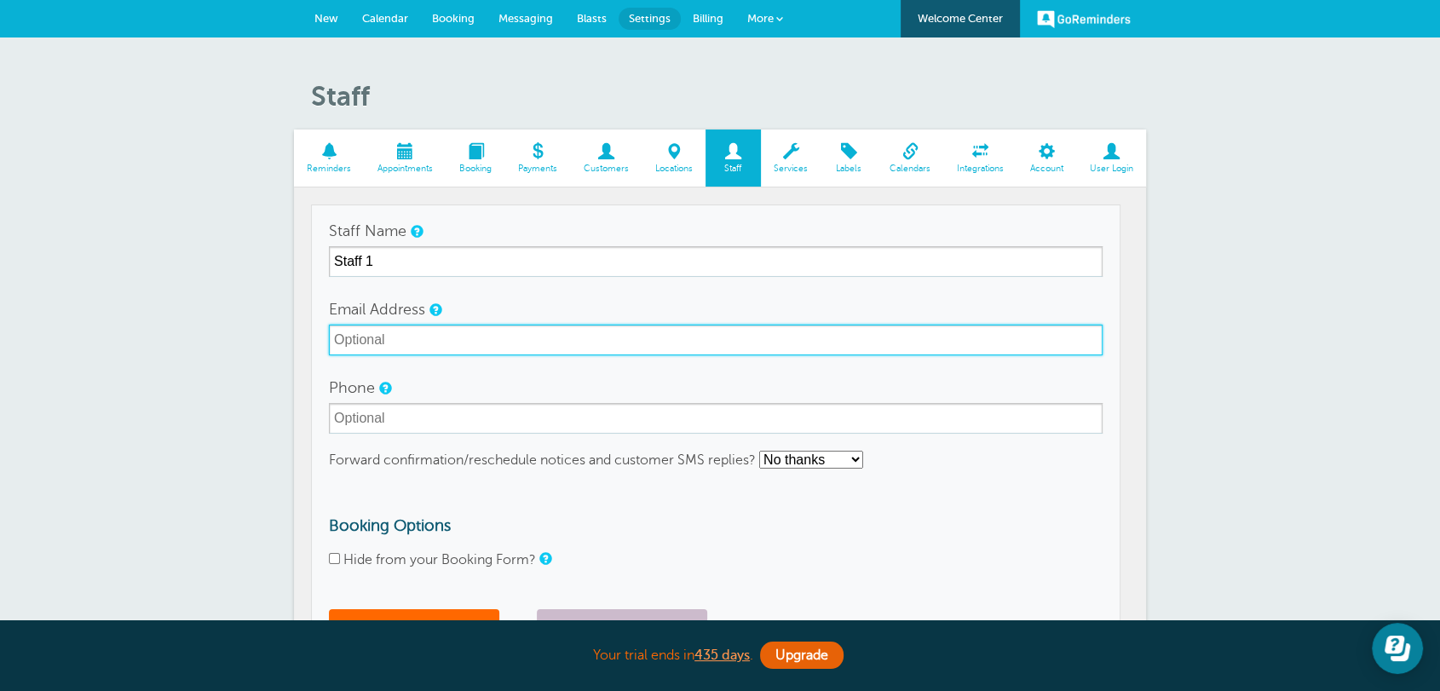
click at [368, 336] on input "Email Address" at bounding box center [716, 340] width 774 height 31
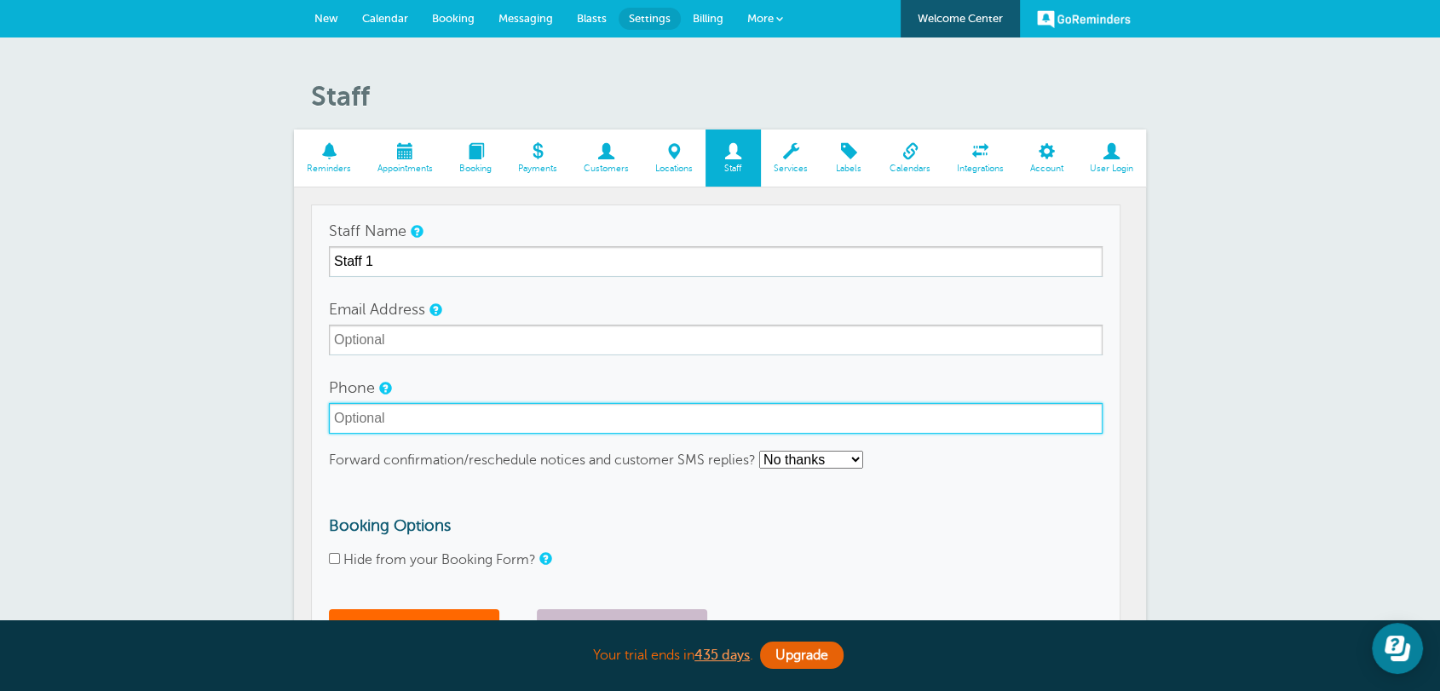
click at [380, 416] on input "Phone" at bounding box center [716, 418] width 774 height 31
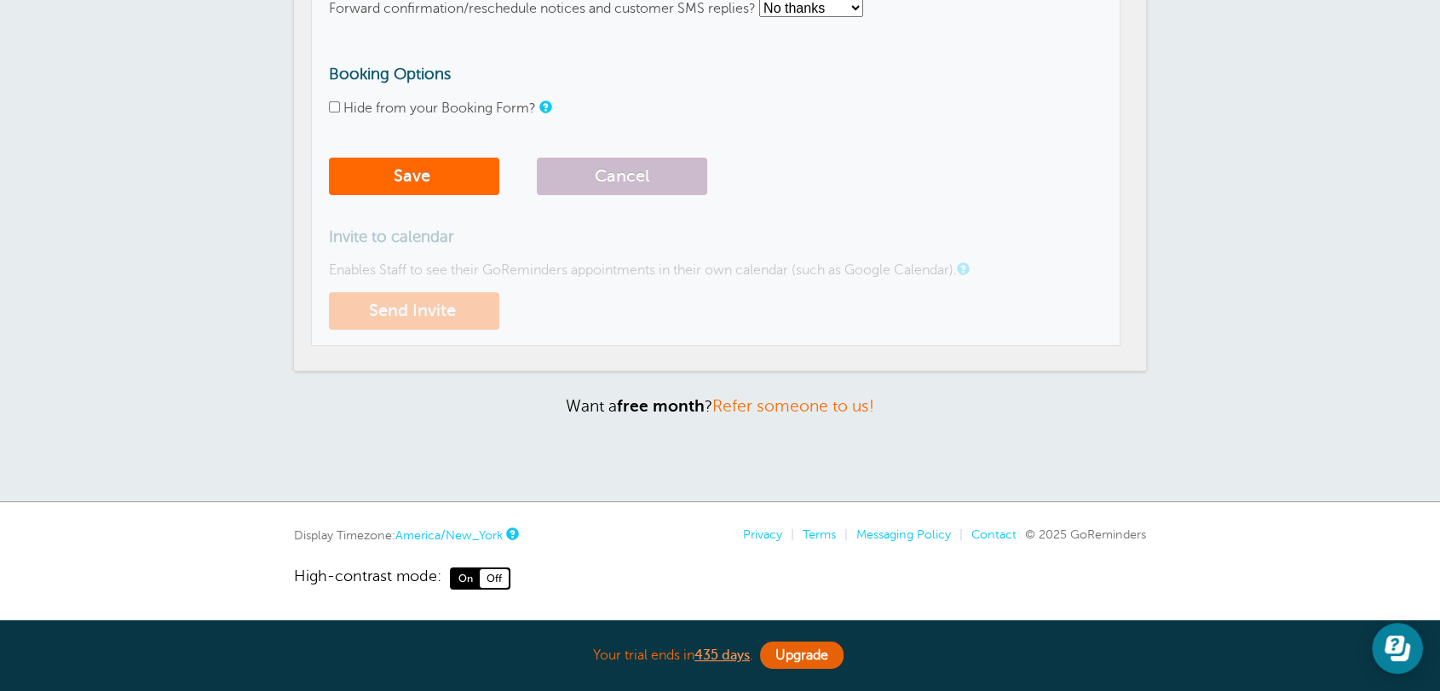
scroll to position [10, 0]
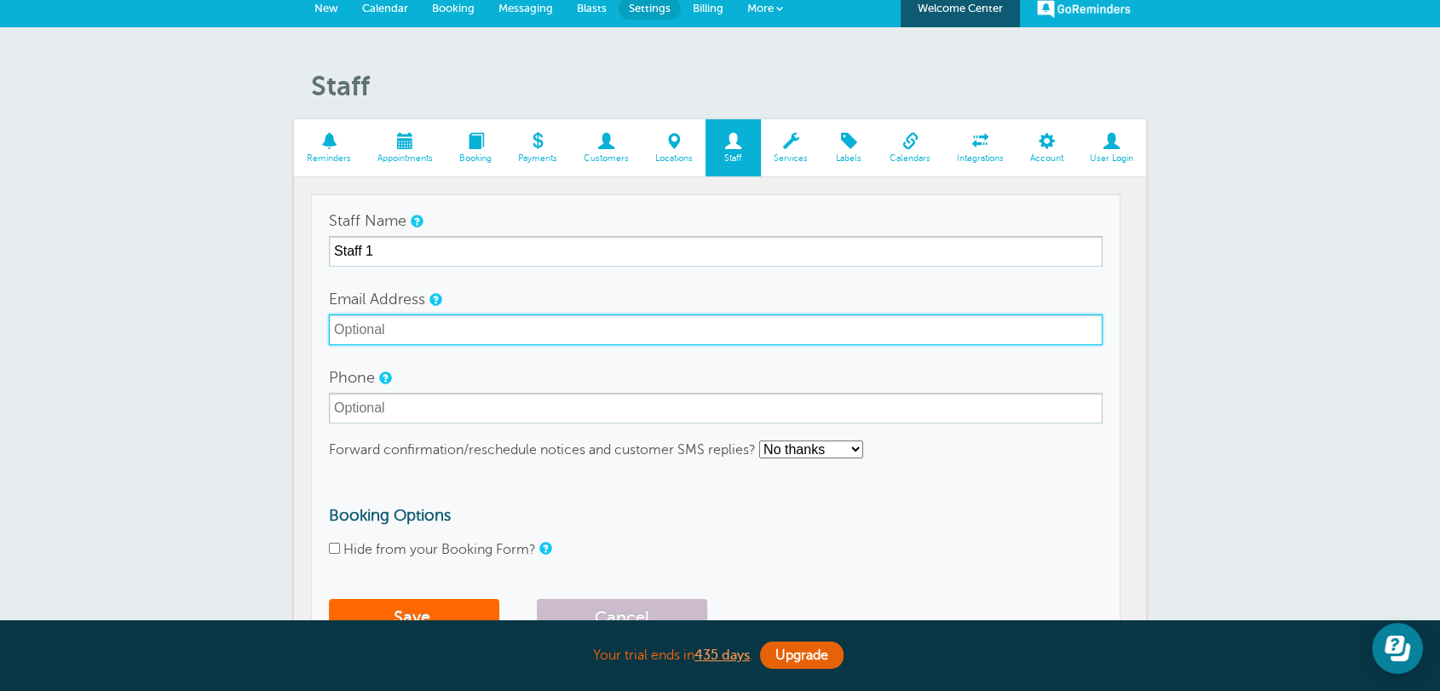
click at [430, 323] on input "Email Address" at bounding box center [716, 329] width 774 height 31
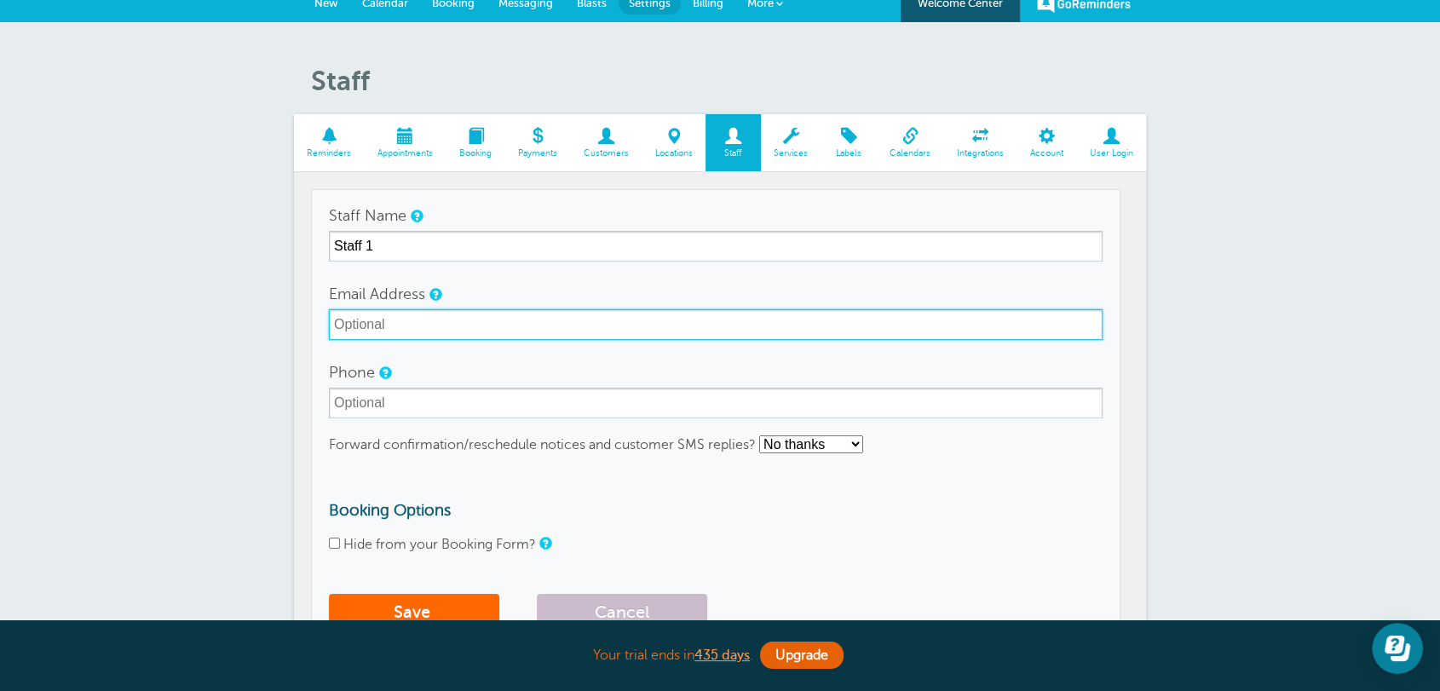
scroll to position [0, 0]
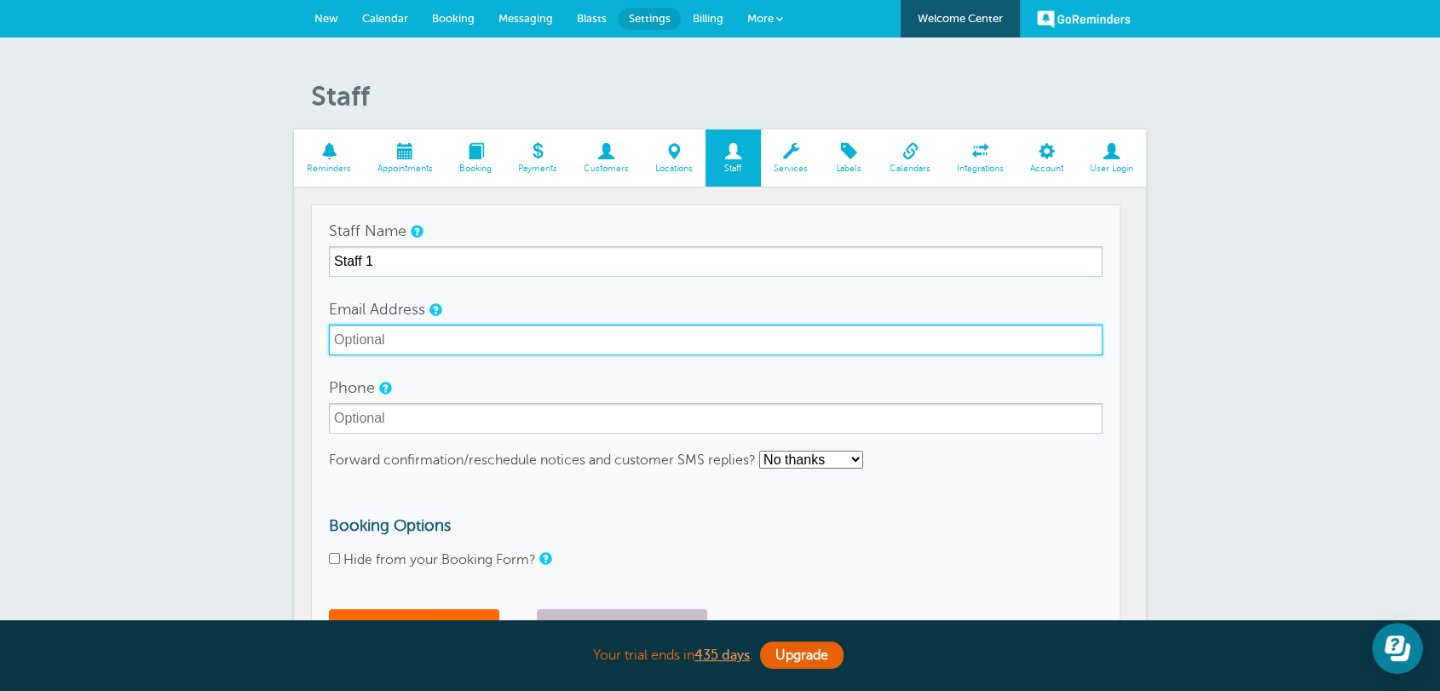
click at [535, 343] on input "Email Address" at bounding box center [716, 340] width 774 height 31
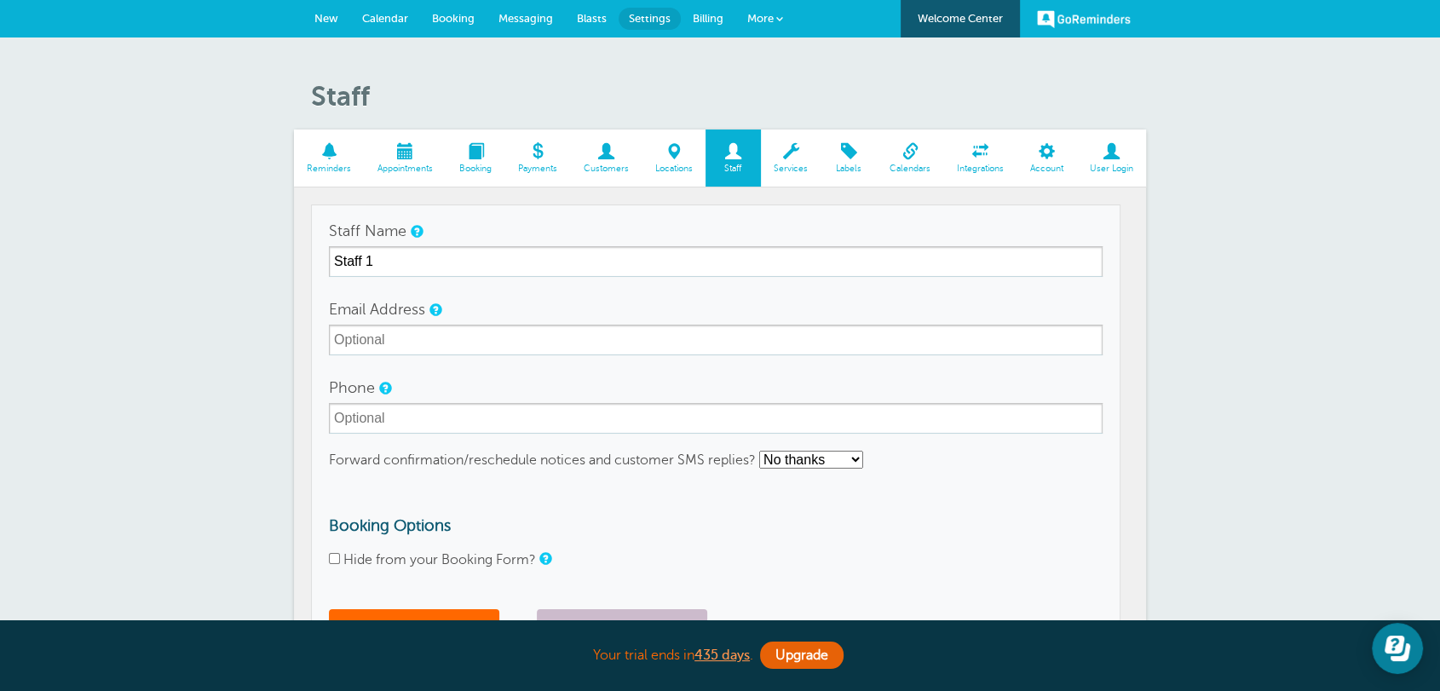
click at [1168, 450] on div "Staff Reminders Appointments Booking Payments Customers Locations Staff Service…" at bounding box center [720, 495] width 1440 height 916
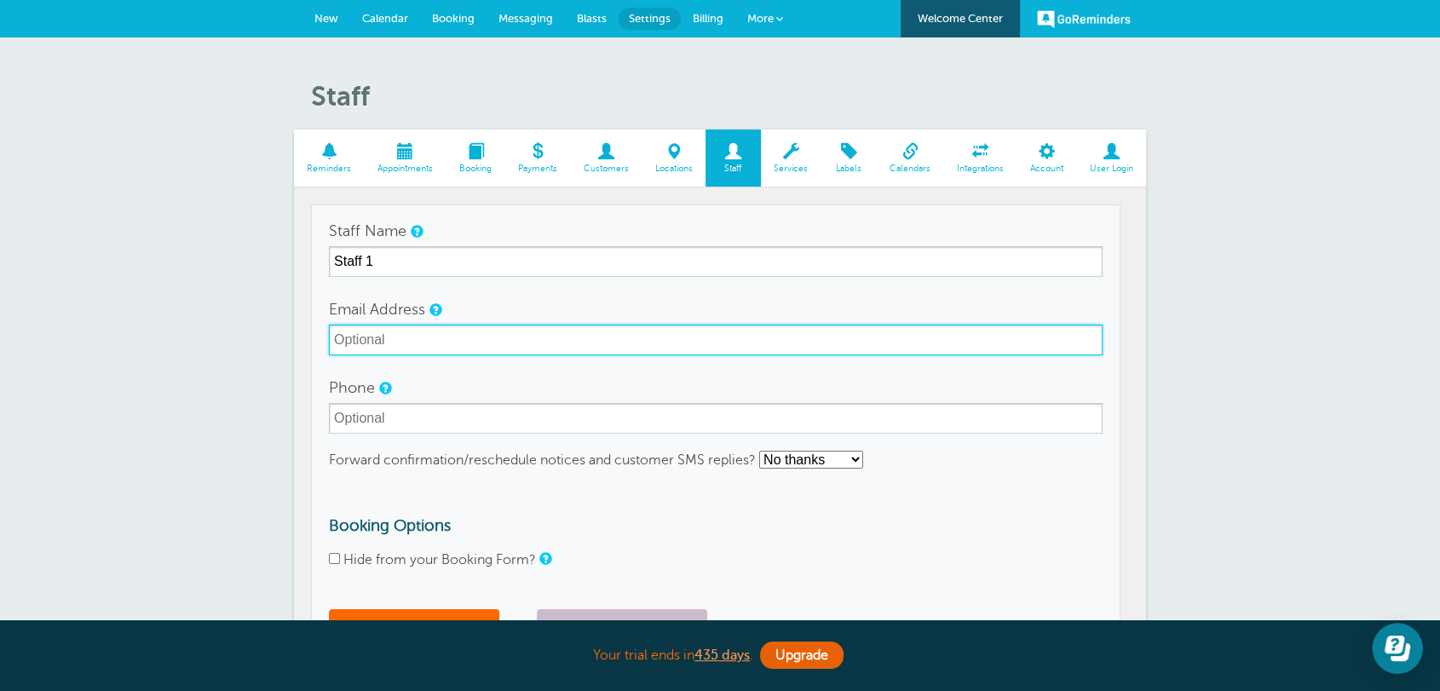
drag, startPoint x: 511, startPoint y: 339, endPoint x: 436, endPoint y: 345, distance: 75.2
click at [438, 345] on input "Email Address" at bounding box center [716, 340] width 774 height 31
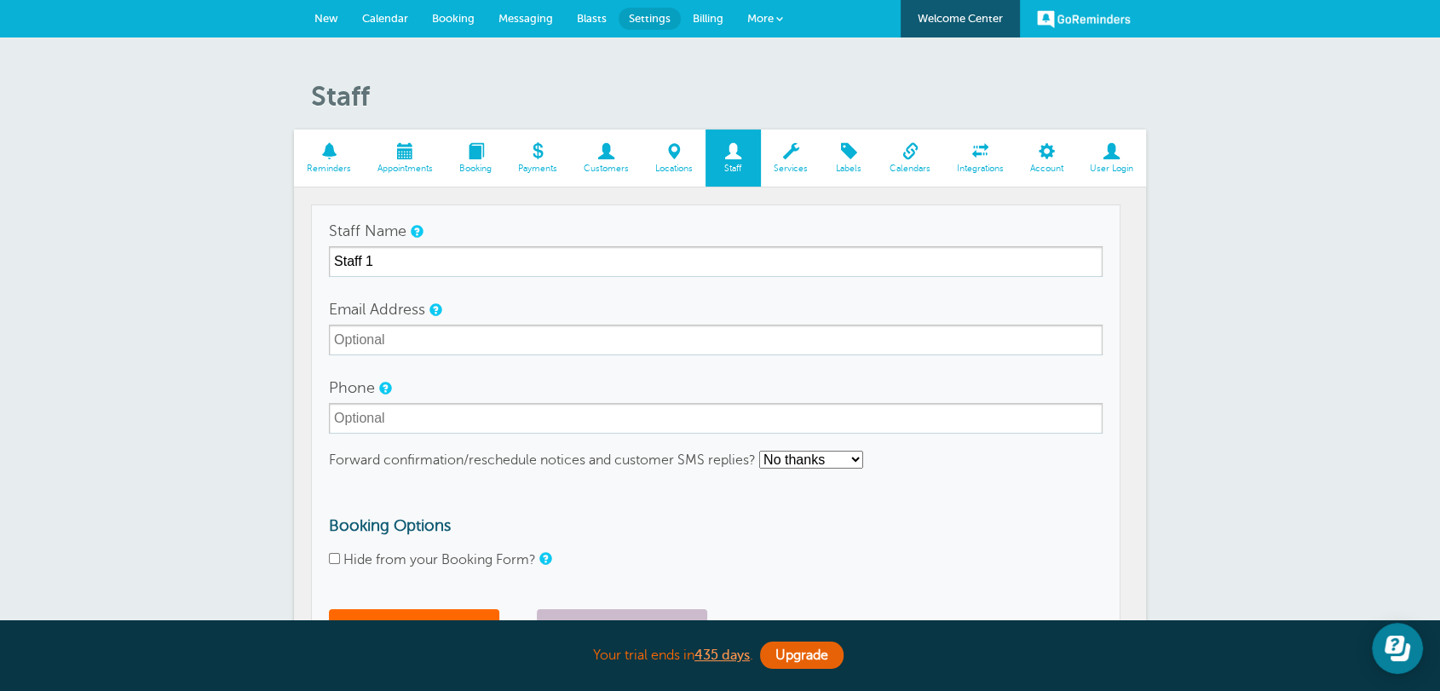
click at [769, 10] on link "More" at bounding box center [765, 19] width 60 height 38
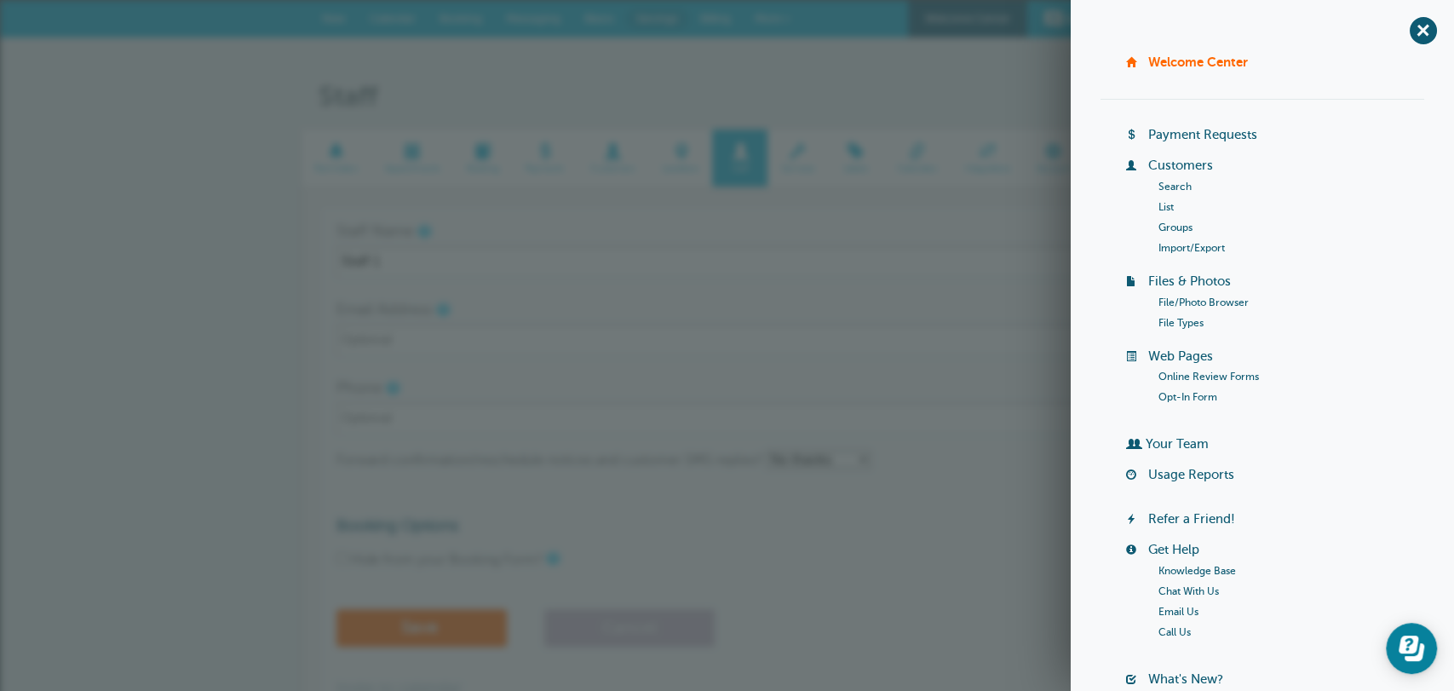
click at [1190, 441] on link "Your Team" at bounding box center [1177, 444] width 63 height 14
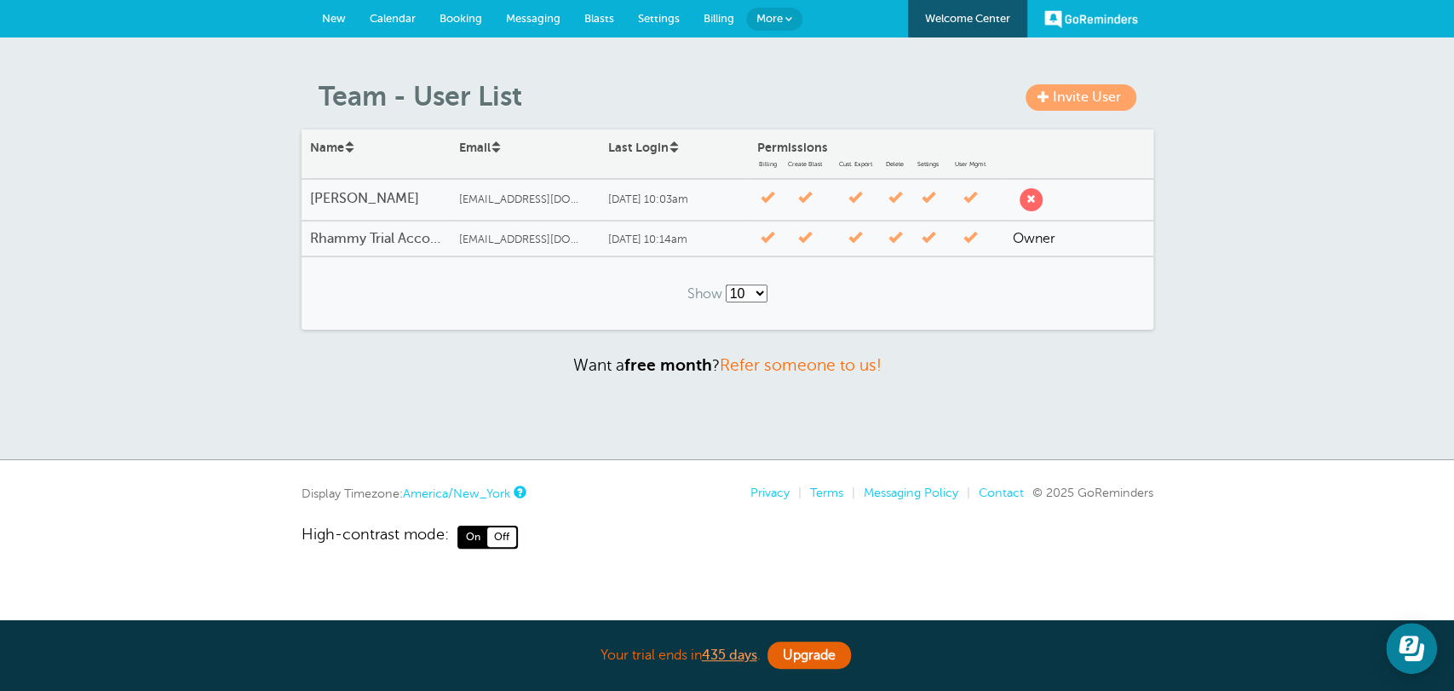
click at [774, 25] on link "More" at bounding box center [774, 19] width 56 height 23
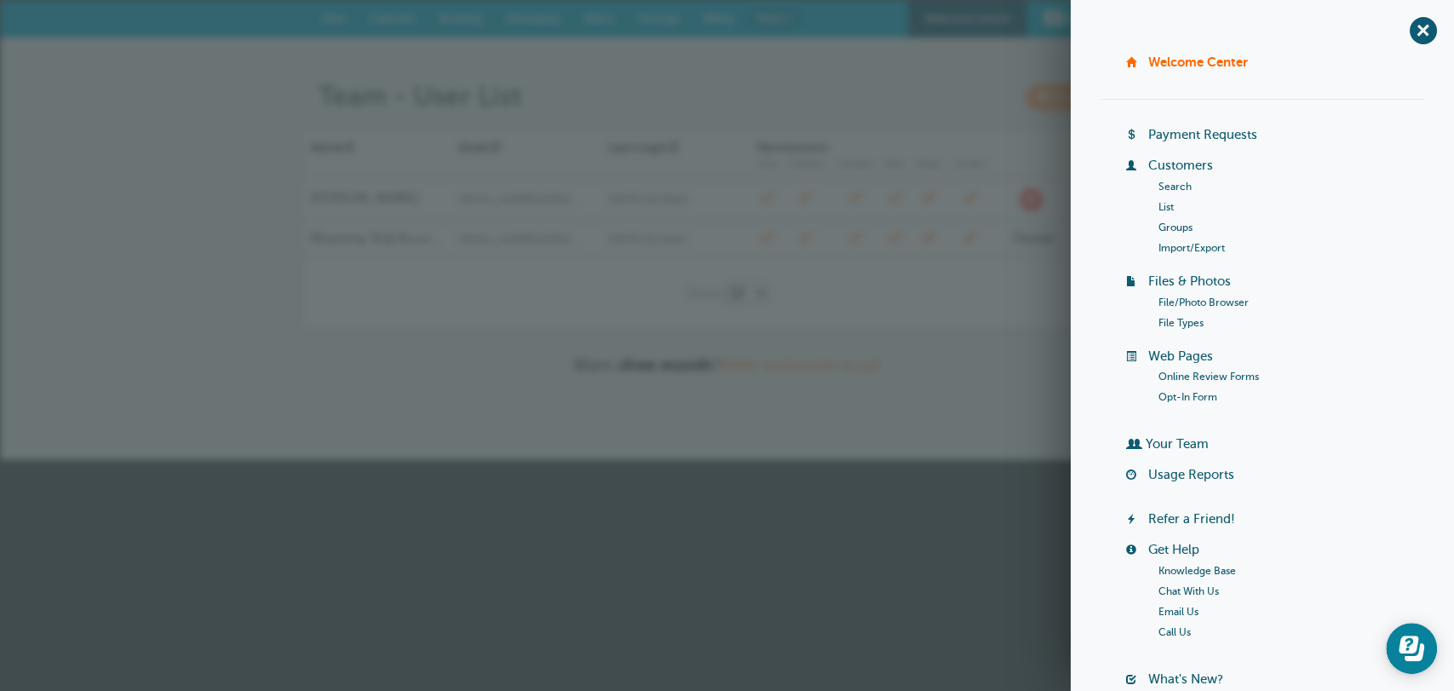
click at [1146, 439] on link "Your Team" at bounding box center [1177, 444] width 63 height 14
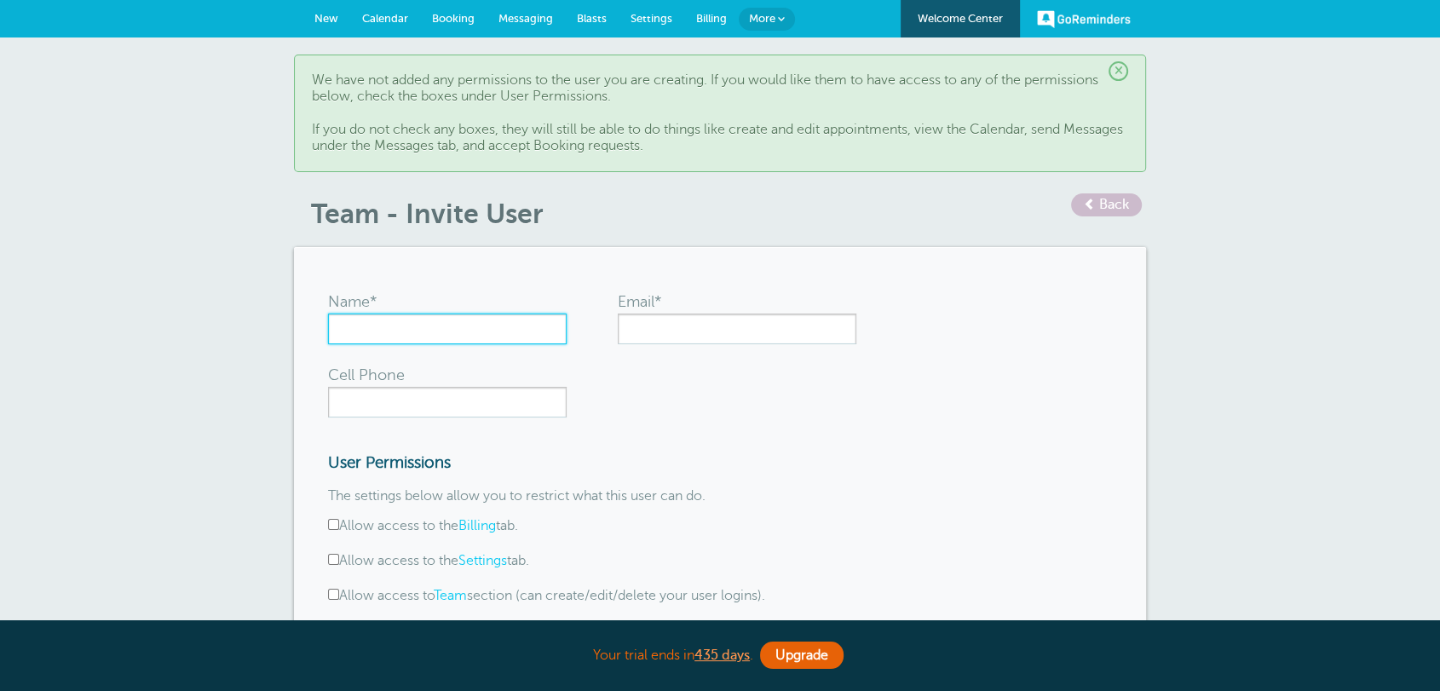
click at [456, 330] on input "Name*" at bounding box center [447, 328] width 239 height 31
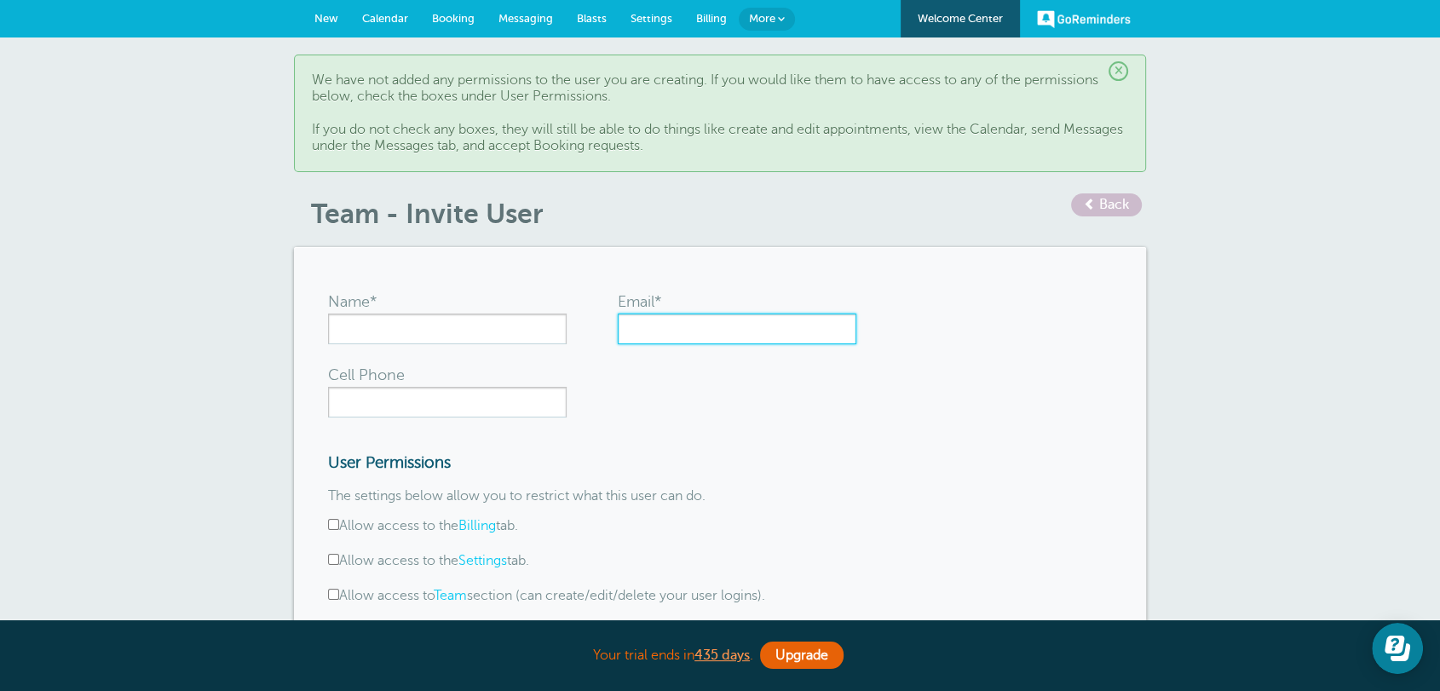
click at [702, 329] on input "Email*" at bounding box center [737, 328] width 239 height 31
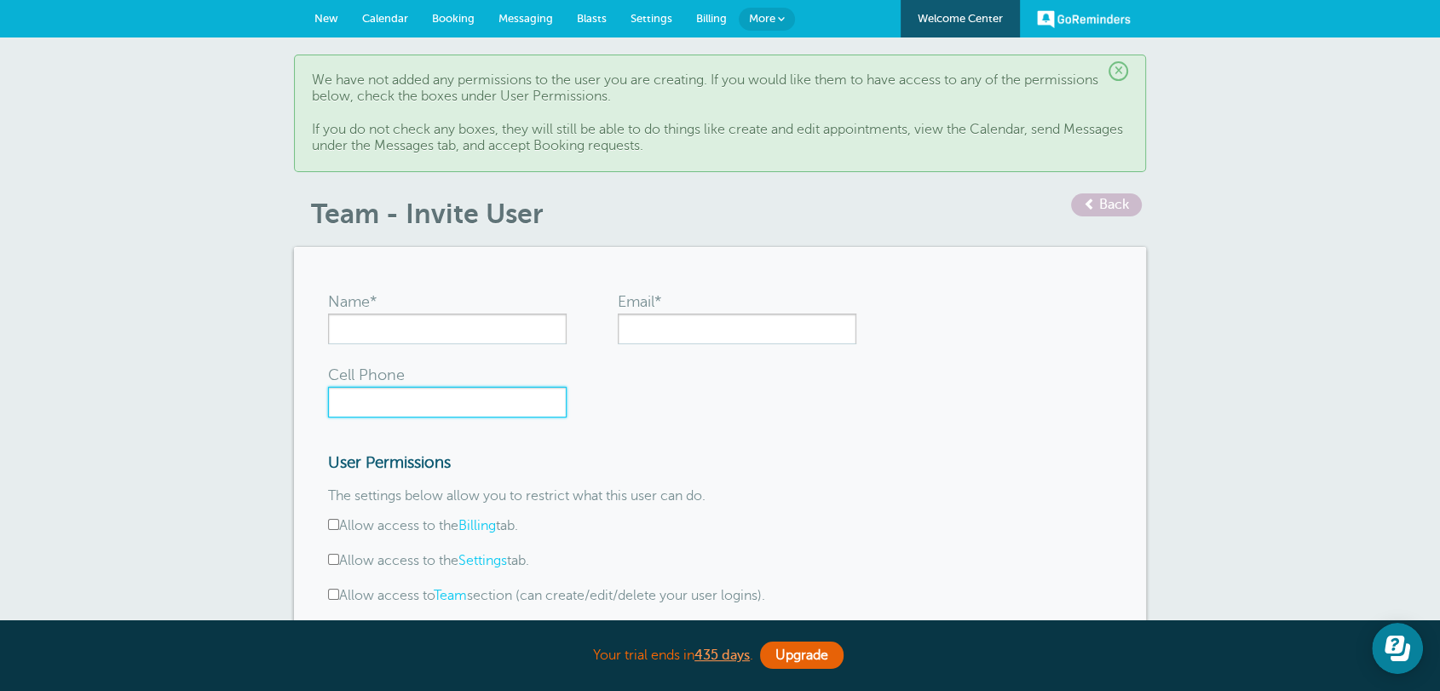
click at [425, 403] on input "Cell Phone" at bounding box center [447, 402] width 239 height 31
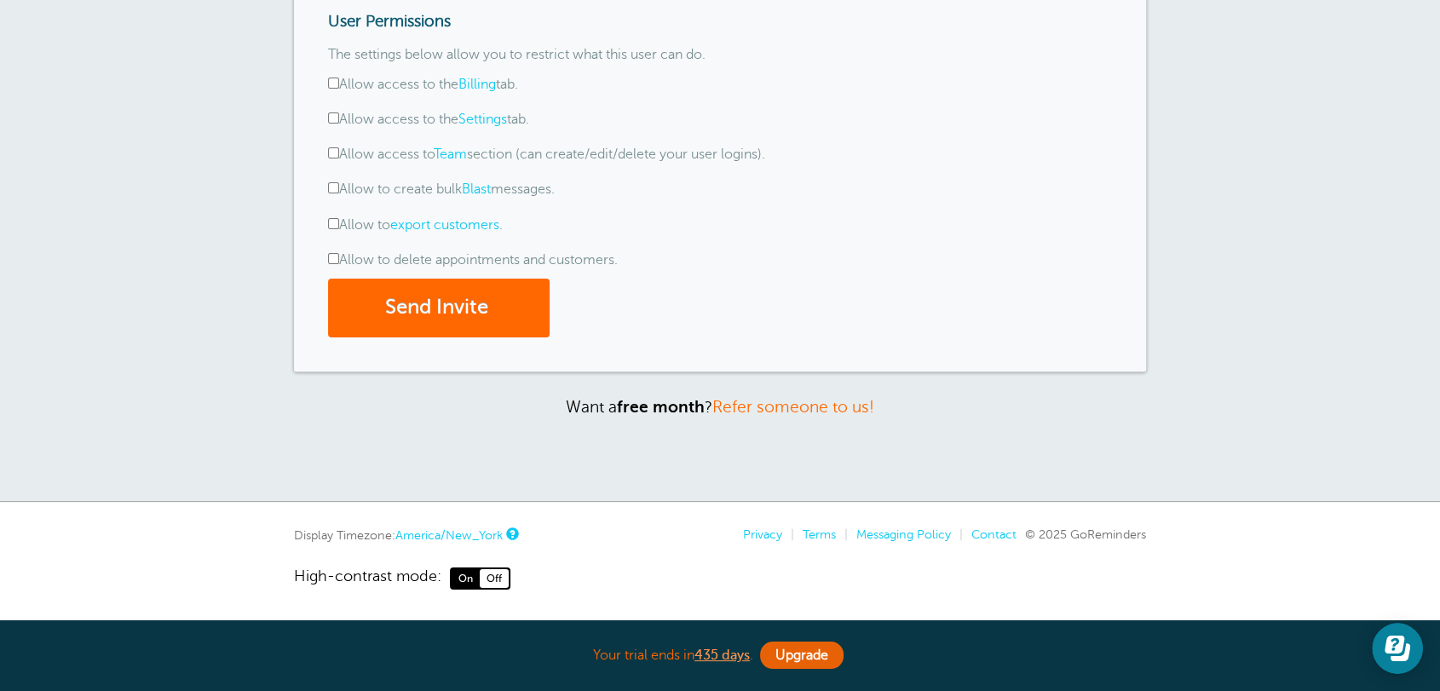
scroll to position [221, 0]
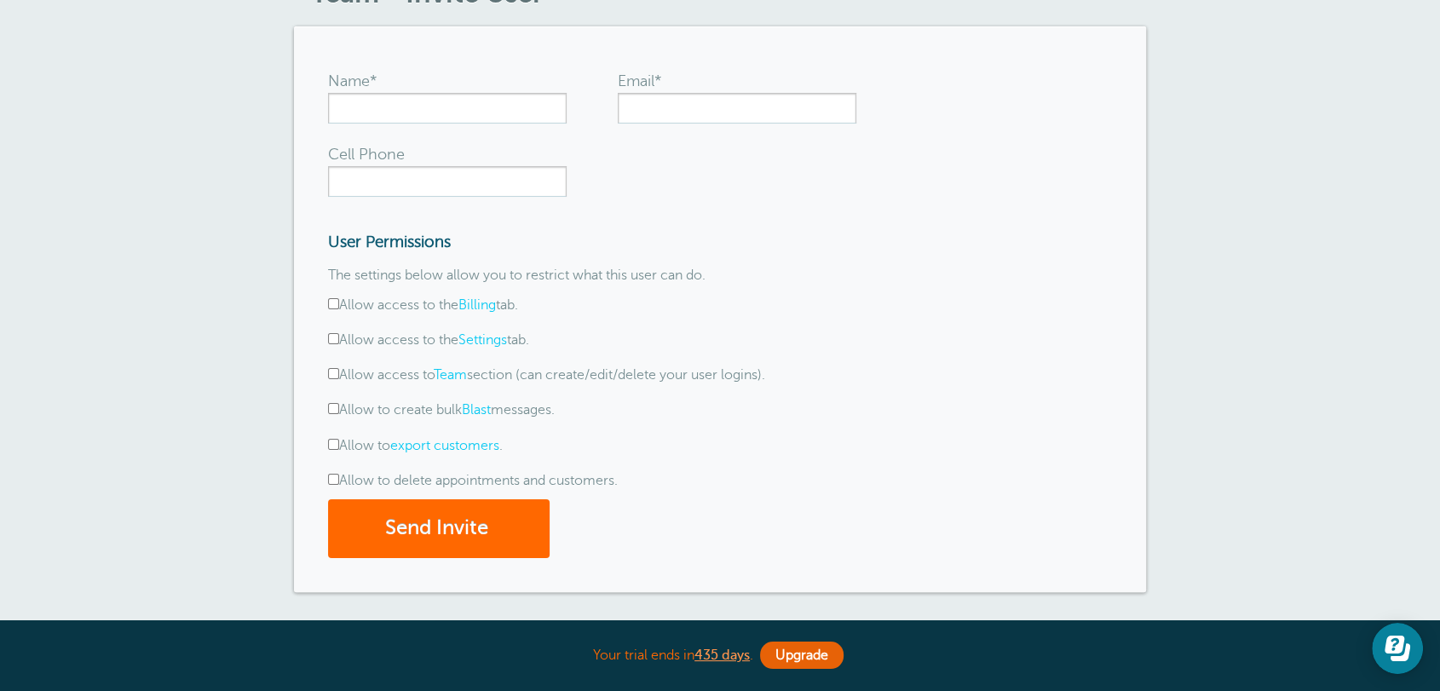
click at [390, 302] on label "Allow access to the Billing tab." at bounding box center [423, 304] width 190 height 15
click at [354, 308] on label "Allow access to the Billing tab." at bounding box center [423, 304] width 190 height 15
click at [339, 308] on input "Allow access to the Billing tab." at bounding box center [333, 303] width 11 height 11
checkbox input "true"
click at [348, 336] on label "Allow access to the Settings tab." at bounding box center [428, 339] width 201 height 15
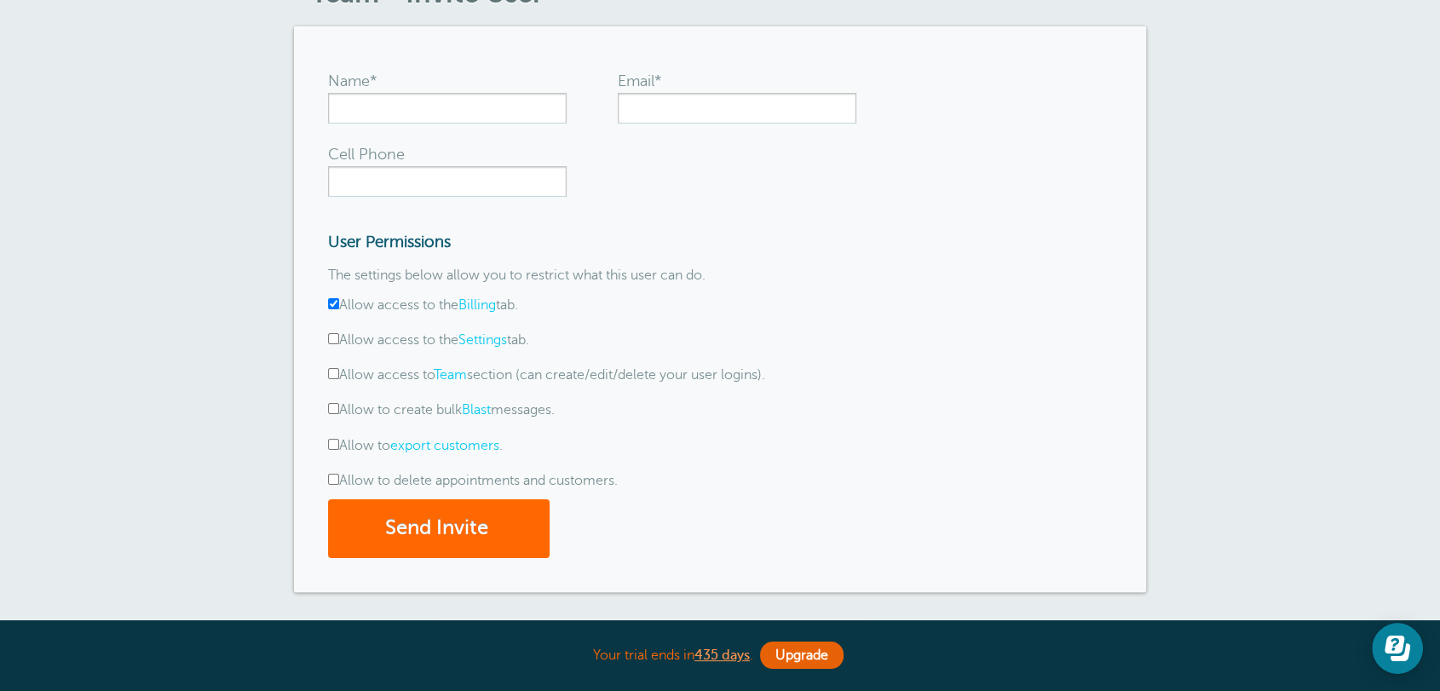
click at [339, 336] on input "Allow access to the Settings tab." at bounding box center [333, 338] width 11 height 11
checkbox input "true"
click at [339, 367] on label "Allow access to Team section (can create/edit/delete your user logins)." at bounding box center [546, 374] width 437 height 15
click at [339, 368] on input "Allow access to Team section (can create/edit/delete your user logins)." at bounding box center [333, 373] width 11 height 11
checkbox input "true"
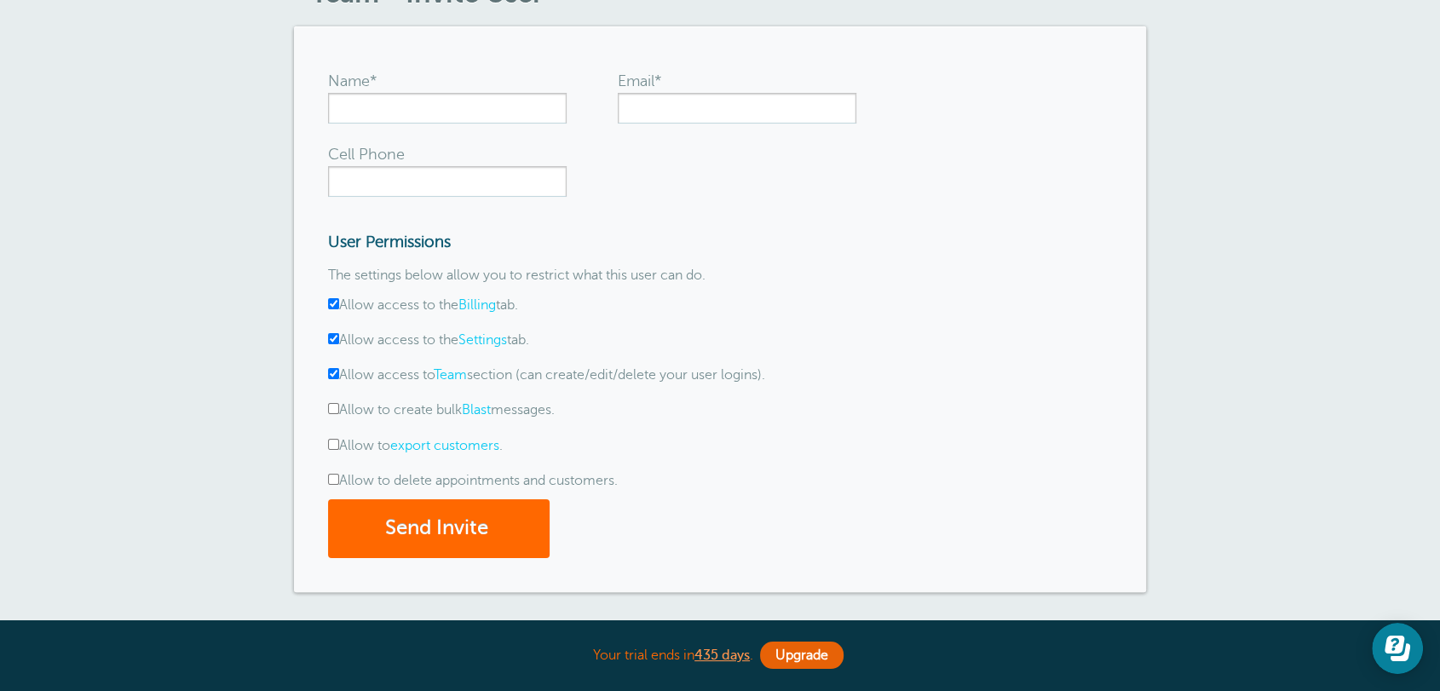
click at [342, 406] on label "Allow to create bulk Blast messages." at bounding box center [441, 409] width 227 height 15
click at [339, 406] on input "Allow to create bulk Blast messages." at bounding box center [333, 408] width 11 height 11
checkbox input "true"
click at [349, 441] on label "Allow to export customers ." at bounding box center [415, 445] width 175 height 15
click at [339, 441] on input "Allow to export customers ." at bounding box center [333, 444] width 11 height 11
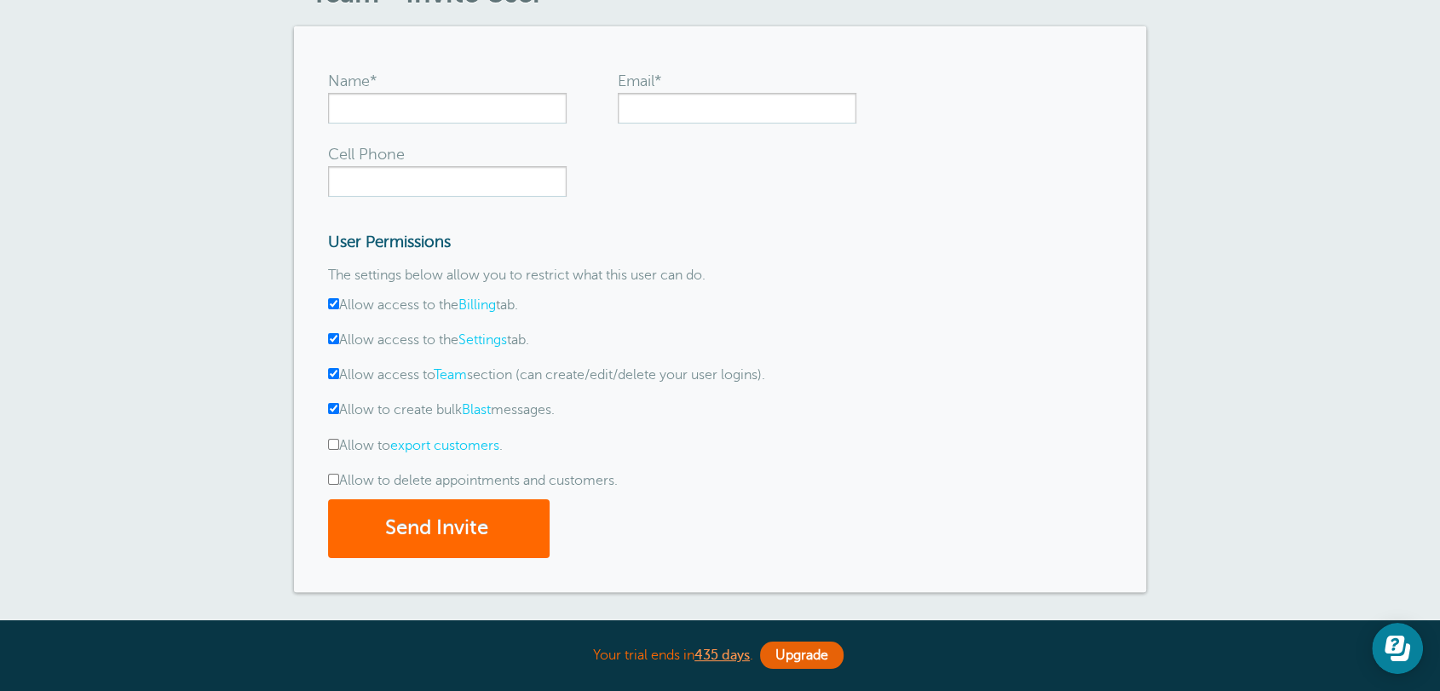
checkbox input "true"
click at [339, 478] on label "Allow to delete appointments and customers." at bounding box center [473, 480] width 290 height 15
click at [339, 478] on input "Allow to delete appointments and customers." at bounding box center [333, 479] width 11 height 11
checkbox input "true"
click at [666, 116] on input "Email*" at bounding box center [737, 108] width 239 height 31
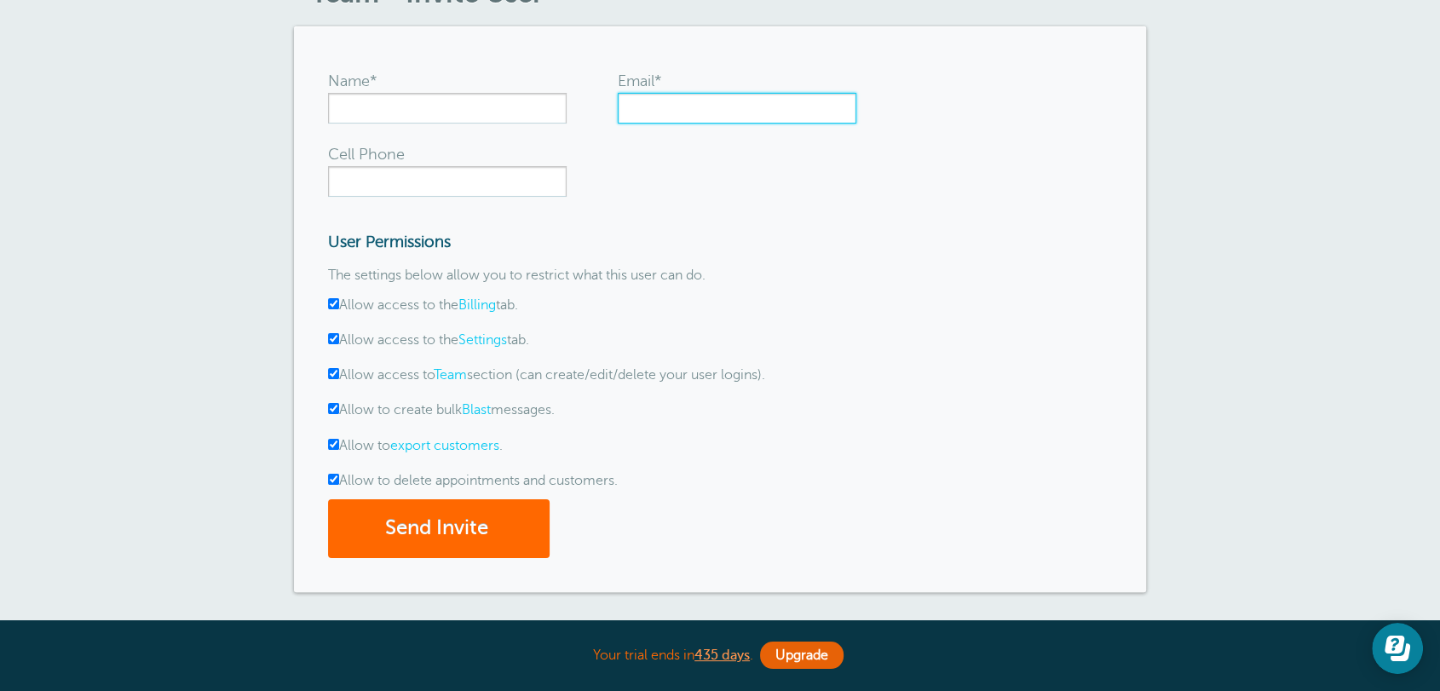
click at [666, 116] on input "Email*" at bounding box center [737, 108] width 239 height 31
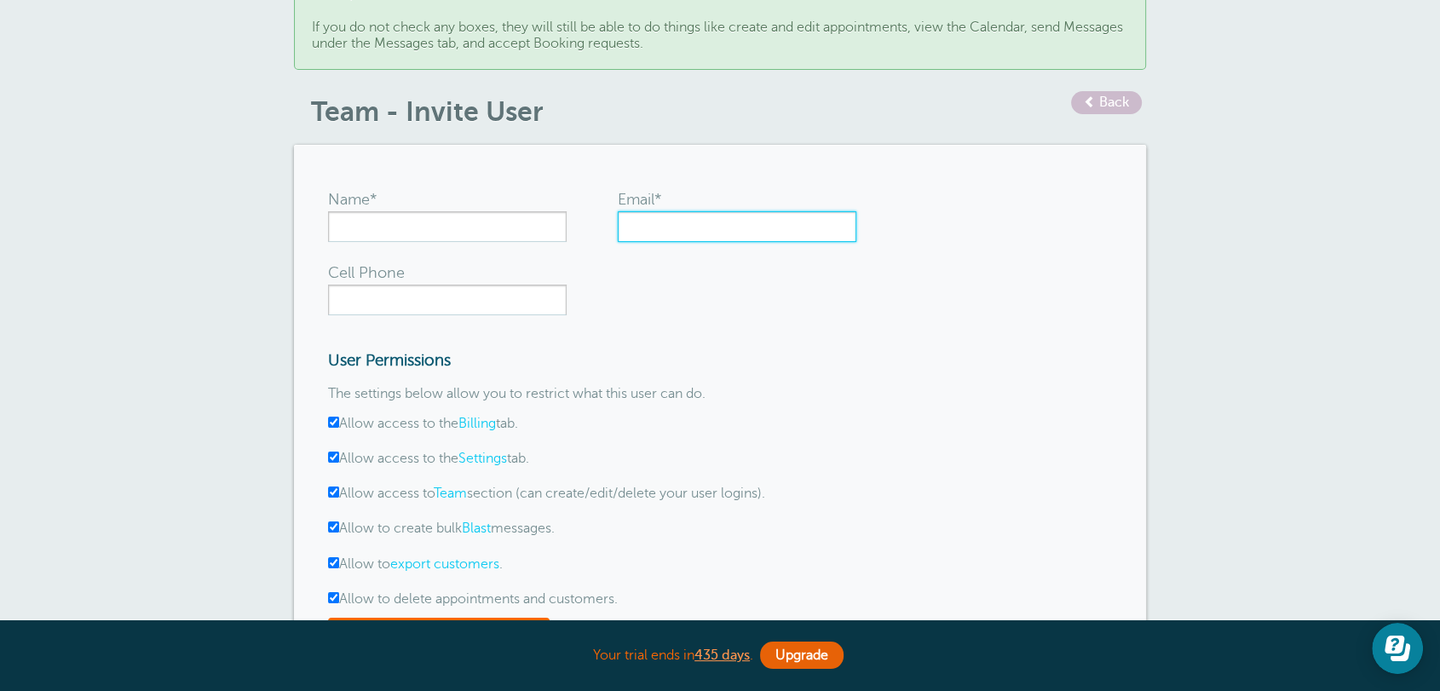
scroll to position [0, 0]
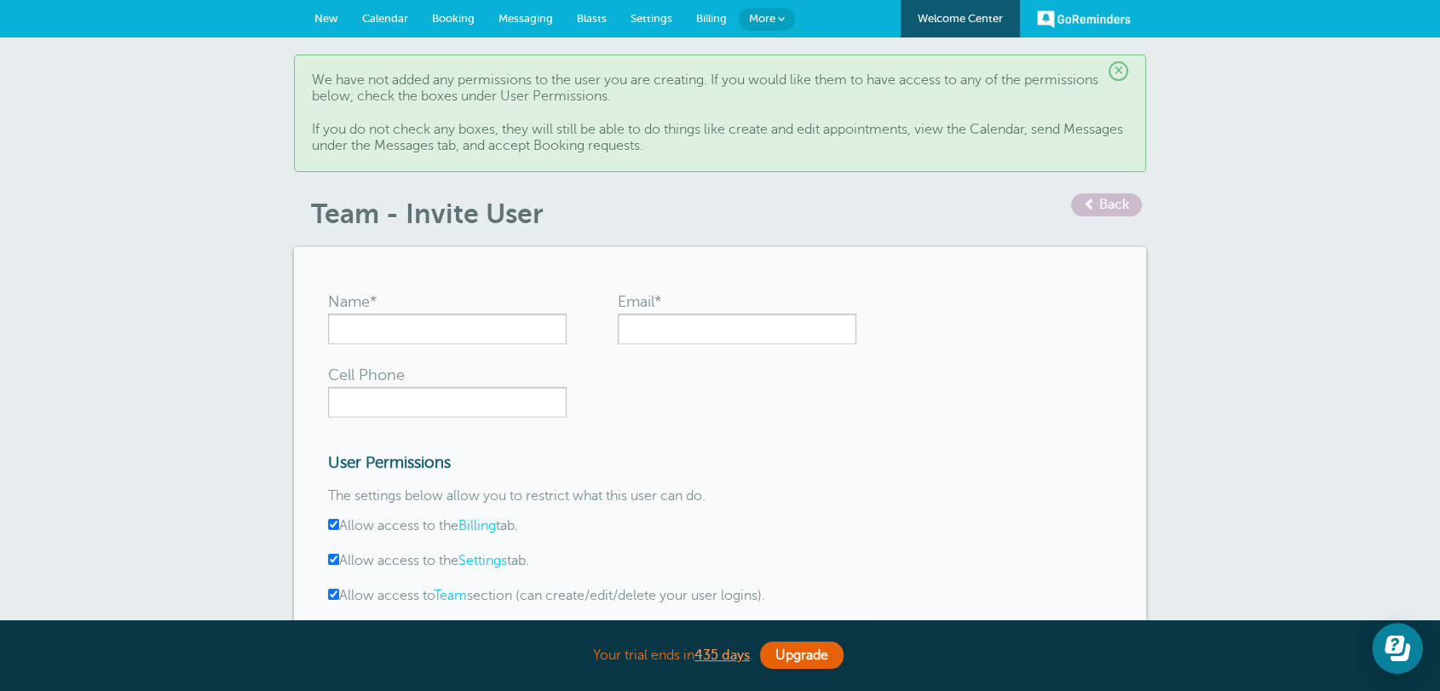
click at [1120, 215] on link "Back" at bounding box center [1106, 204] width 71 height 23
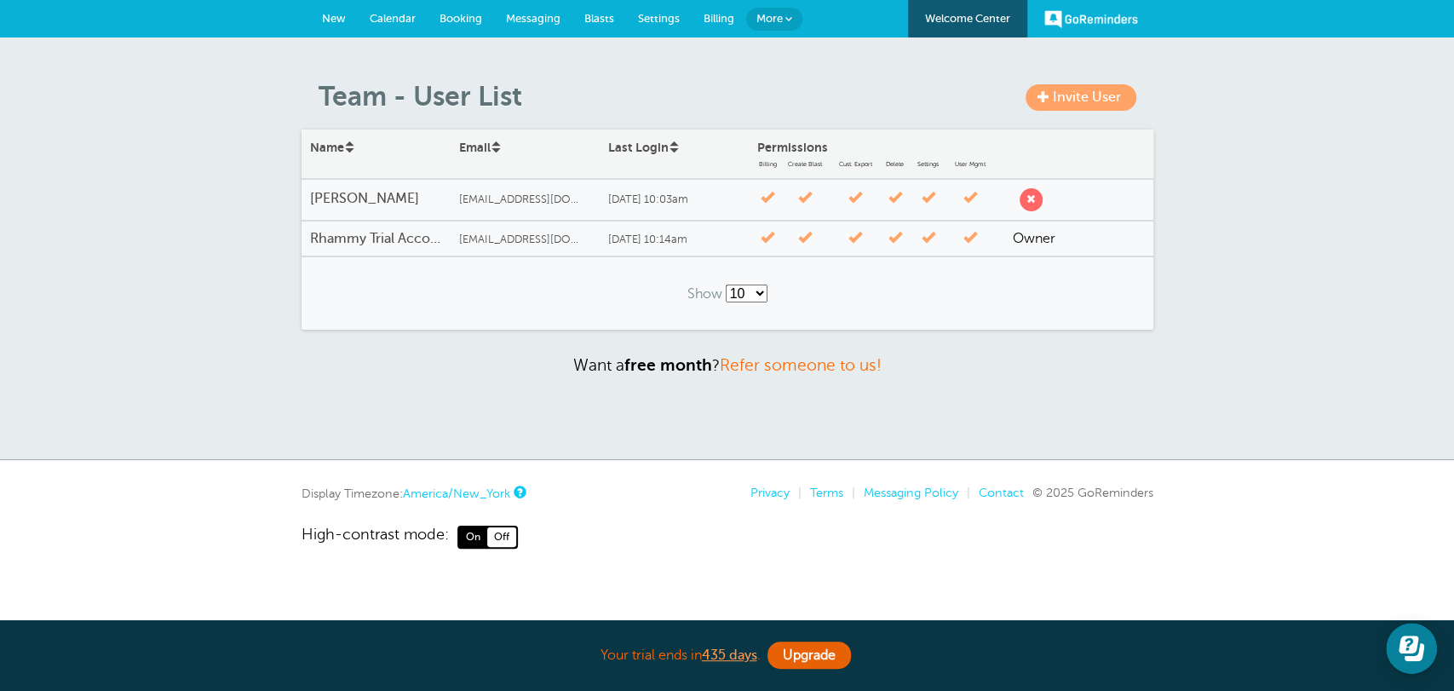
click at [334, 28] on link "New" at bounding box center [334, 18] width 48 height 37
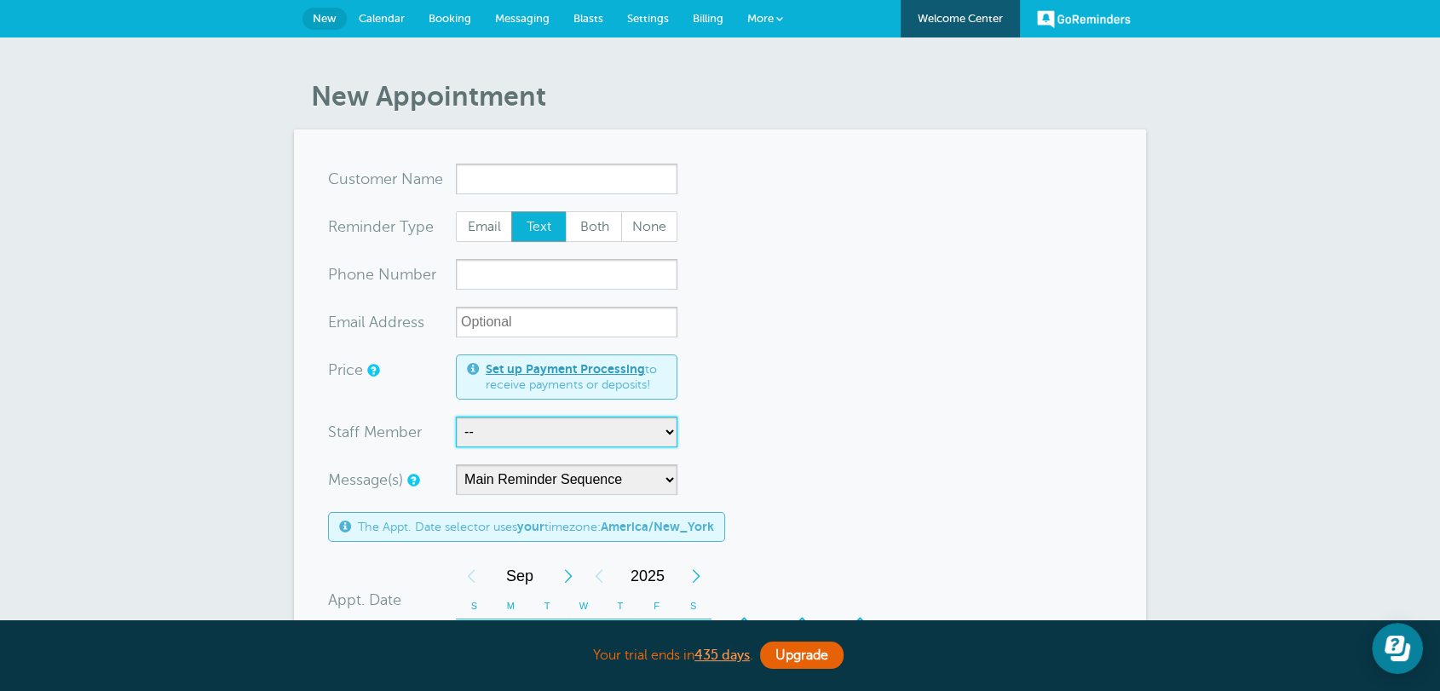
click at [484, 444] on select "-- Staff 1" at bounding box center [566, 432] width 221 height 31
select select "21580"
click at [456, 417] on select "-- Staff 1" at bounding box center [566, 432] width 221 height 31
drag, startPoint x: 365, startPoint y: 22, endPoint x: 825, endPoint y: 131, distance: 472.8
click at [365, 22] on span "Calendar" at bounding box center [382, 18] width 46 height 13
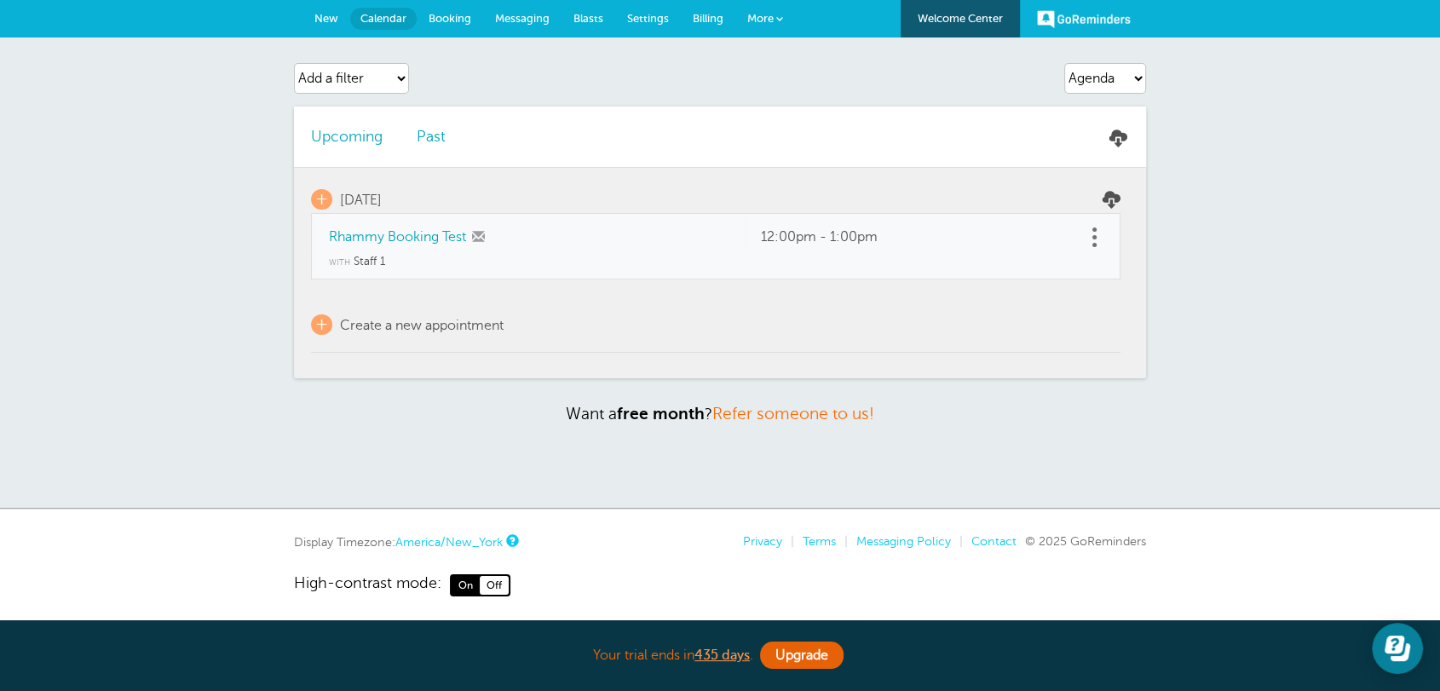
select select "staff"
click at [294, 63] on select "Add a filter Customer Search Staff Appointment Status Payment Status" at bounding box center [351, 78] width 115 height 31
select select
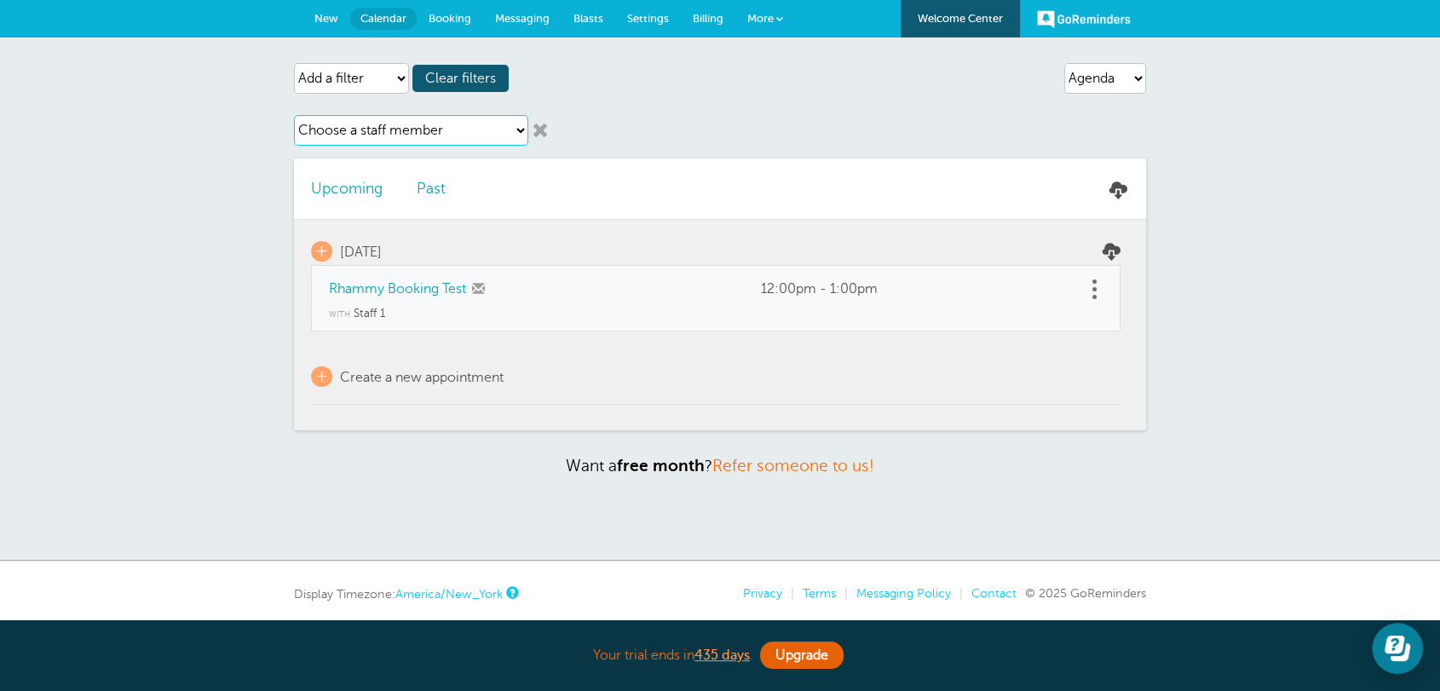
click at [383, 137] on select "Choose a staff member Staff 1" at bounding box center [411, 130] width 234 height 31
select select "21580"
click at [294, 115] on select "Choose a staff member Staff 1" at bounding box center [411, 130] width 234 height 31
click at [653, 30] on link "Settings" at bounding box center [648, 18] width 66 height 37
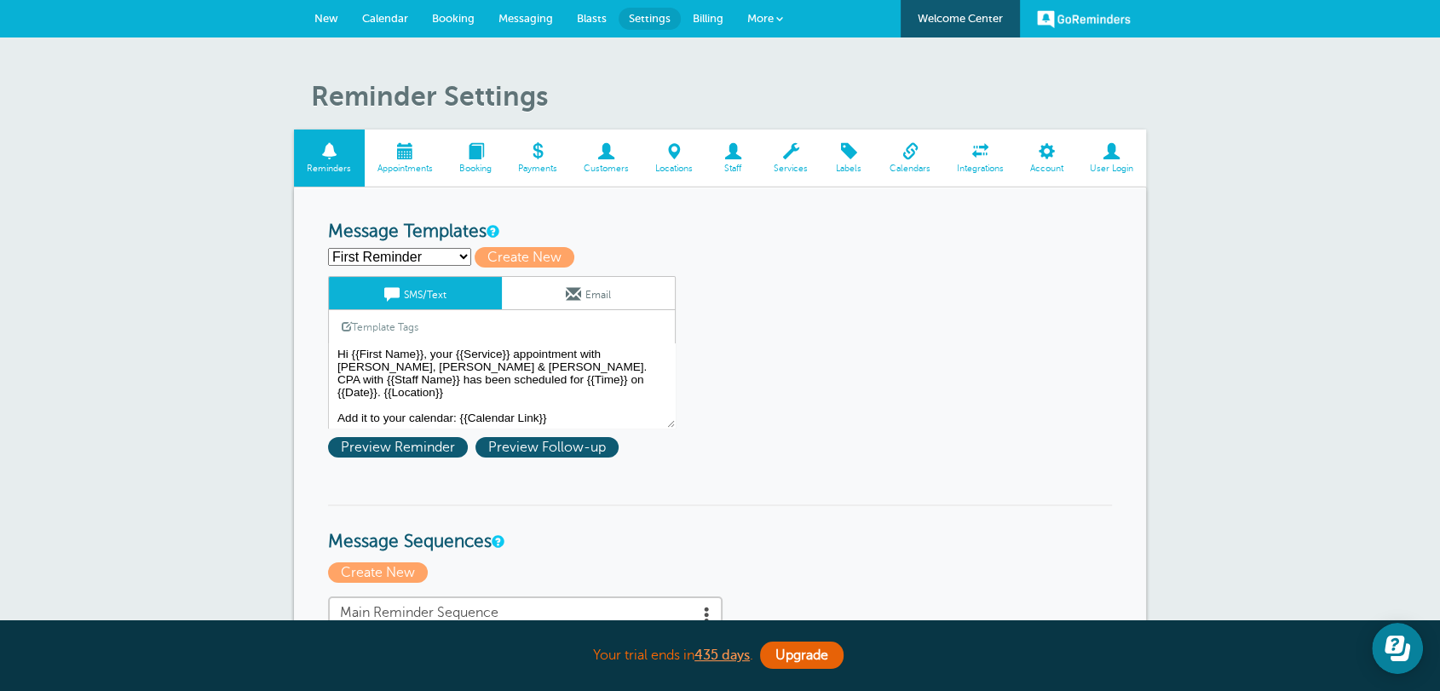
click at [779, 165] on span "Services" at bounding box center [790, 169] width 43 height 10
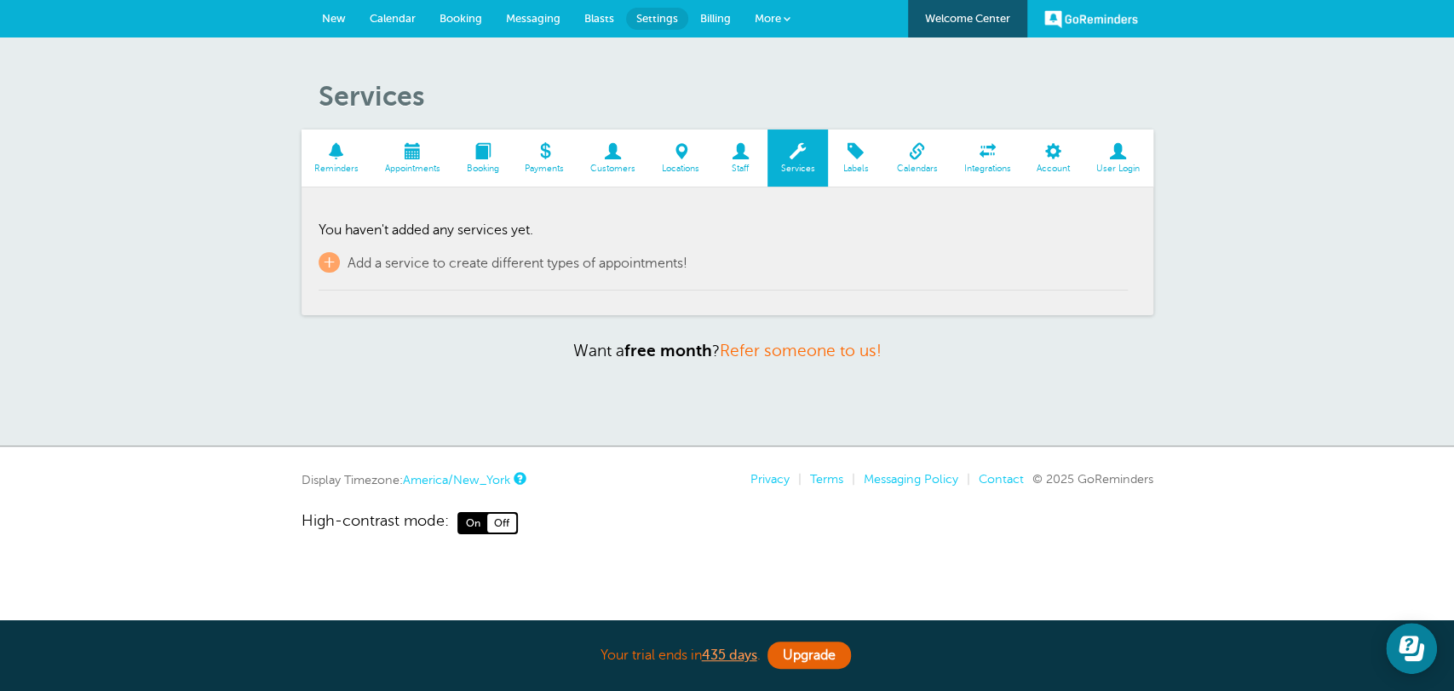
click at [323, 249] on td "You haven't added any services yet. + Add a service to create different types o…" at bounding box center [723, 247] width 809 height 86
click at [320, 267] on span "+" at bounding box center [329, 262] width 21 height 20
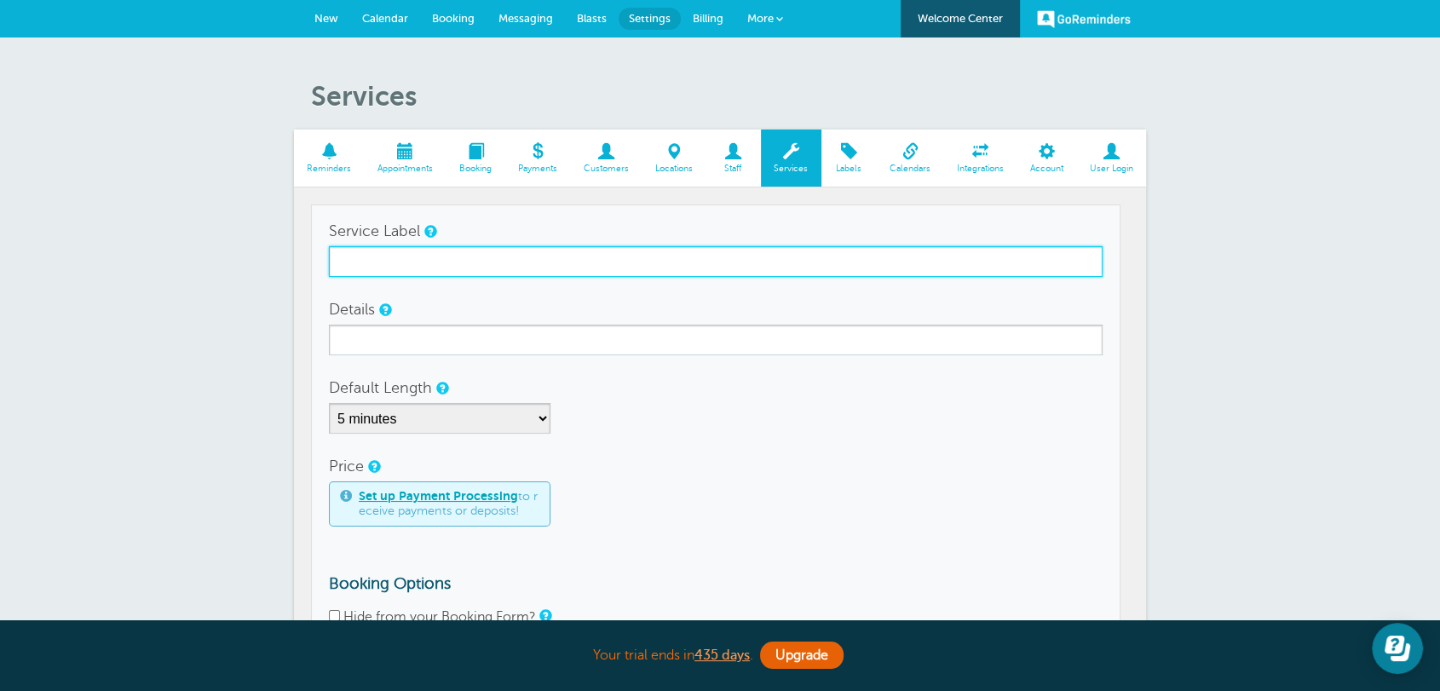
click at [463, 254] on input "Service Label" at bounding box center [716, 261] width 774 height 31
click at [372, 254] on input "Service Label" at bounding box center [716, 261] width 774 height 31
click at [372, 251] on input "Service 1" at bounding box center [716, 261] width 774 height 31
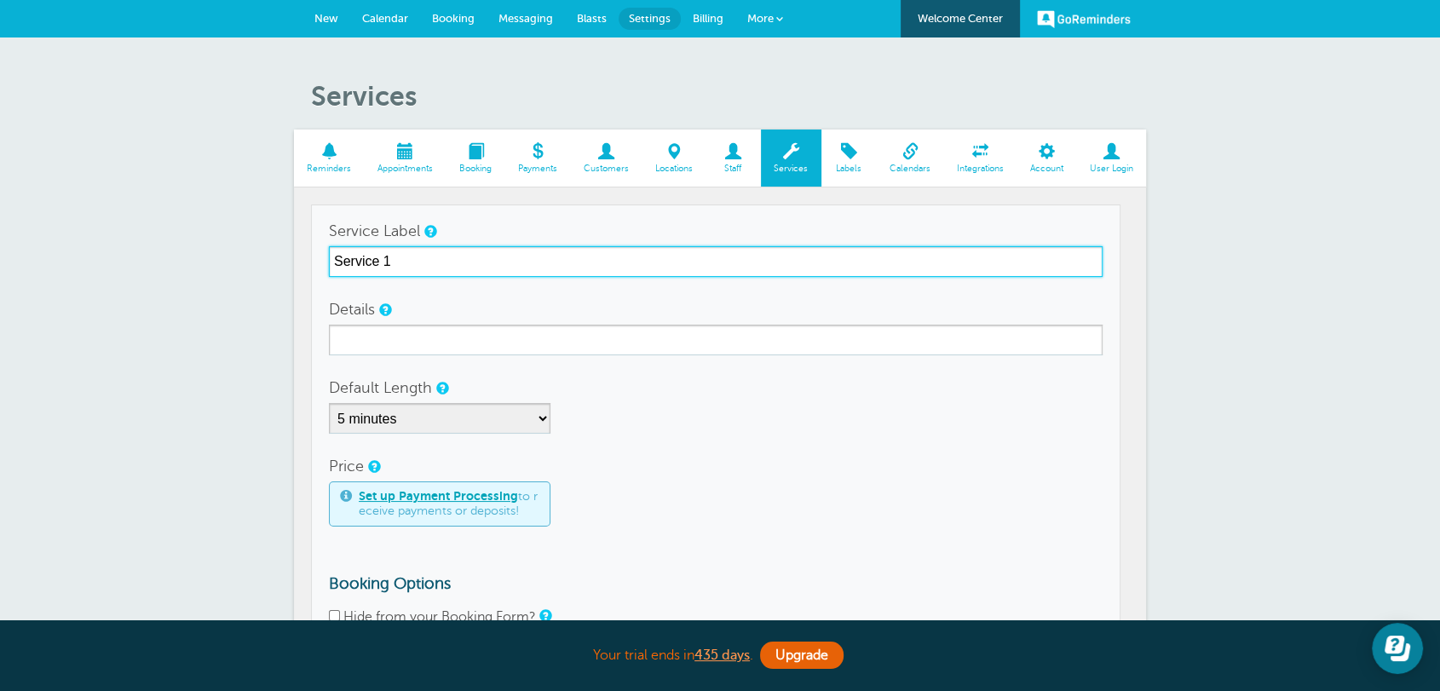
type input "Service 1"
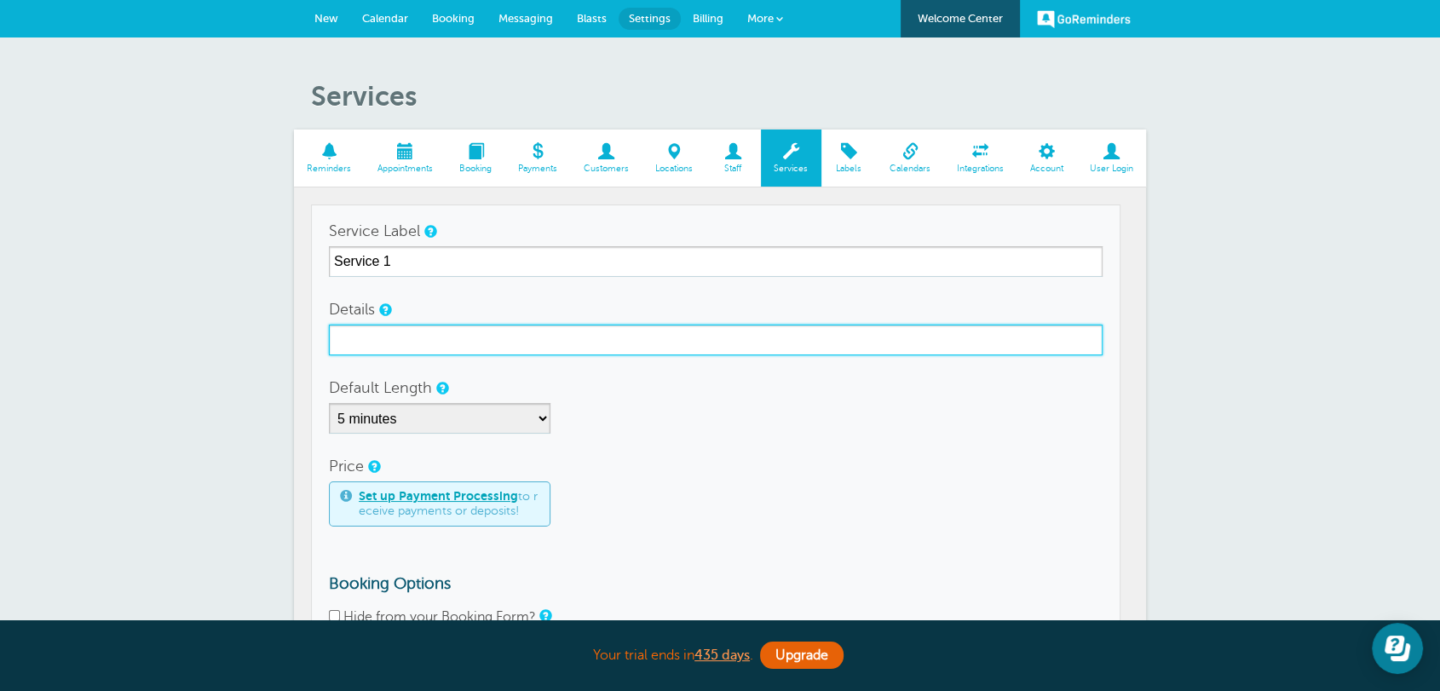
click at [405, 334] on input "Details" at bounding box center [716, 340] width 774 height 31
paste input "Service 1"
type input "Service 1"
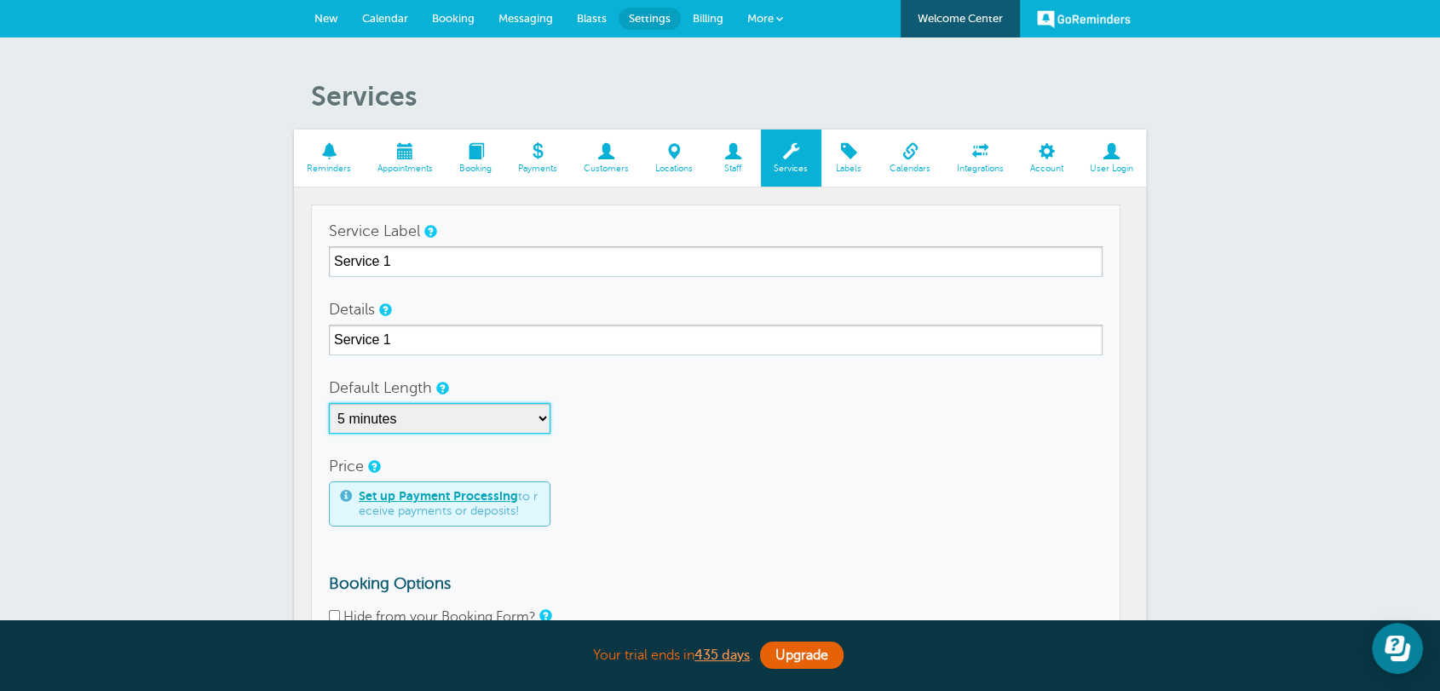
click at [401, 417] on select "5 minutes 10 minutes 15 minutes 20 minutes 25 minutes 30 minutes 35 minutes 40 …" at bounding box center [439, 418] width 221 height 31
select select "120"
click at [329, 403] on select "5 minutes 10 minutes 15 minutes 20 minutes 25 minutes 30 minutes 35 minutes 40 …" at bounding box center [439, 418] width 221 height 31
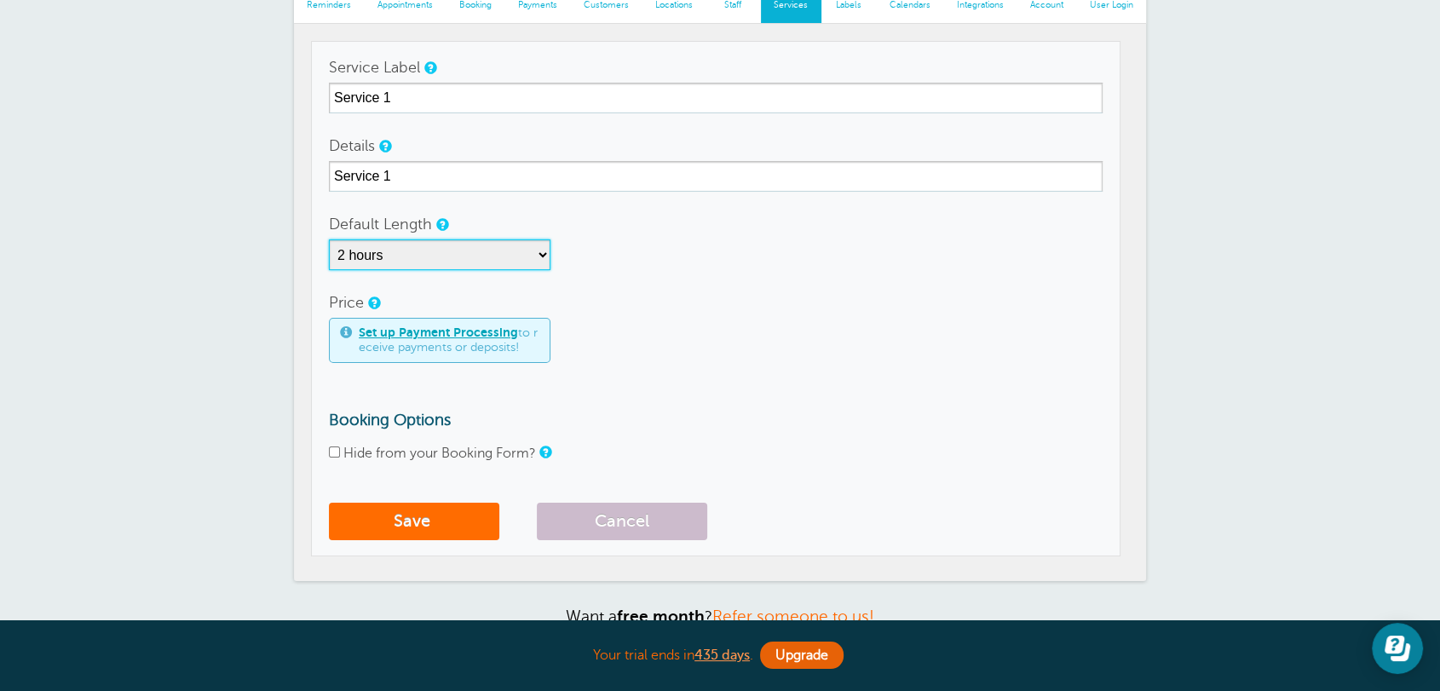
scroll to position [221, 0]
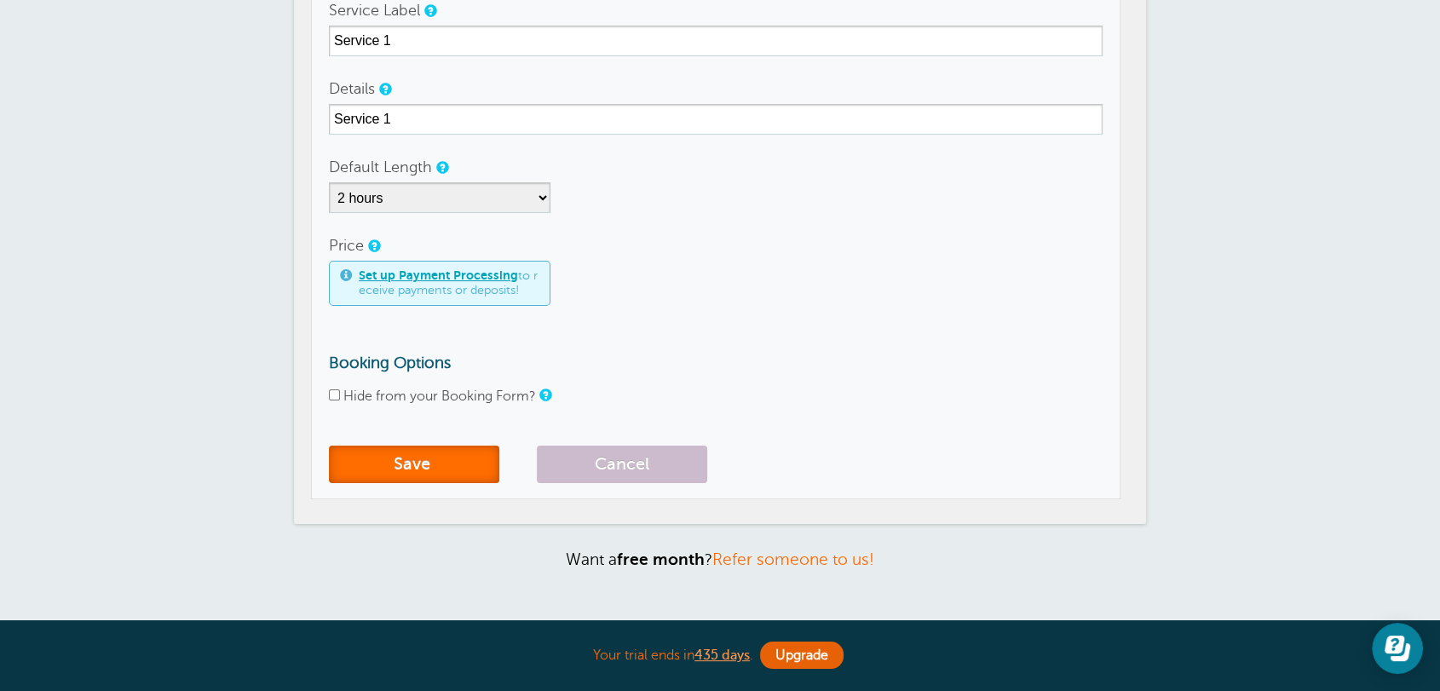
click at [446, 467] on button "Save" at bounding box center [414, 464] width 170 height 37
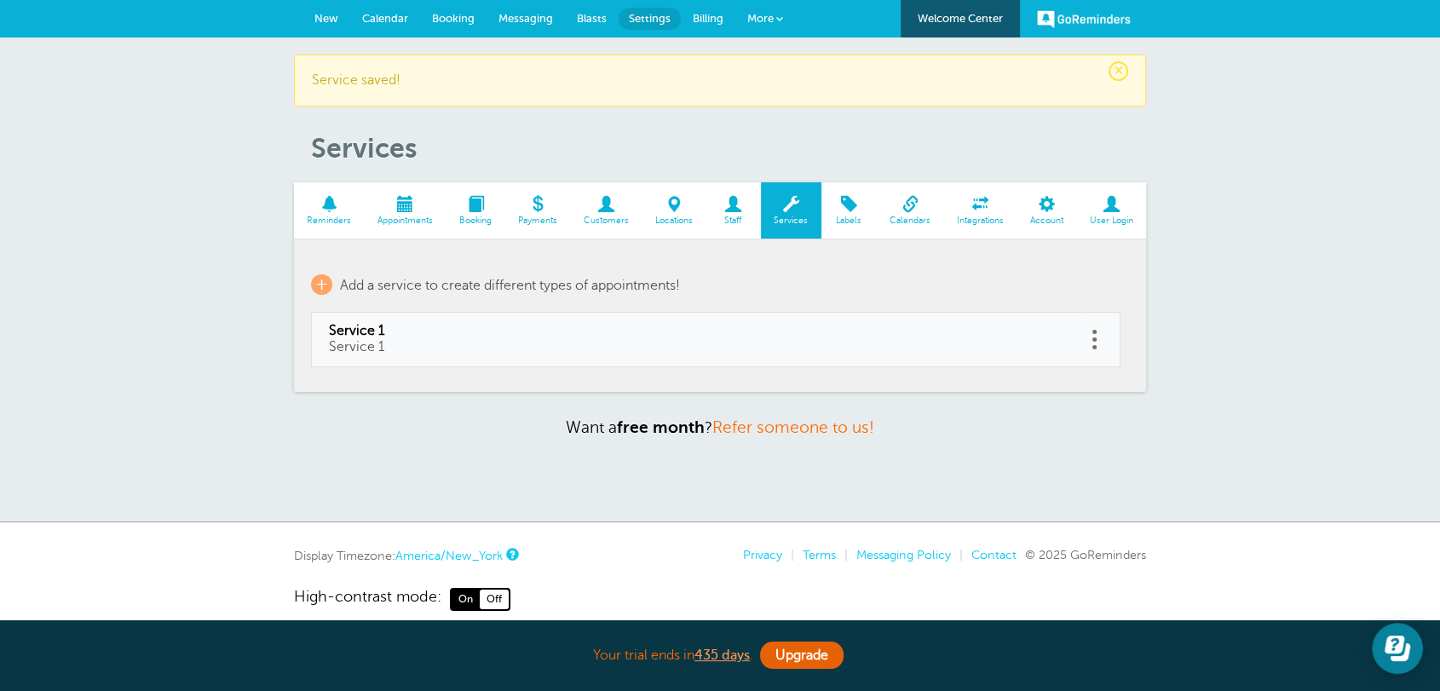
click at [525, 31] on link "Messaging" at bounding box center [525, 18] width 78 height 37
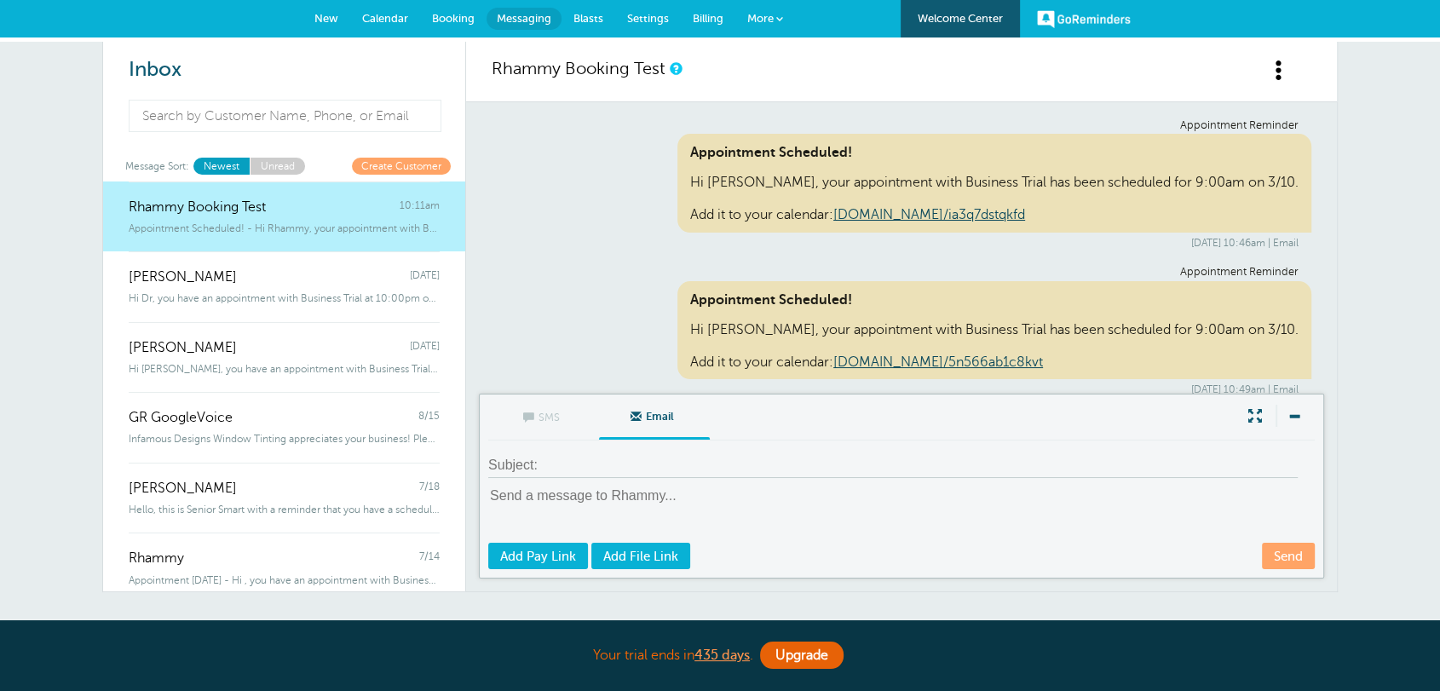
scroll to position [9296, 0]
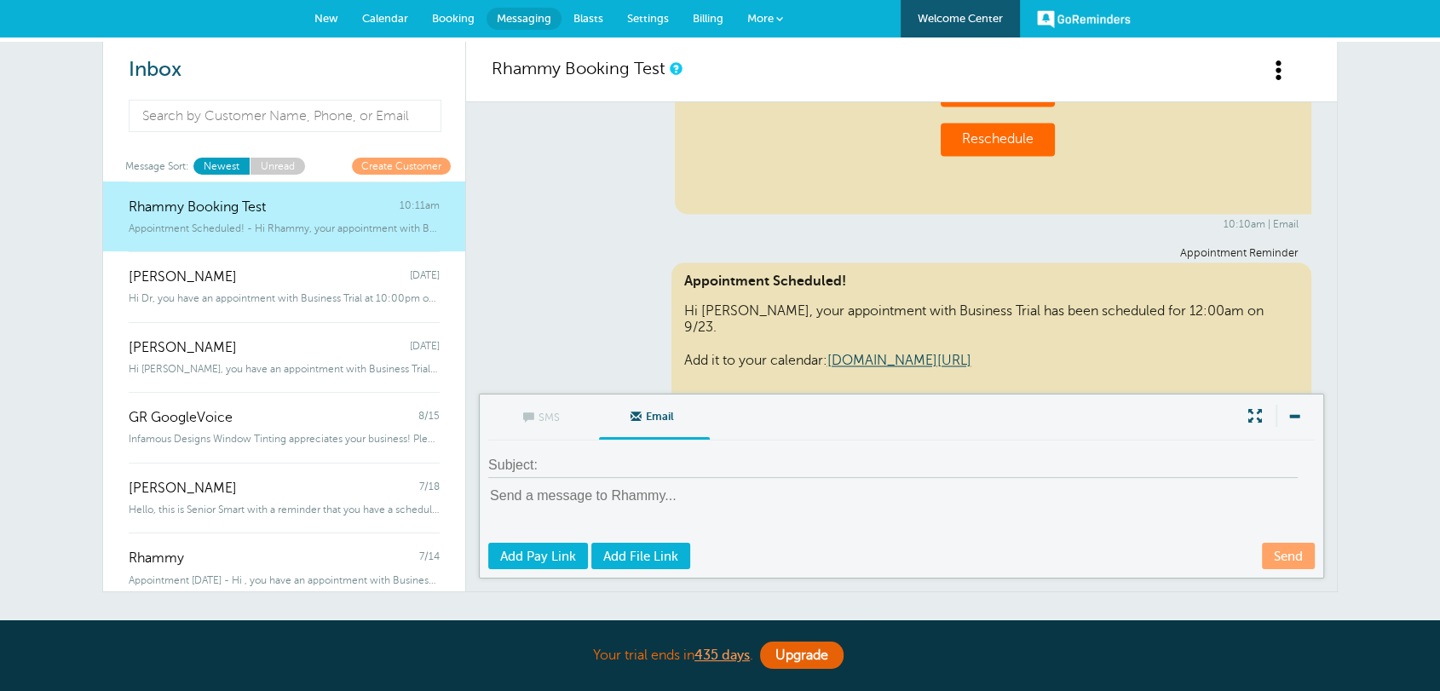
click at [636, 17] on span "Settings" at bounding box center [648, 18] width 42 height 13
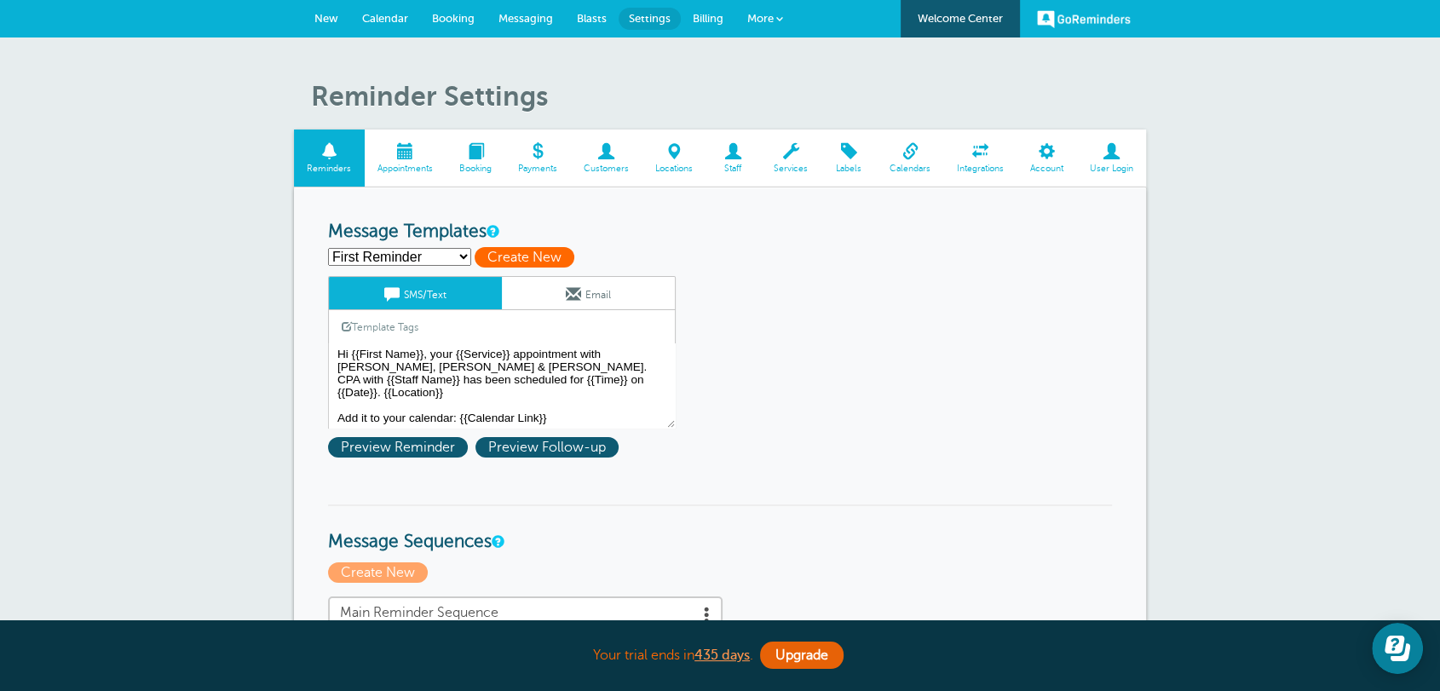
click at [504, 261] on span "Create New" at bounding box center [525, 257] width 100 height 20
select select
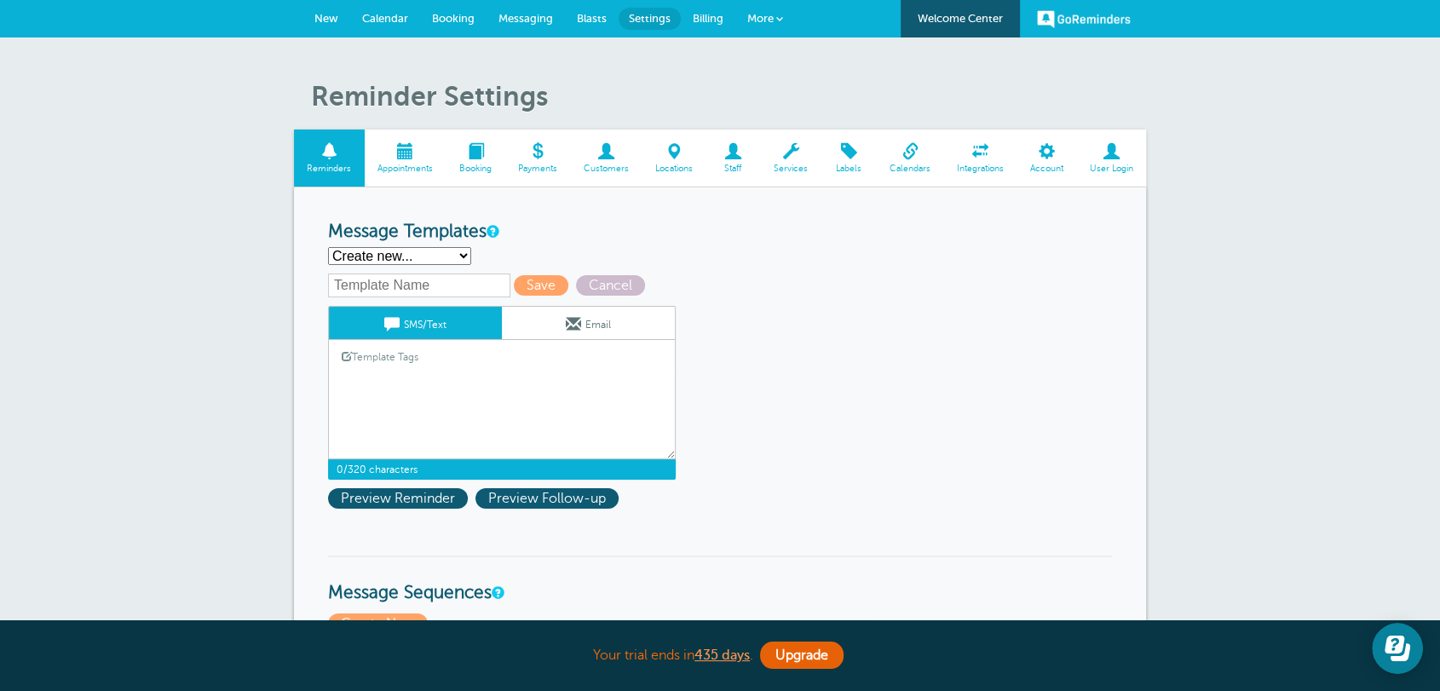
click at [455, 396] on textarea "Hi {{First Name}}, your {{Service}} appointment with [PERSON_NAME], [PERSON_NAM…" at bounding box center [502, 416] width 348 height 85
click at [388, 356] on link "Template Tags" at bounding box center [380, 356] width 102 height 33
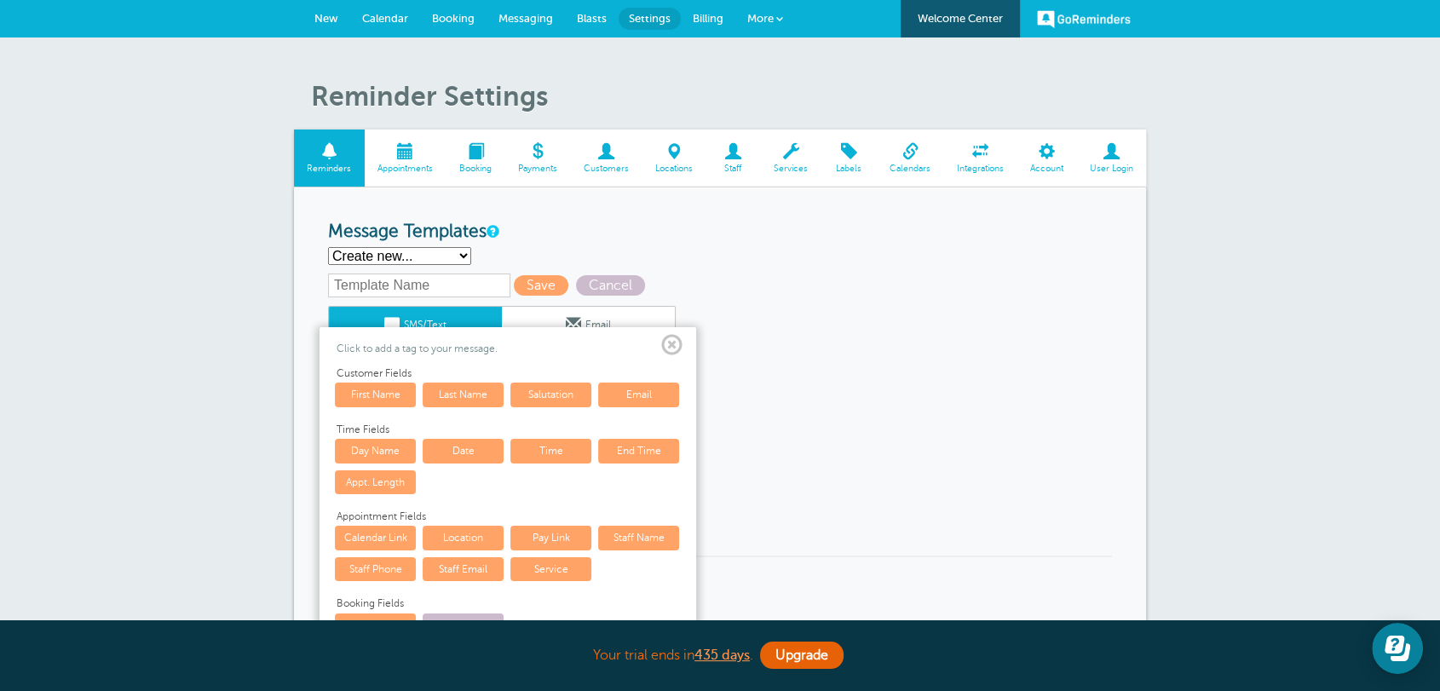
click at [386, 396] on link "First Name" at bounding box center [375, 394] width 81 height 24
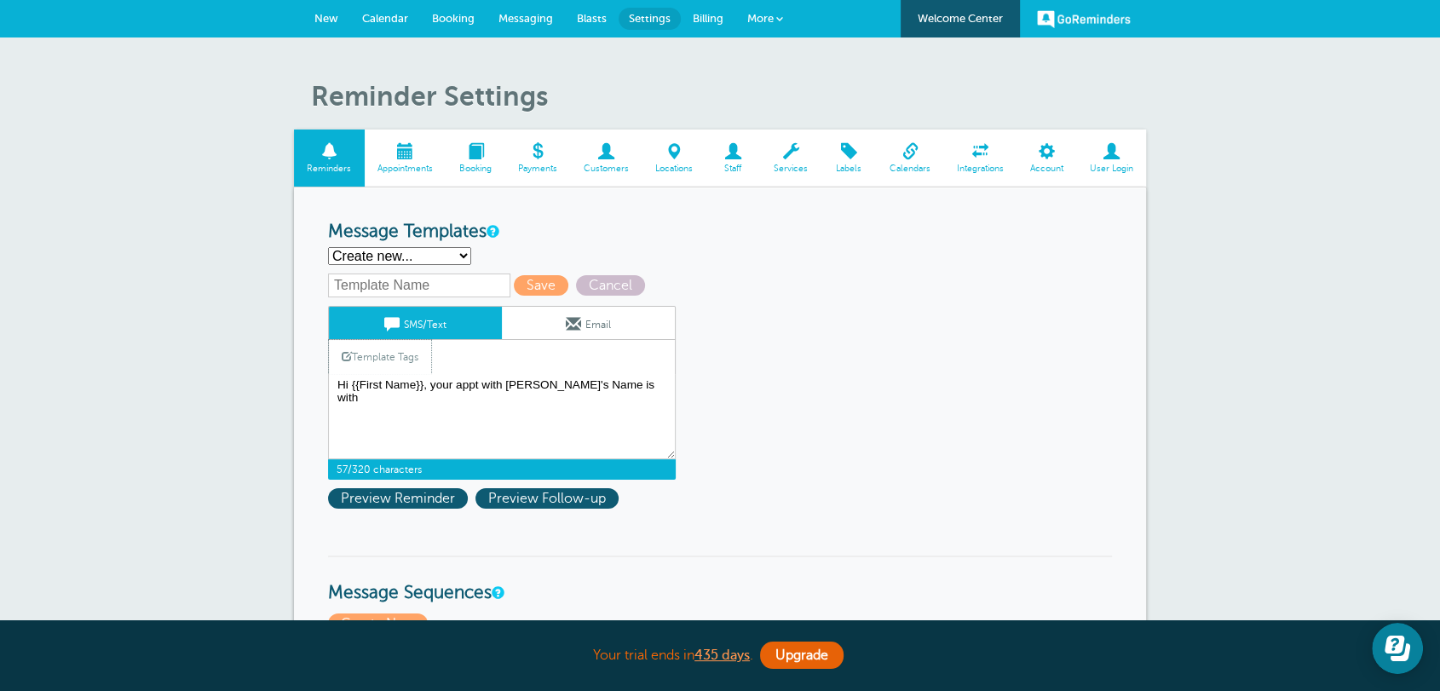
click at [423, 359] on link "Template Tags" at bounding box center [380, 356] width 102 height 33
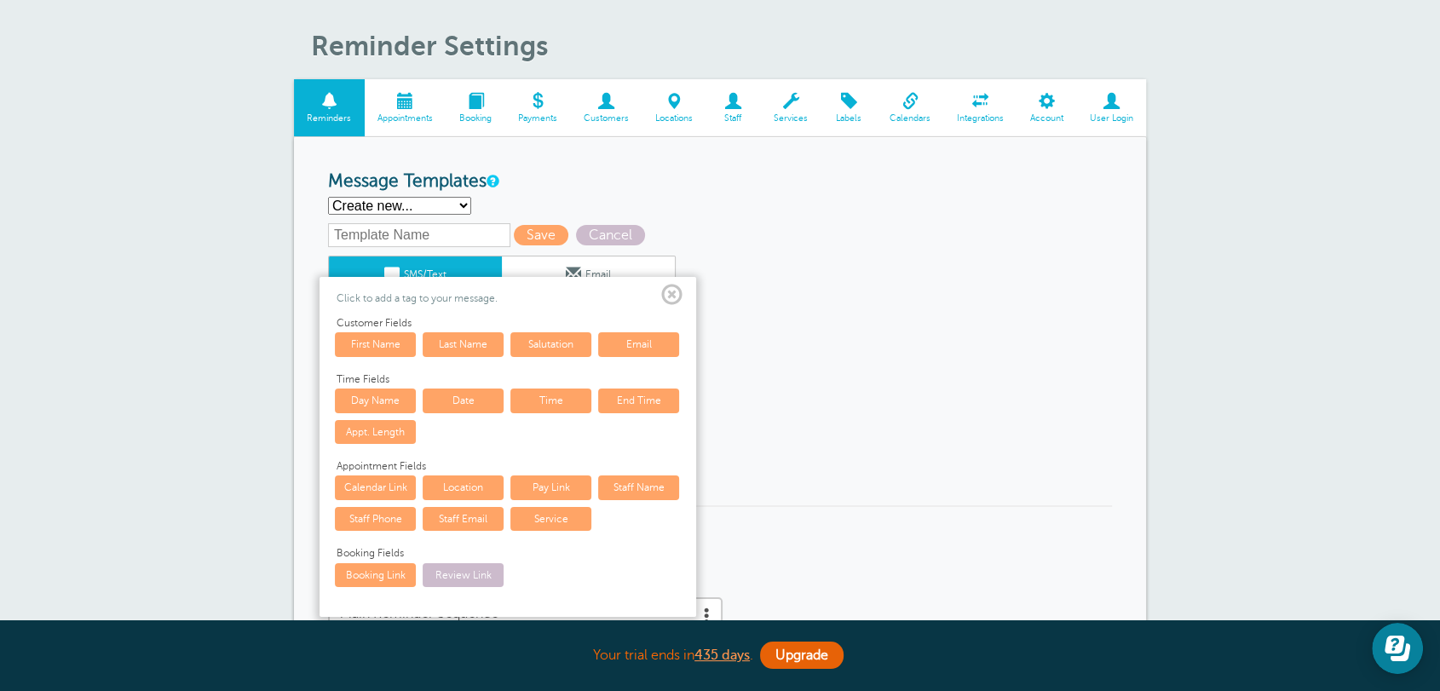
scroll to position [221, 0]
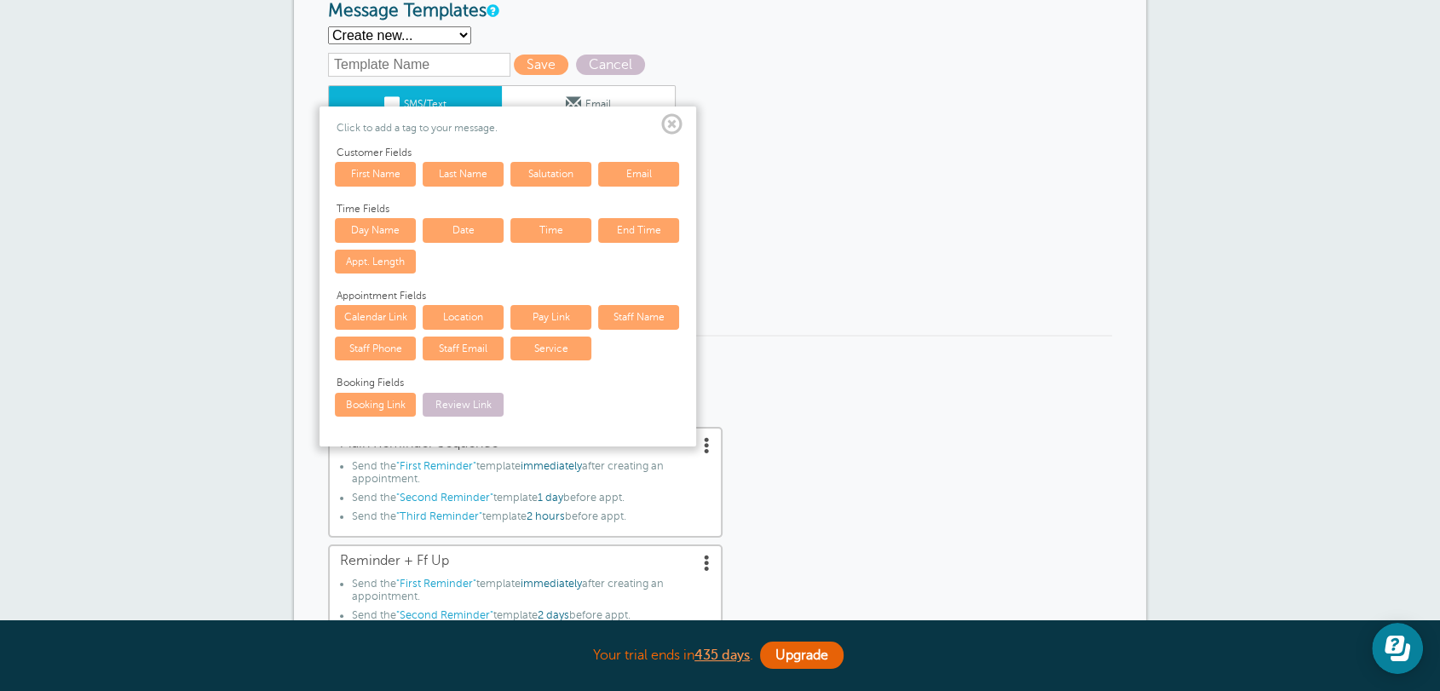
click at [622, 307] on link "Staff Name" at bounding box center [638, 317] width 81 height 24
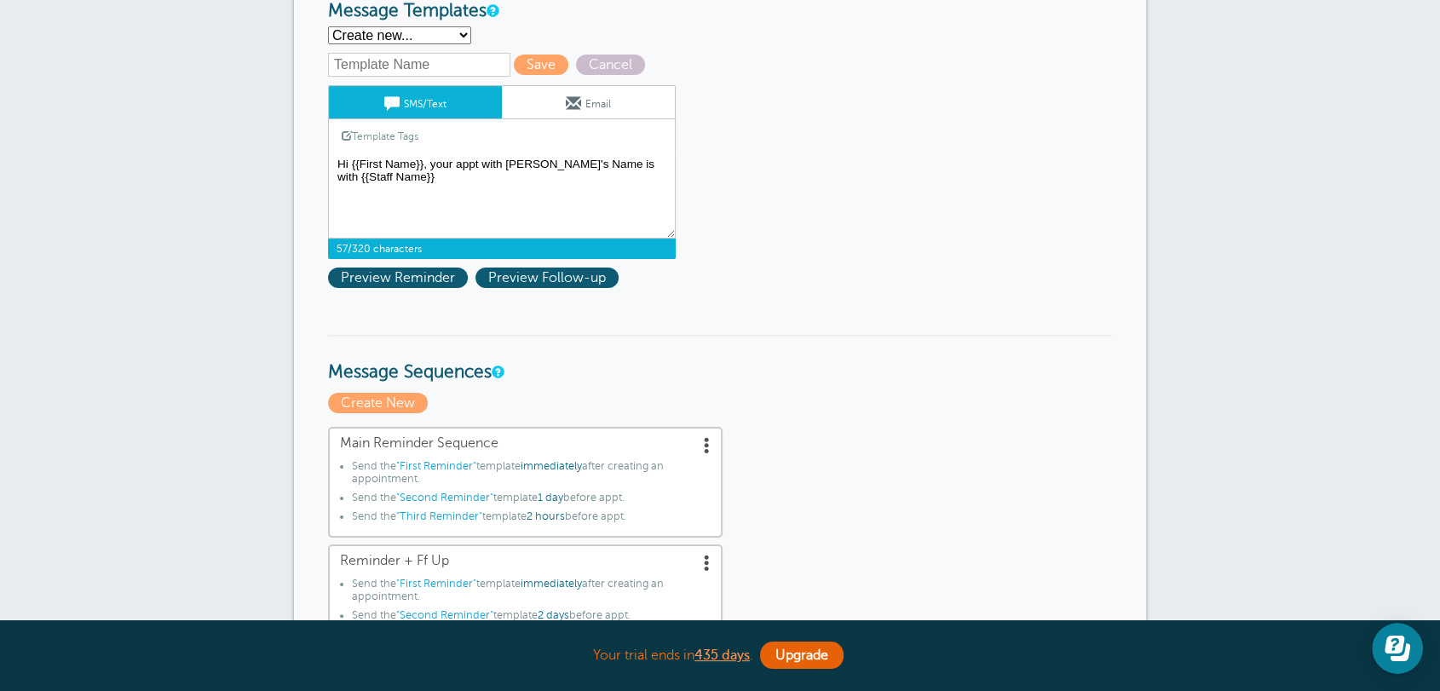
click at [463, 165] on textarea "Hi {{First Name}}, your {{Service}} appointment with [PERSON_NAME], [PERSON_NAM…" at bounding box center [502, 195] width 348 height 85
click at [454, 161] on textarea "Hi {{First Name}}, your {{Service}} appointment with [PERSON_NAME], [PERSON_NAM…" at bounding box center [502, 195] width 348 height 85
click at [365, 128] on link "Template Tags" at bounding box center [380, 135] width 102 height 33
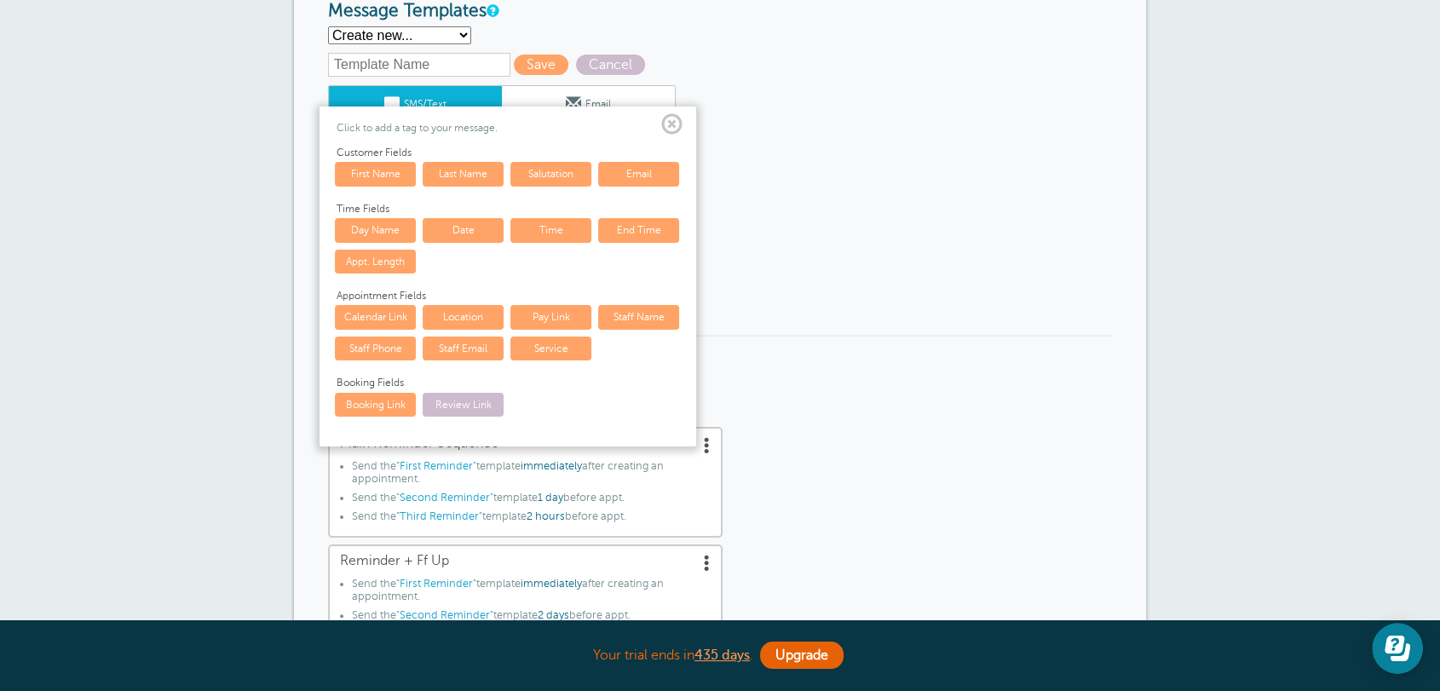
click at [559, 342] on link "Service" at bounding box center [550, 348] width 81 height 24
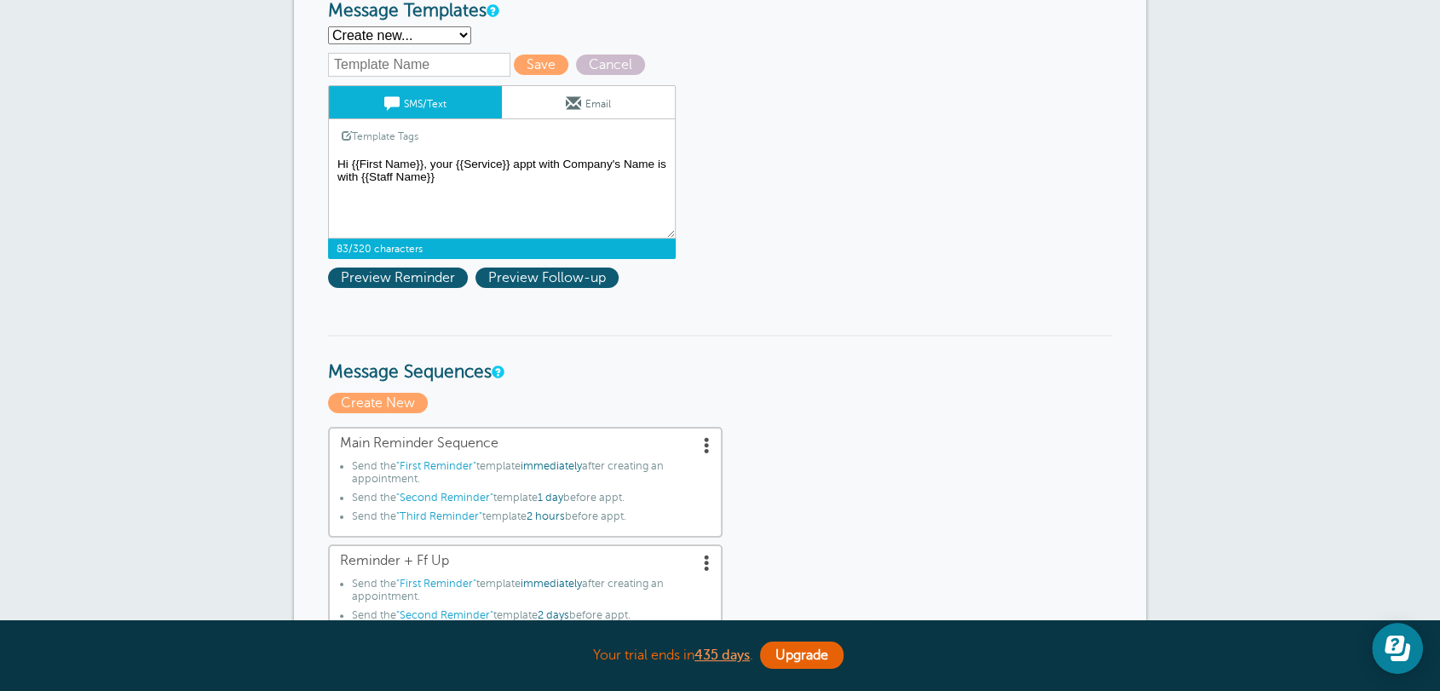
click at [455, 188] on textarea "Hi {{First Name}}, your {{Service}} appointment with [PERSON_NAME], [PERSON_NAM…" at bounding box center [502, 195] width 348 height 85
click at [382, 138] on link "Template Tags" at bounding box center [380, 135] width 102 height 33
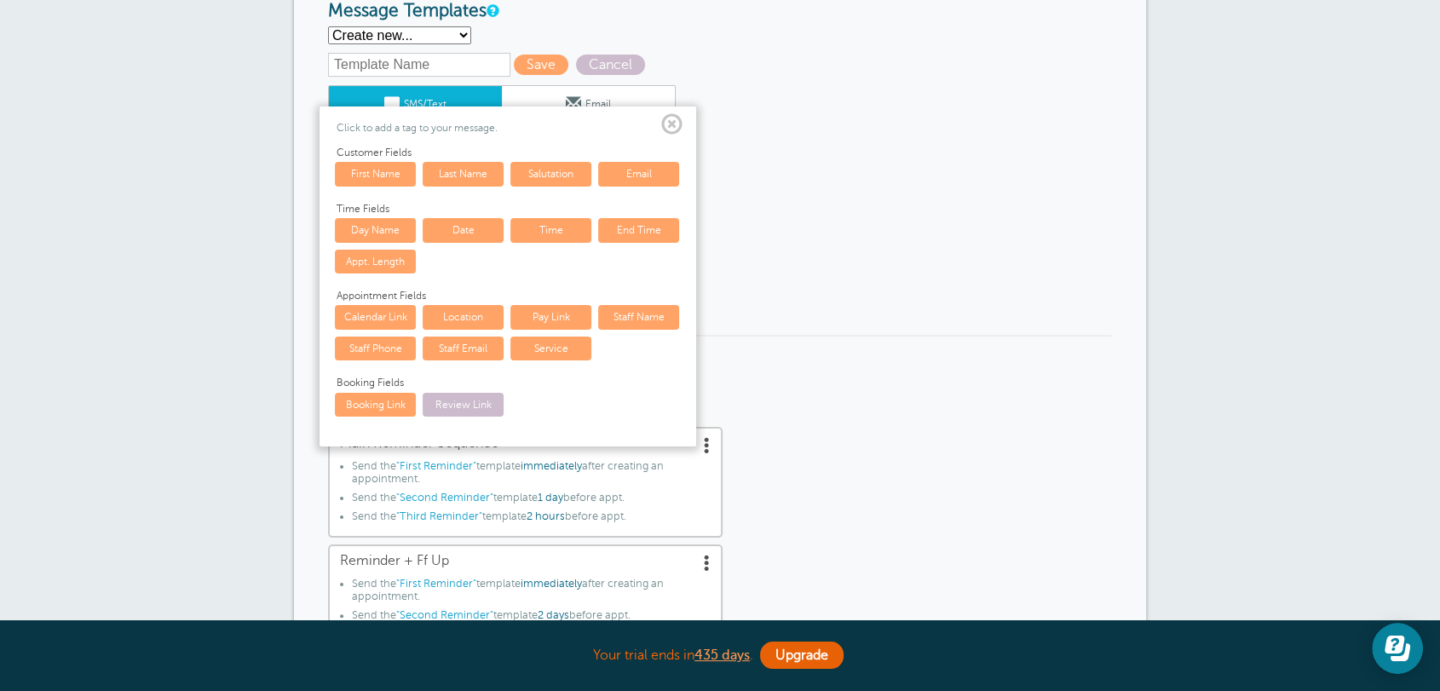
click at [451, 234] on link "Date" at bounding box center [463, 230] width 81 height 24
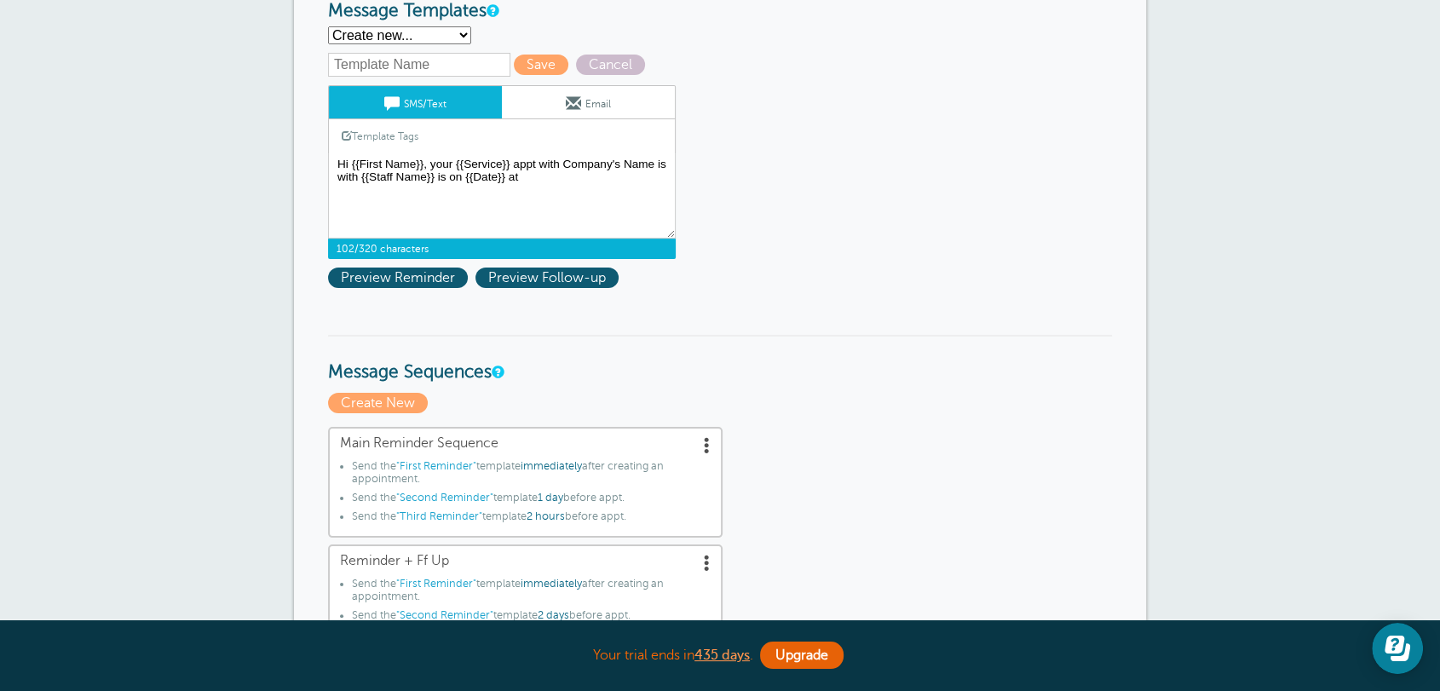
click at [374, 133] on link "Template Tags" at bounding box center [380, 135] width 102 height 33
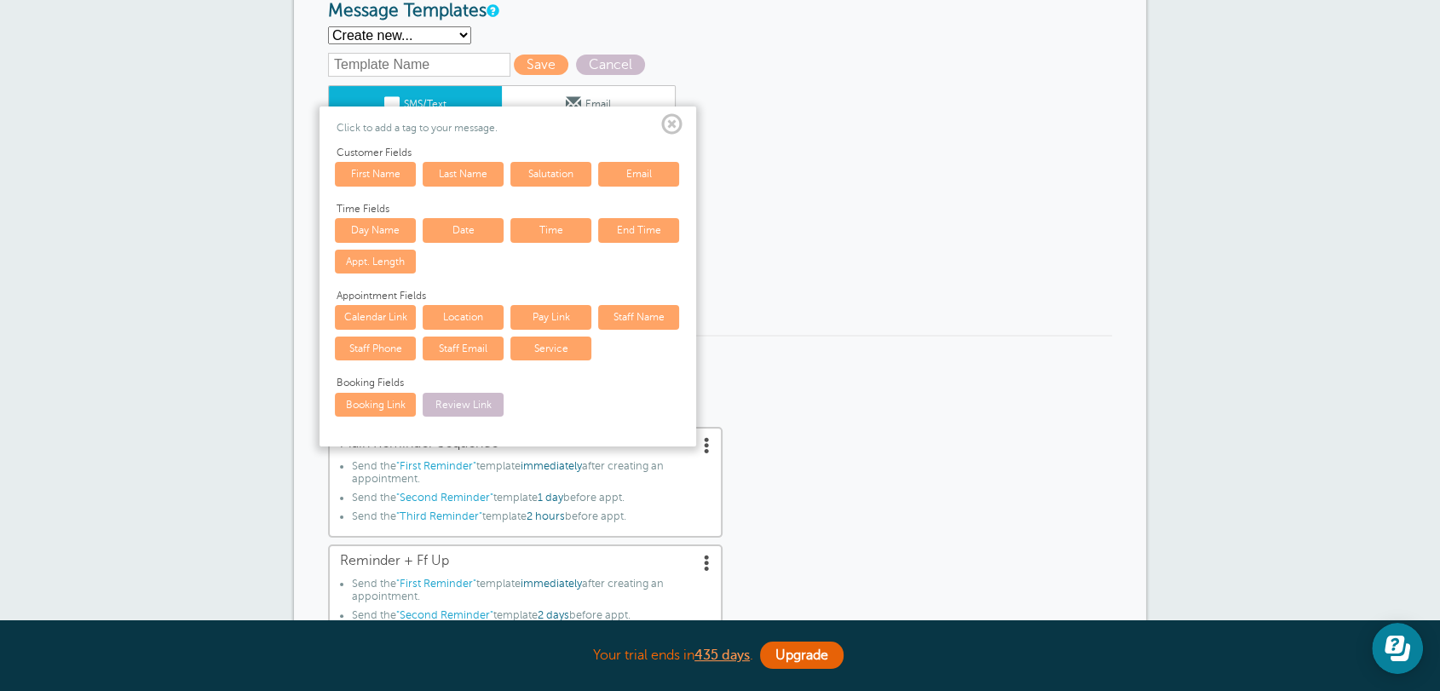
click at [573, 229] on link "Time" at bounding box center [550, 230] width 81 height 24
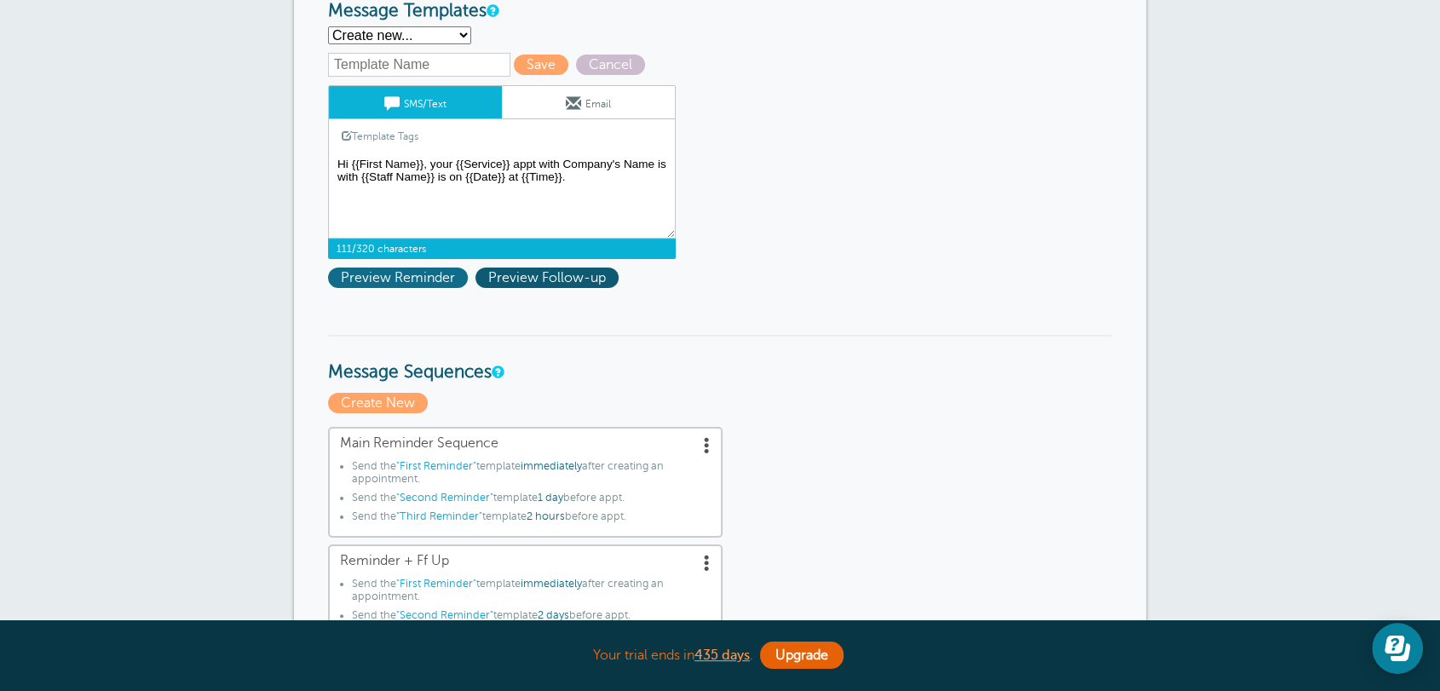
type textarea "Hi {{First Name}}, your {{Service}} appt with Company's Name is with {{Staff Na…"
click at [429, 280] on span "Preview Reminder" at bounding box center [398, 277] width 140 height 20
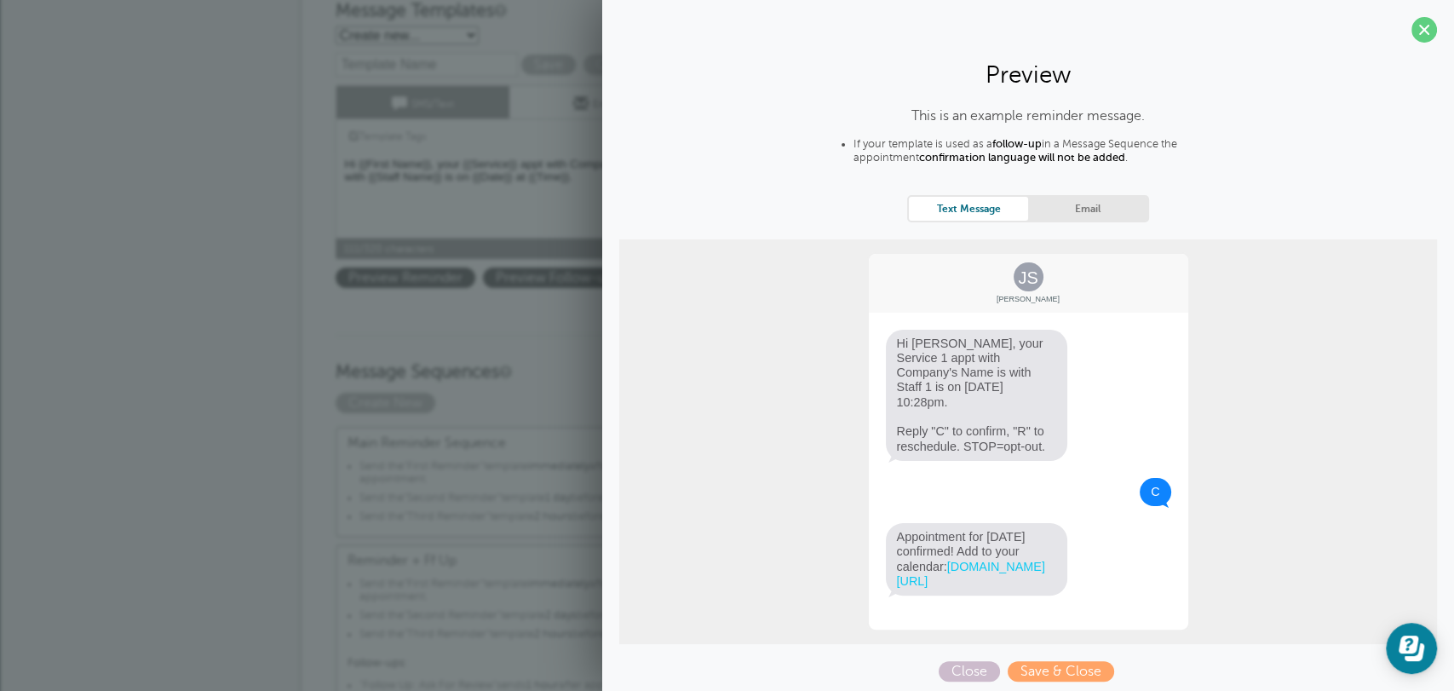
drag, startPoint x: 940, startPoint y: 346, endPoint x: 1013, endPoint y: 383, distance: 81.5
click at [1013, 383] on span "Hi Jane, your Service 1 appt with Company's Name is with Staff 1 is on 9/17 at …" at bounding box center [977, 395] width 182 height 131
click at [1412, 36] on span at bounding box center [1425, 30] width 26 height 26
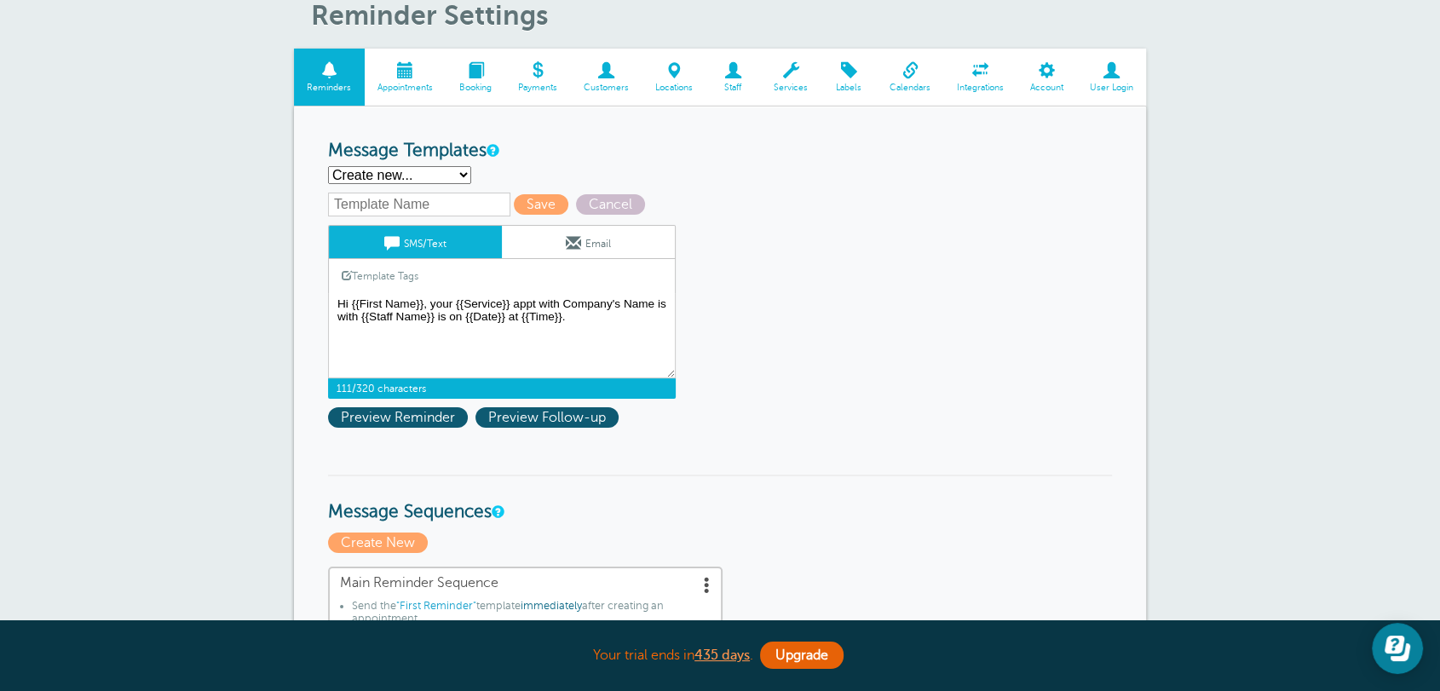
scroll to position [0, 0]
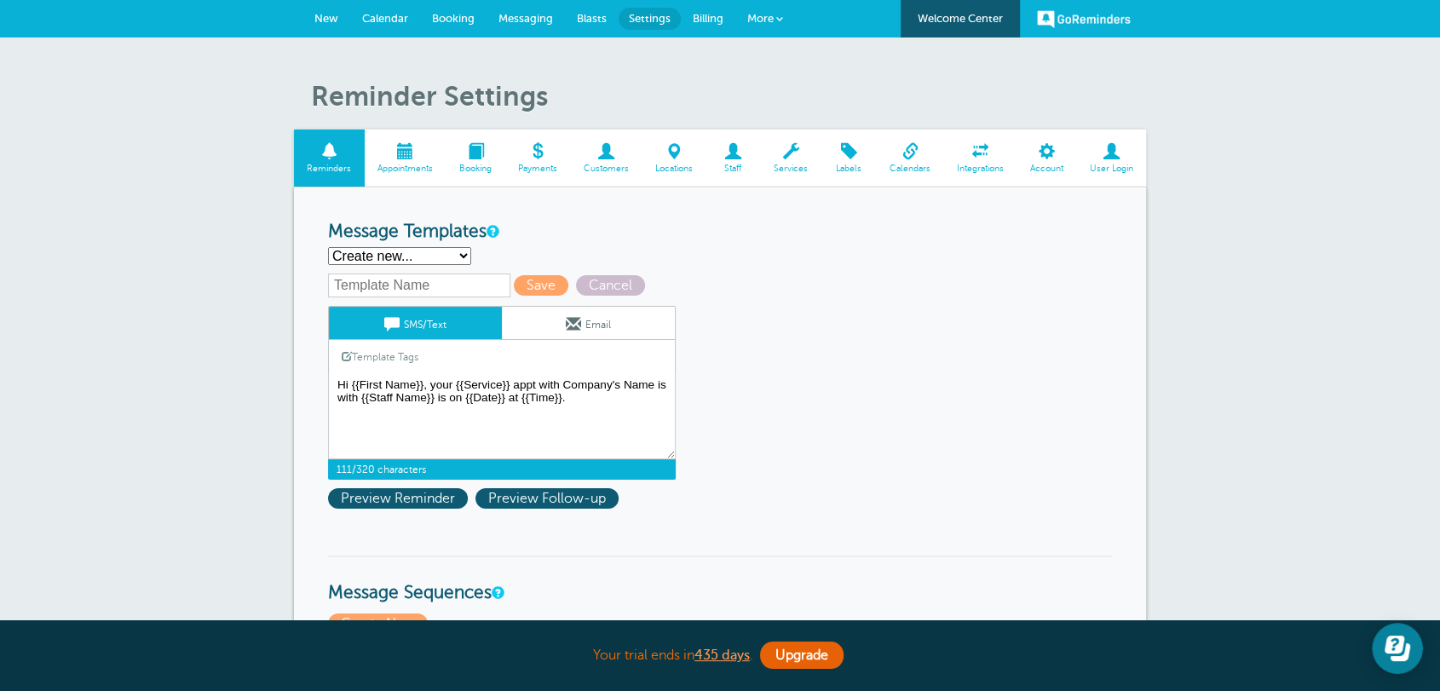
click at [550, 331] on link "Email" at bounding box center [588, 323] width 173 height 32
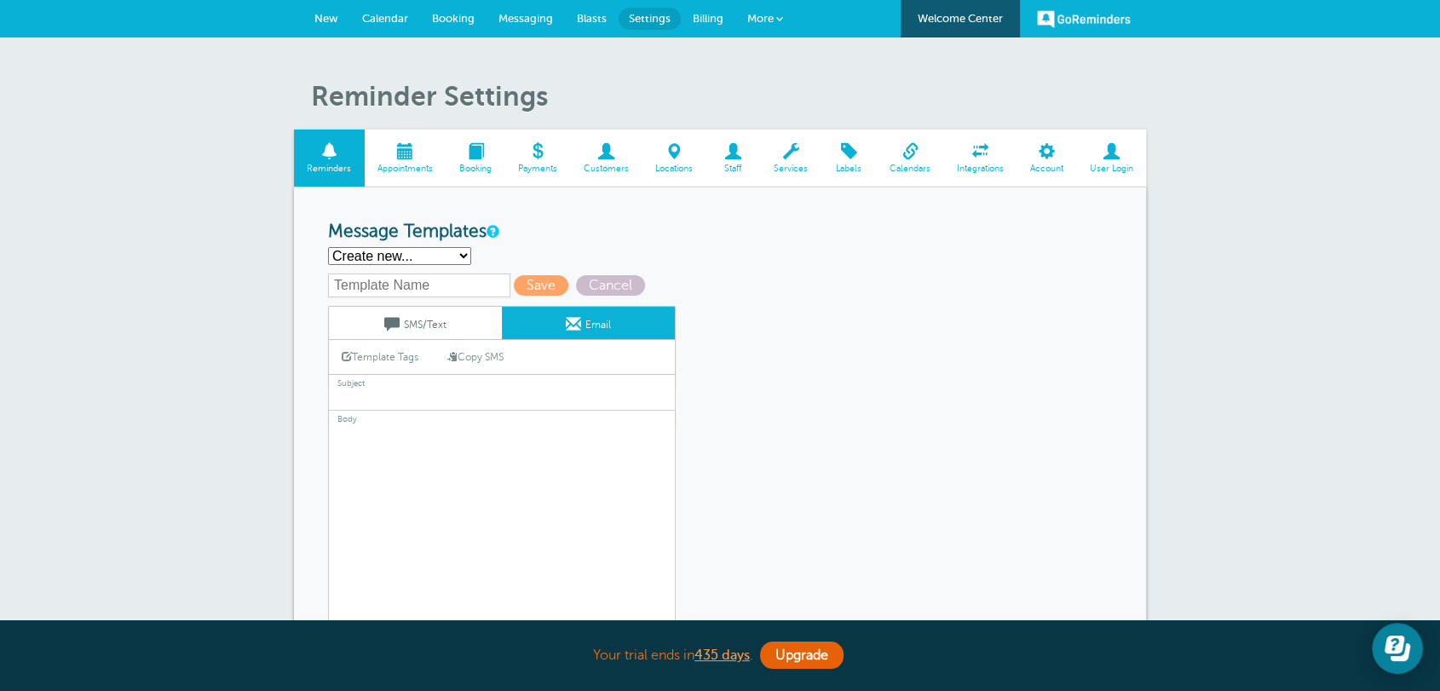
click at [457, 331] on link "SMS/Text" at bounding box center [415, 323] width 173 height 32
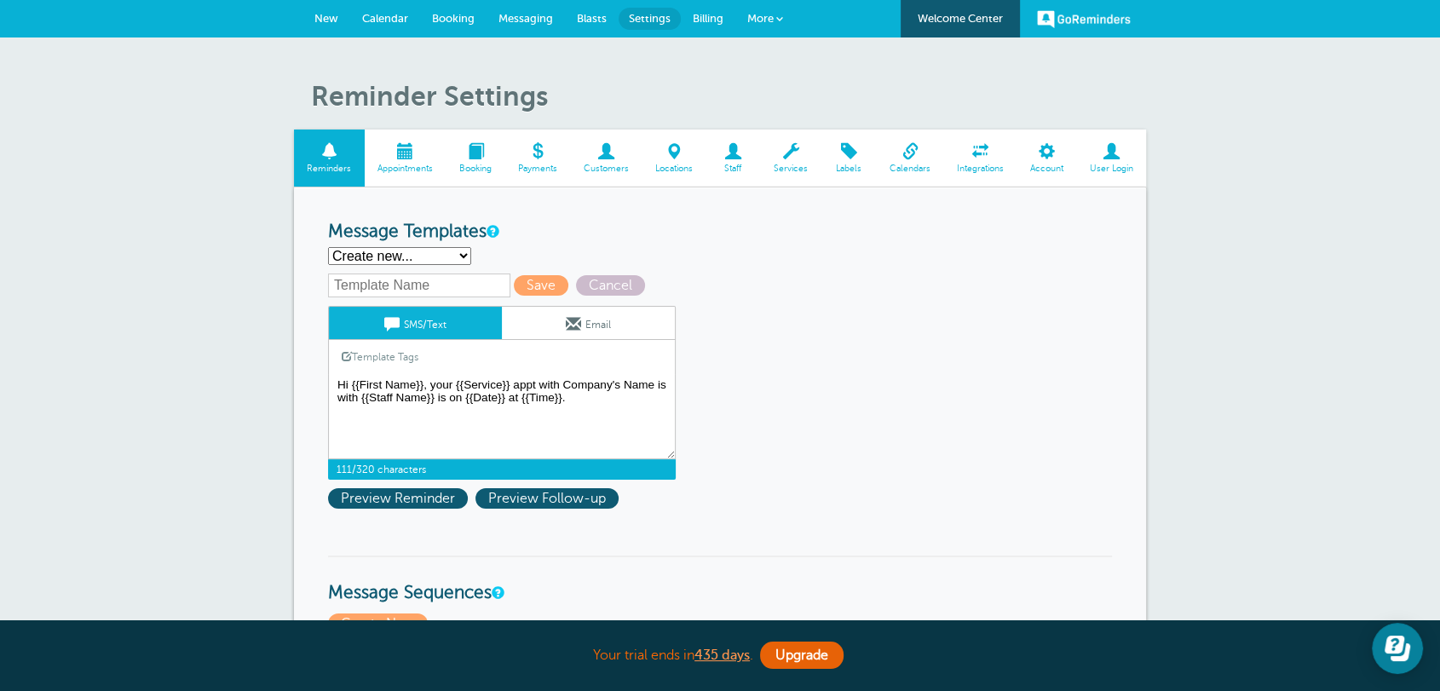
drag, startPoint x: 595, startPoint y: 402, endPoint x: 480, endPoint y: 347, distance: 126.9
click at [400, 390] on textarea "Hi {{First Name}}, your {{Service}} appointment with Griffiths, Dreher & Evans,…" at bounding box center [502, 416] width 348 height 85
click at [540, 316] on link "Email" at bounding box center [588, 323] width 173 height 32
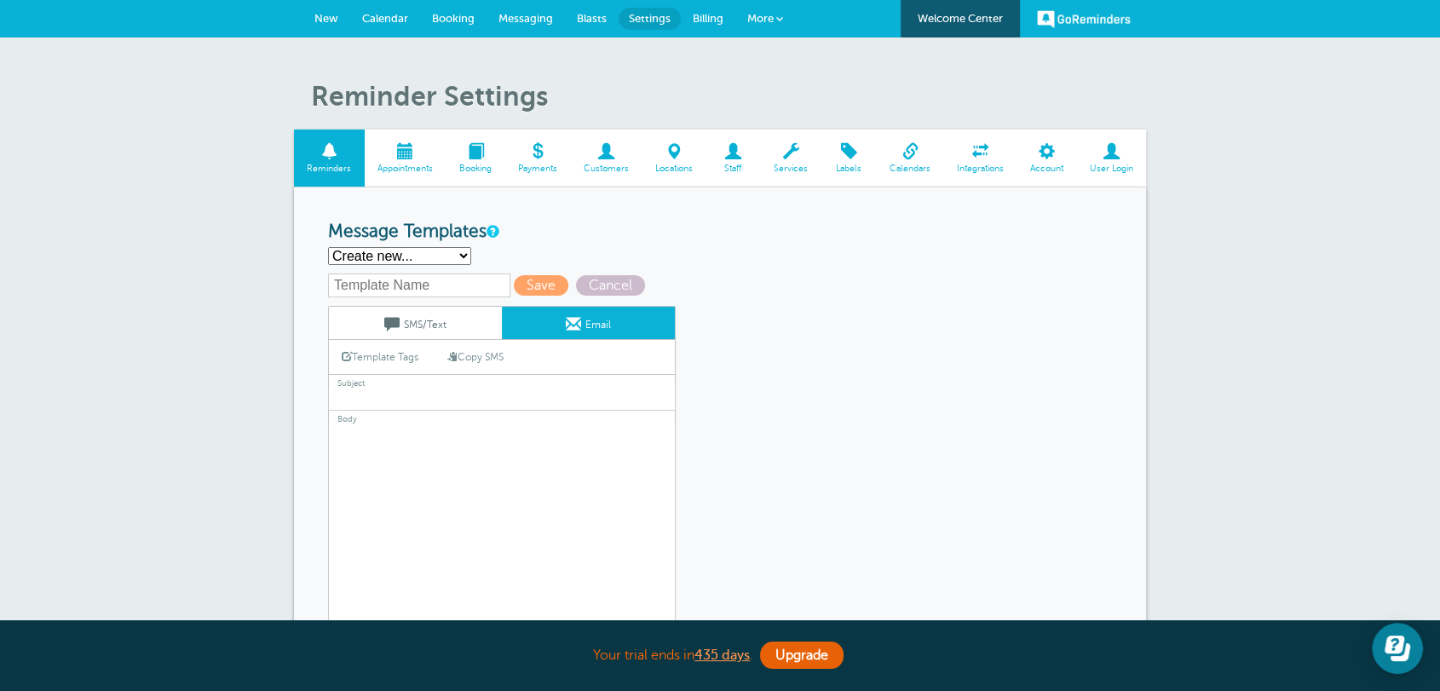
click at [495, 349] on link "Copy SMS" at bounding box center [475, 357] width 82 height 32
type textarea "Hi {{First Name}}, your {{Service}} appt with Company's Name is with {{Staff Na…"
click at [384, 327] on span at bounding box center [391, 323] width 15 height 15
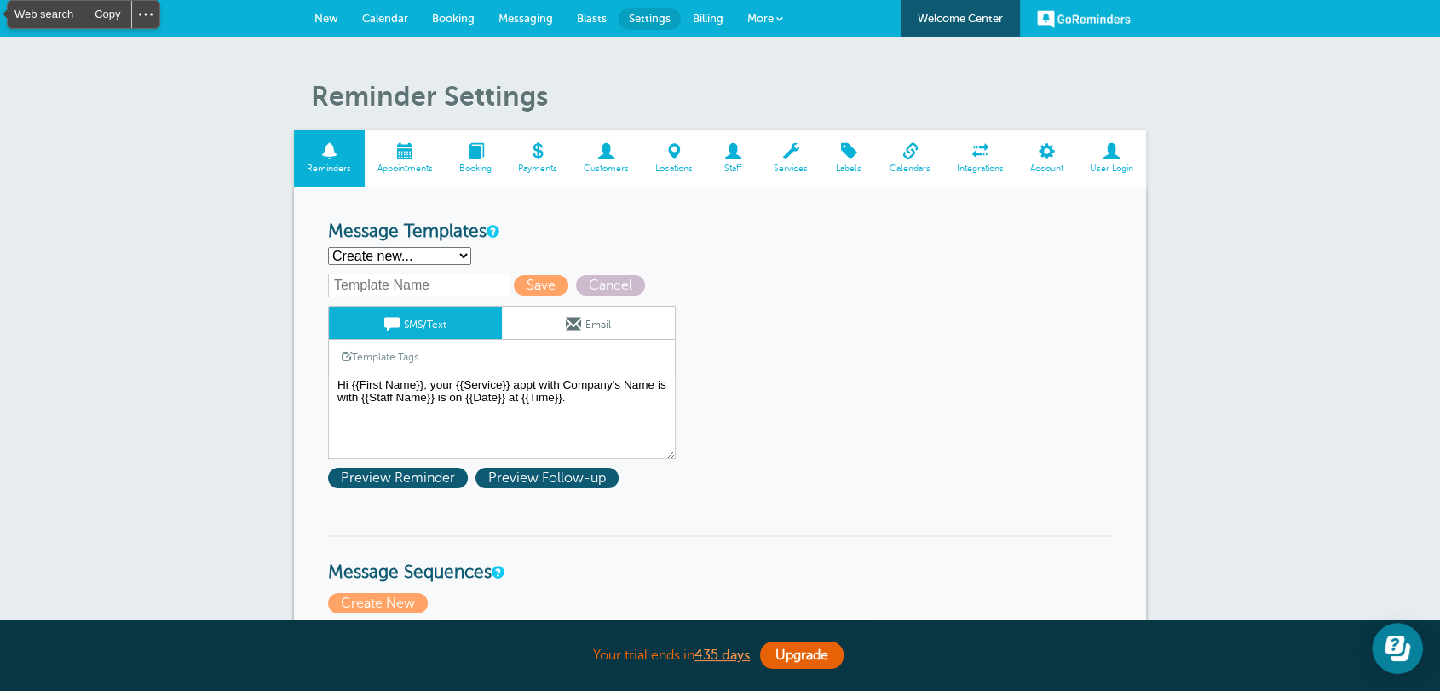
click at [561, 327] on link "Email" at bounding box center [588, 323] width 173 height 32
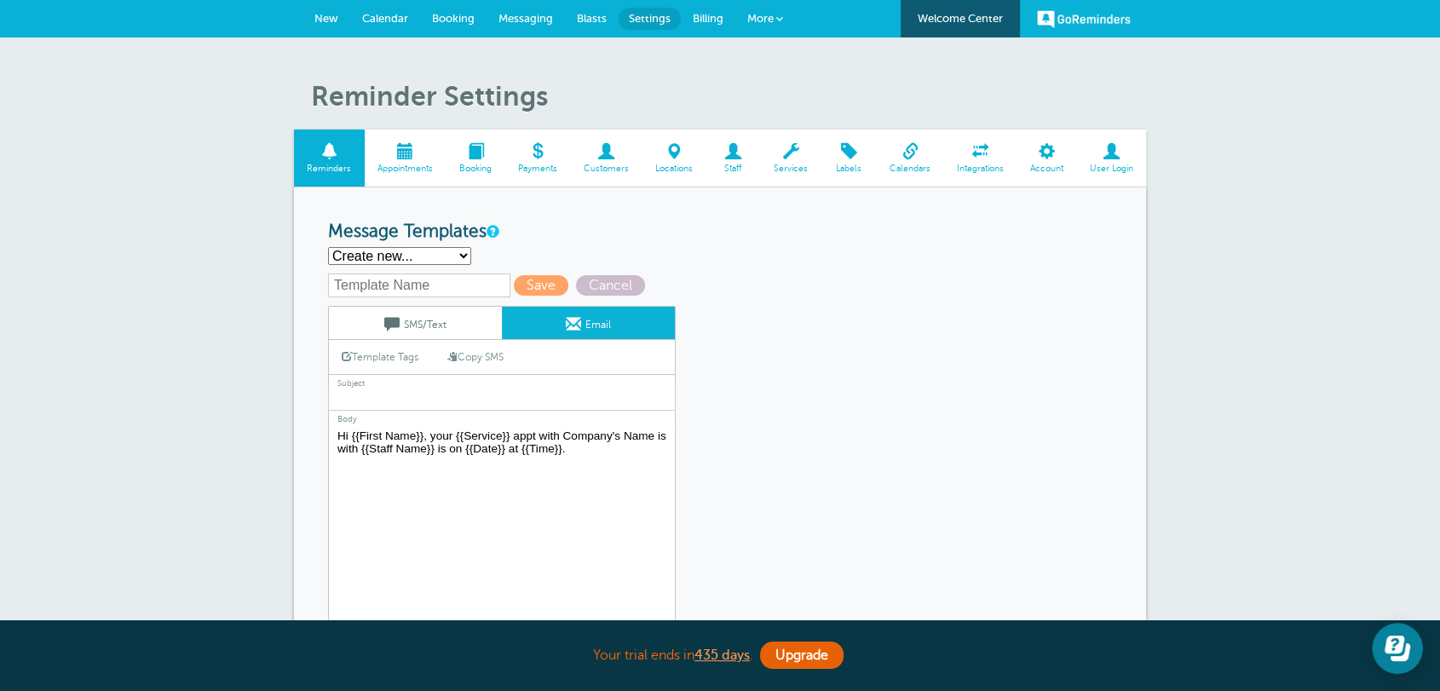
drag, startPoint x: 431, startPoint y: 457, endPoint x: 320, endPoint y: 441, distance: 111.9
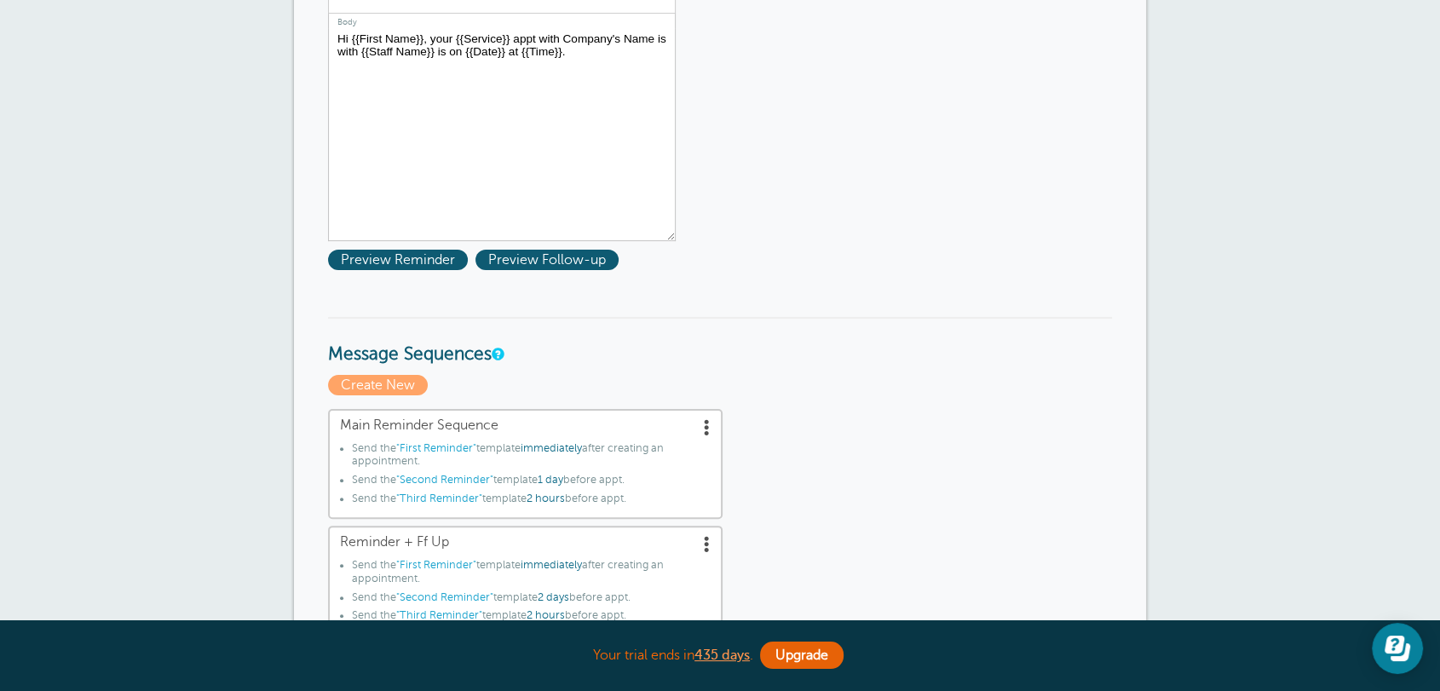
scroll to position [221, 0]
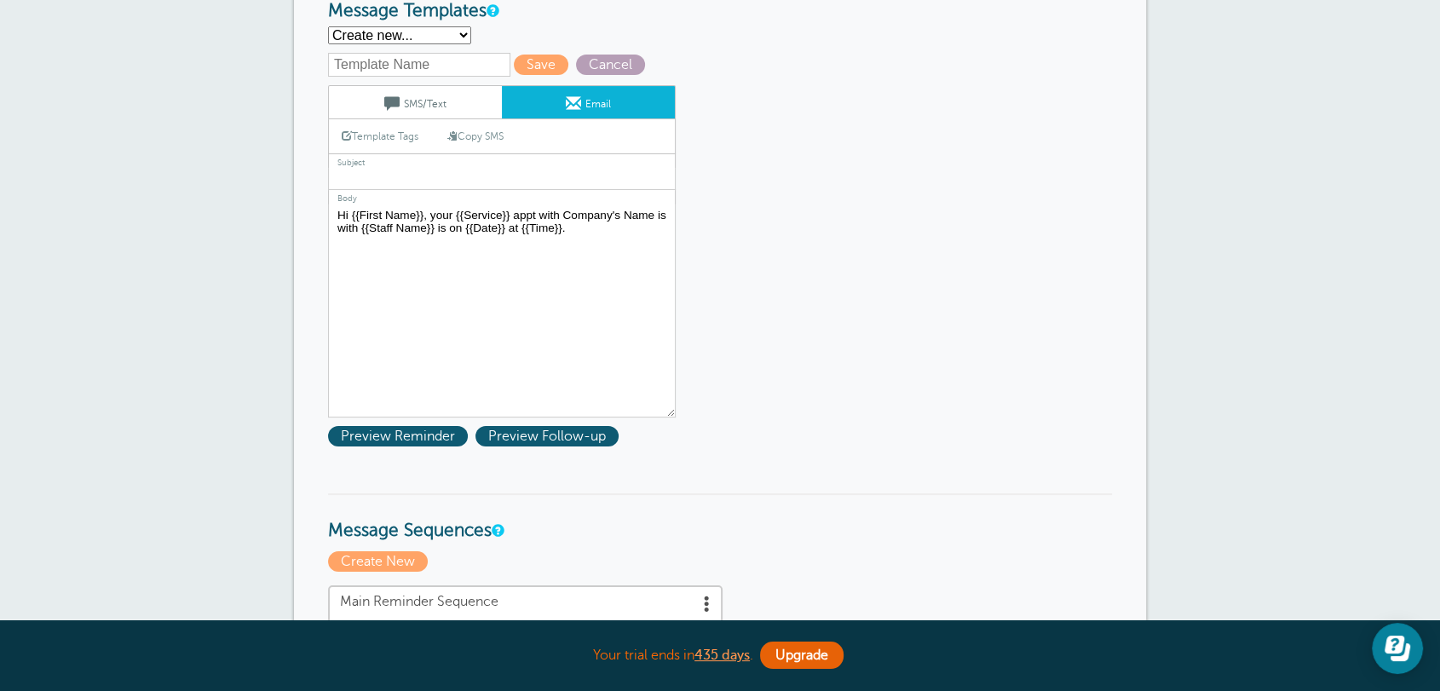
click at [630, 68] on span "Cancel" at bounding box center [610, 65] width 69 height 20
select select "142289"
type input "Appointment Scheduled!"
type textarea "Hi {{First Name}}, your {{Service}} appointment with Business Trial has been sc…"
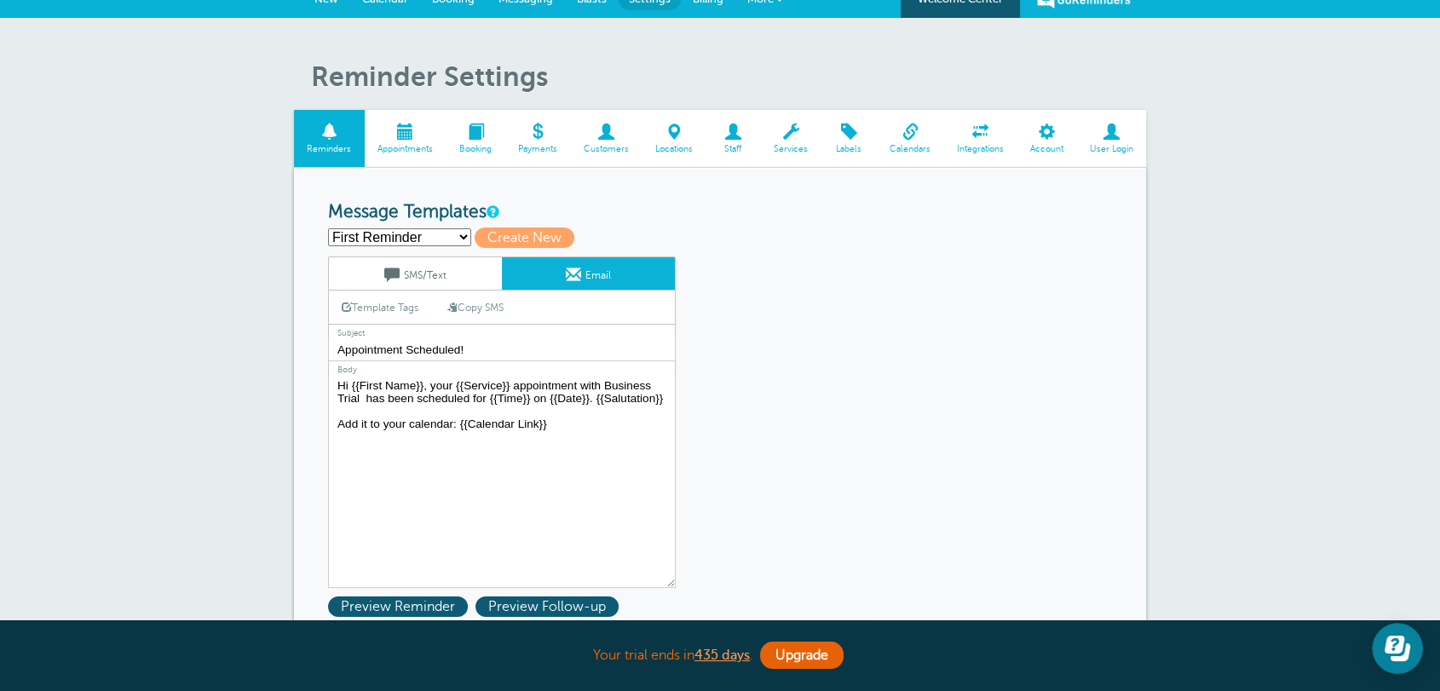
scroll to position [0, 0]
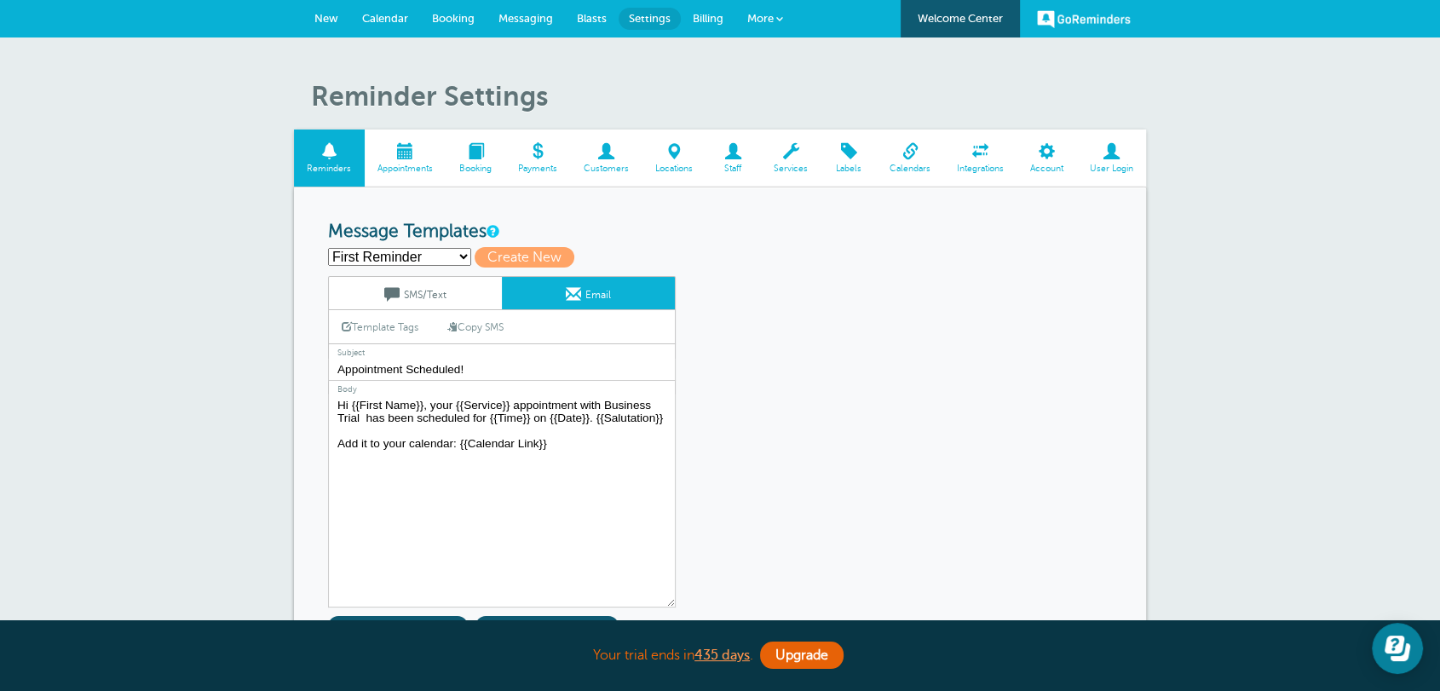
click at [1384, 642] on icon "Open Learn | Contact Us" at bounding box center [1397, 649] width 26 height 26
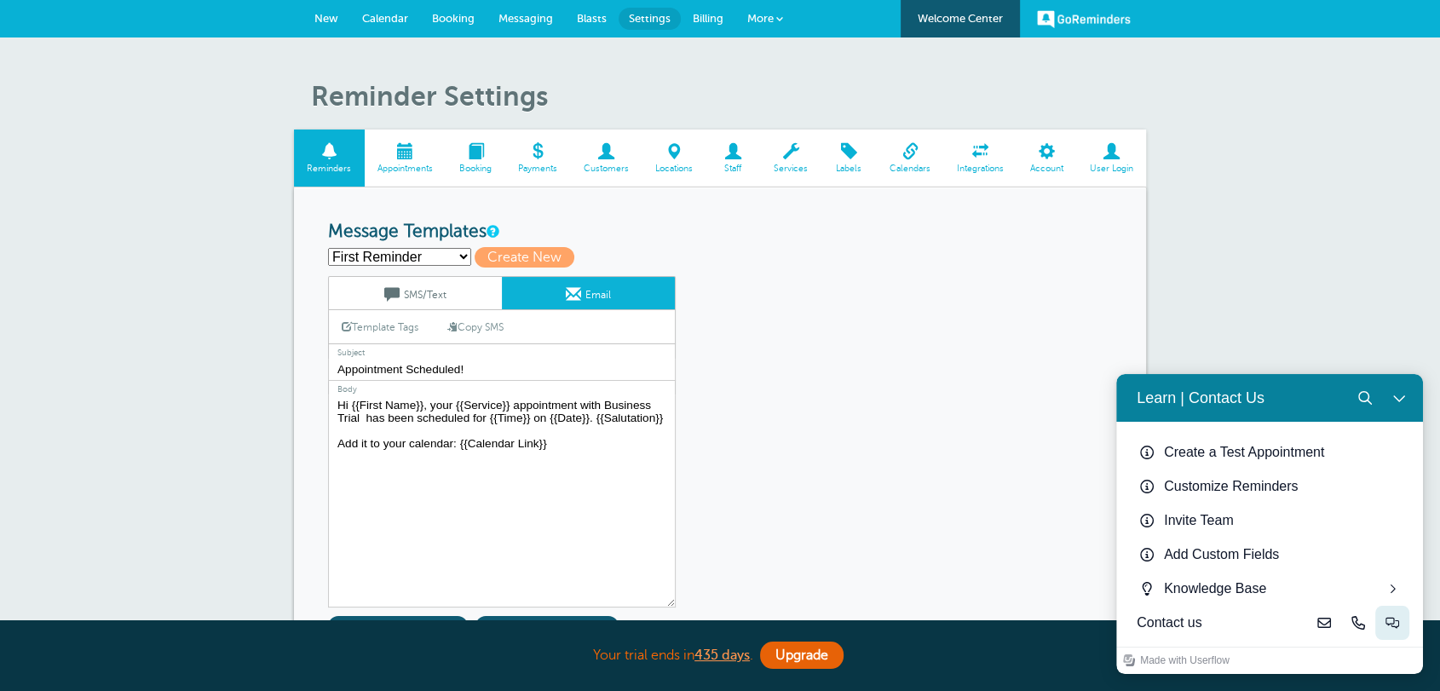
click at [1383, 618] on button "Live-chat" at bounding box center [1392, 623] width 34 height 34
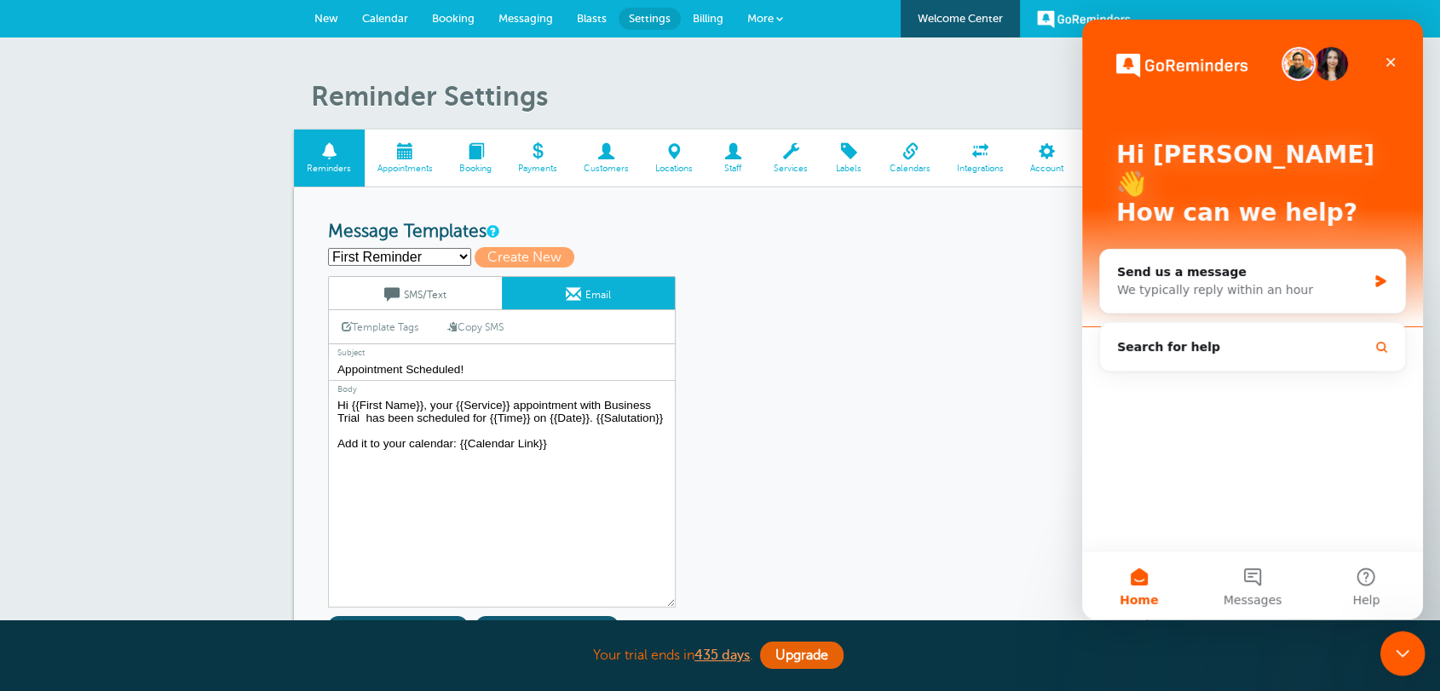
click at [1396, 662] on div "Close Intercom Messenger" at bounding box center [1399, 650] width 41 height 41
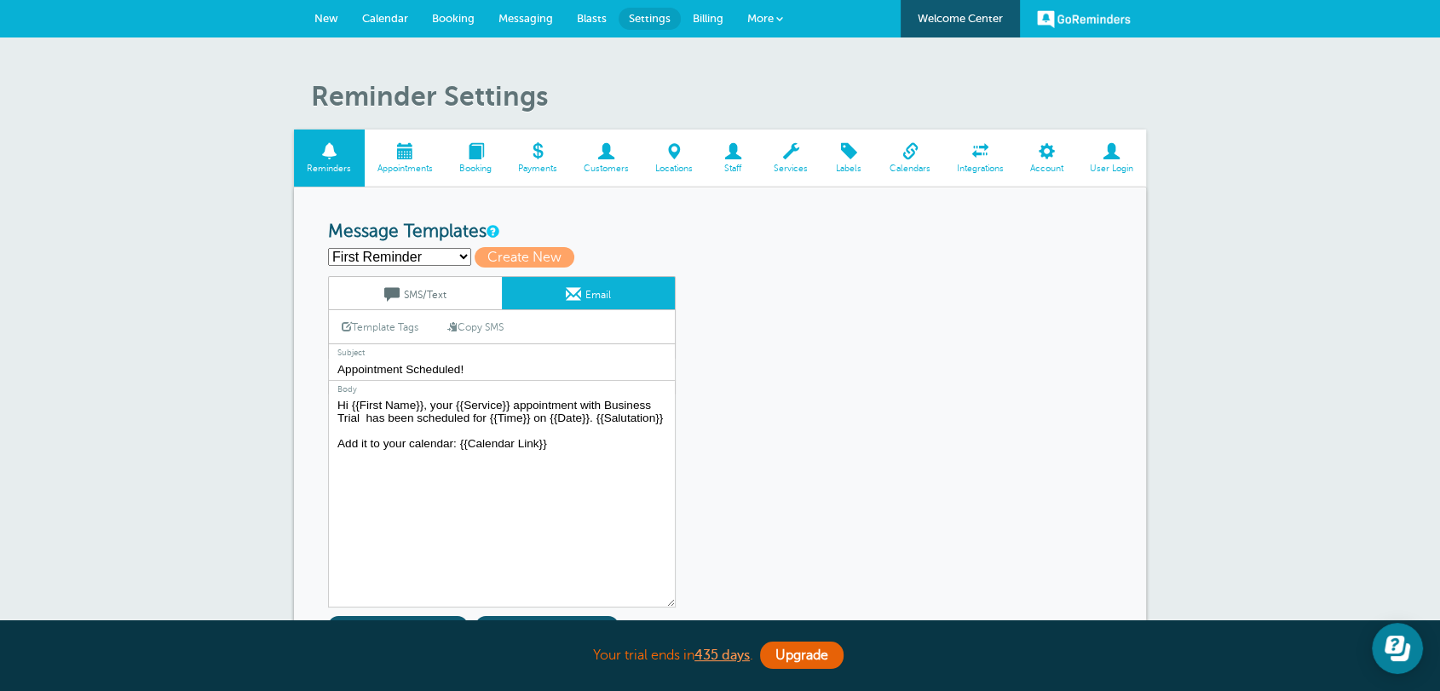
click at [1377, 631] on button "Open Learn | Contact Us" at bounding box center [1397, 648] width 51 height 51
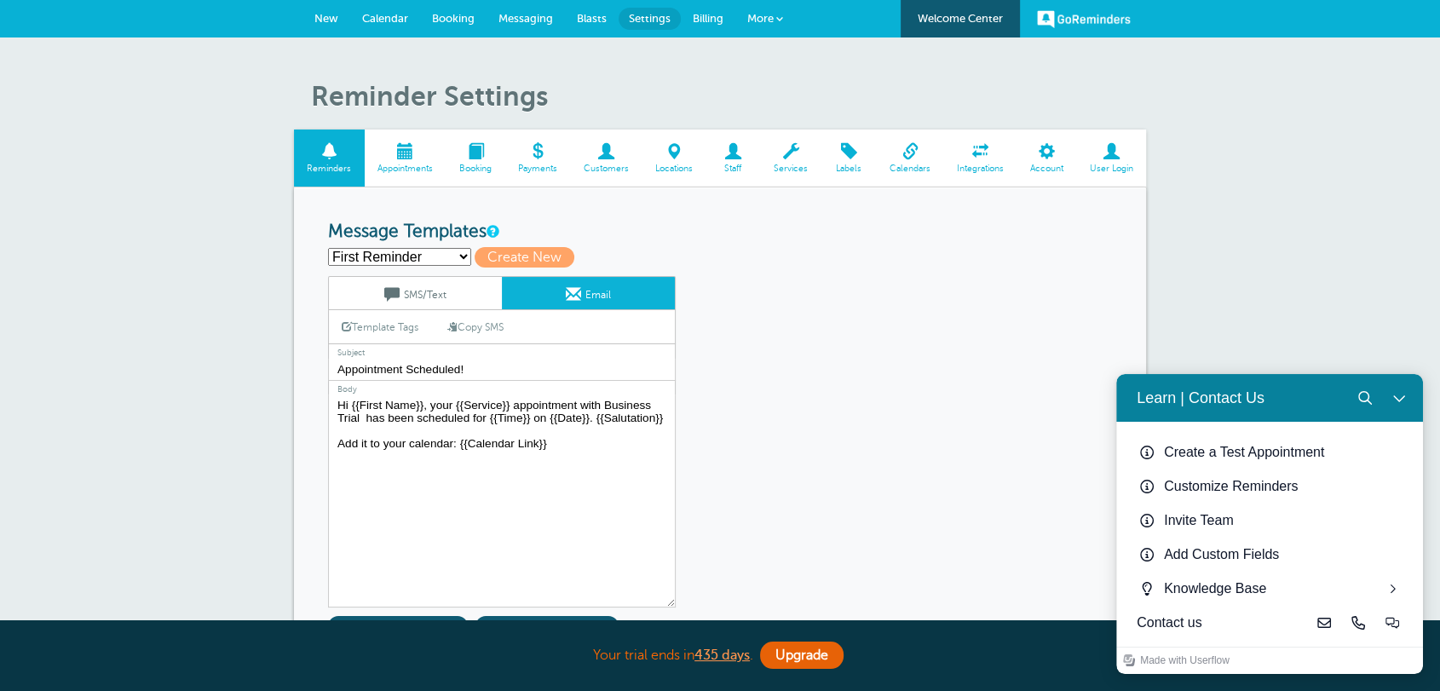
click at [1402, 400] on icon "Close Learn | Contact Us" at bounding box center [1399, 398] width 14 height 14
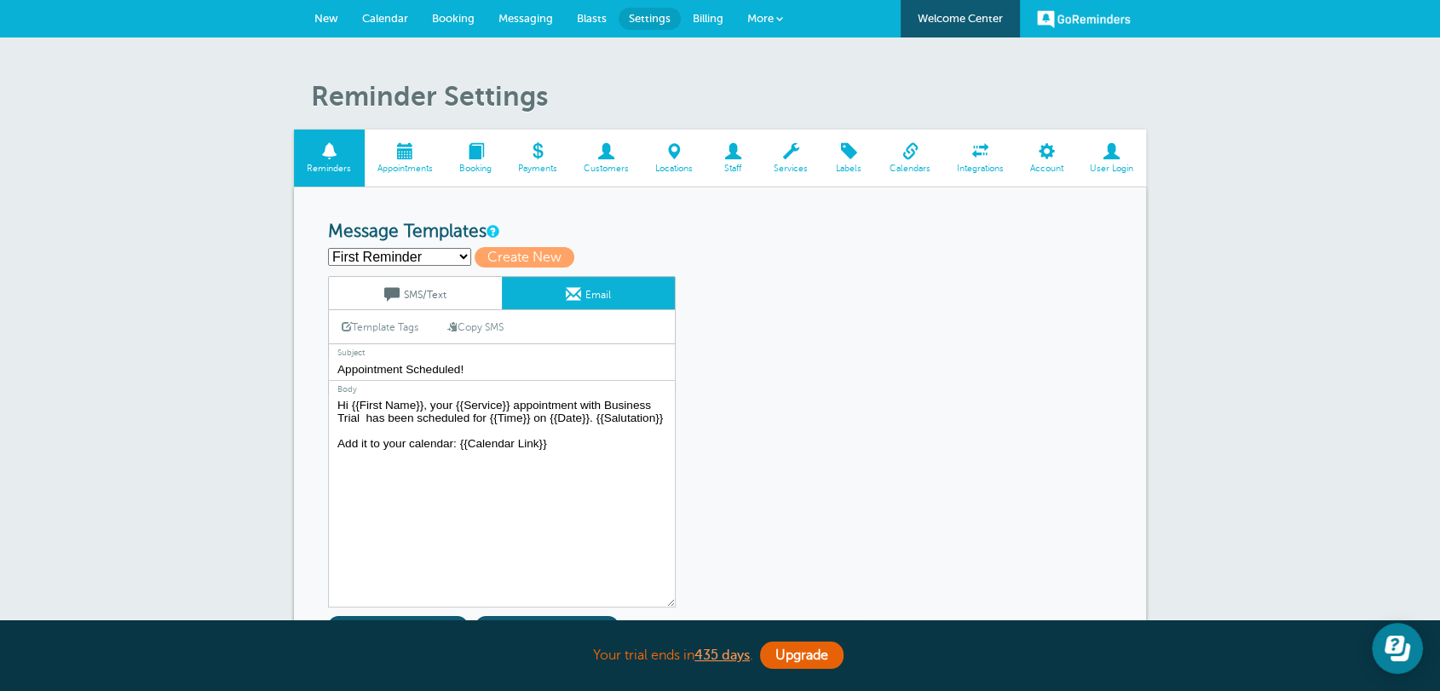
drag, startPoint x: 954, startPoint y: 331, endPoint x: 751, endPoint y: 247, distance: 219.3
click at [733, 171] on span "Staff" at bounding box center [733, 169] width 38 height 10
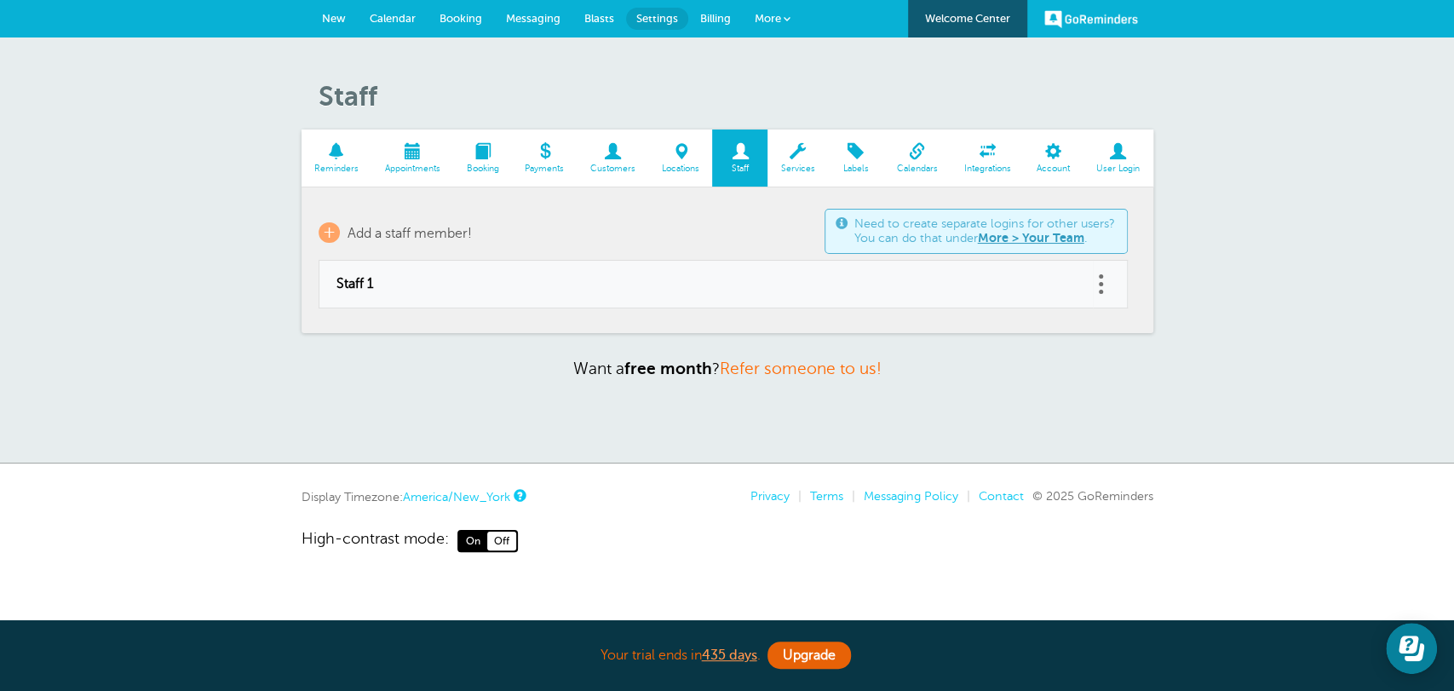
click at [1107, 284] on link at bounding box center [1101, 284] width 17 height 26
click at [1022, 235] on button "Delete" at bounding box center [1025, 240] width 51 height 31
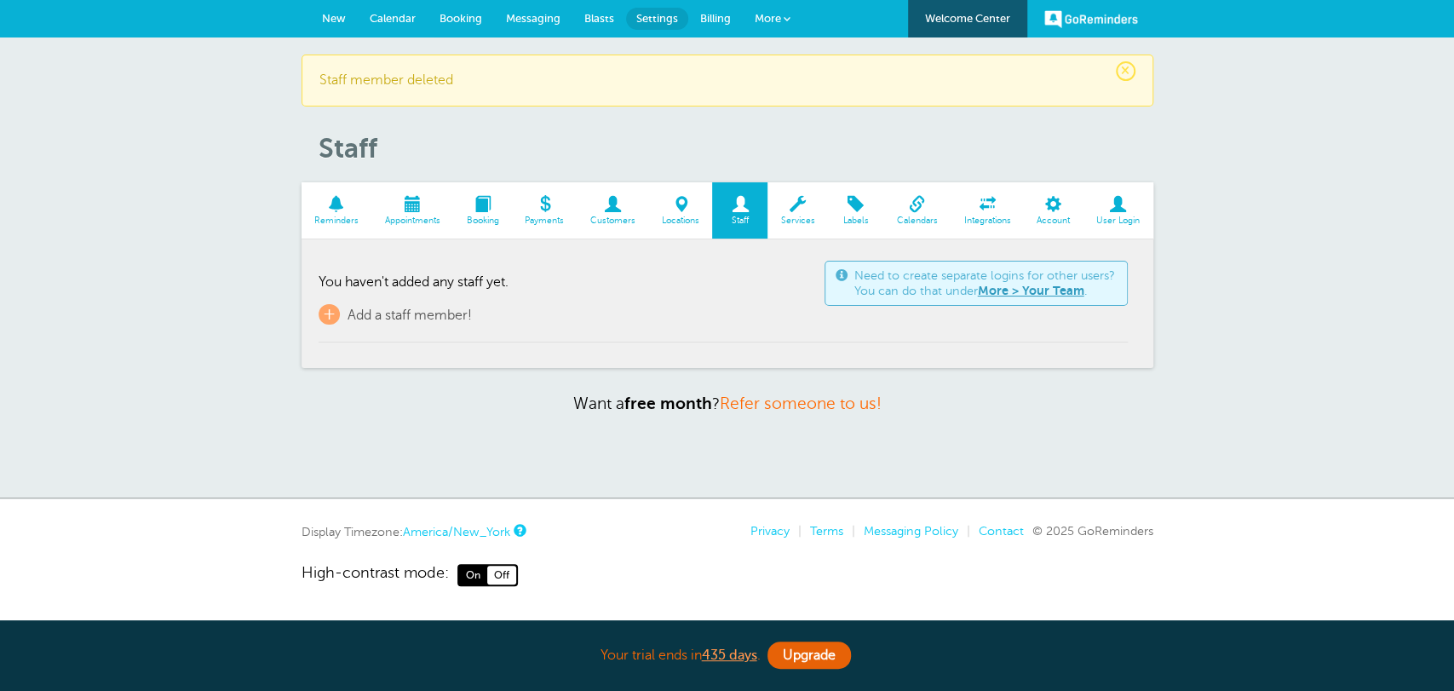
click at [796, 212] on span at bounding box center [798, 204] width 60 height 16
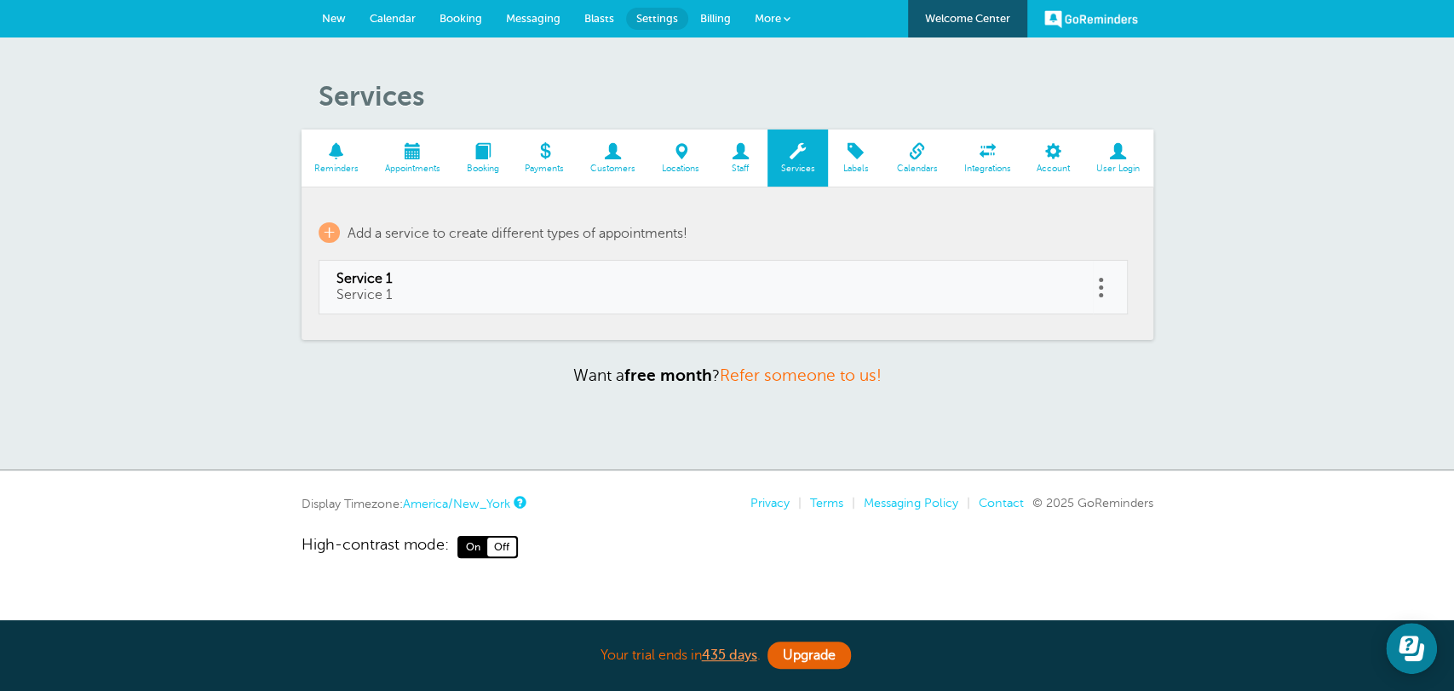
click at [1107, 282] on link at bounding box center [1101, 287] width 17 height 26
click at [1029, 246] on button "Delete" at bounding box center [1025, 243] width 51 height 31
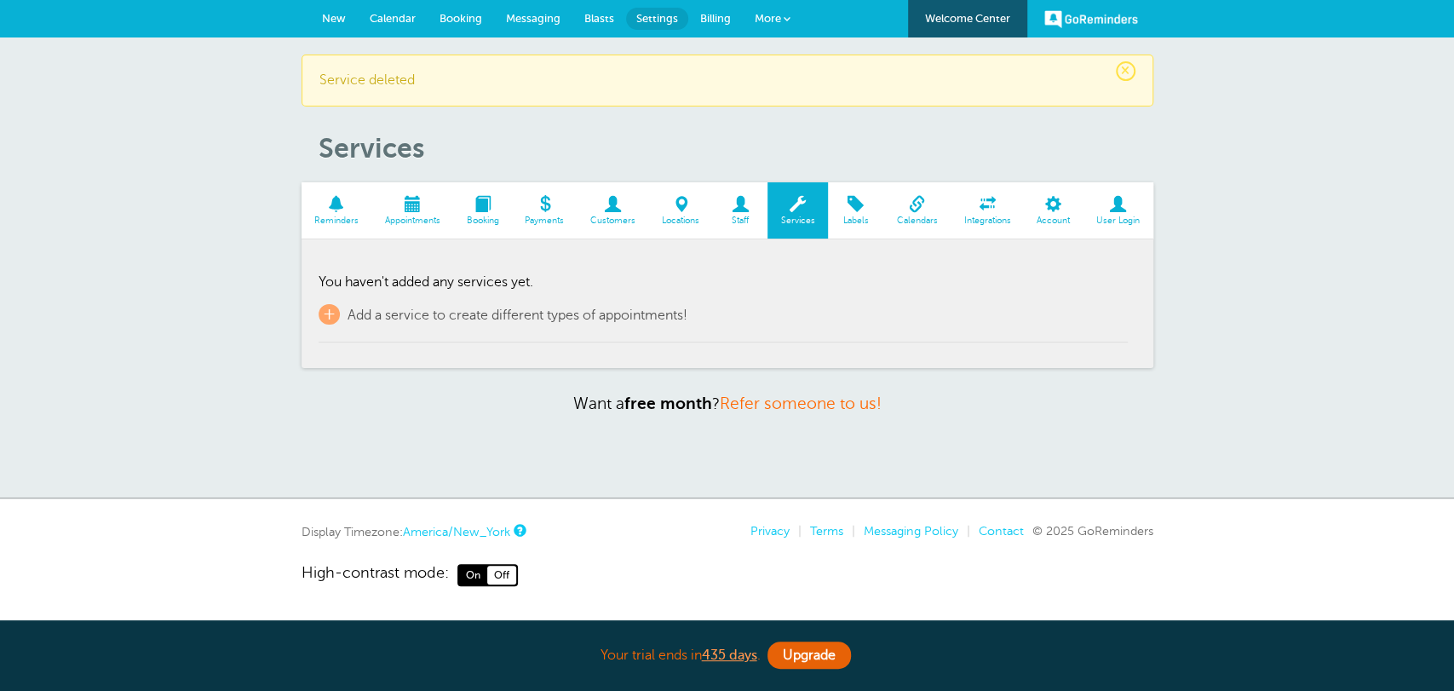
click at [338, 21] on span "New" at bounding box center [334, 18] width 24 height 13
